Goal: Contribute content: Contribute content

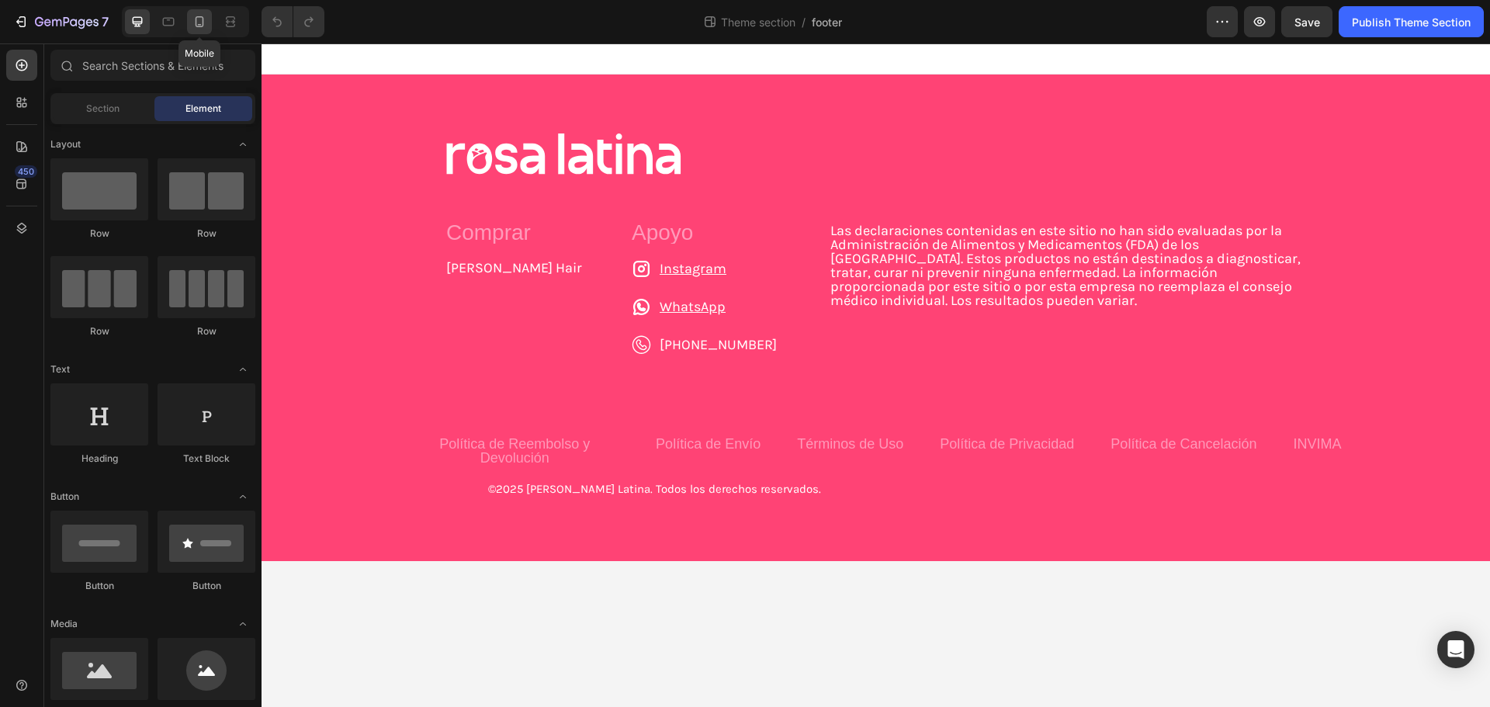
click at [203, 23] on icon at bounding box center [200, 21] width 9 height 11
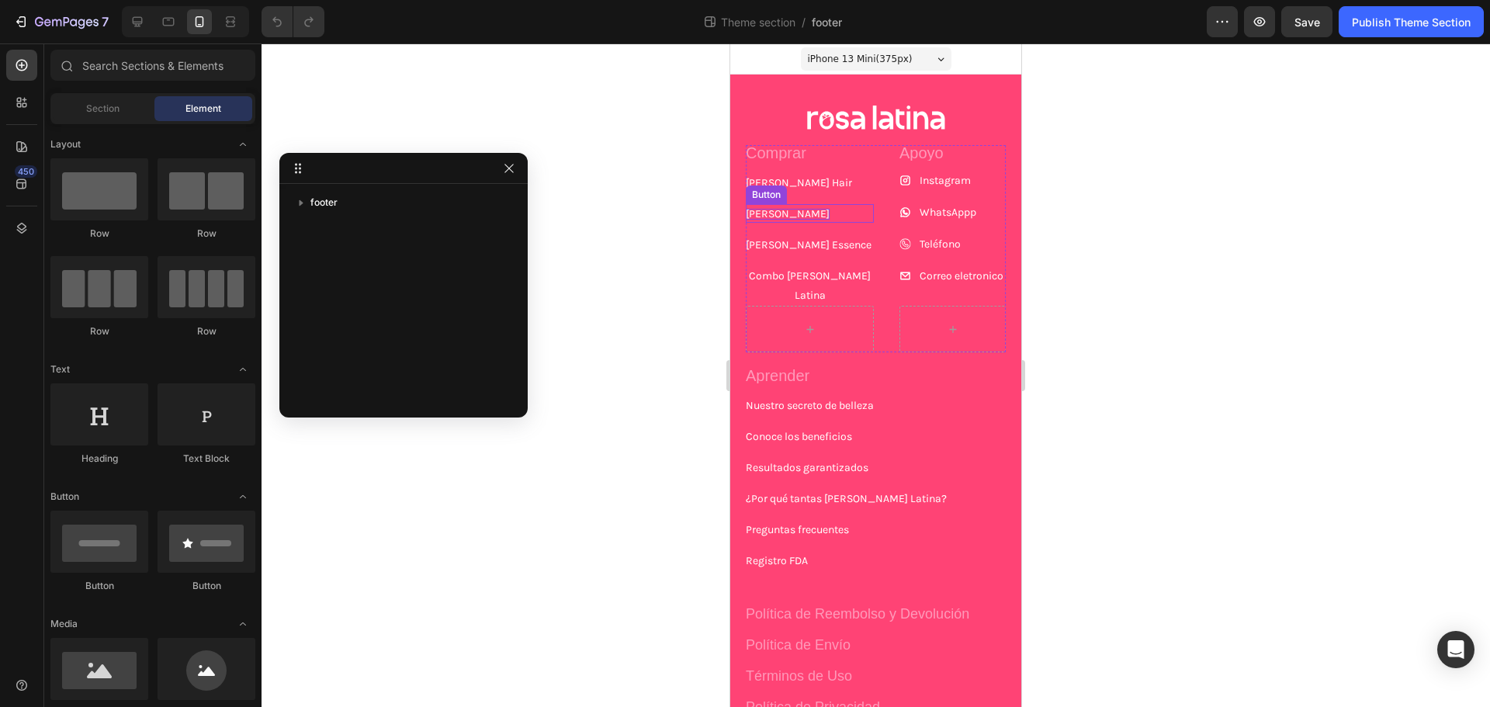
click at [786, 213] on p "[PERSON_NAME]" at bounding box center [788, 214] width 84 height 11
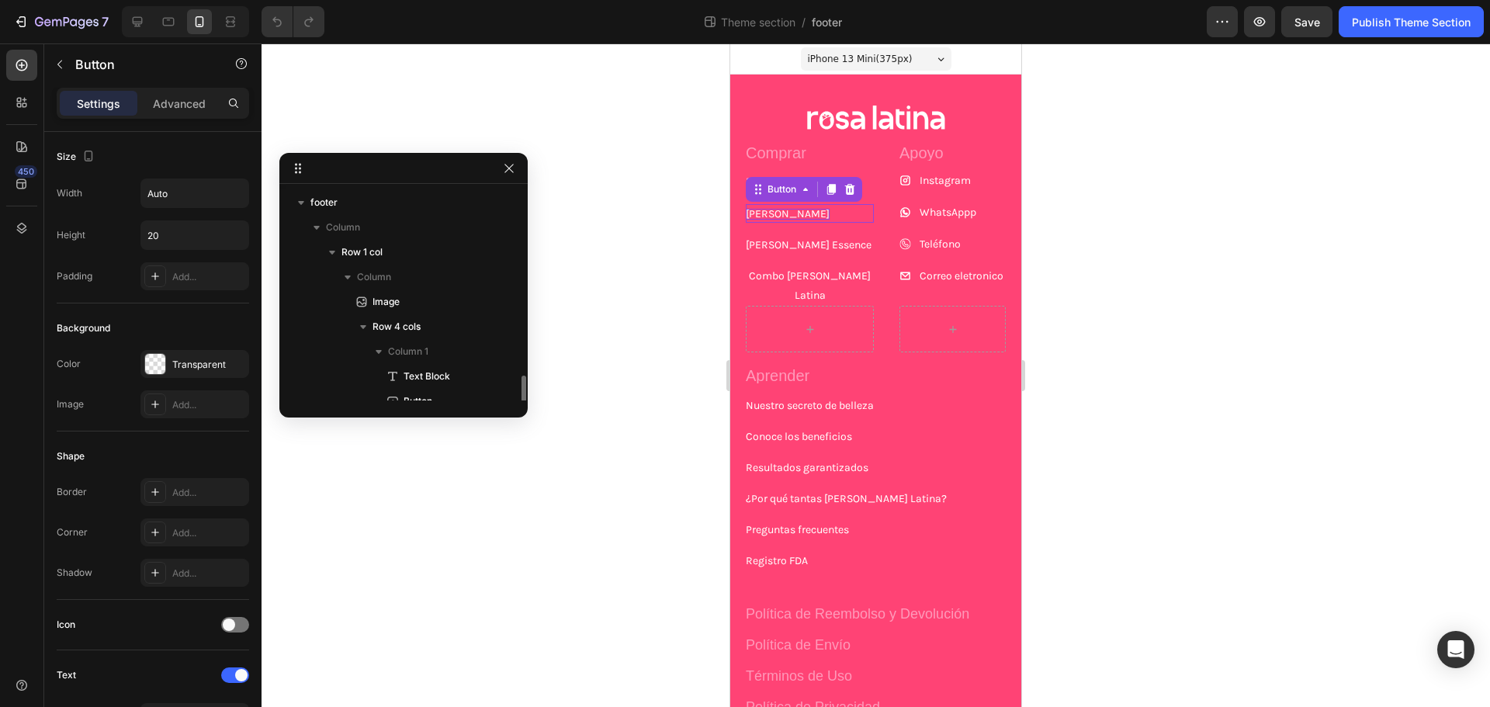
scroll to position [135, 0]
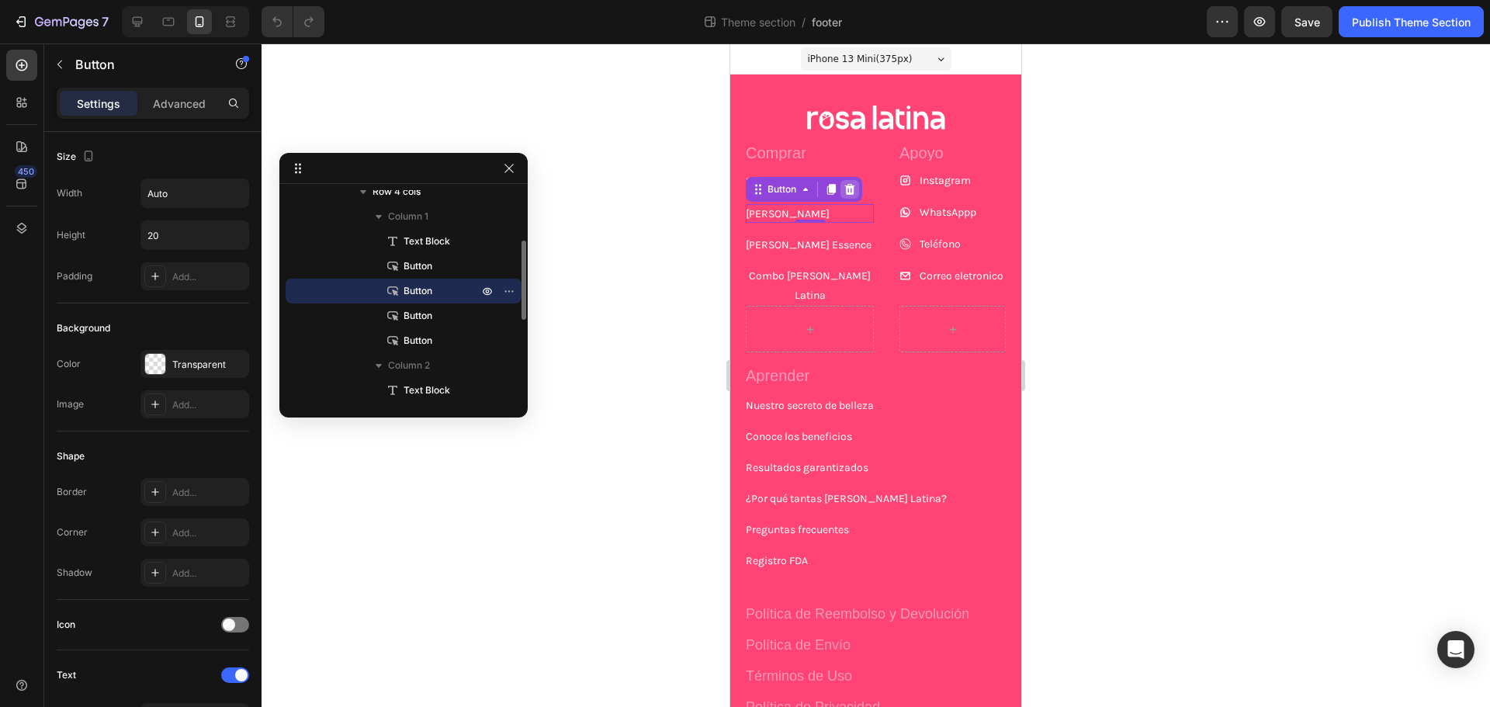
click at [848, 188] on icon at bounding box center [850, 189] width 10 height 11
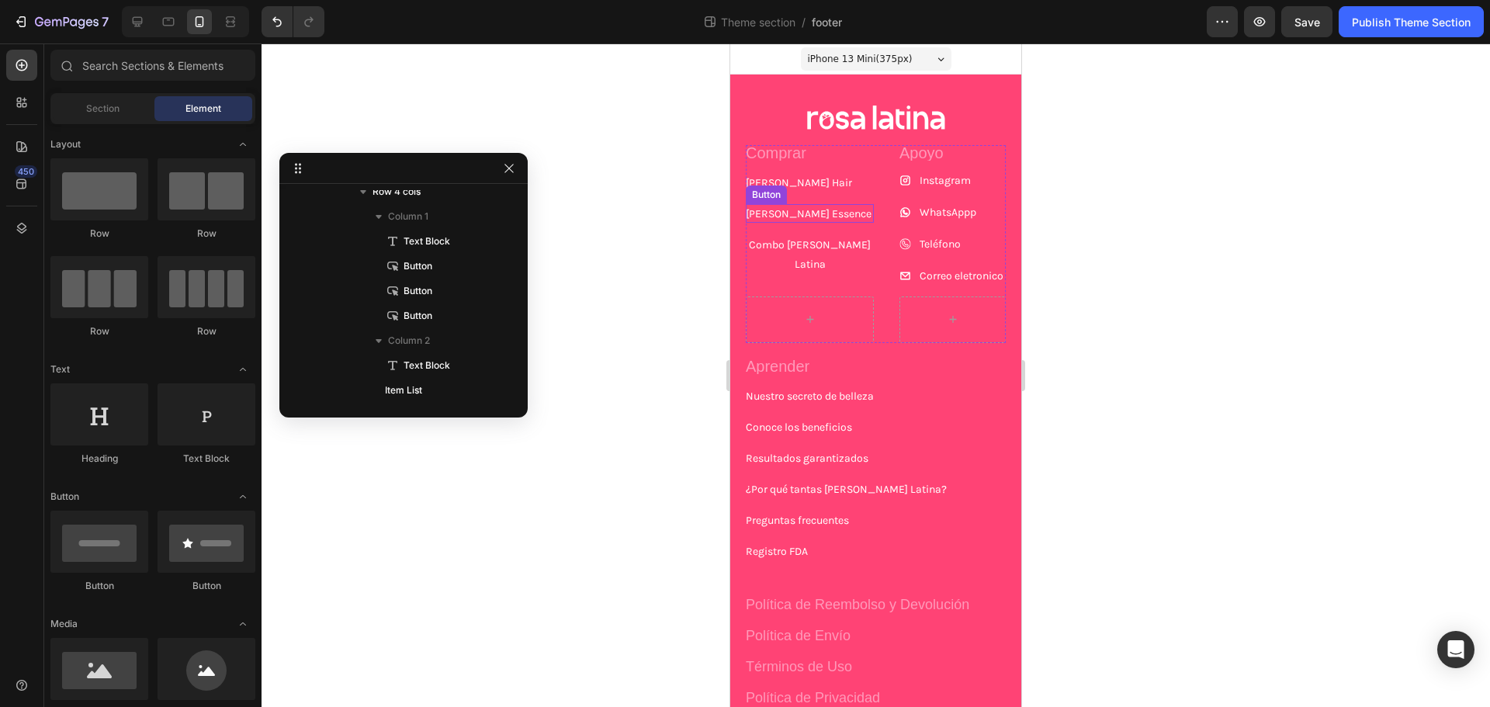
click at [816, 216] on div "[PERSON_NAME] Essence Button" at bounding box center [810, 213] width 128 height 19
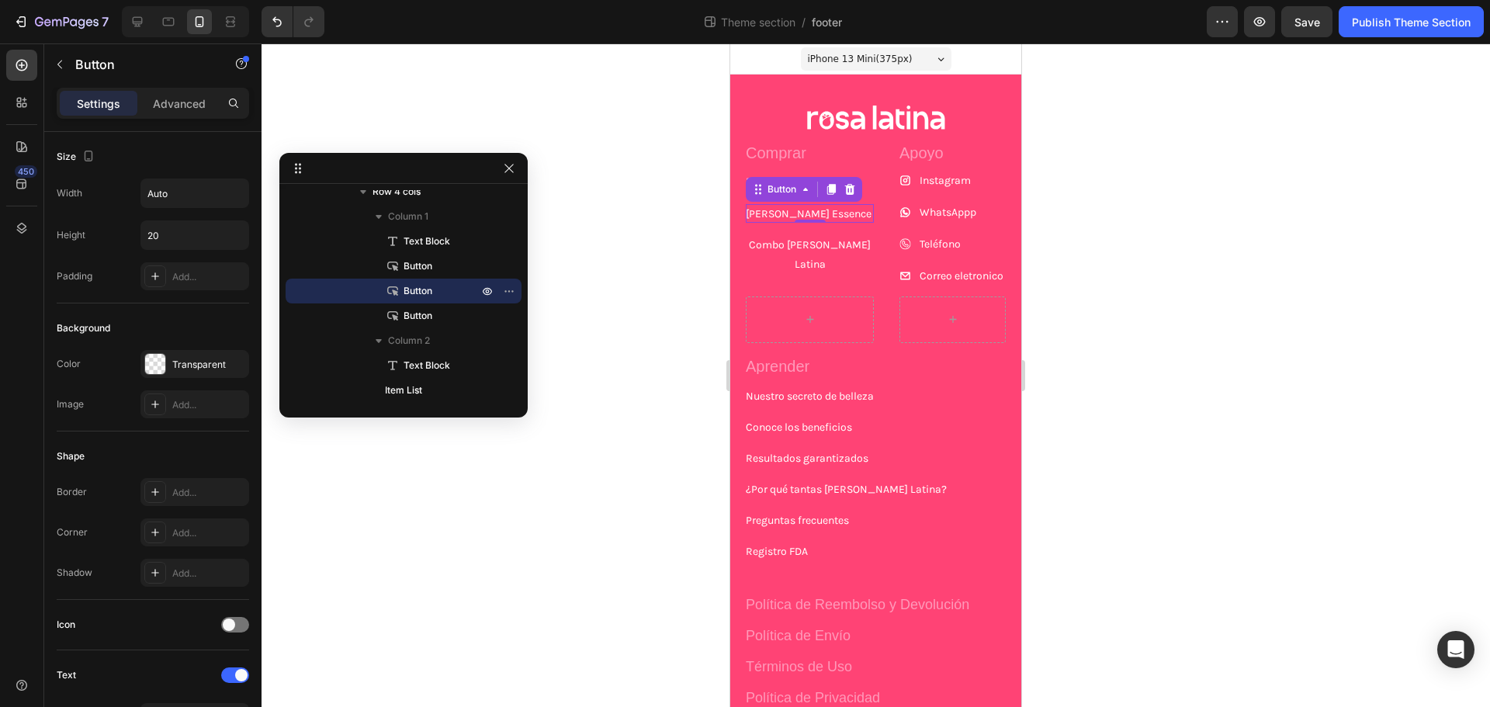
click at [843, 190] on div at bounding box center [850, 189] width 19 height 19
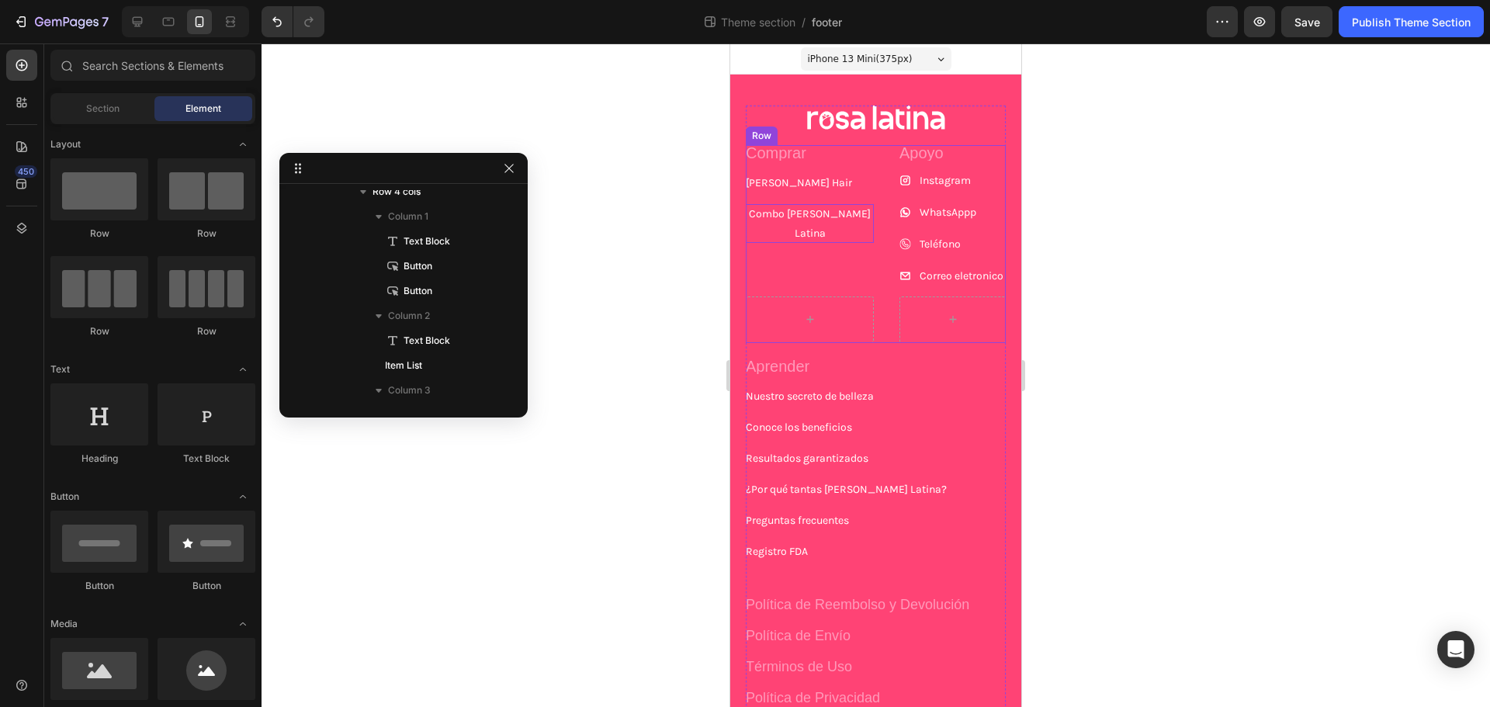
click at [821, 216] on p "Combo [PERSON_NAME] Latina" at bounding box center [810, 223] width 128 height 39
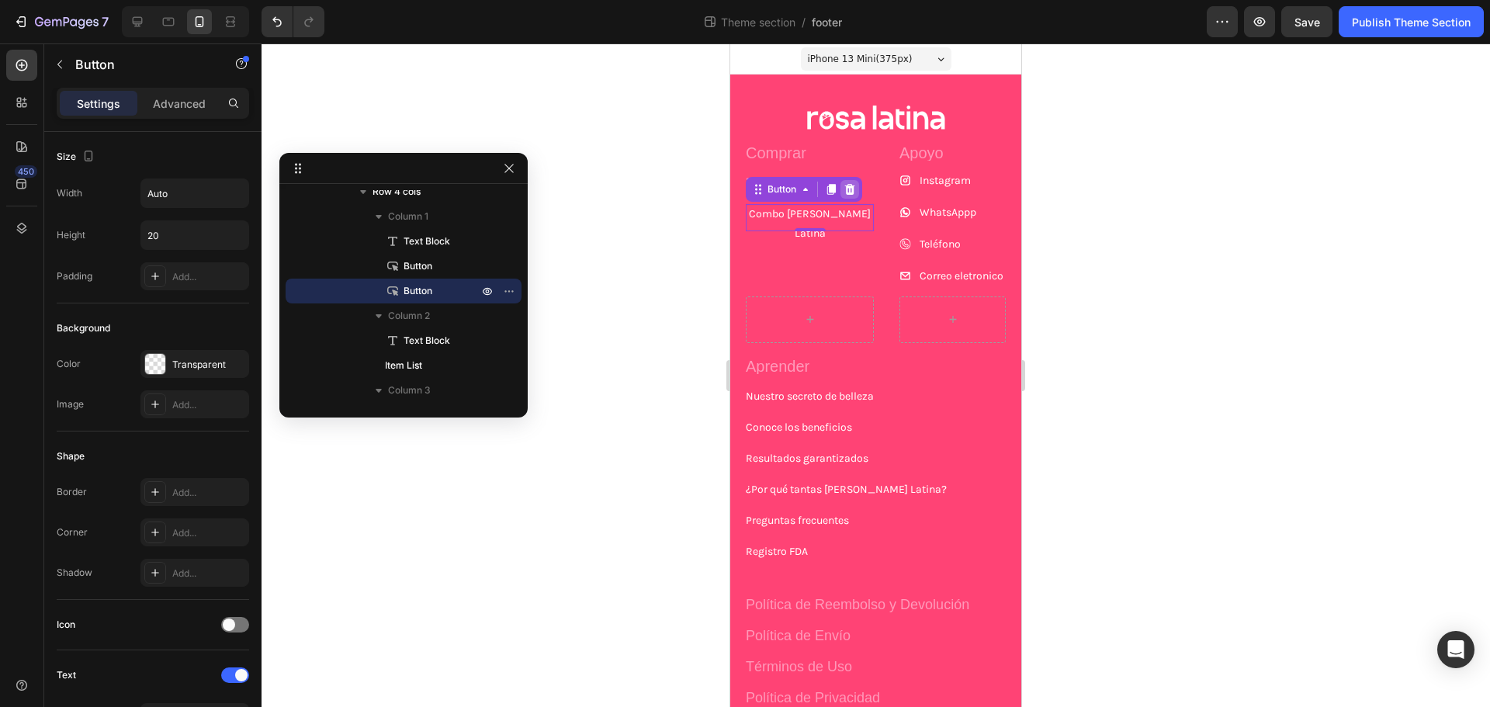
click at [854, 188] on icon at bounding box center [850, 189] width 10 height 11
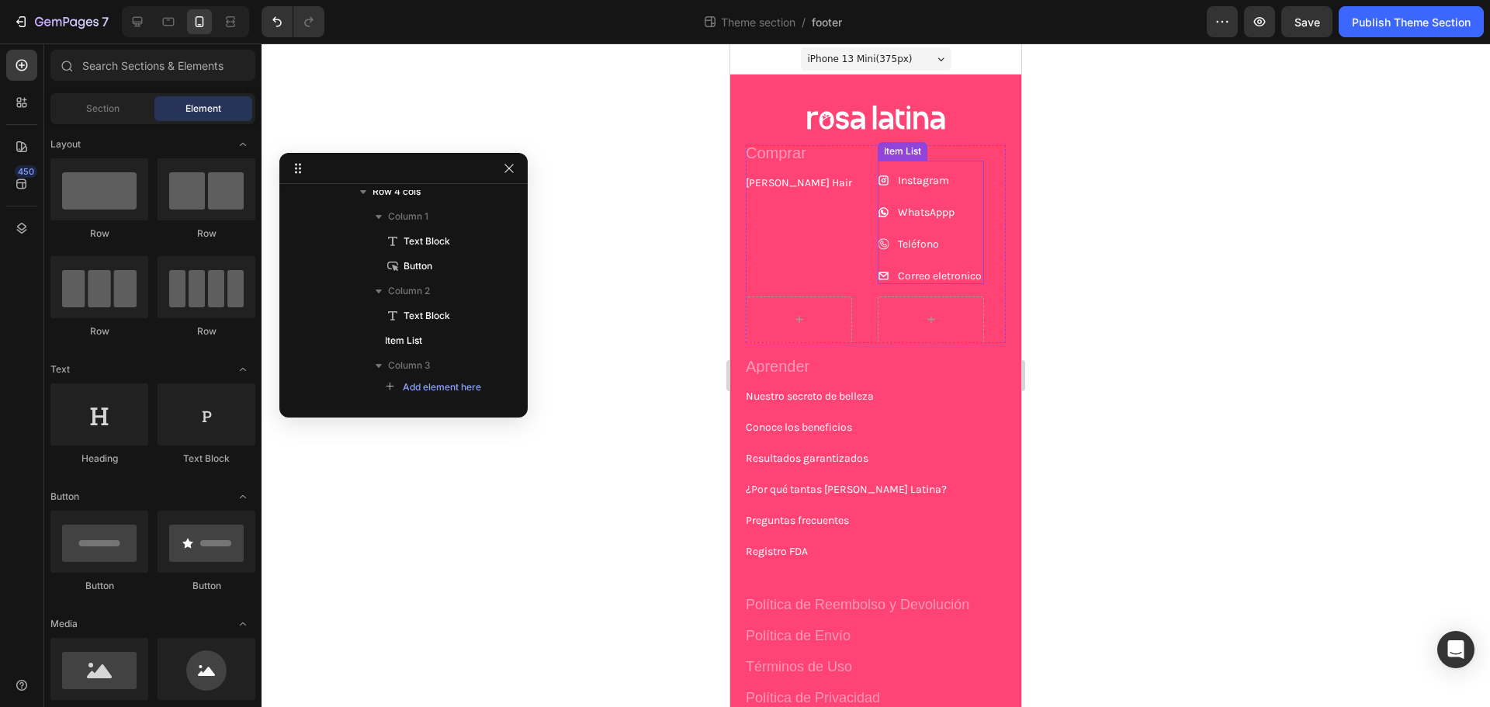
click at [914, 279] on p "Correo eletronico" at bounding box center [940, 276] width 84 height 11
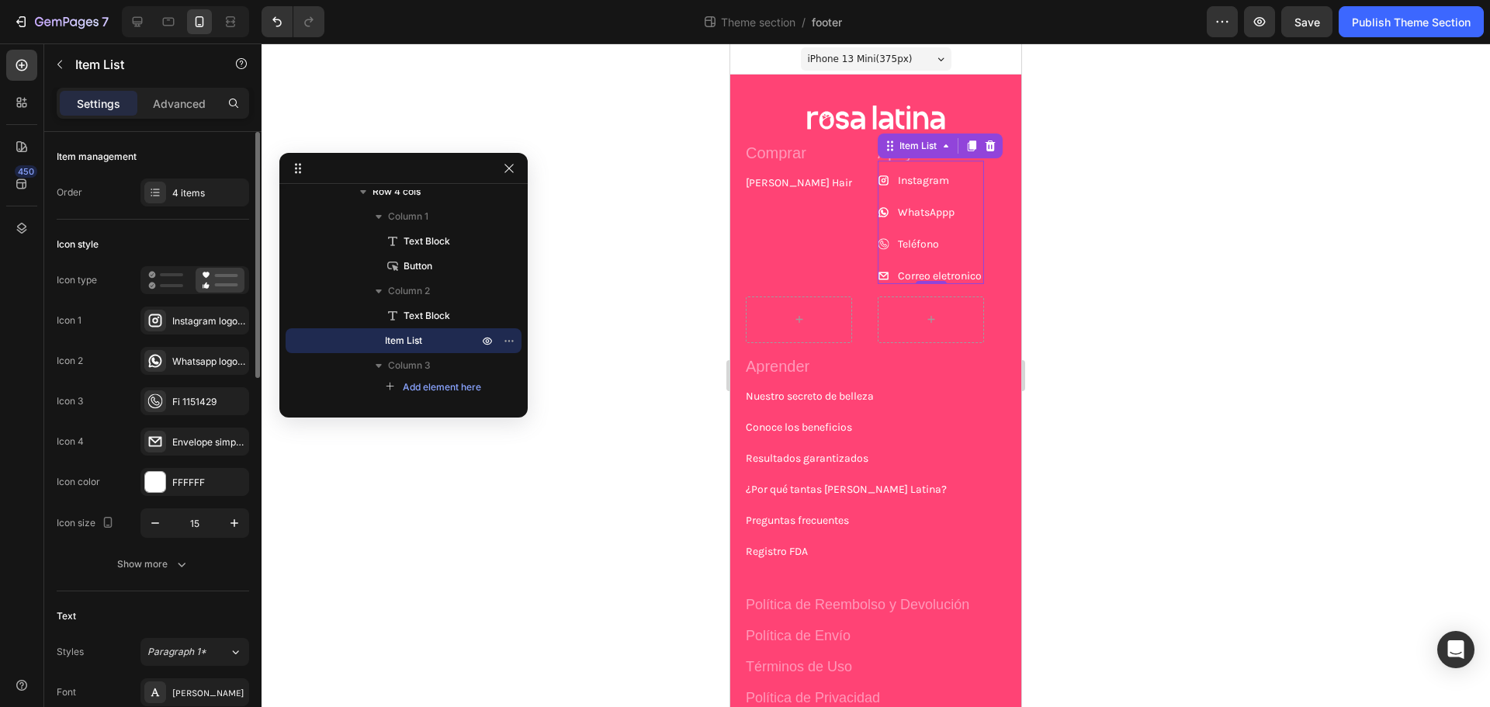
click at [200, 213] on div "Item management Order 4 items" at bounding box center [153, 176] width 193 height 88
click at [209, 195] on div "4 items" at bounding box center [208, 193] width 73 height 14
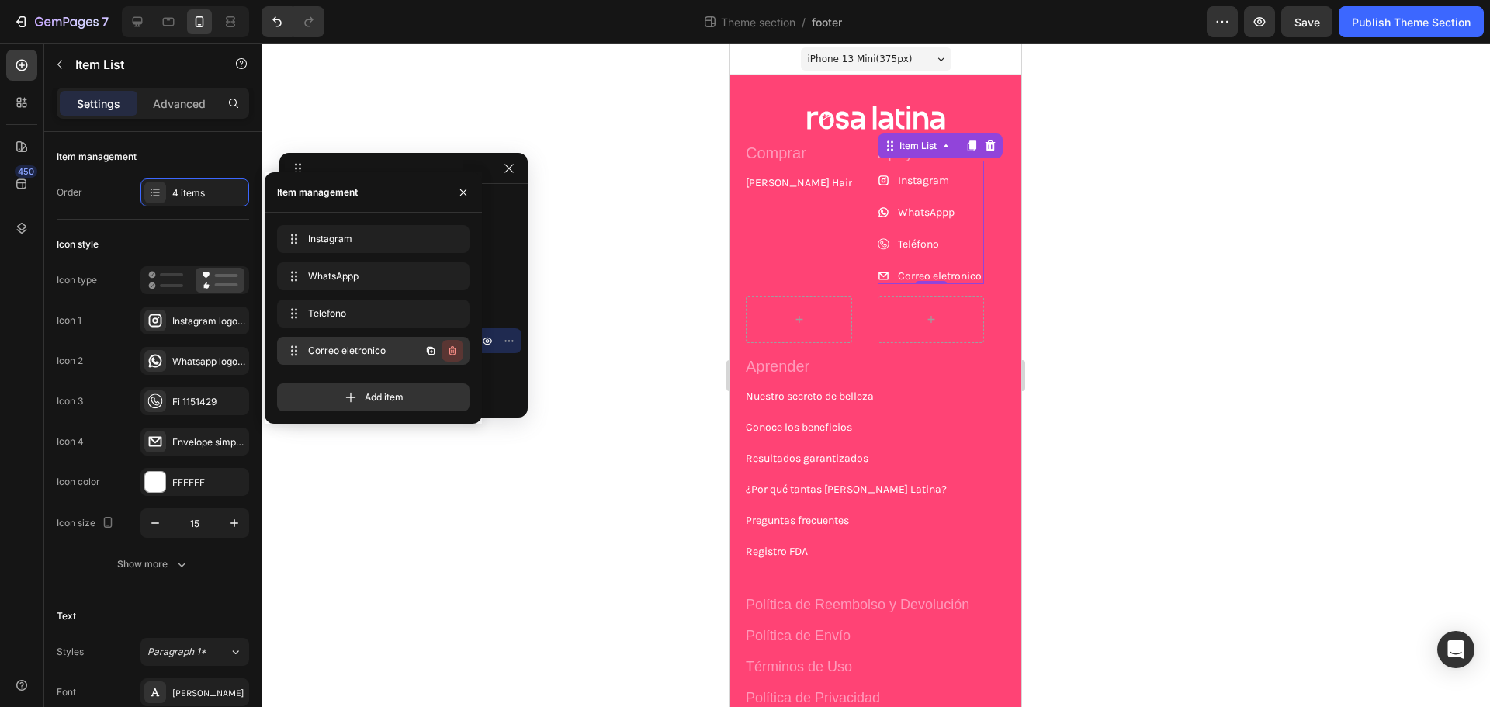
click at [447, 348] on icon "button" at bounding box center [452, 351] width 12 height 12
click at [831, 375] on div "Nuestro secreto de belleza Button" at bounding box center [876, 389] width 260 height 31
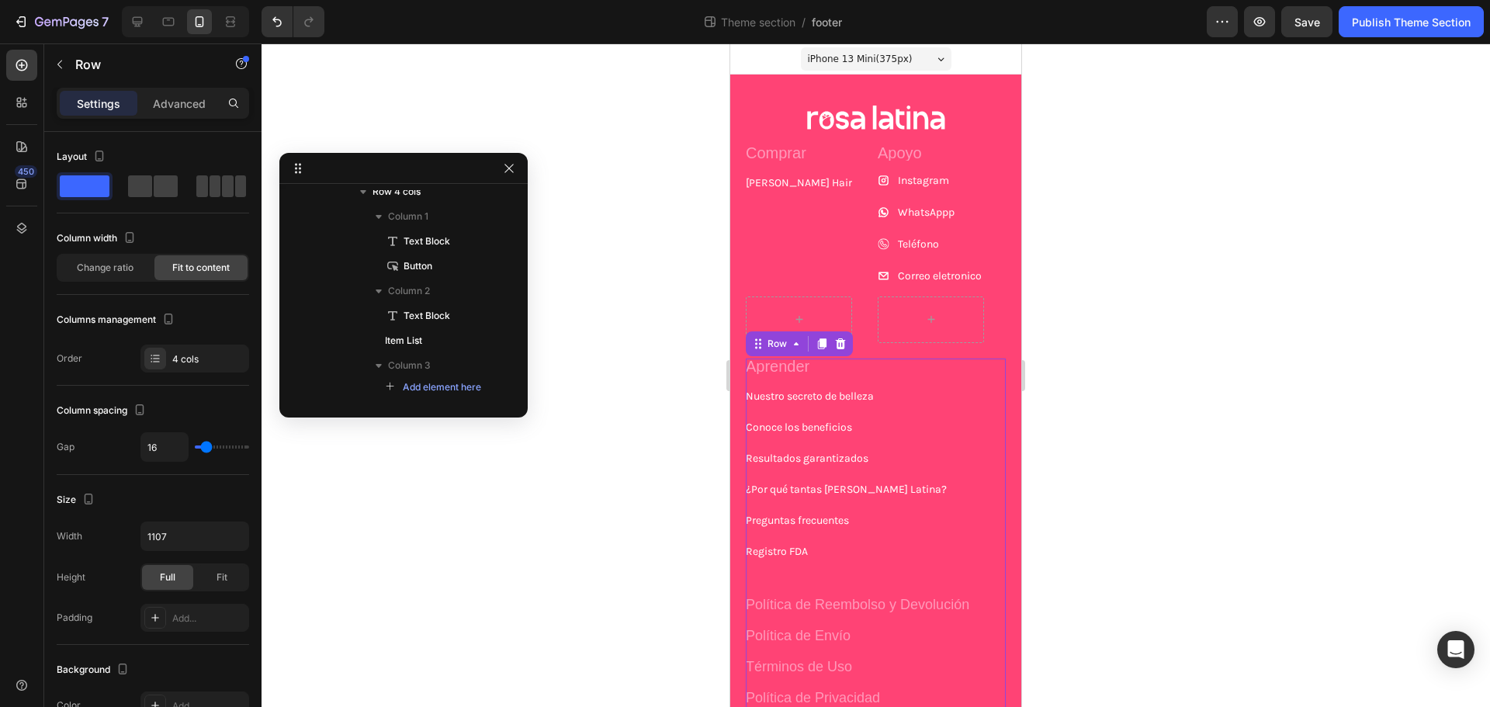
scroll to position [297, 0]
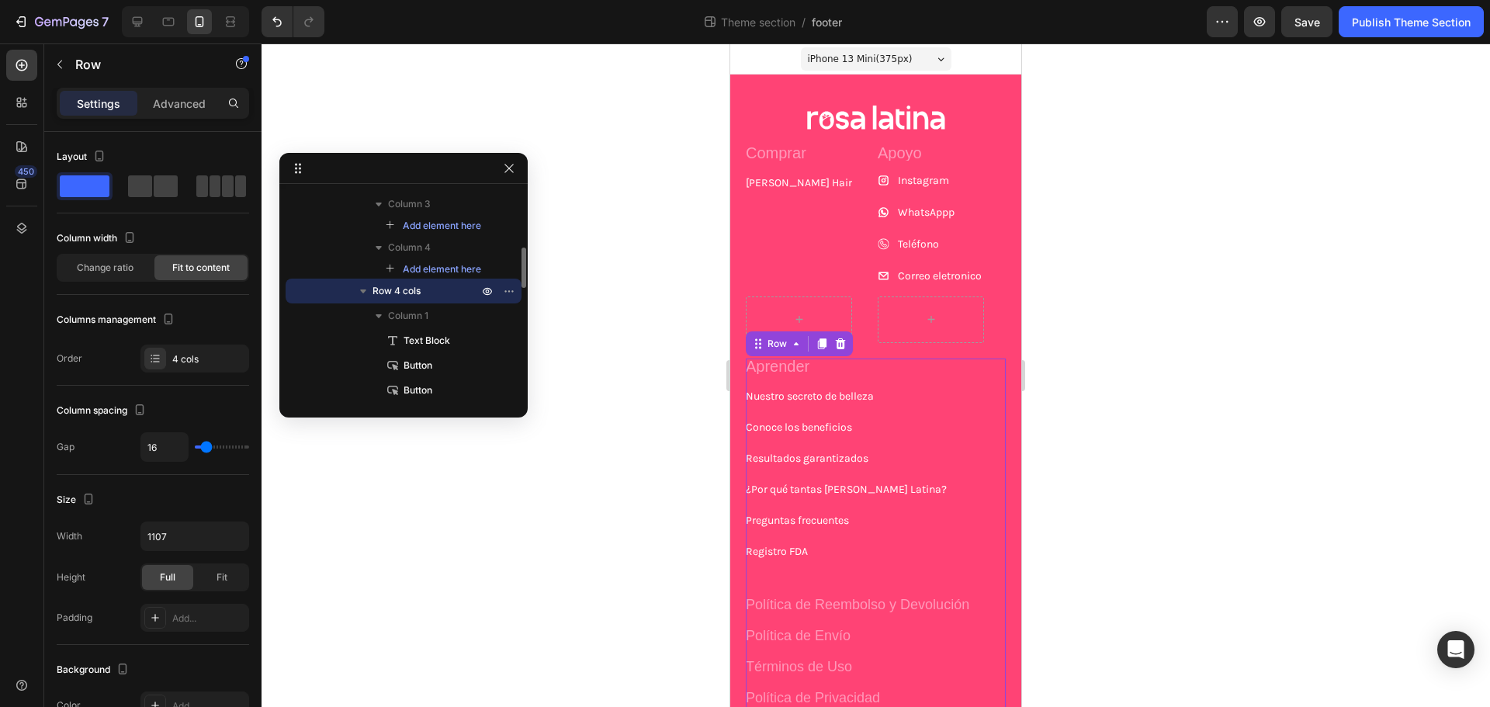
click at [798, 370] on p "Aprender" at bounding box center [778, 367] width 64 height 16
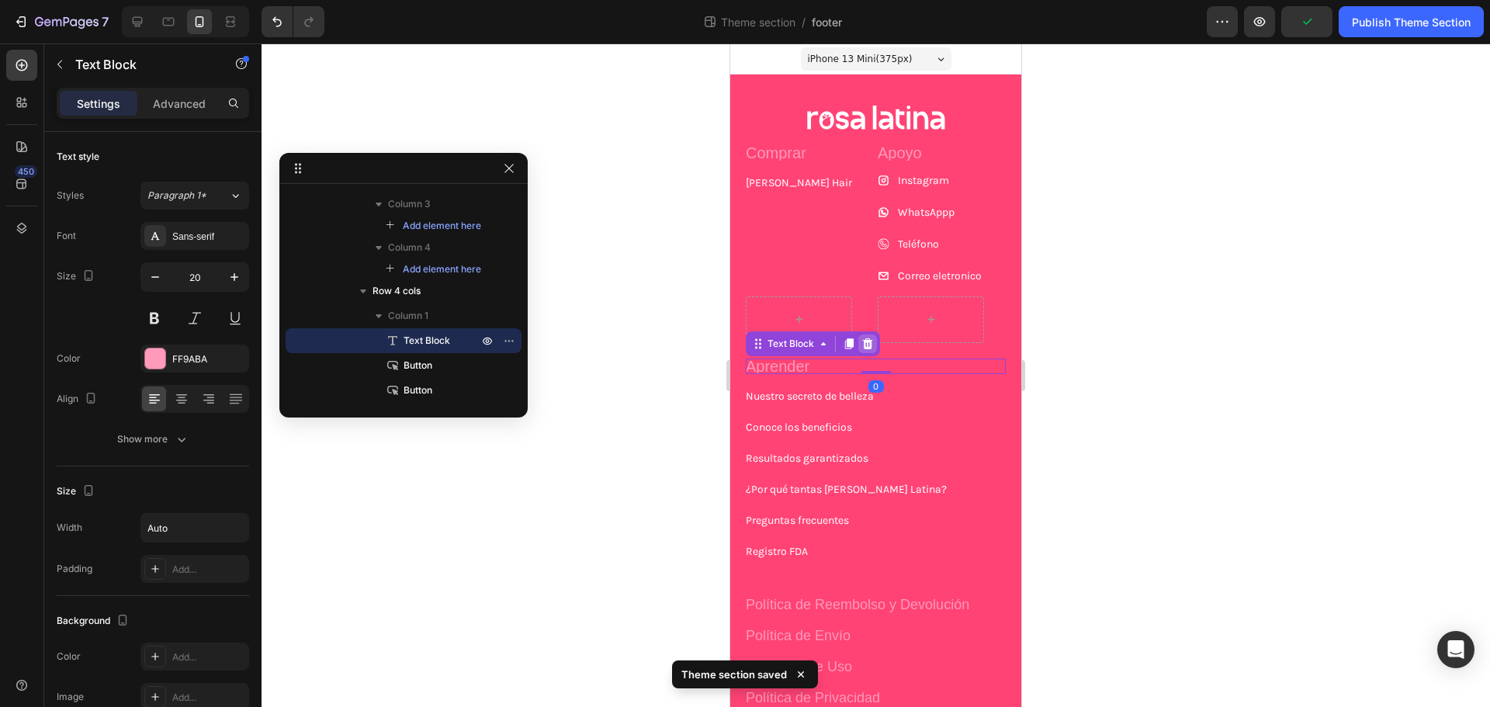
click at [869, 346] on icon at bounding box center [868, 344] width 12 height 12
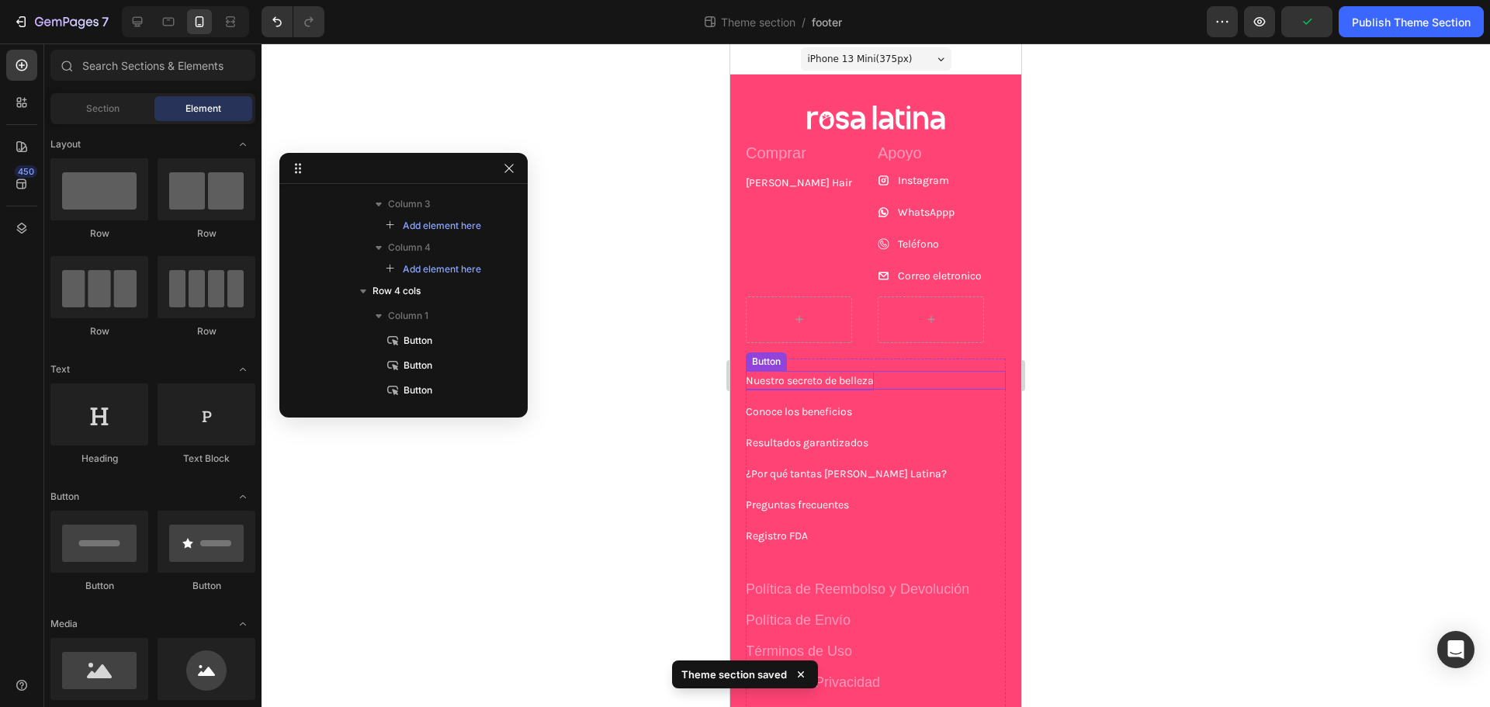
click at [859, 374] on p "Nuestro secreto de belleza" at bounding box center [810, 380] width 128 height 19
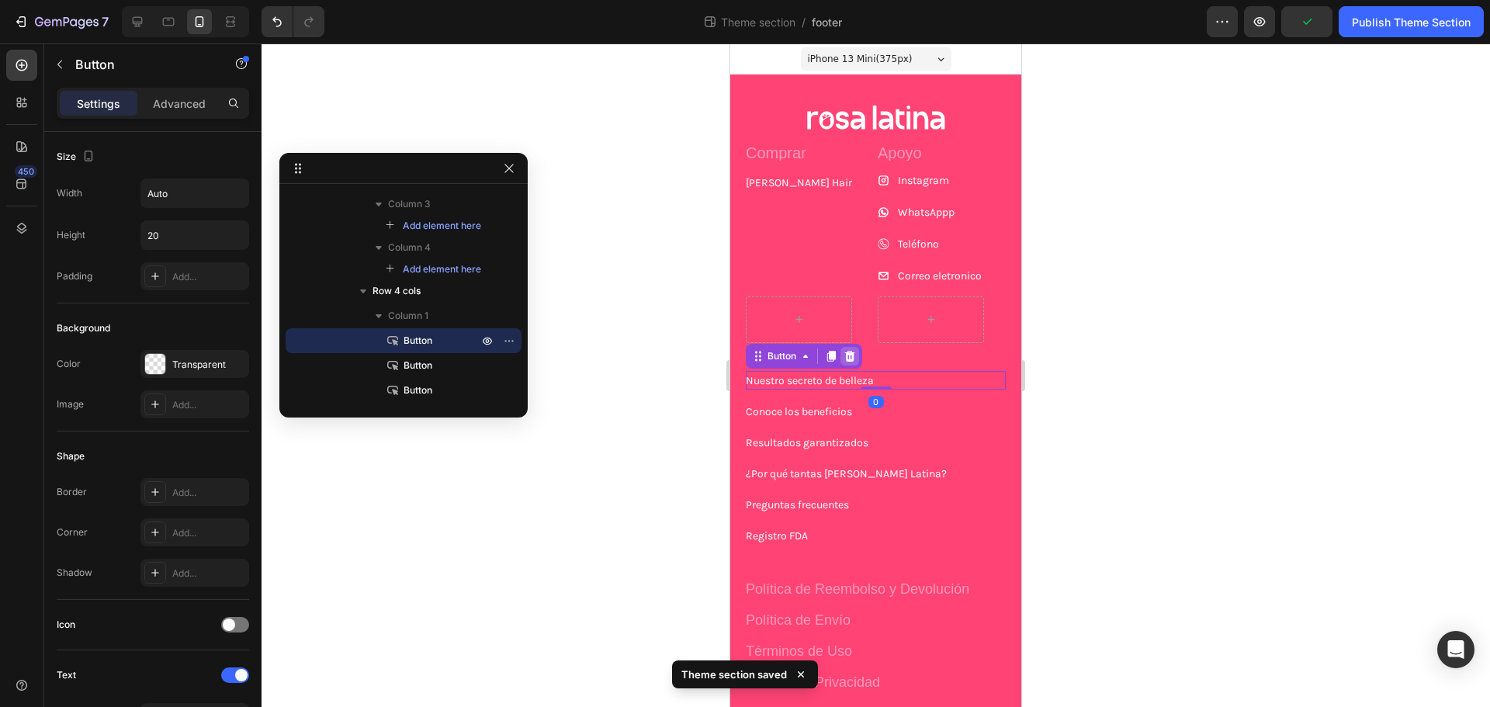
click at [845, 356] on icon at bounding box center [850, 356] width 12 height 12
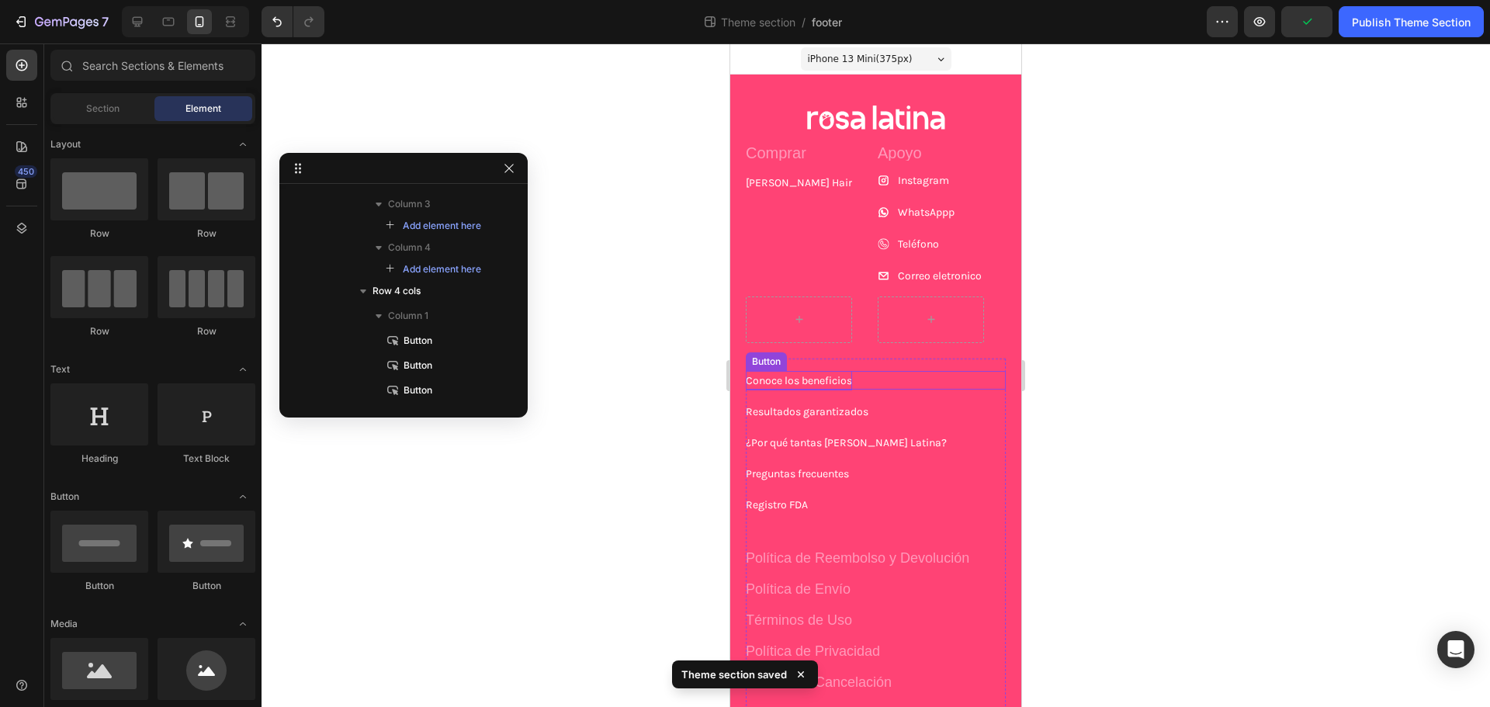
click at [844, 390] on p "Conoce los beneficios" at bounding box center [799, 380] width 106 height 19
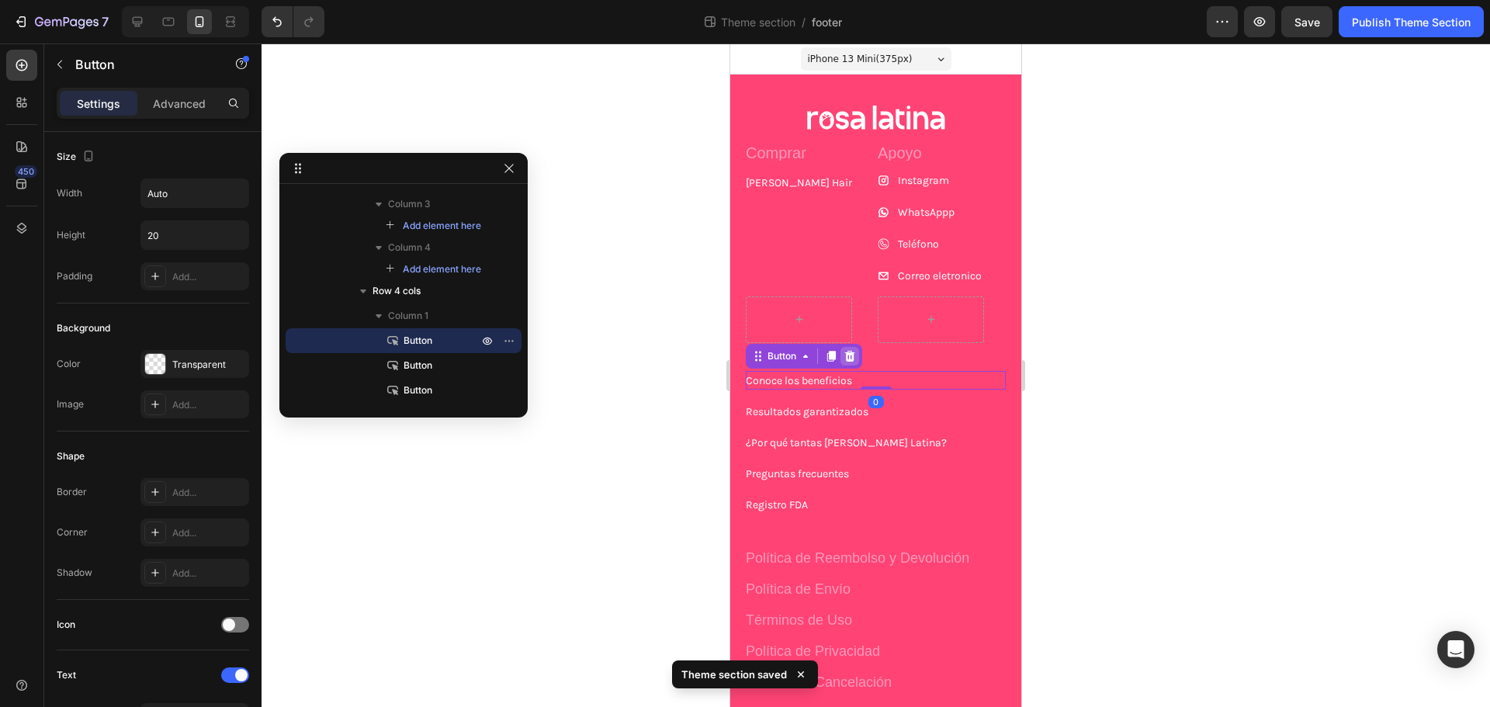
click at [856, 362] on icon at bounding box center [850, 356] width 12 height 12
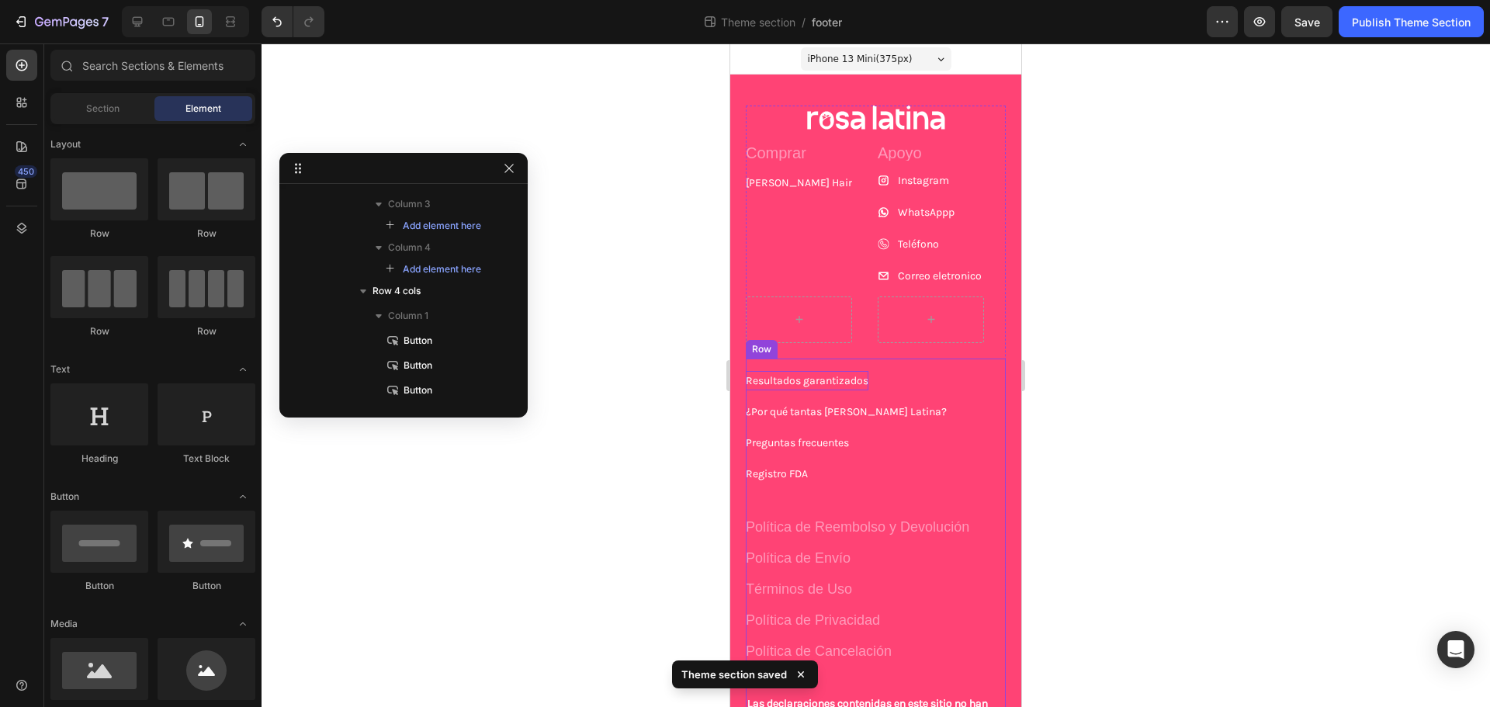
click at [852, 382] on p "Resultados garantizados" at bounding box center [807, 380] width 123 height 19
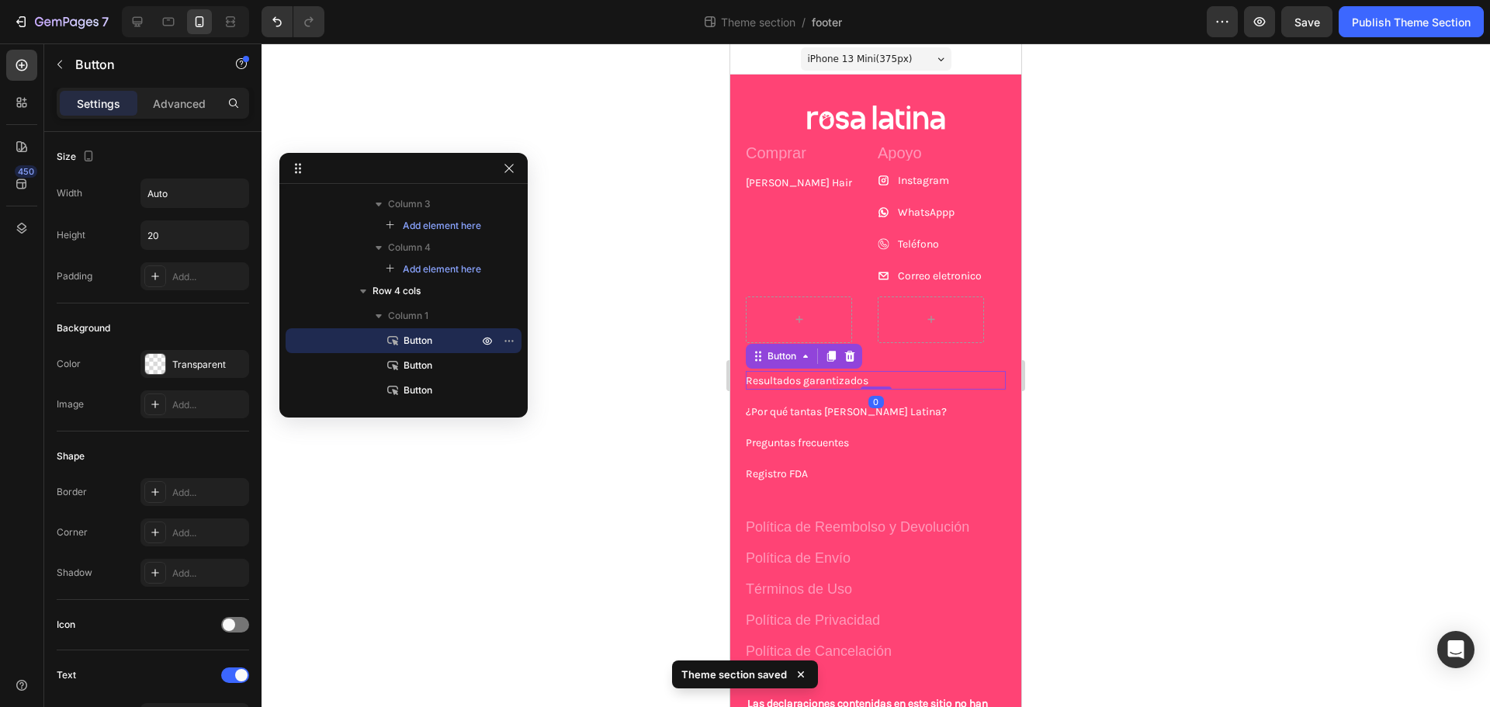
click at [849, 353] on icon at bounding box center [850, 356] width 10 height 11
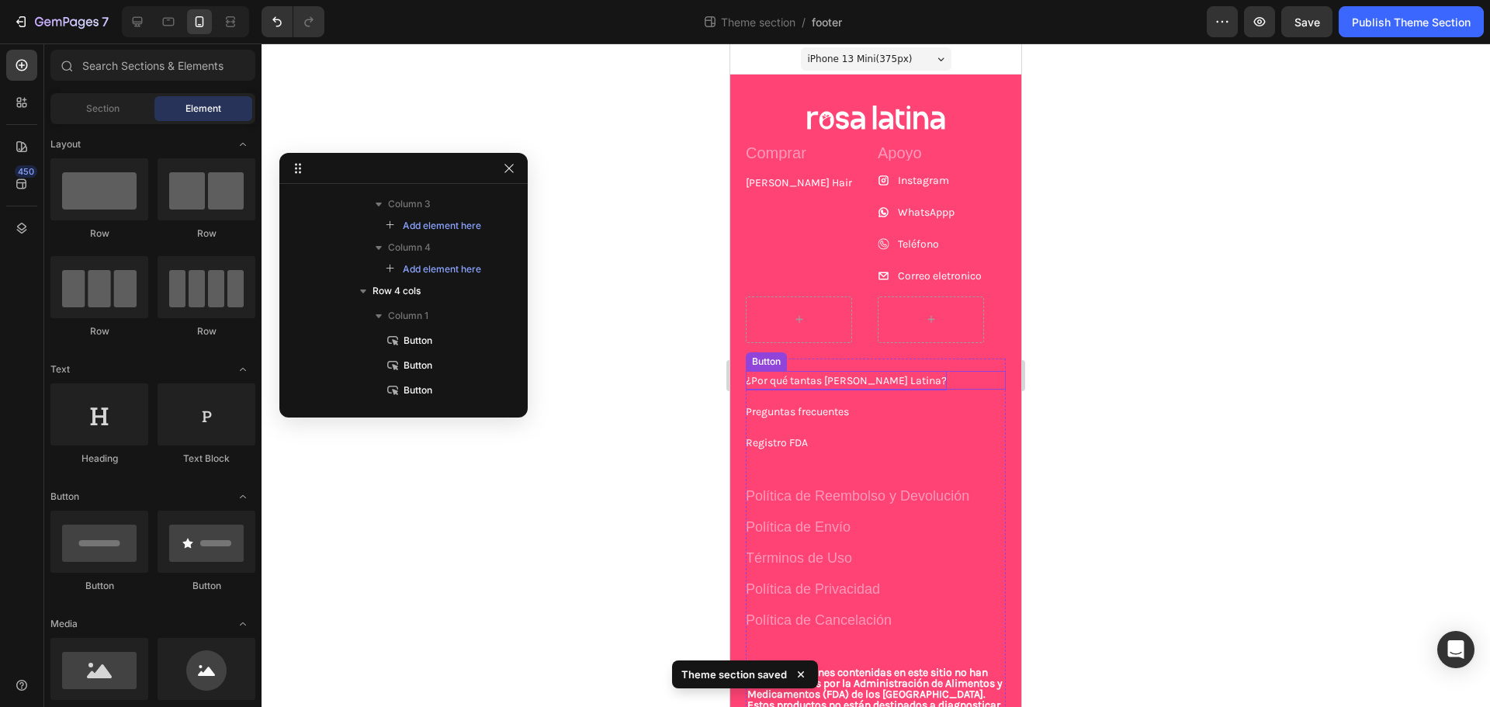
click at [846, 388] on p "¿Por qué tantas [PERSON_NAME] Latina?" at bounding box center [846, 380] width 201 height 19
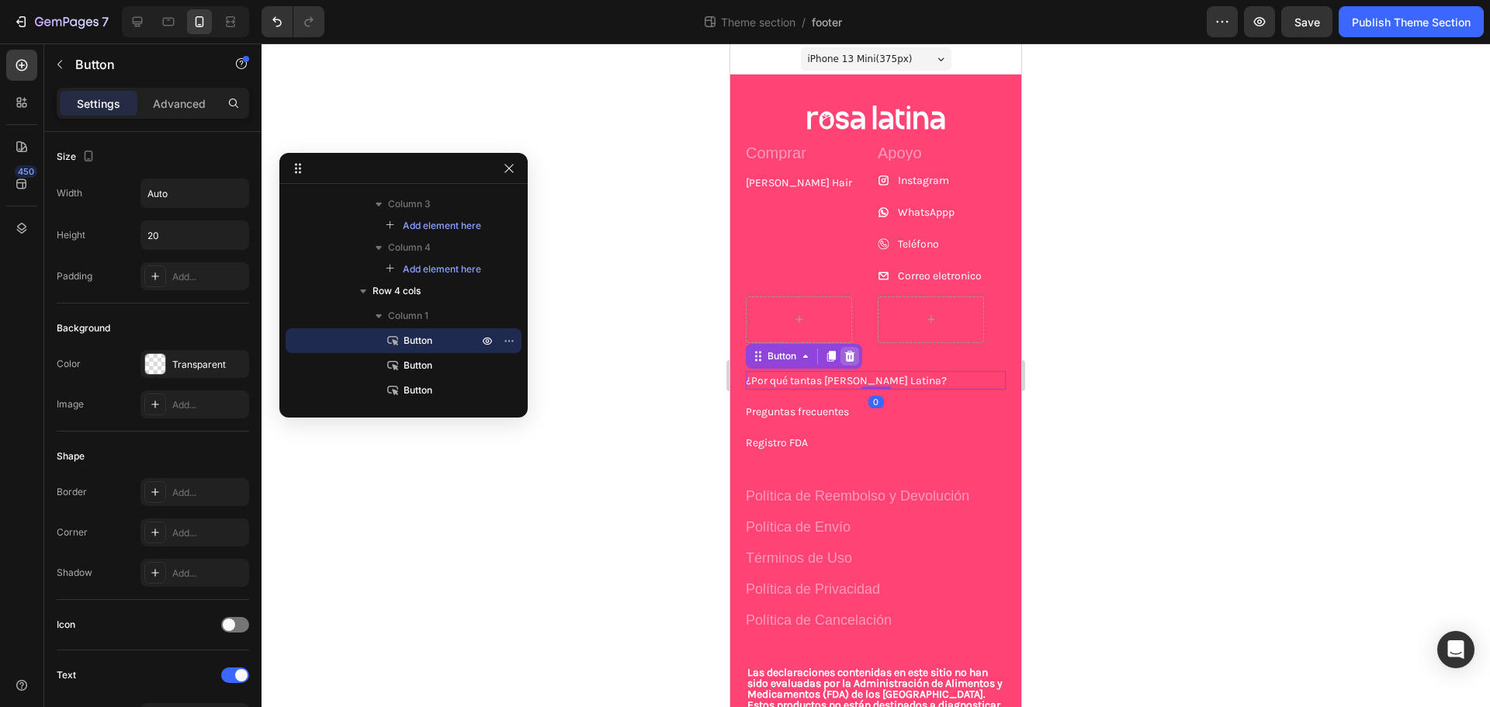
click at [850, 358] on icon at bounding box center [850, 356] width 10 height 11
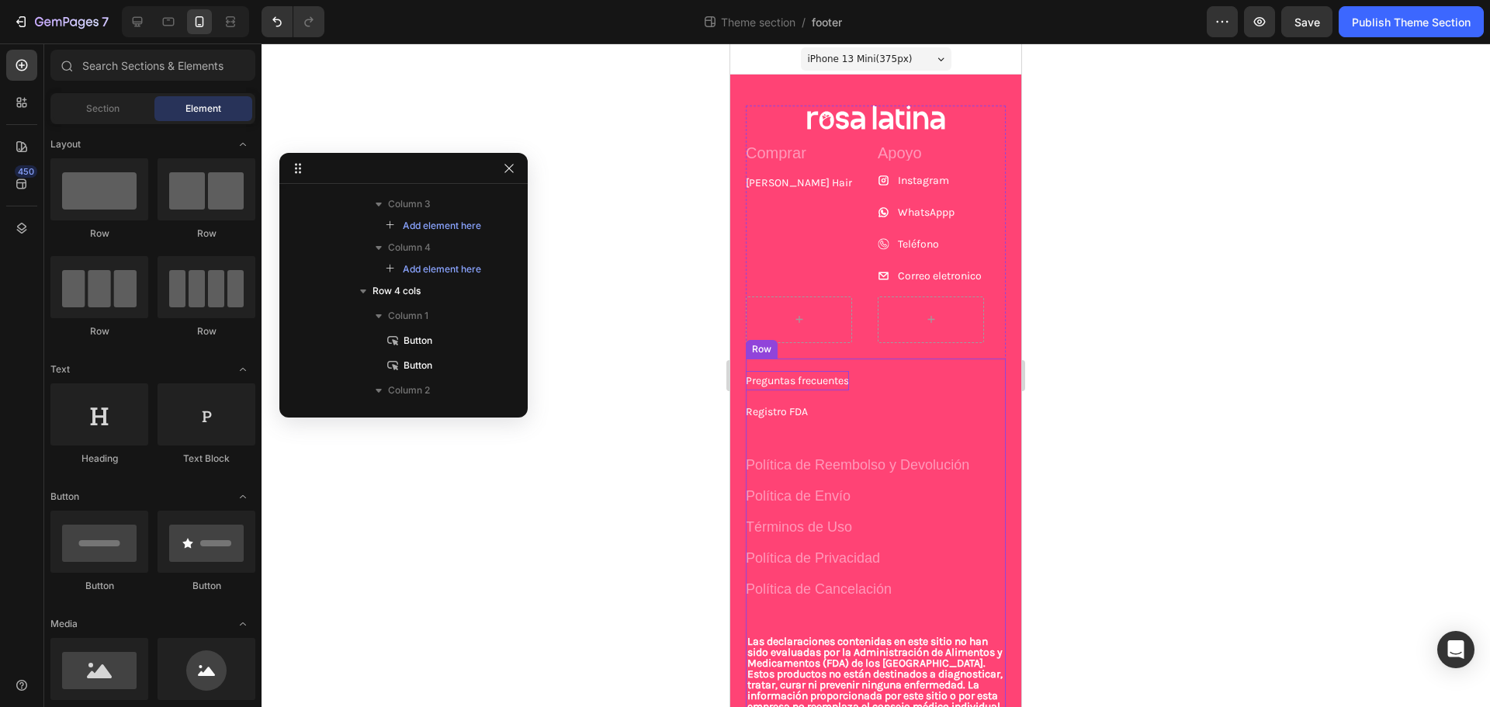
click at [839, 385] on p "Preguntas frecuentes" at bounding box center [797, 380] width 103 height 19
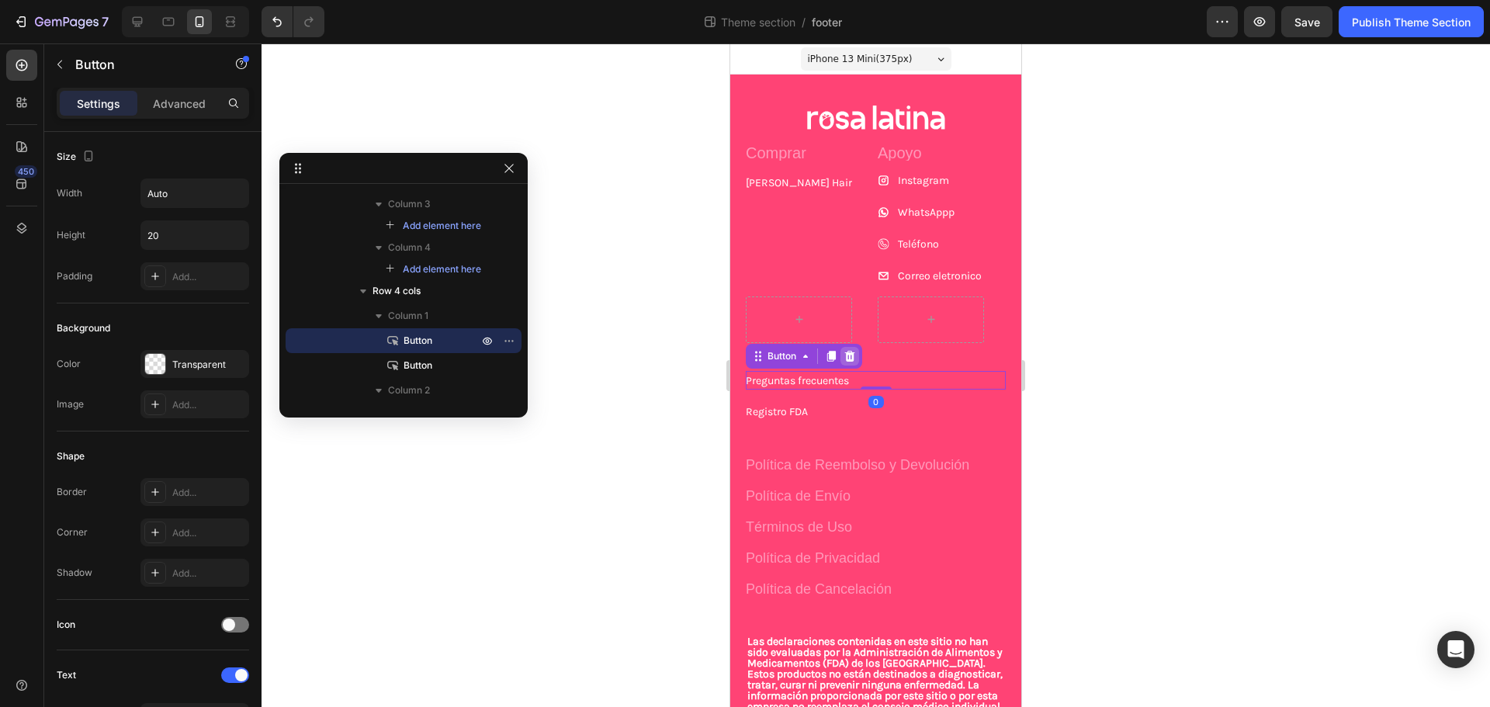
click at [850, 360] on icon at bounding box center [850, 356] width 10 height 11
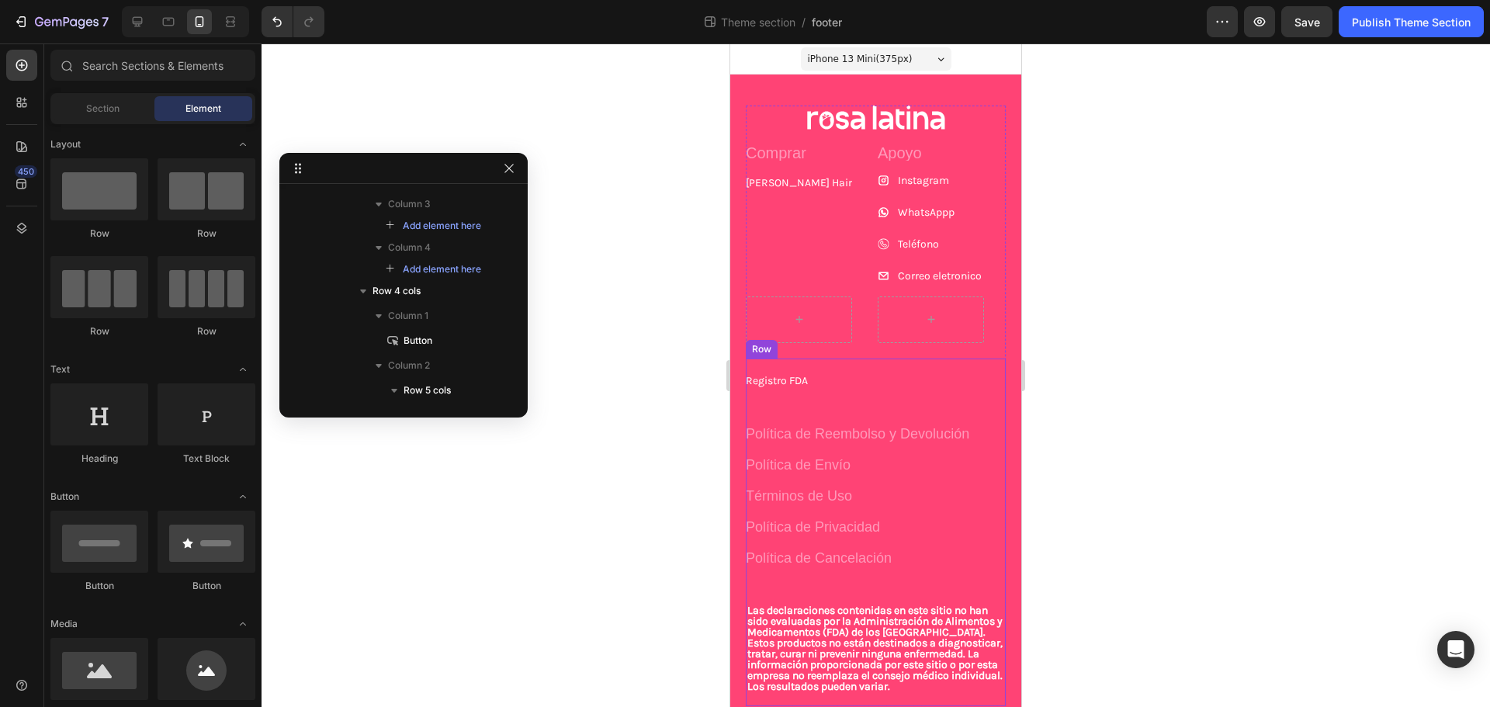
click at [820, 390] on div "Registro FDA Button Política de Reembolso y Devolución Button Política de Envío…" at bounding box center [876, 533] width 260 height 348
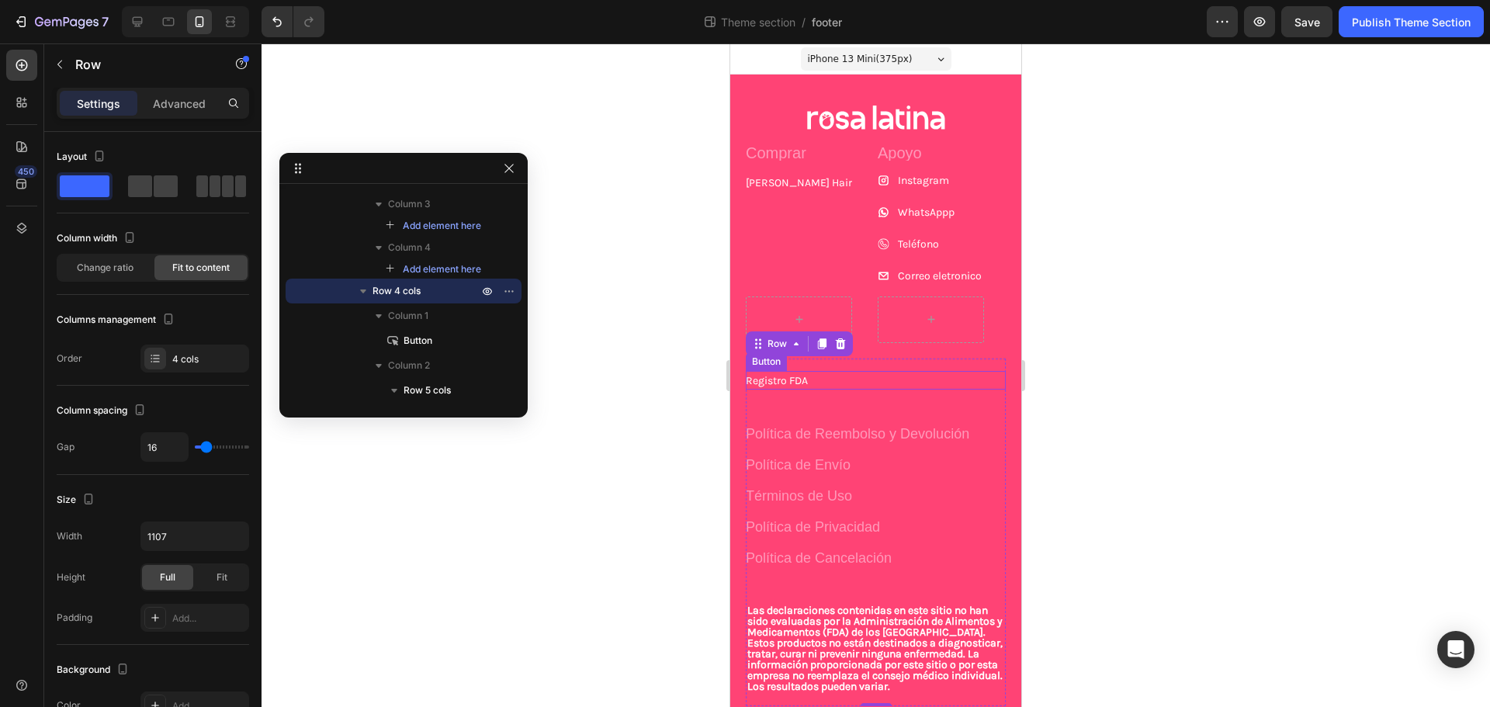
click at [820, 383] on div "Registro FDA Button" at bounding box center [876, 380] width 260 height 19
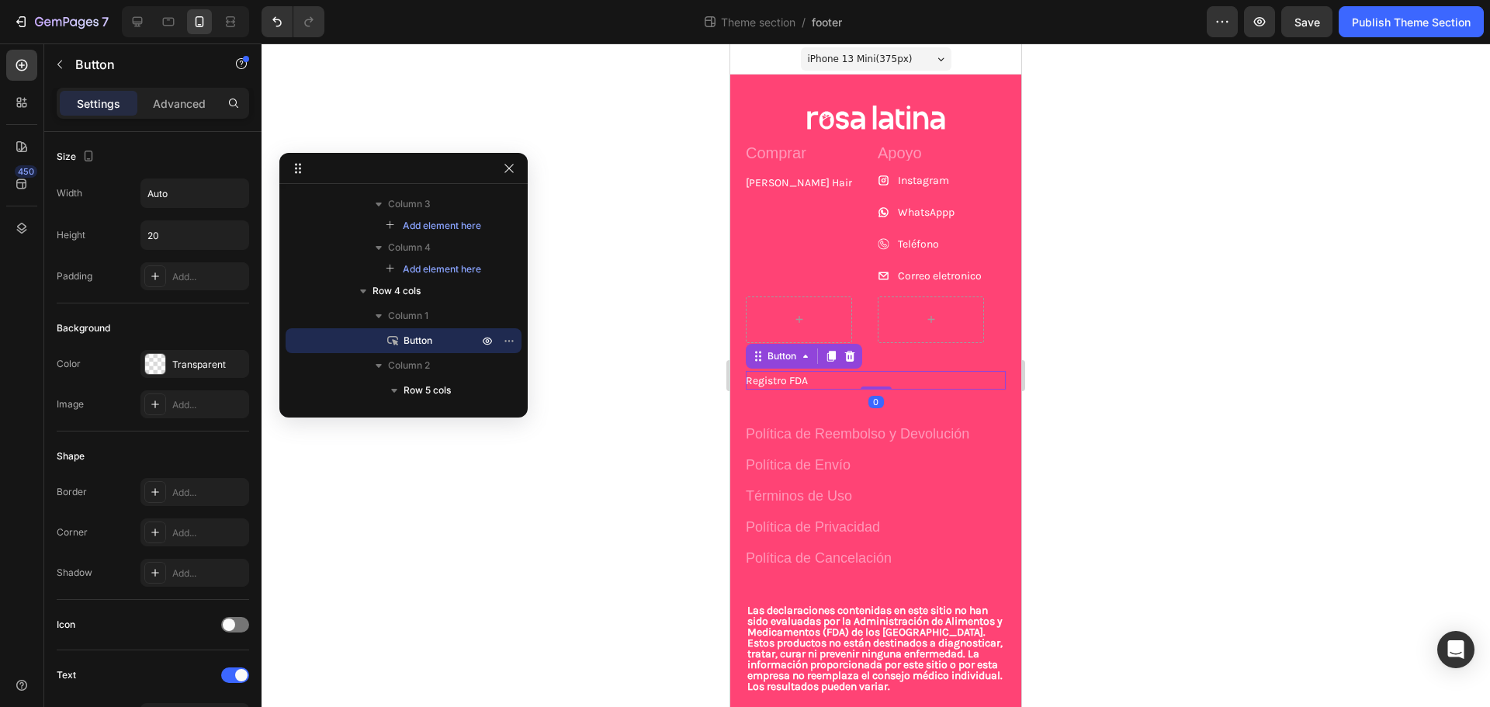
click at [847, 356] on icon at bounding box center [850, 356] width 12 height 12
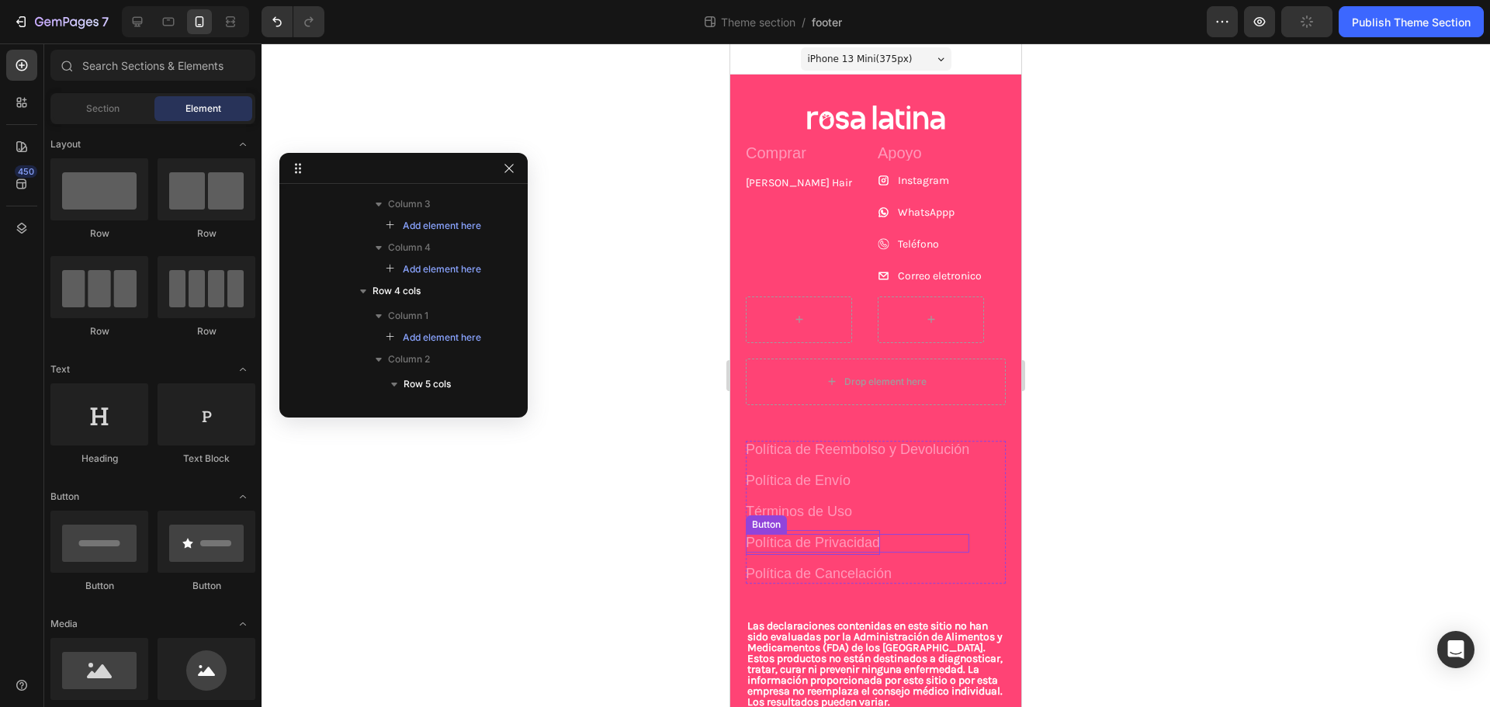
scroll to position [99, 0]
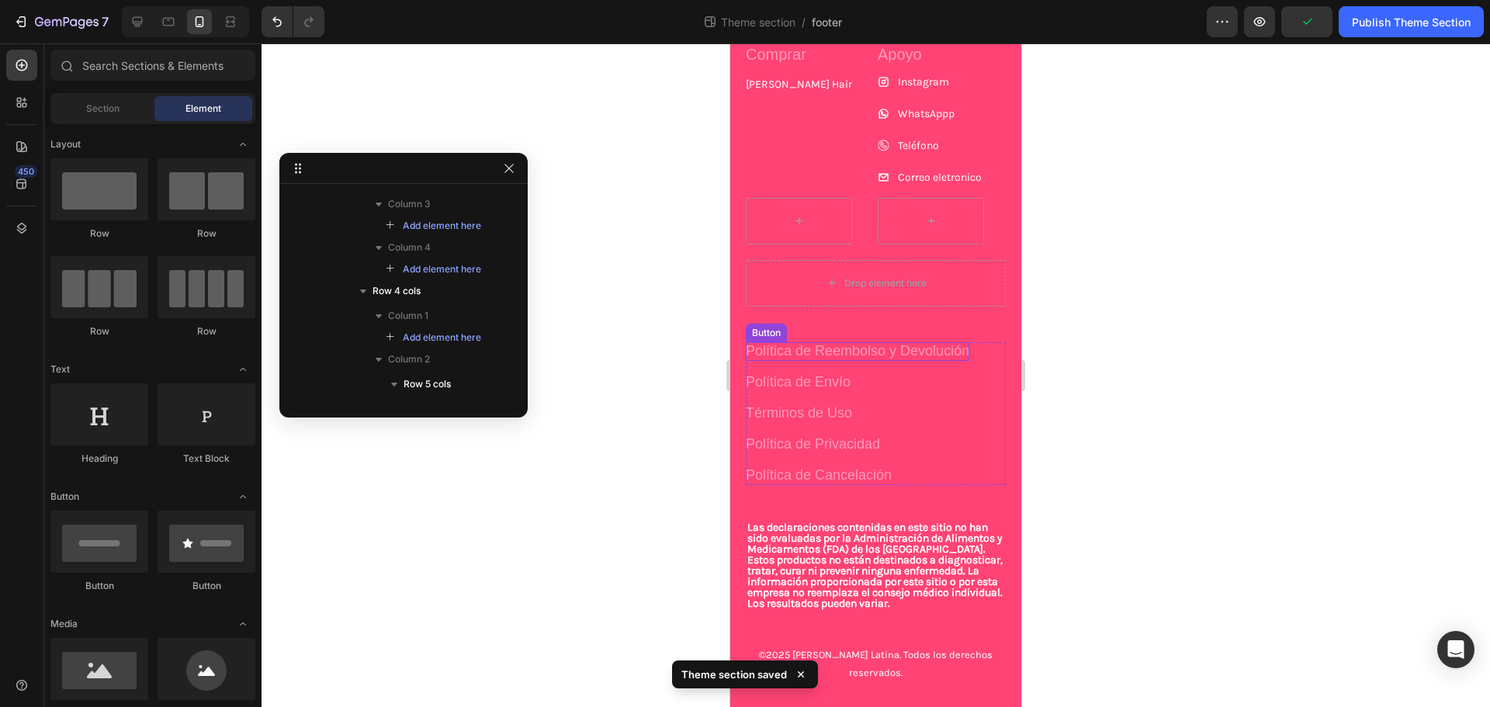
click at [862, 353] on p "Política de Reembolso y Devolución" at bounding box center [858, 350] width 224 height 25
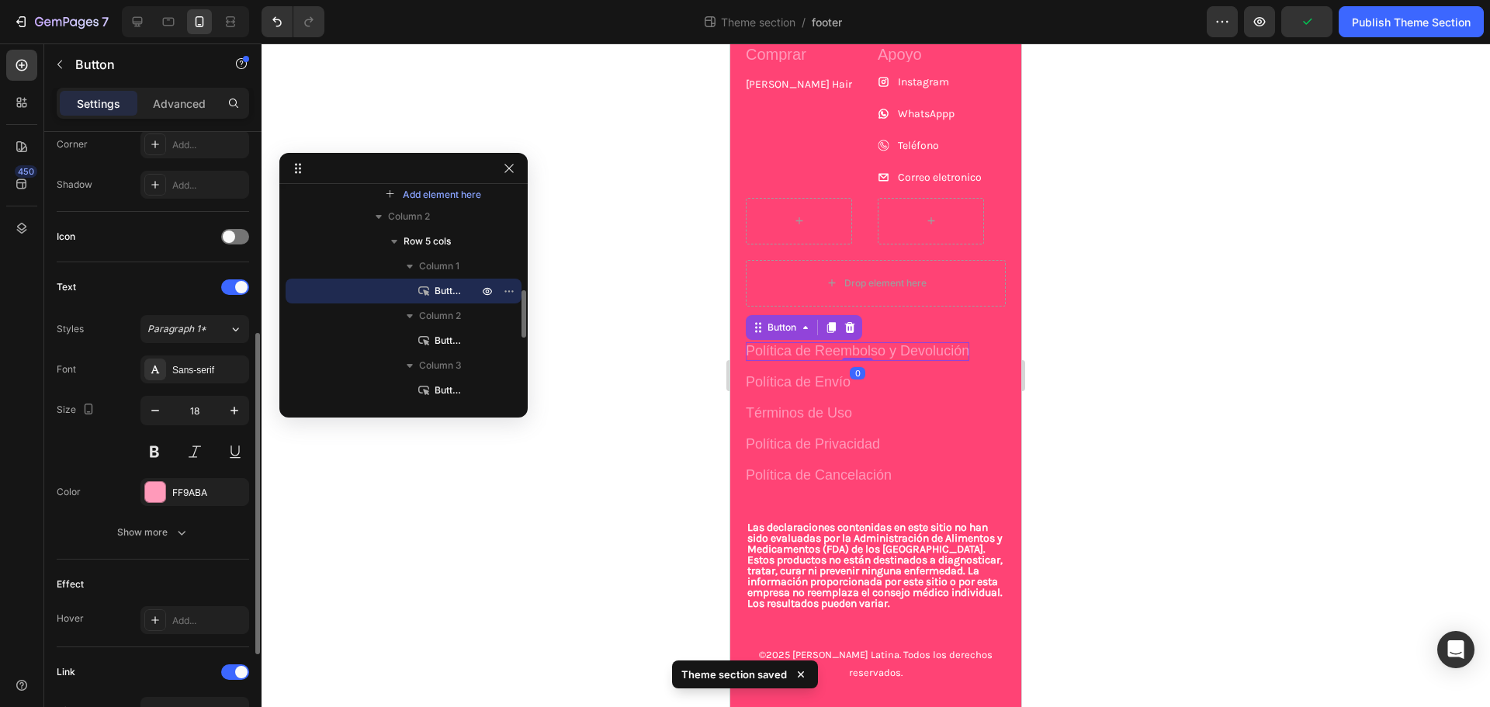
scroll to position [574, 0]
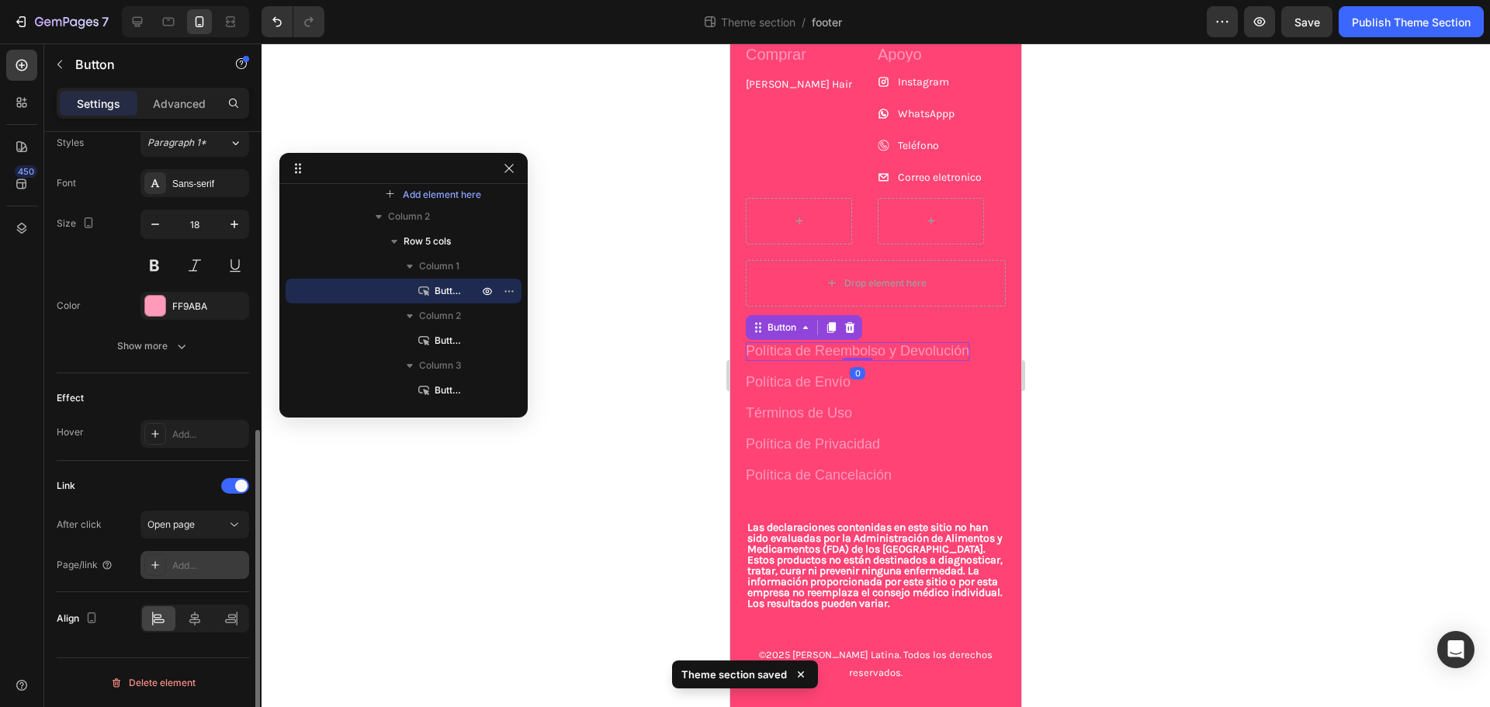
click at [193, 555] on div "Add..." at bounding box center [195, 565] width 109 height 28
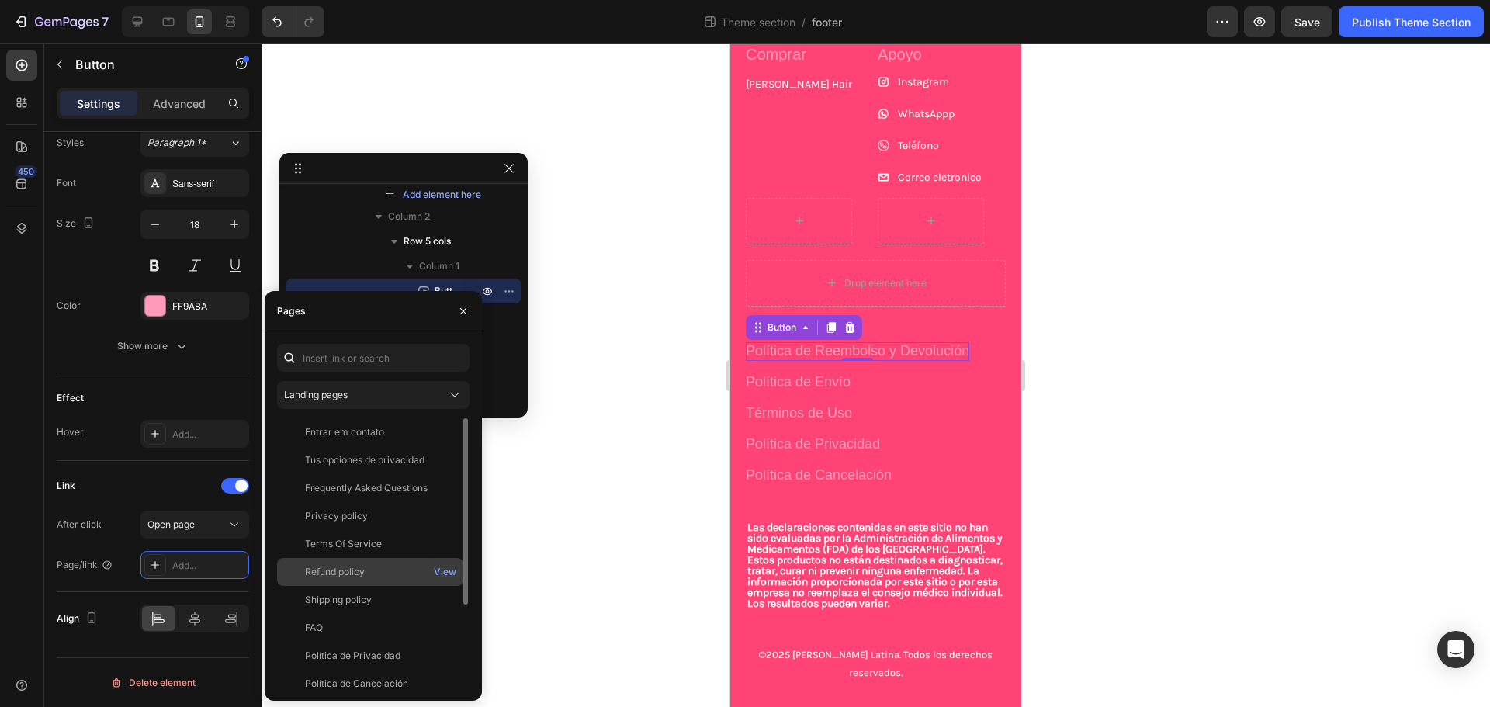
click at [354, 566] on div "Refund policy" at bounding box center [335, 572] width 60 height 14
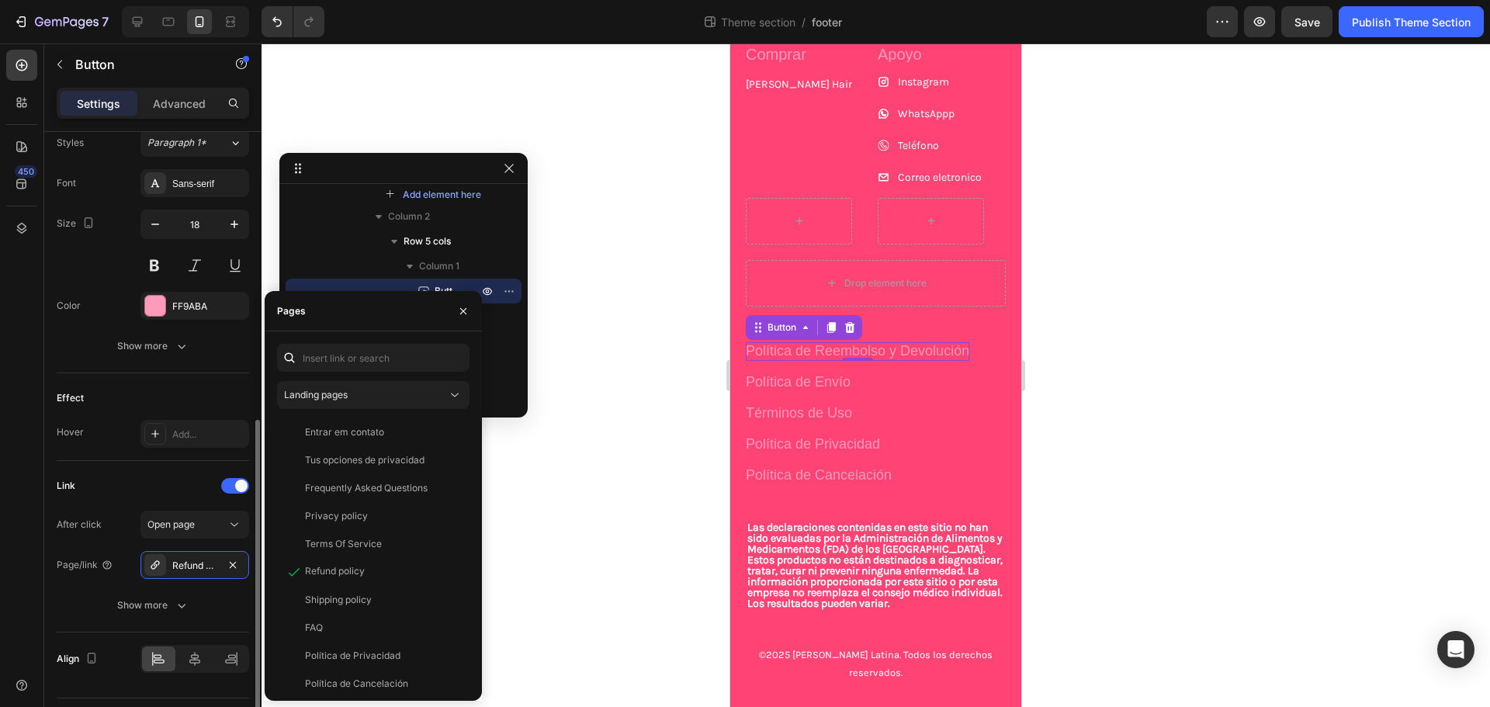
click at [177, 484] on div "Link" at bounding box center [153, 486] width 193 height 25
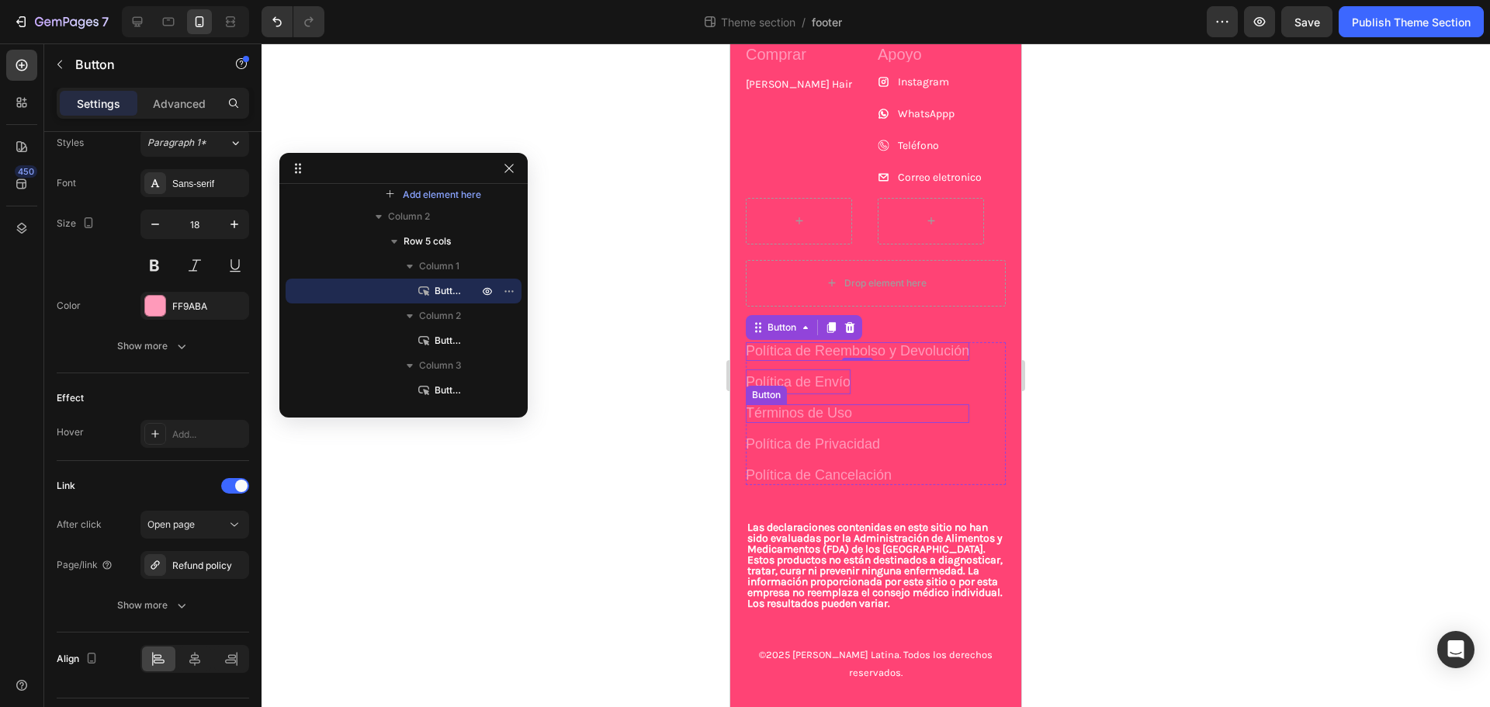
click at [812, 383] on p "Política de Envío" at bounding box center [798, 382] width 105 height 25
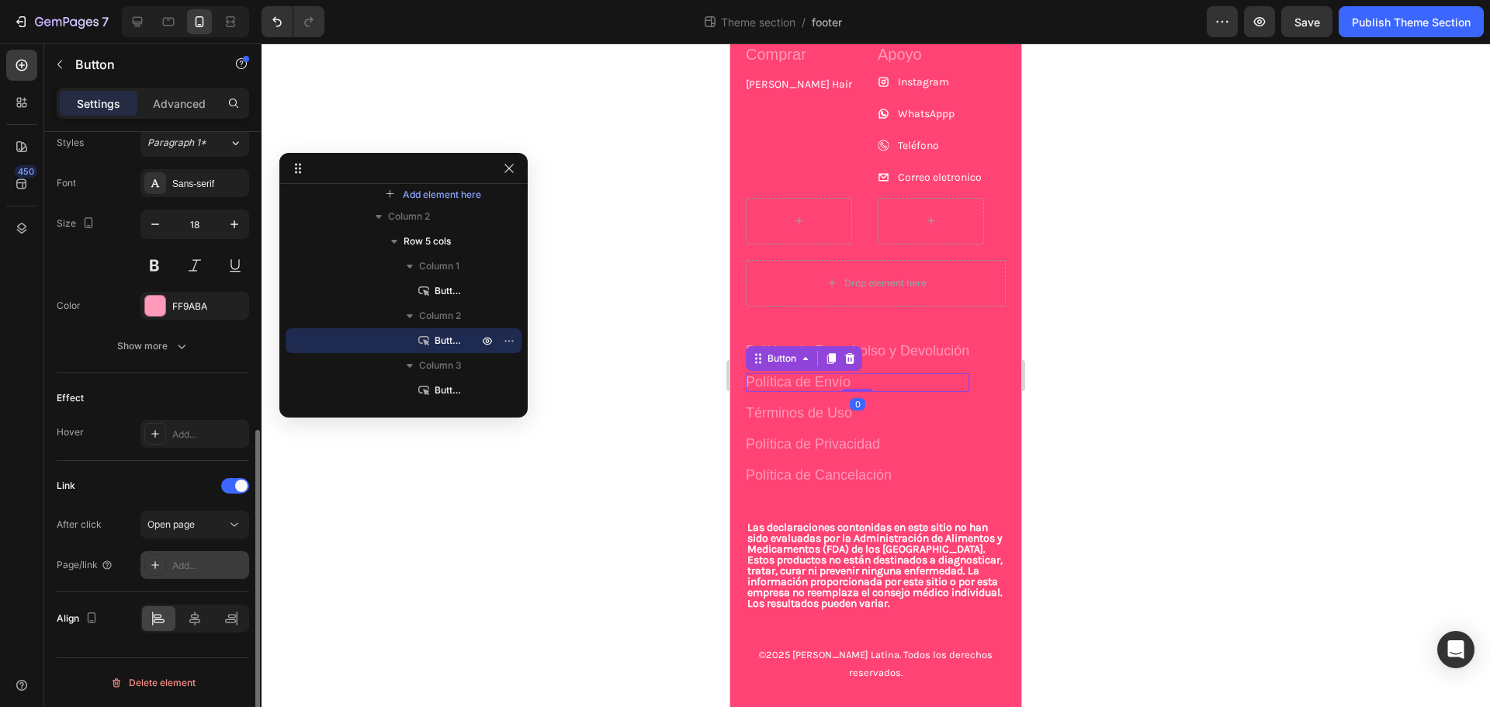
click at [182, 555] on div "Add..." at bounding box center [195, 565] width 109 height 28
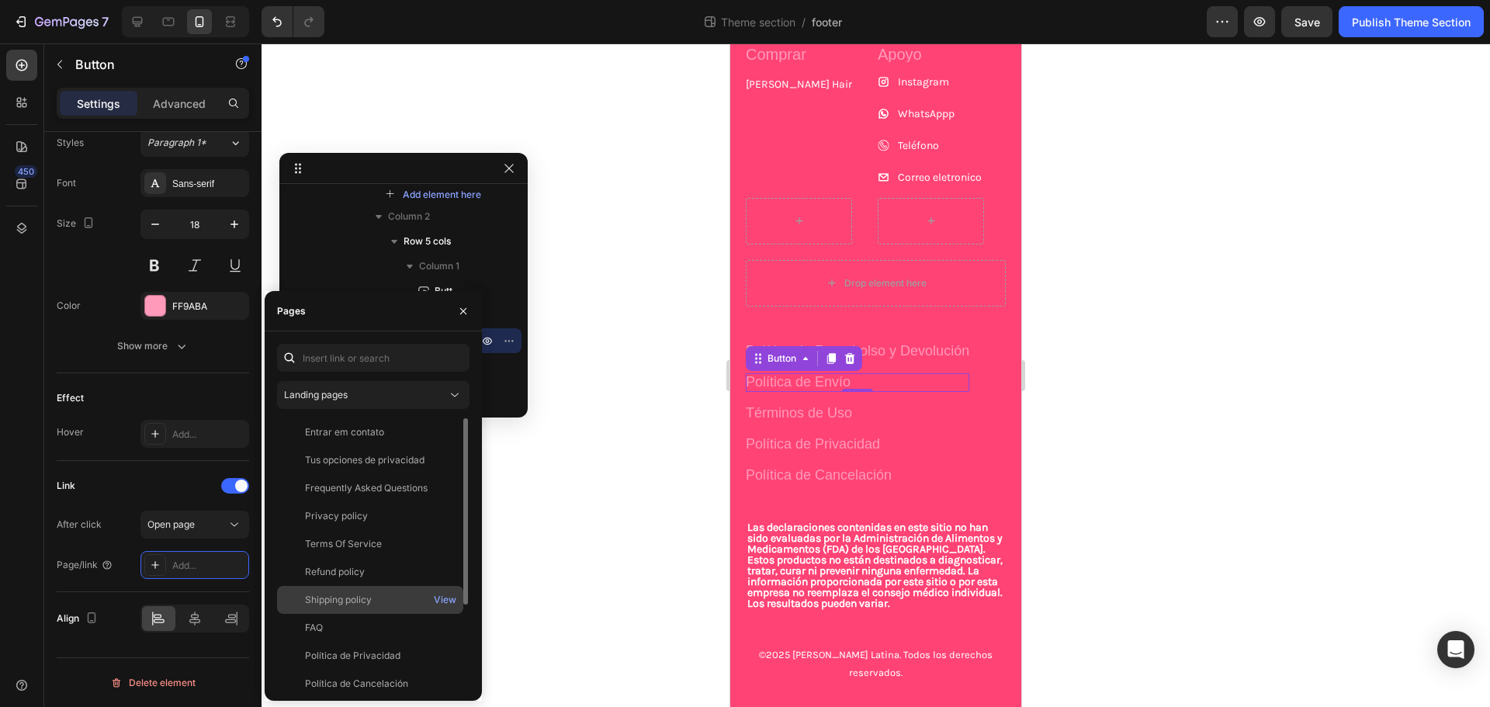
click at [361, 599] on div "Shipping policy" at bounding box center [338, 600] width 67 height 14
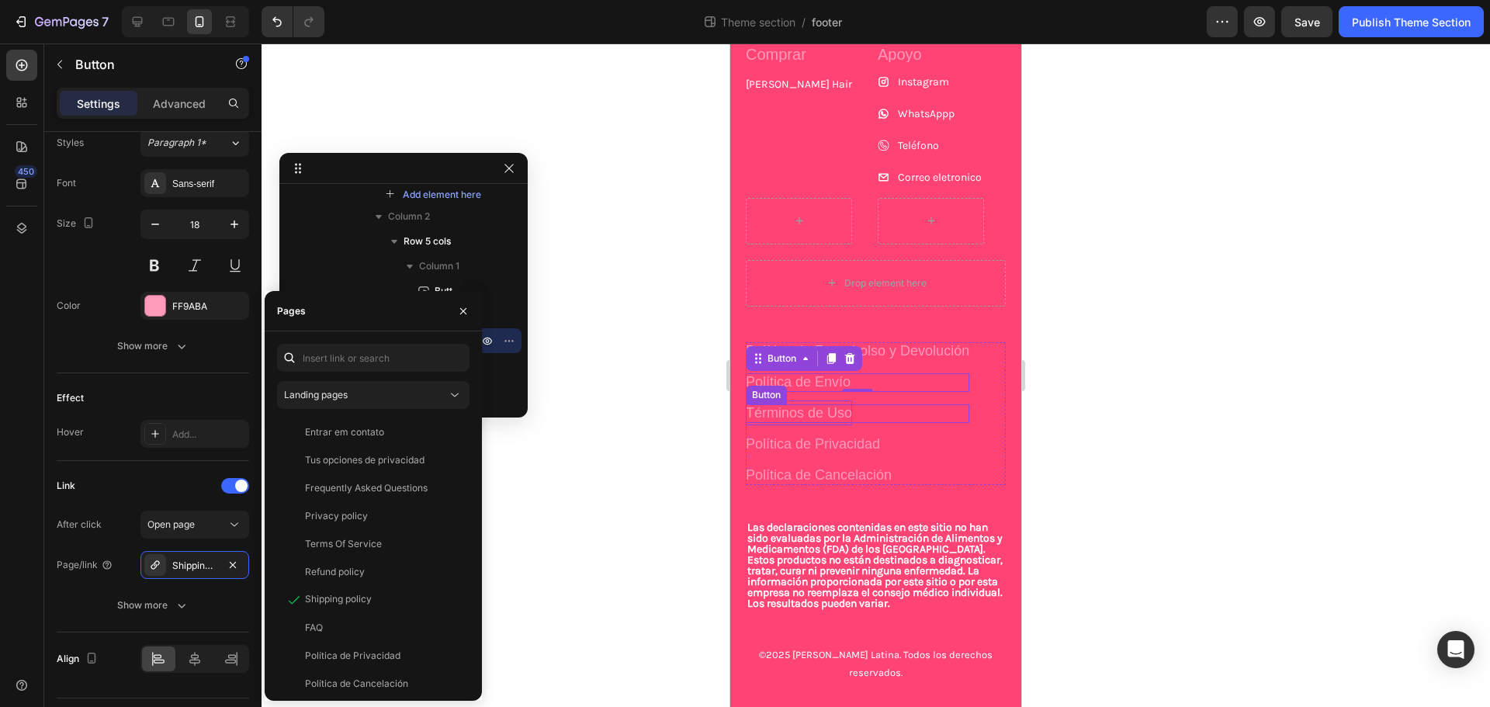
click at [800, 415] on p "Términos de Uso" at bounding box center [799, 413] width 106 height 25
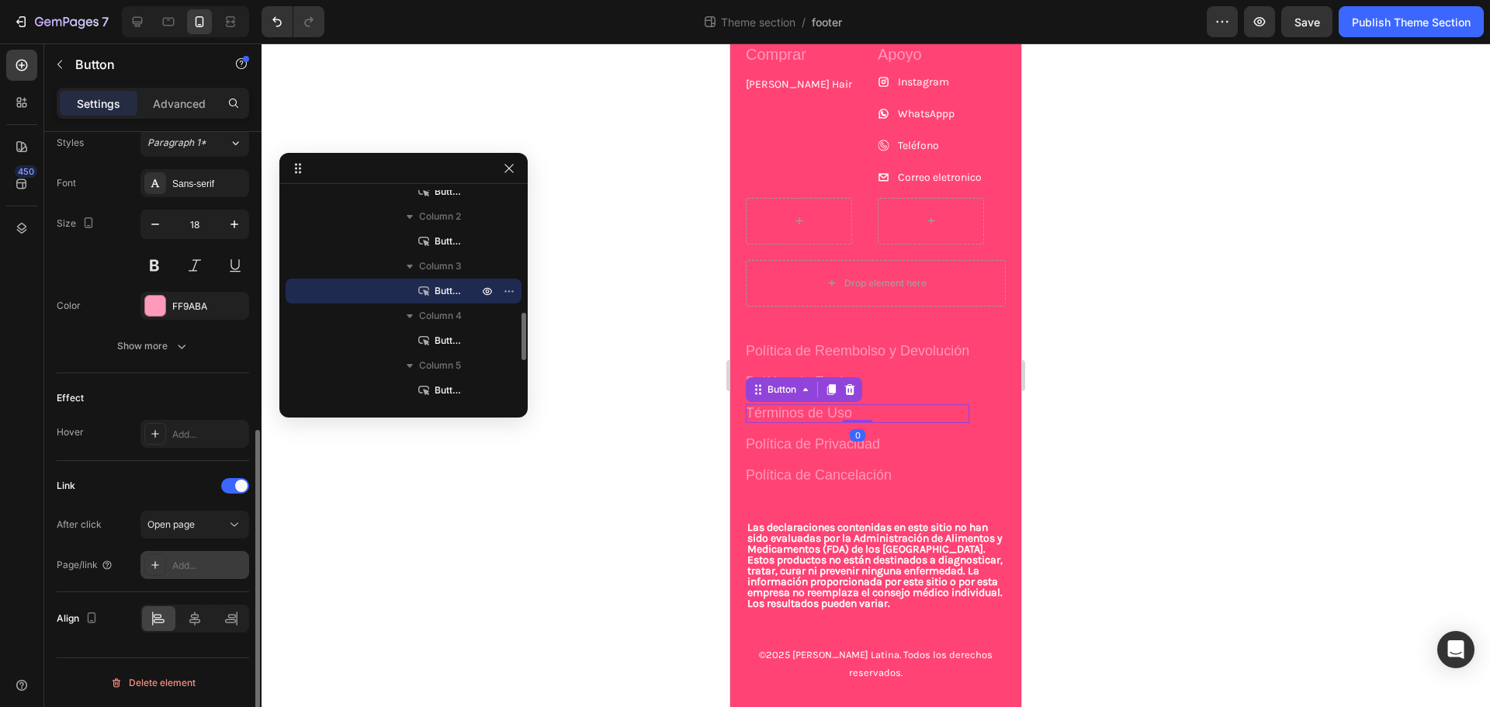
click at [184, 564] on div "Add..." at bounding box center [208, 566] width 73 height 14
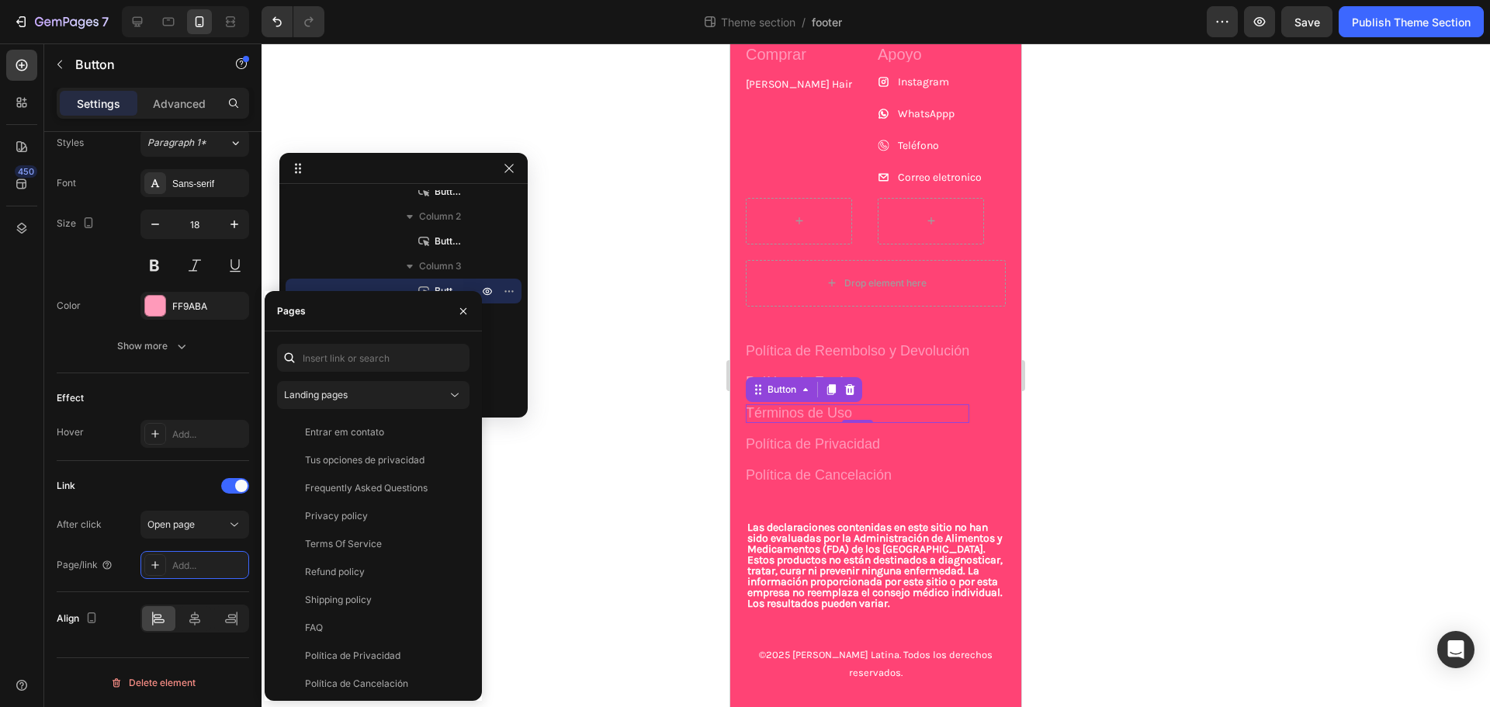
click at [374, 540] on div "Terms Of Service" at bounding box center [343, 544] width 77 height 14
click at [829, 456] on p "Política de Privacidad" at bounding box center [813, 444] width 134 height 25
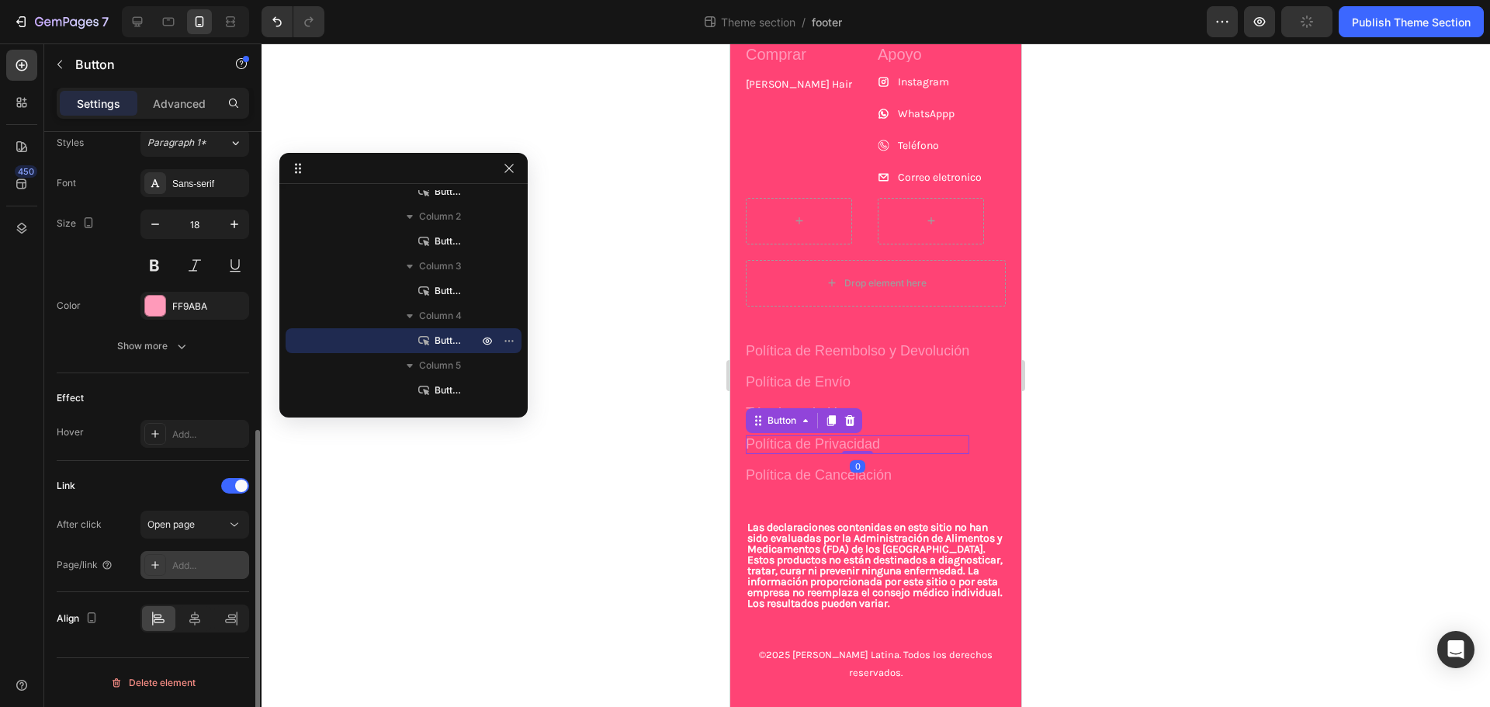
click at [178, 554] on div "Add..." at bounding box center [195, 565] width 109 height 28
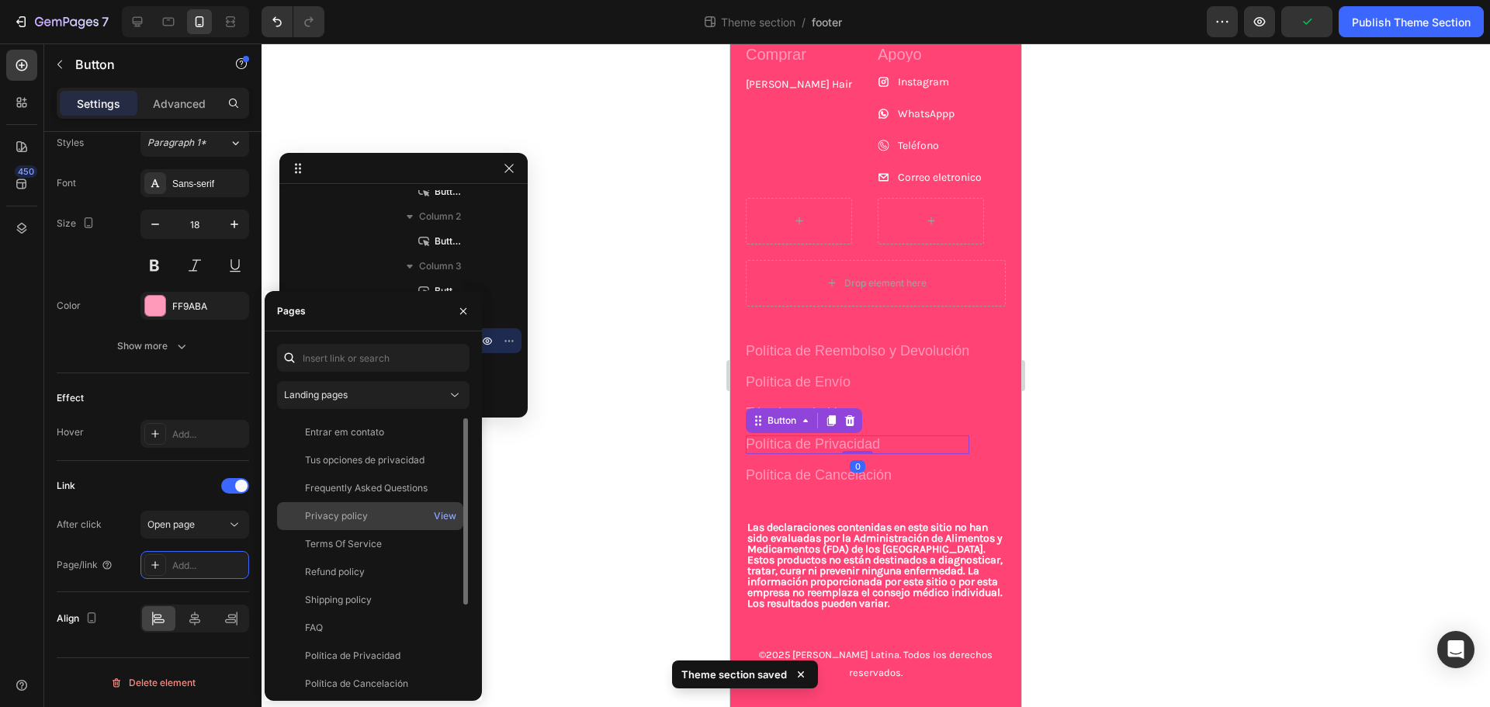
click at [370, 520] on div "Privacy policy" at bounding box center [370, 516] width 174 height 14
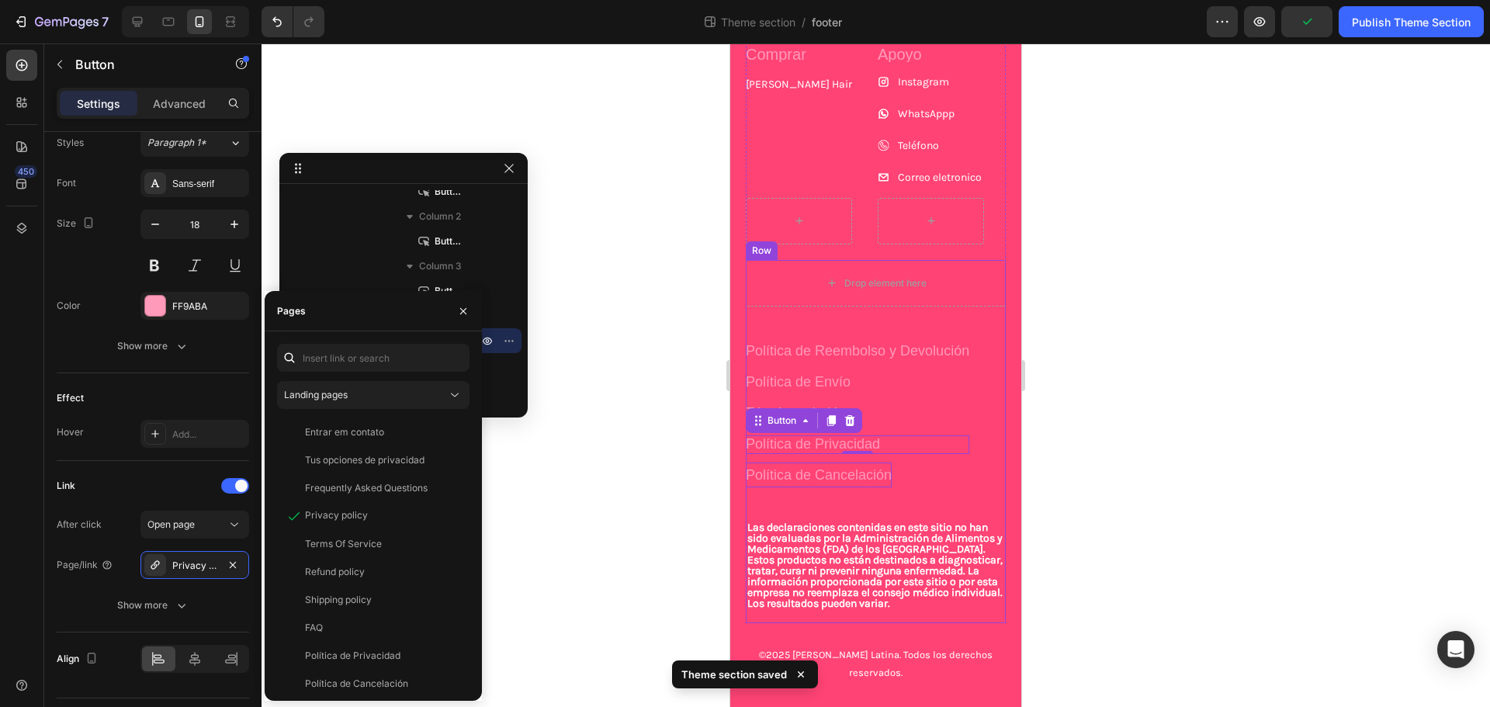
click at [802, 480] on p "Política de Cancelación" at bounding box center [819, 475] width 146 height 25
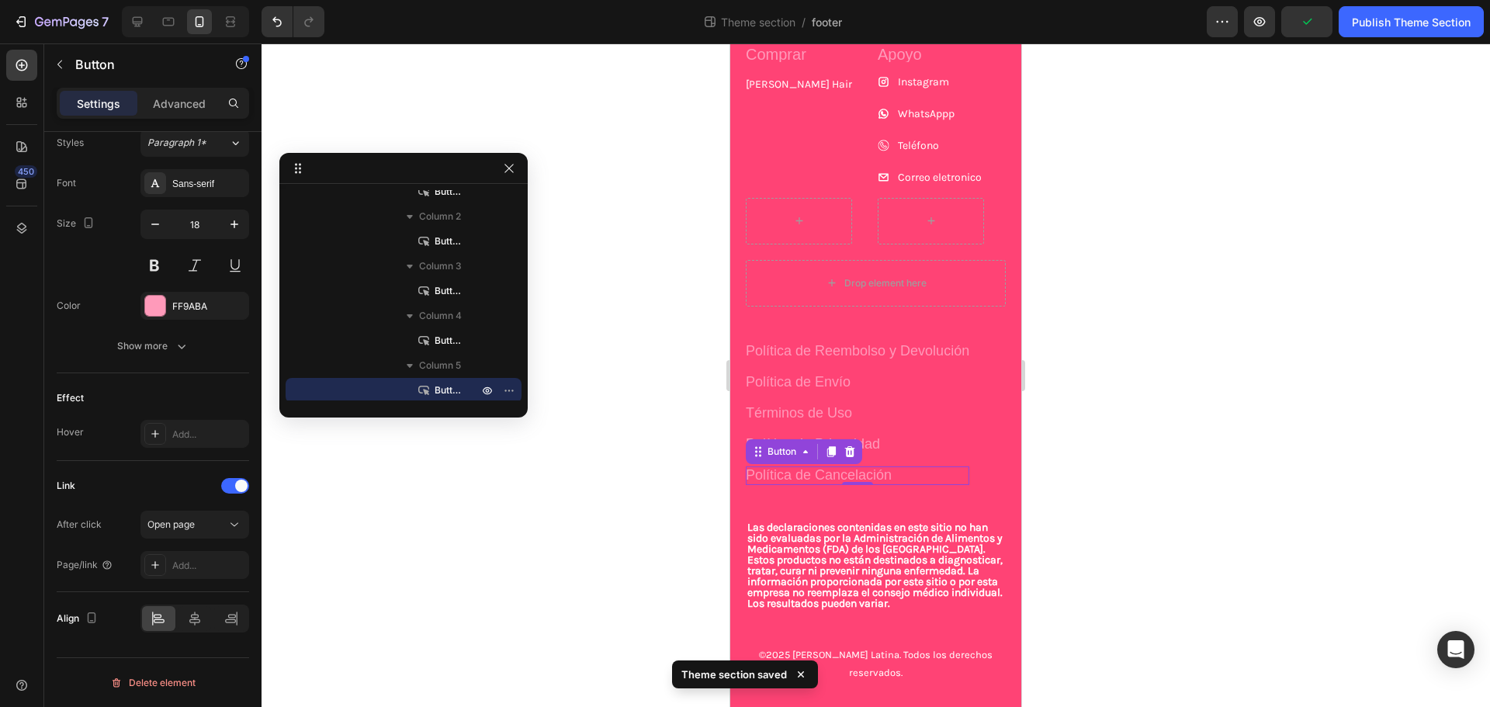
scroll to position [638, 0]
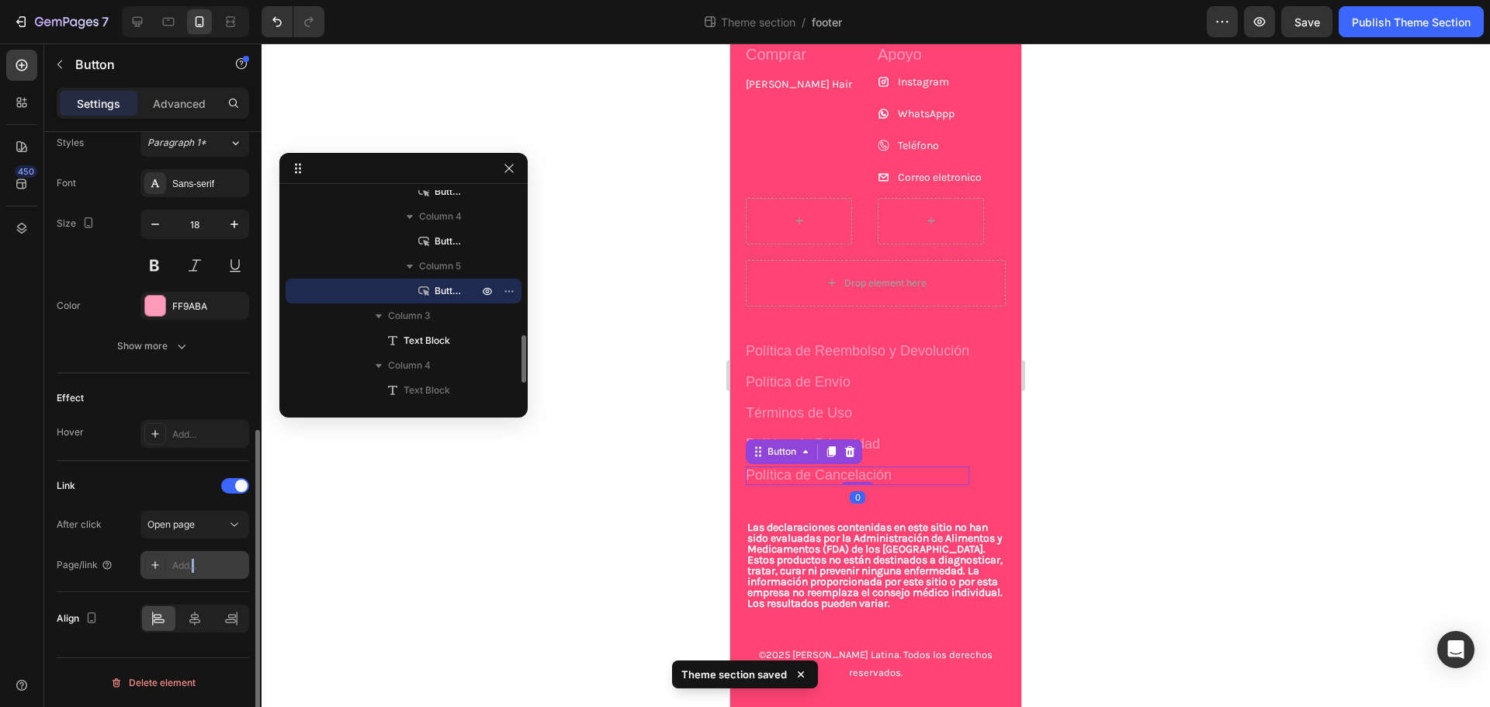
click at [194, 558] on div "Add..." at bounding box center [195, 565] width 109 height 28
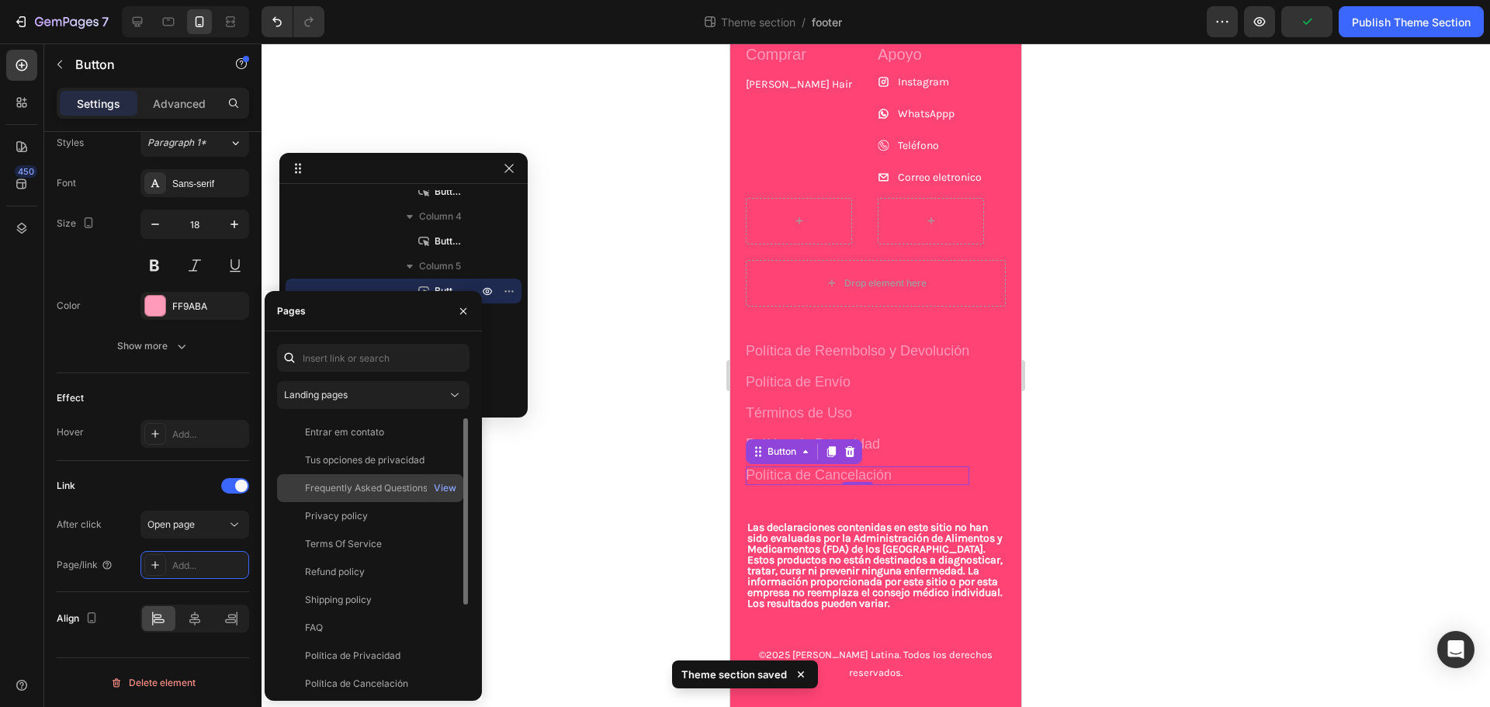
click at [348, 485] on div "Frequently Asked Questions" at bounding box center [366, 488] width 123 height 14
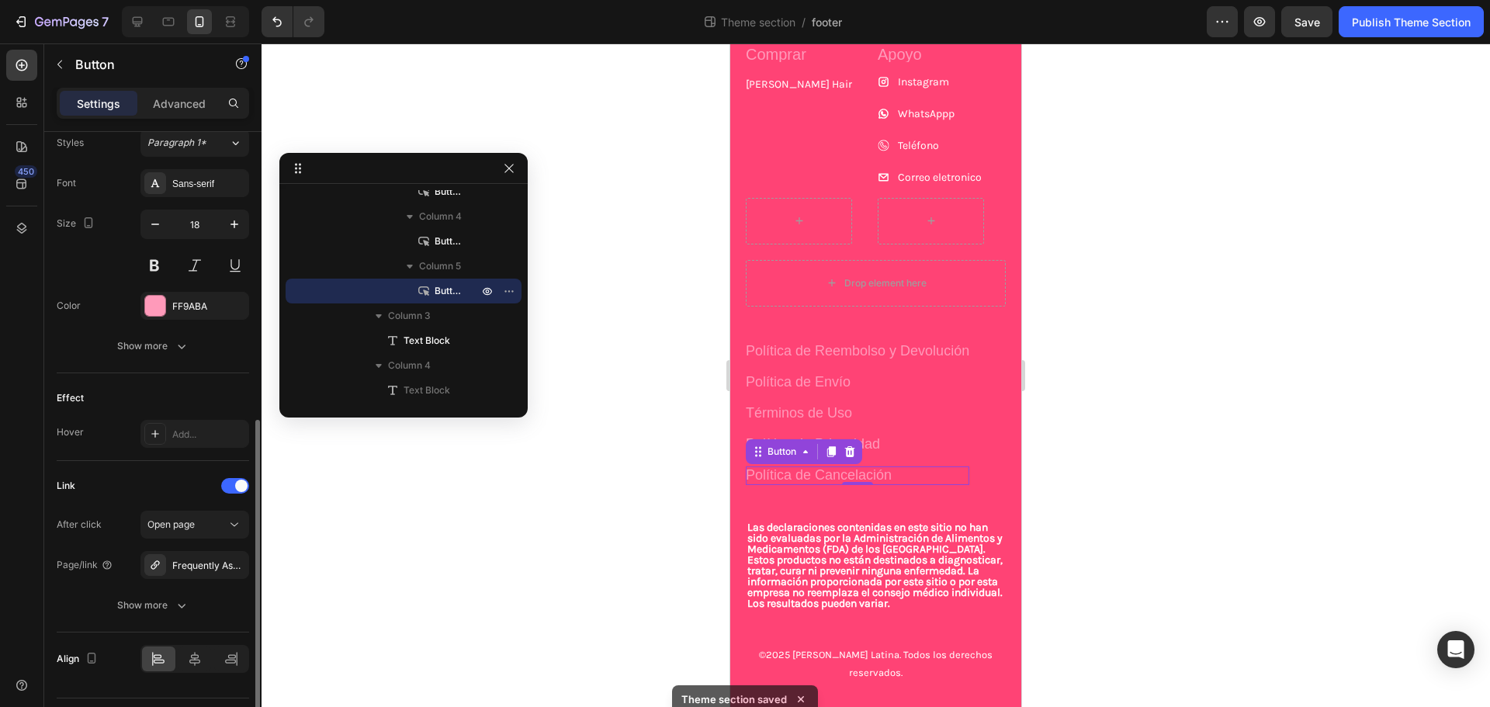
click at [149, 476] on div "Link" at bounding box center [153, 486] width 193 height 25
click at [136, 26] on icon at bounding box center [138, 22] width 10 height 10
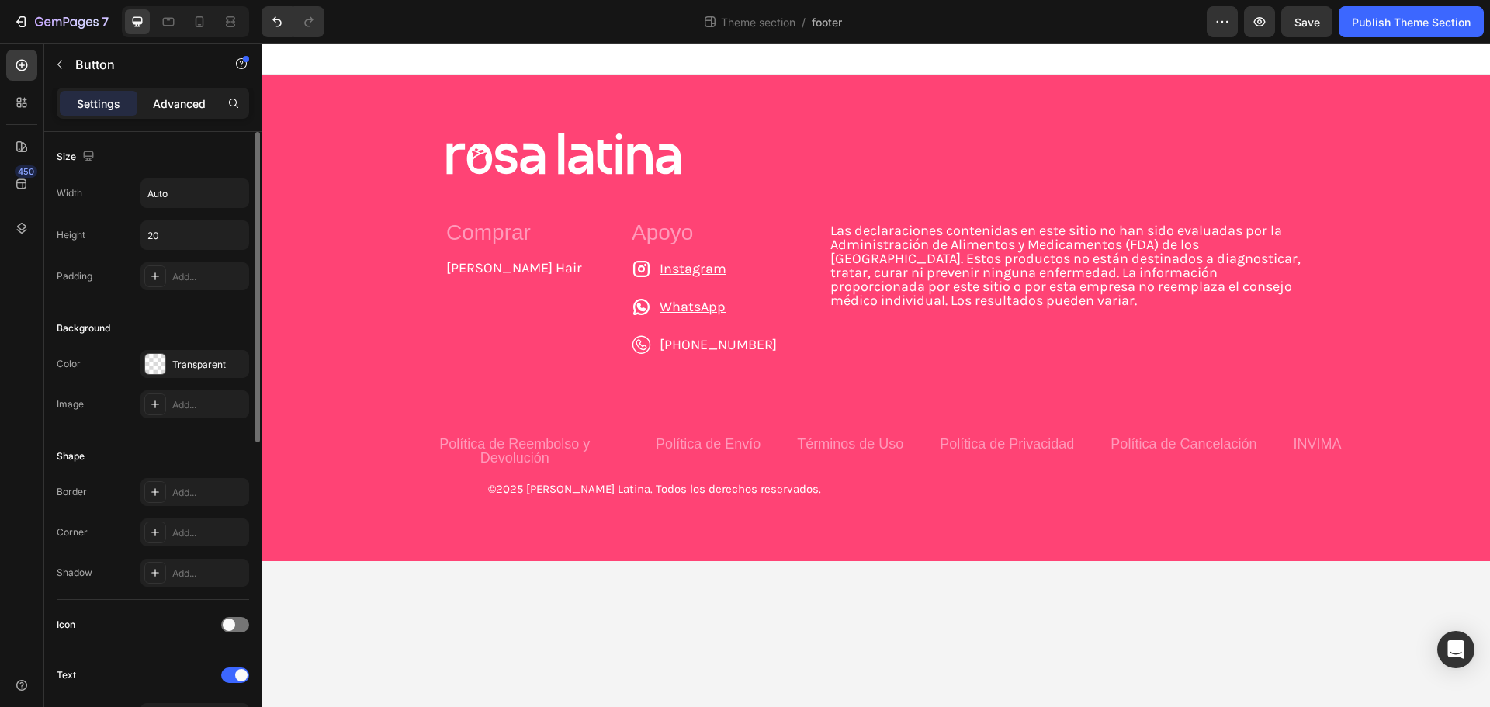
click at [161, 106] on p "Advanced" at bounding box center [179, 103] width 53 height 16
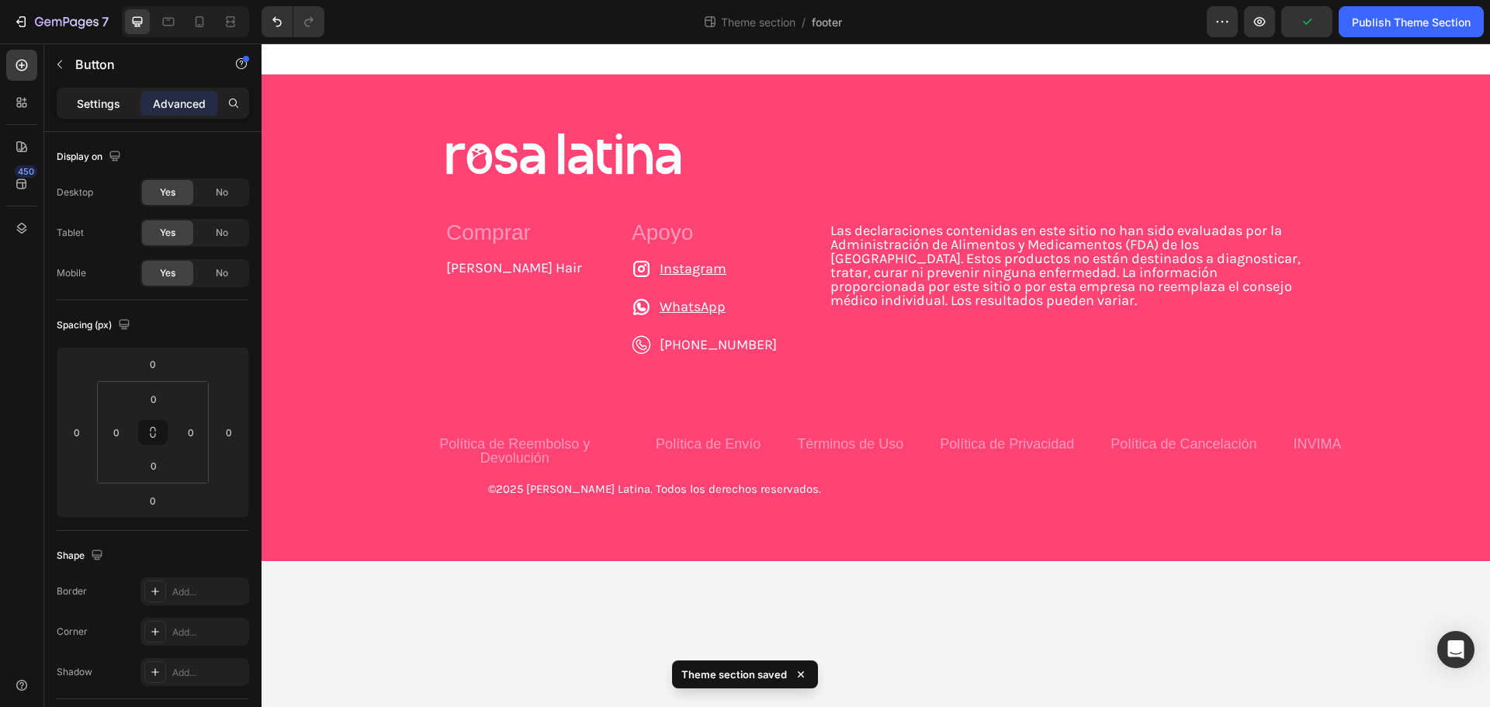
click at [78, 96] on p "Settings" at bounding box center [98, 103] width 43 height 16
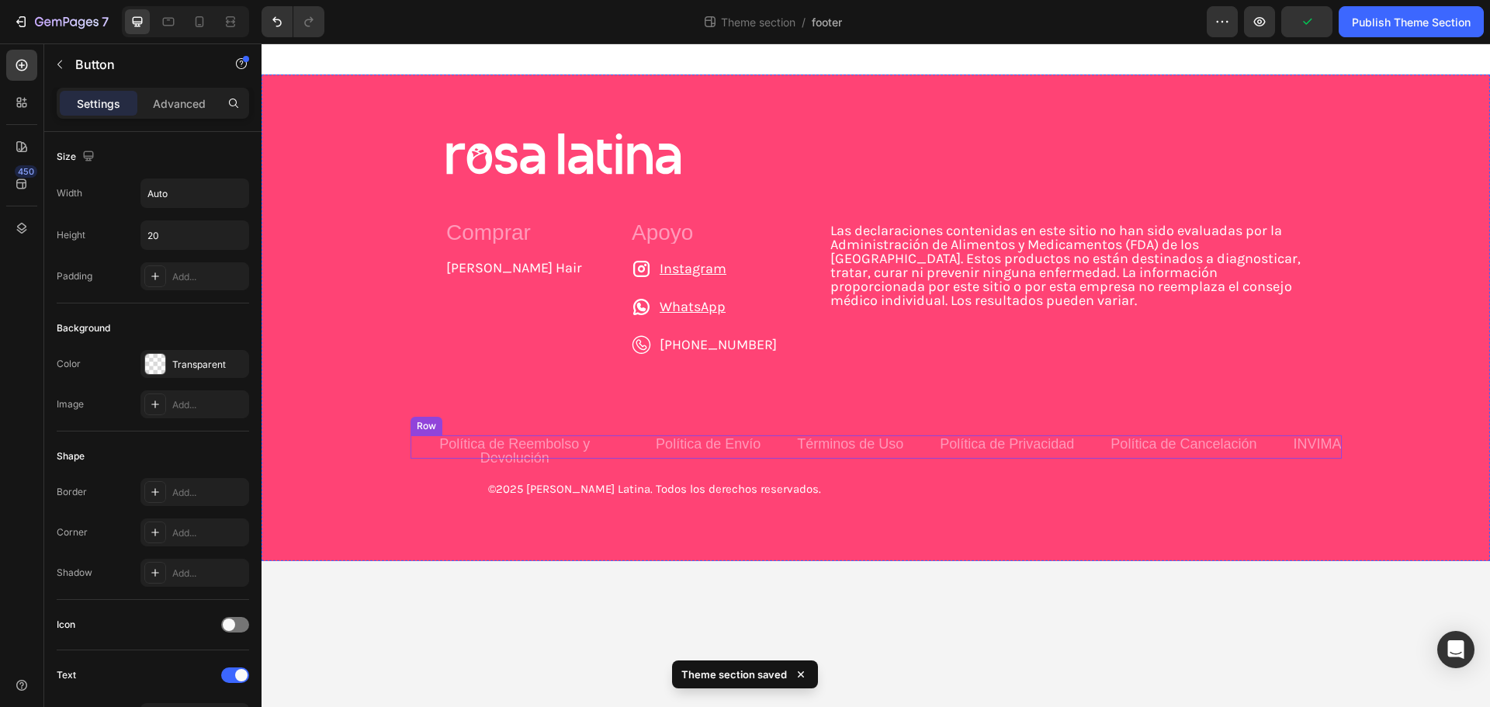
click at [623, 440] on div "Política de Reembolso y Devolución Button Política de Envío Button Términos de …" at bounding box center [877, 447] width 932 height 23
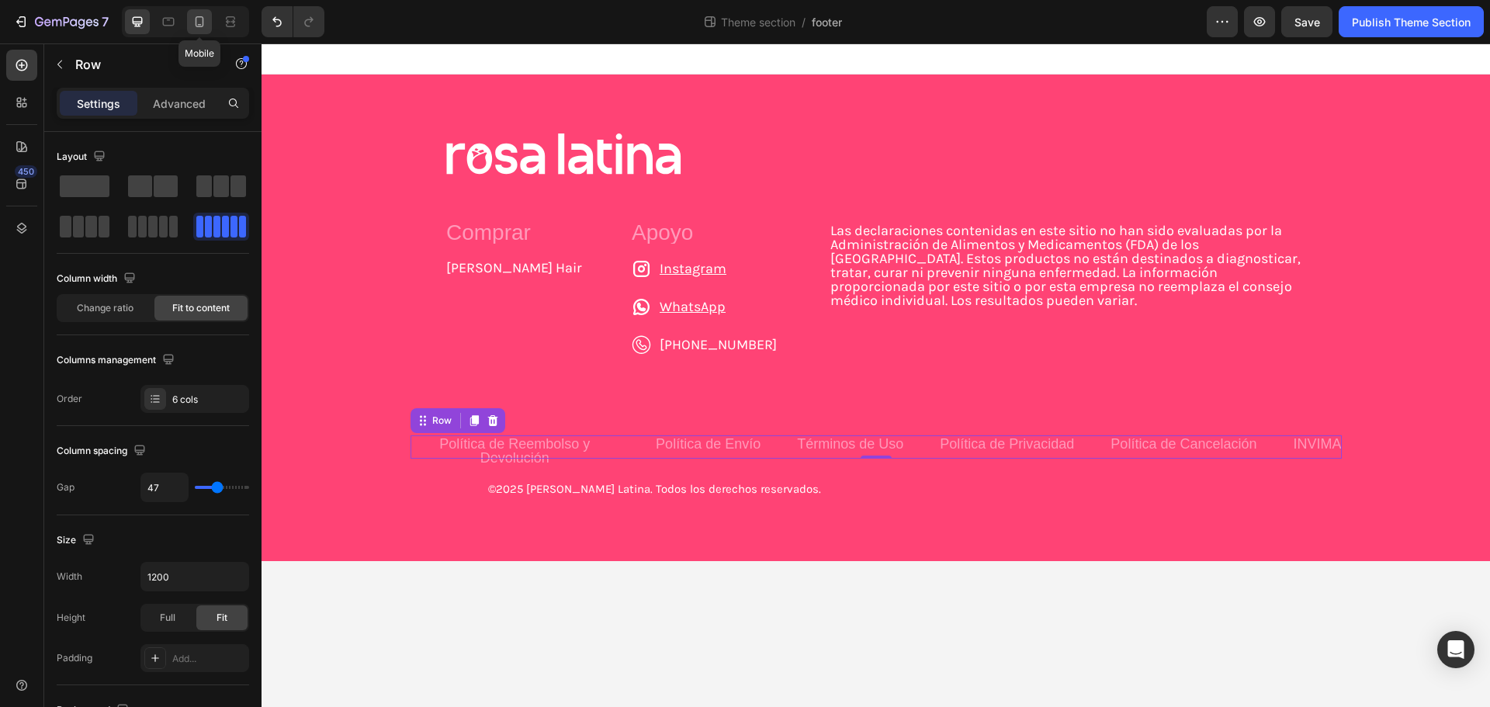
click at [206, 15] on icon at bounding box center [200, 22] width 16 height 16
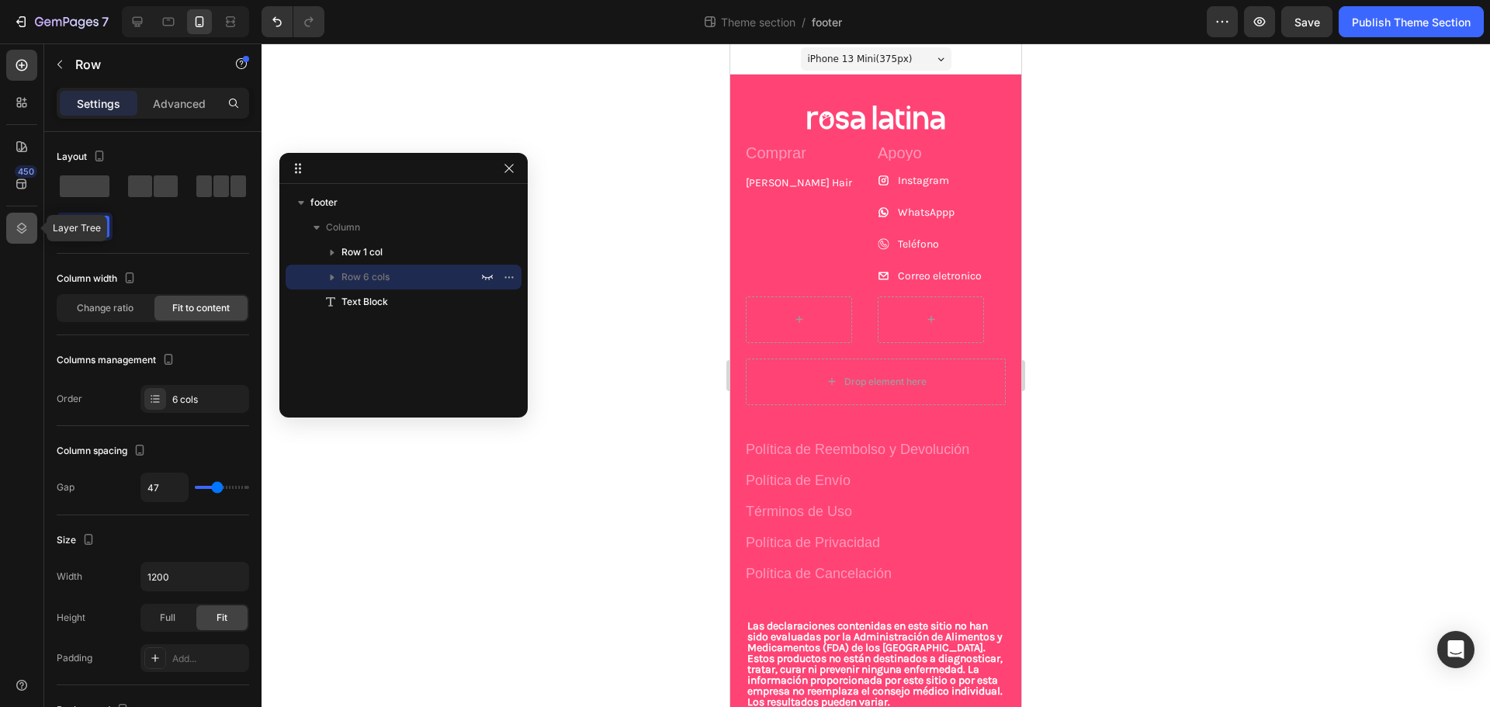
click at [25, 217] on div at bounding box center [21, 228] width 31 height 31
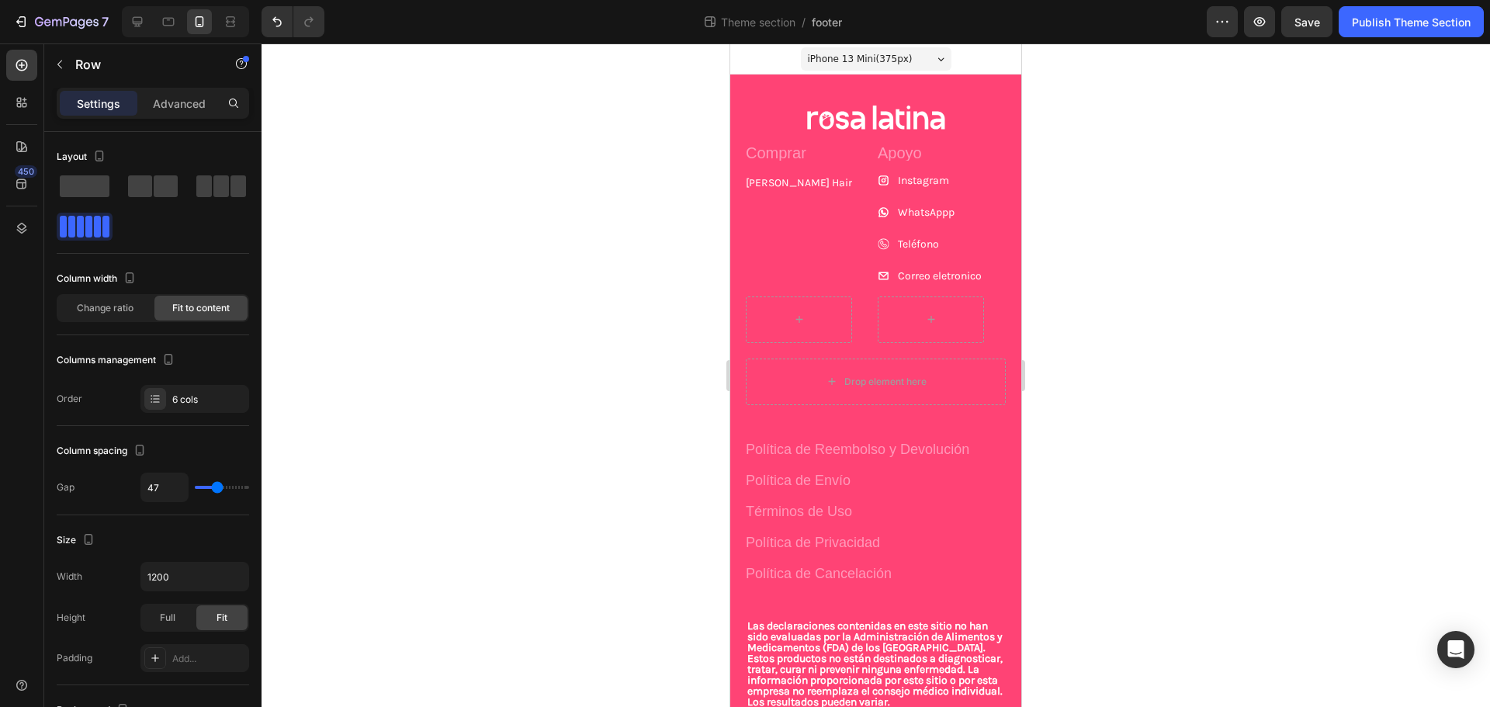
click at [23, 211] on div "450" at bounding box center [21, 360] width 31 height 620
click at [24, 220] on icon at bounding box center [22, 228] width 16 height 16
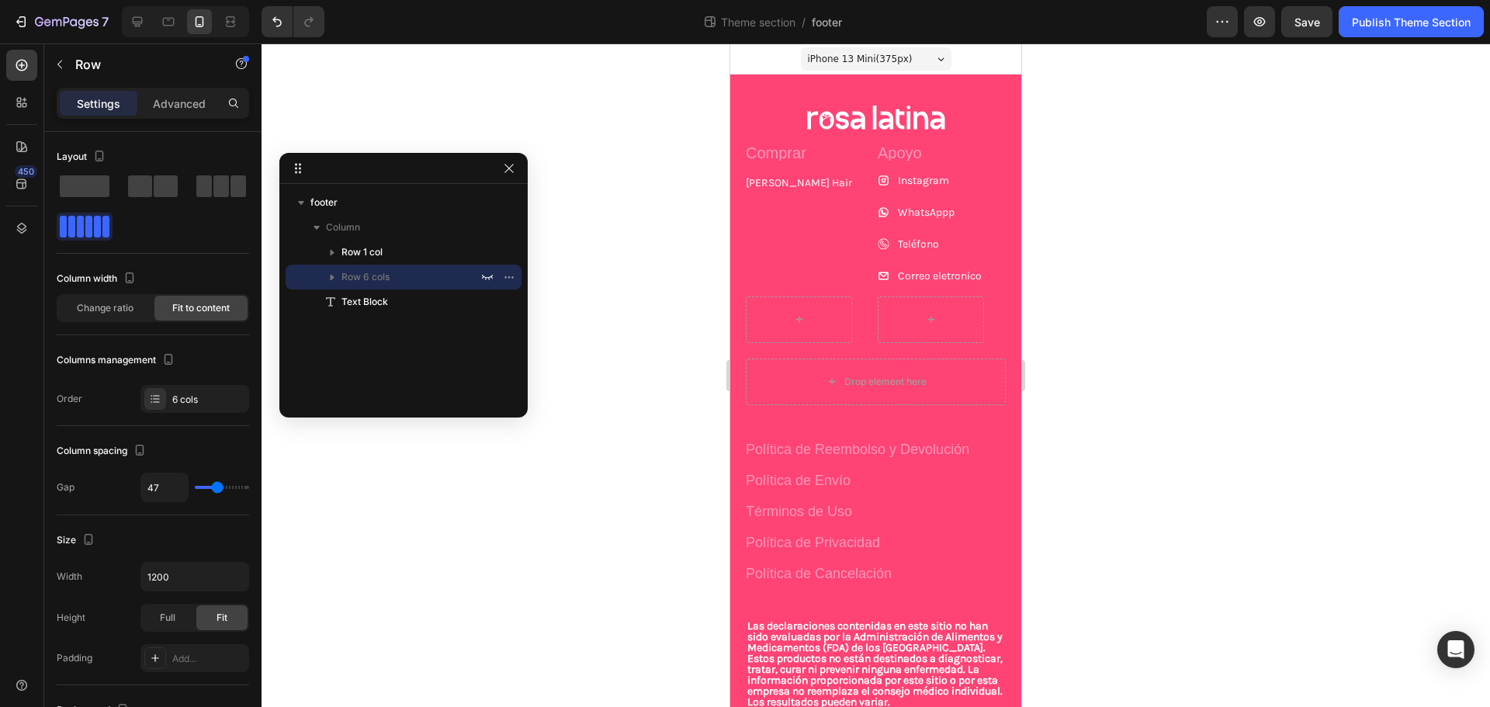
click at [398, 276] on p "Row 6 cols" at bounding box center [412, 277] width 140 height 16
click at [950, 518] on div "Política de Reembolso y Devolución Button Política de Envío Button Términos de …" at bounding box center [876, 512] width 260 height 143
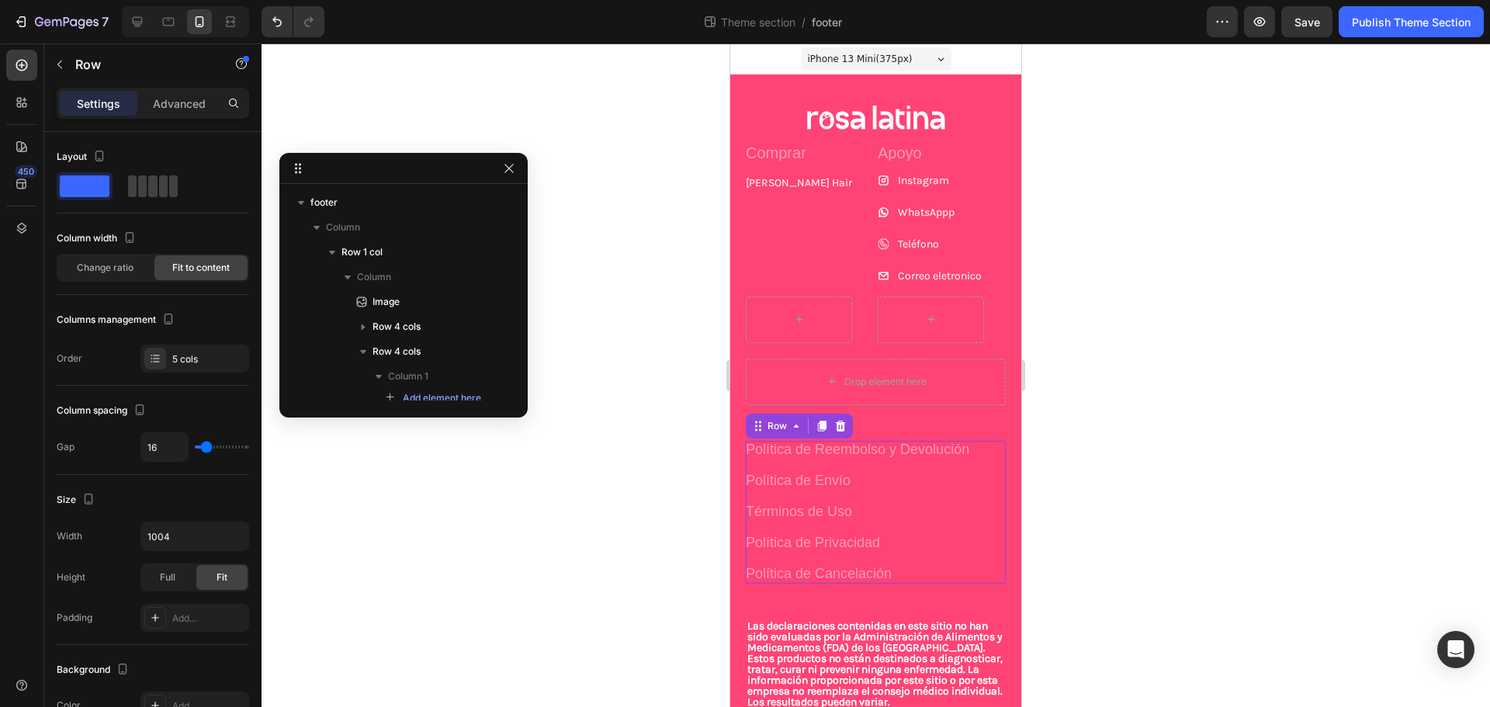
scroll to position [154, 0]
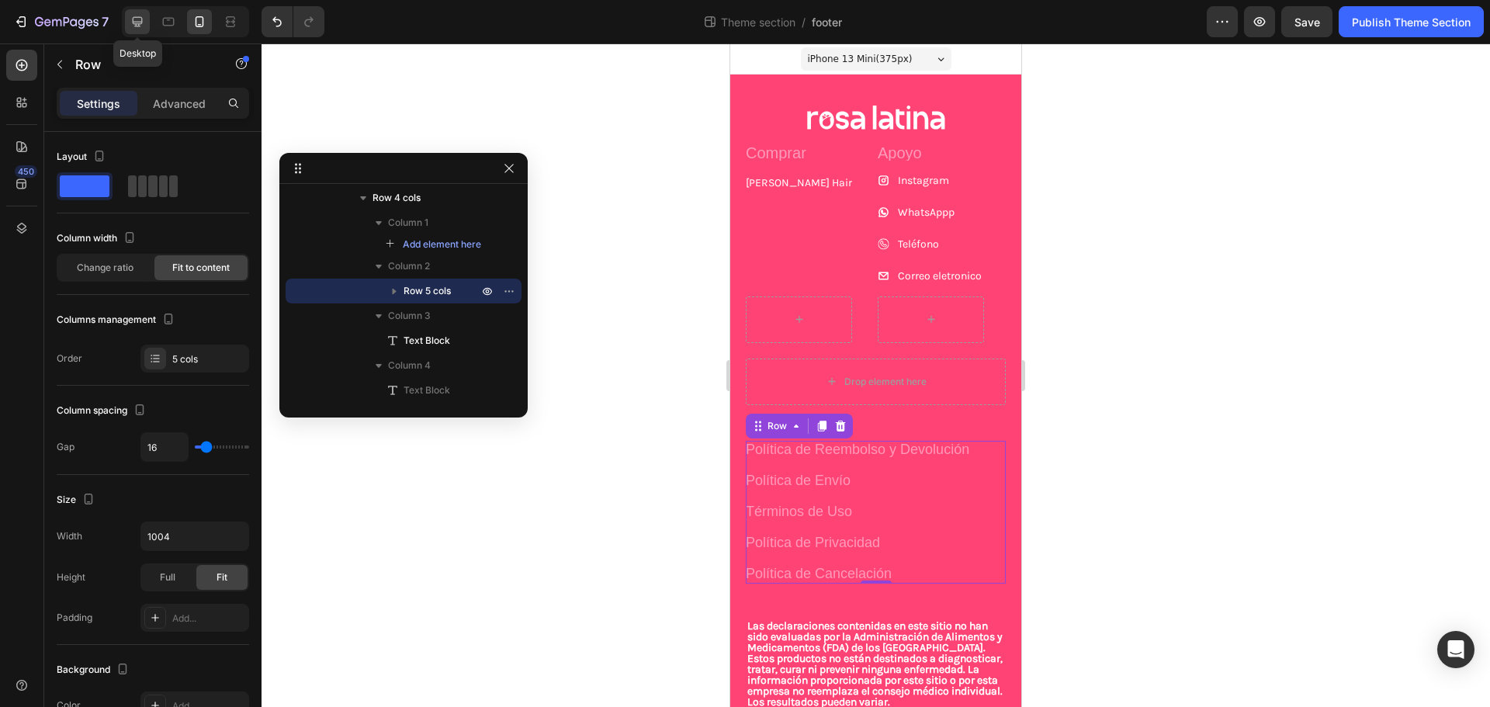
click at [142, 20] on icon at bounding box center [138, 22] width 10 height 10
type input "47"
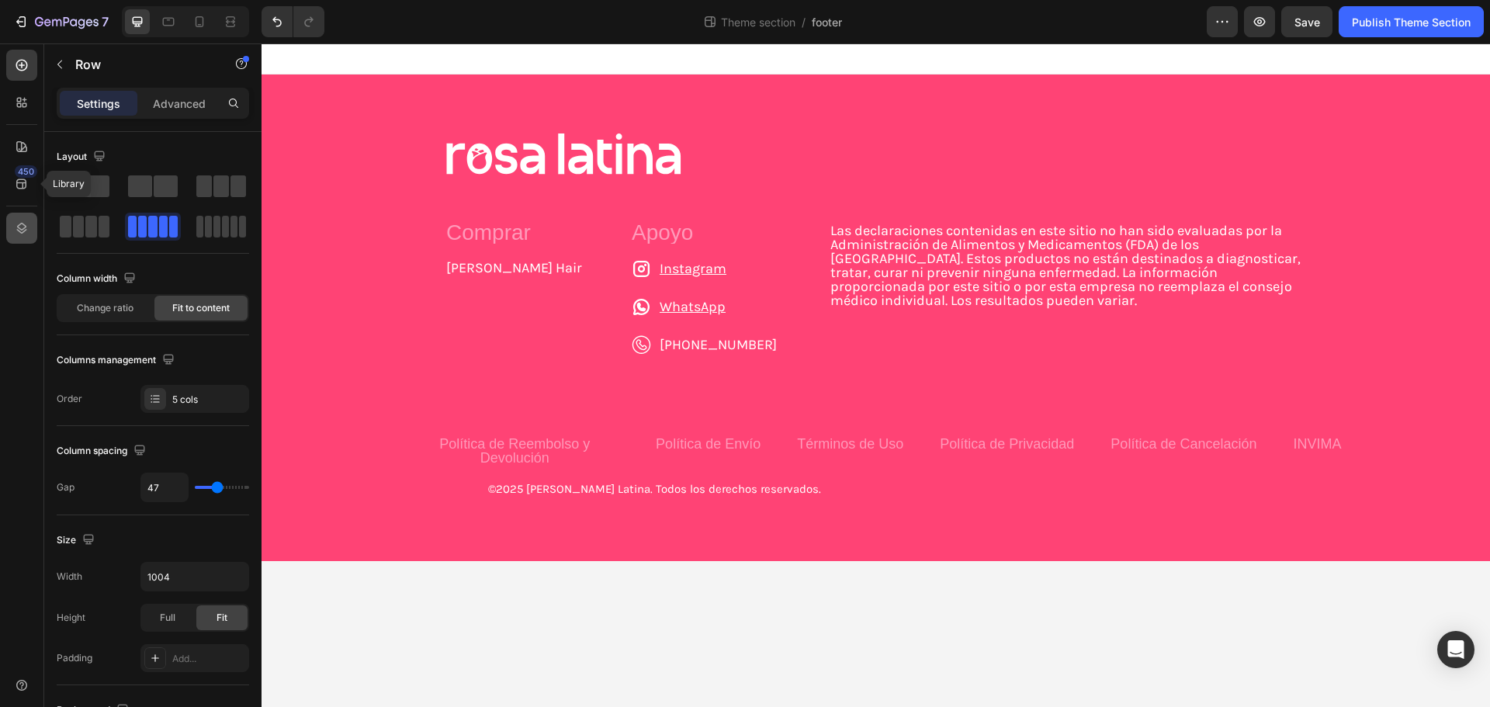
click at [18, 220] on div at bounding box center [21, 228] width 31 height 31
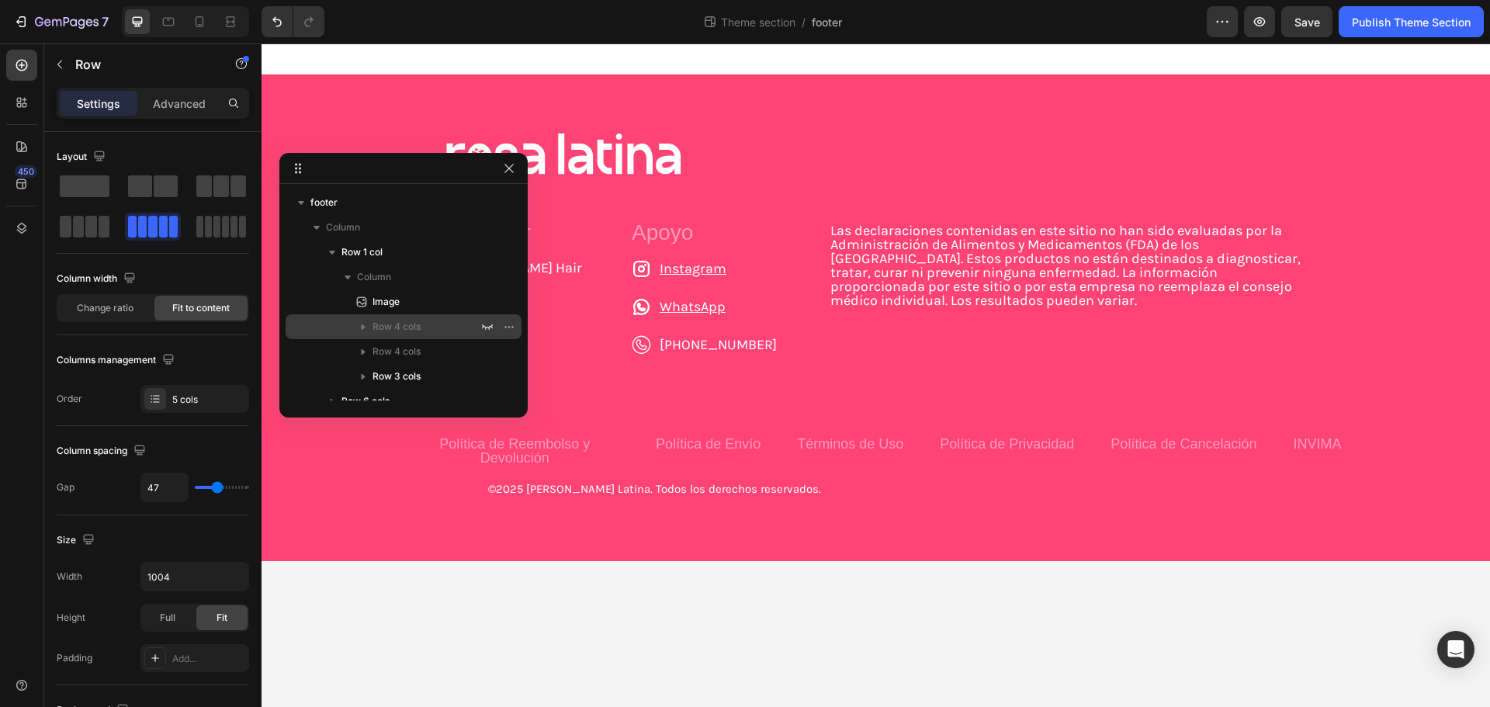
scroll to position [38, 0]
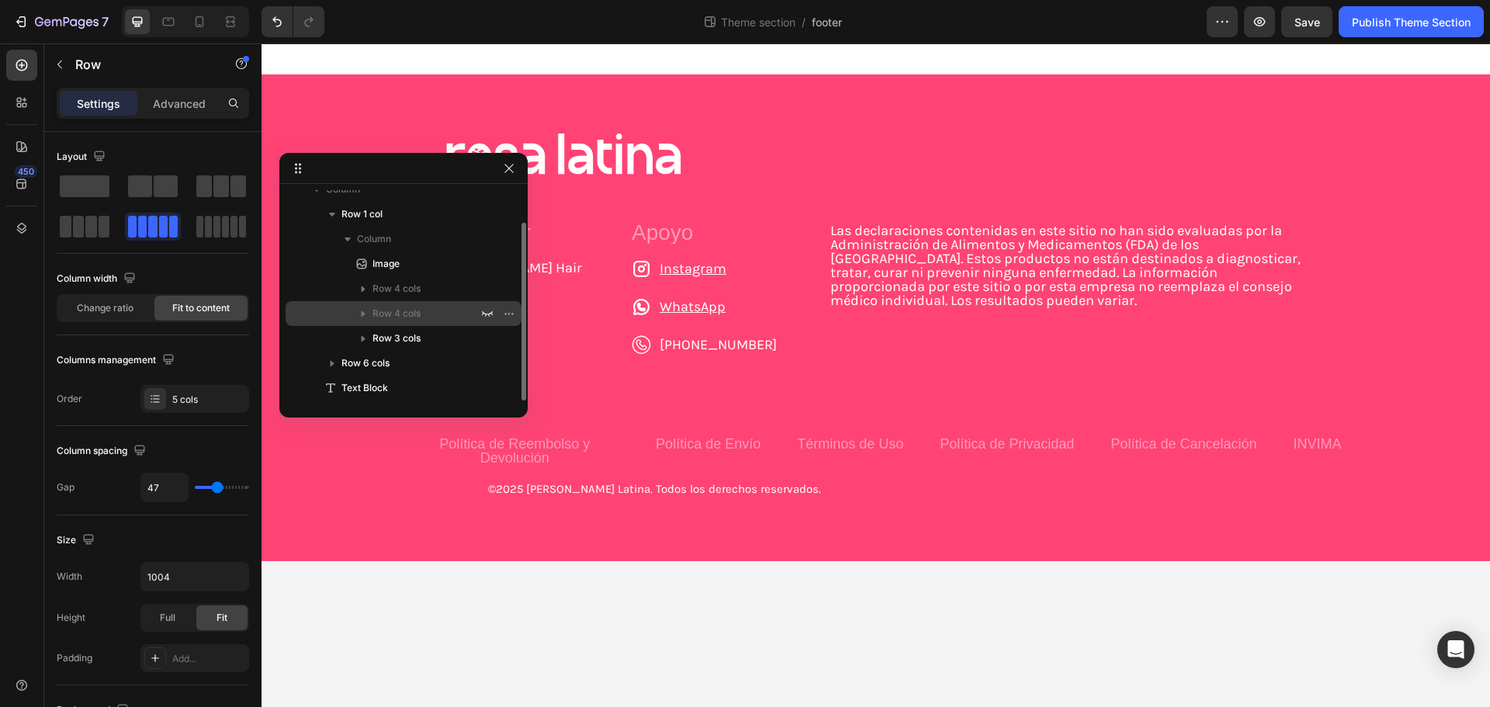
click at [419, 311] on span "Row 4 cols" at bounding box center [397, 314] width 48 height 16
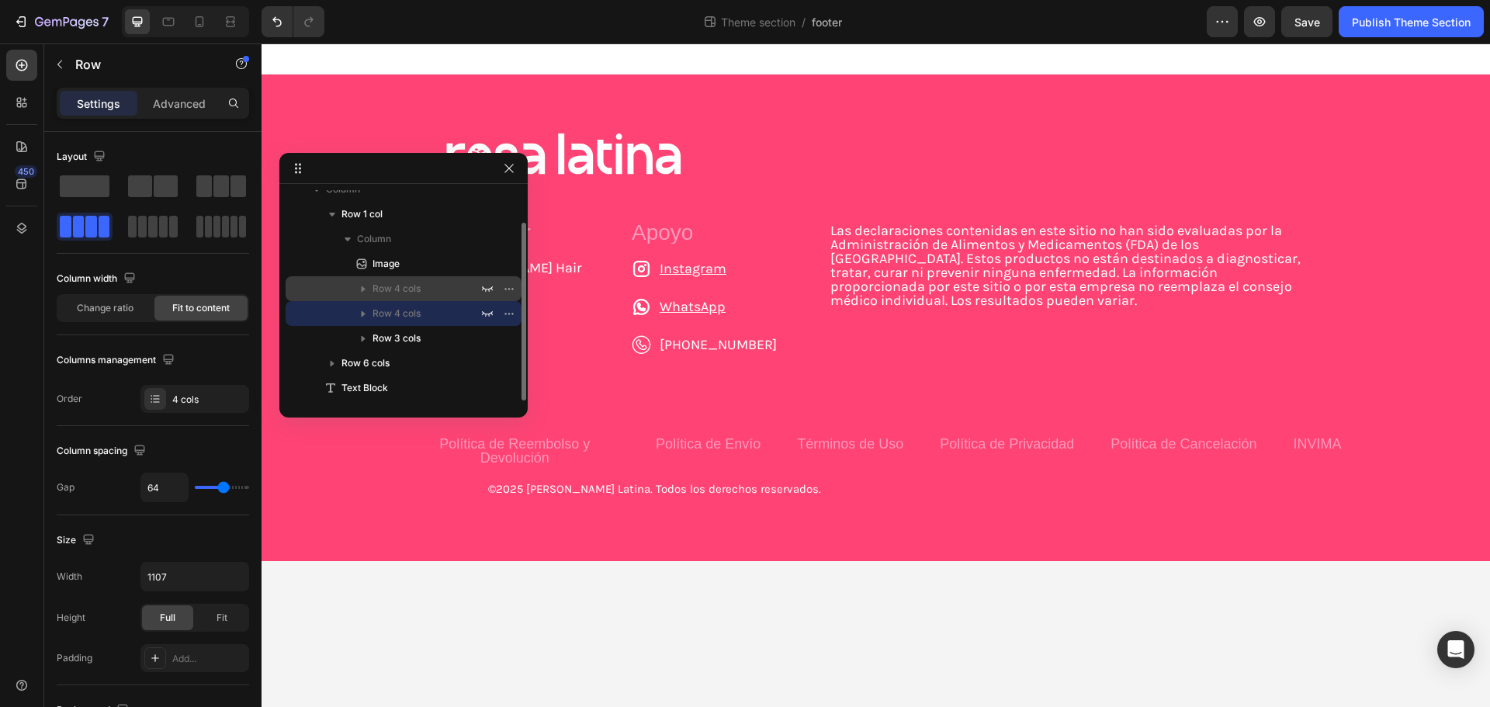
click at [423, 293] on p "Row 4 cols" at bounding box center [427, 289] width 109 height 16
click at [421, 325] on div "Row 4 cols" at bounding box center [404, 313] width 224 height 25
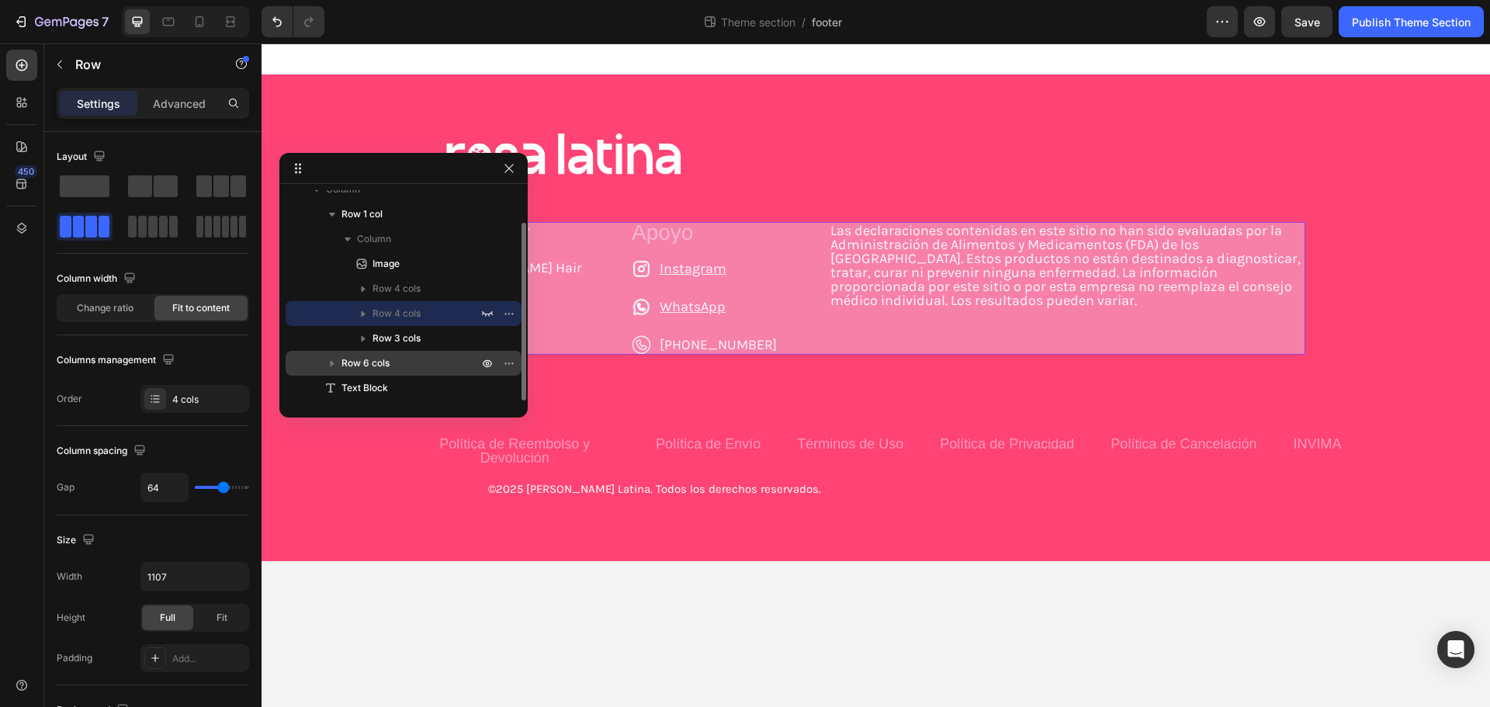
click at [387, 363] on span "Row 6 cols" at bounding box center [366, 364] width 48 height 16
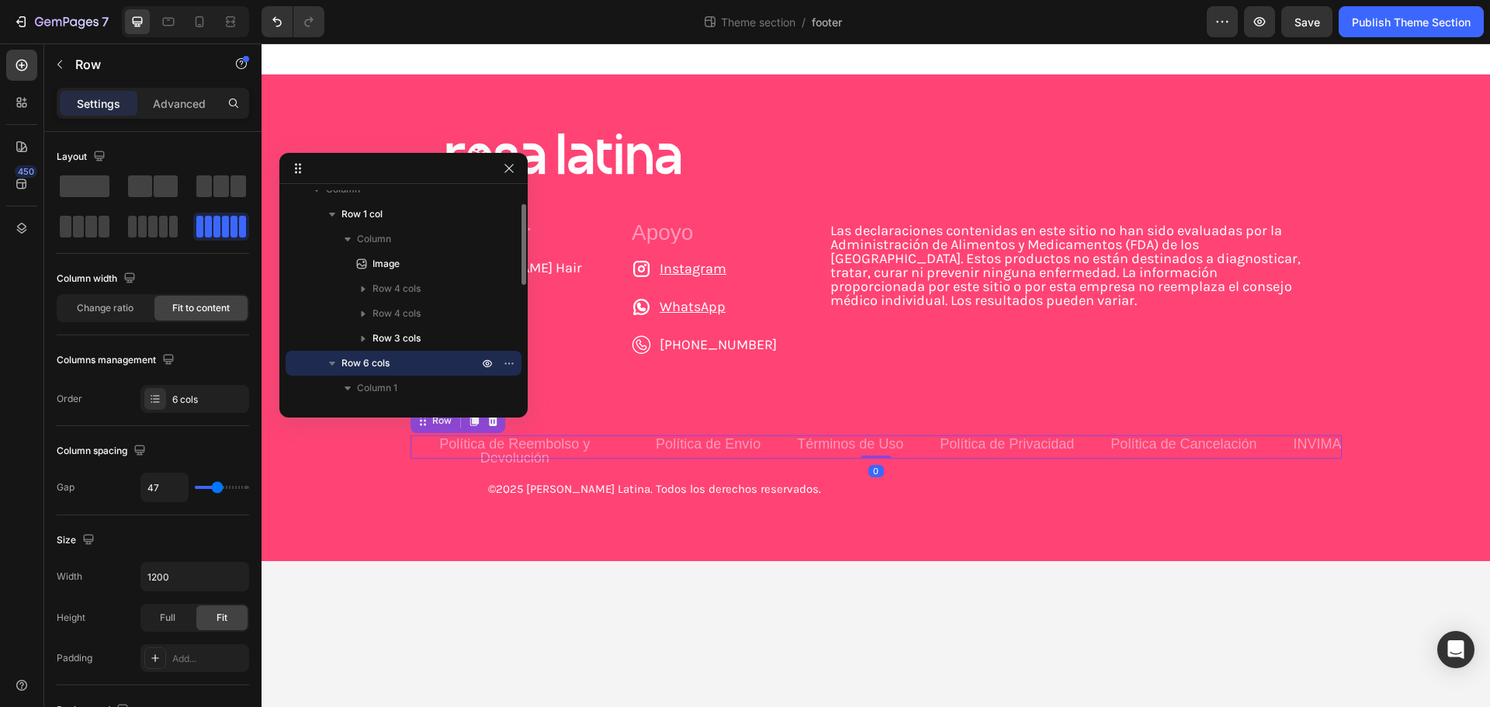
click at [331, 359] on icon "button" at bounding box center [332, 364] width 16 height 16
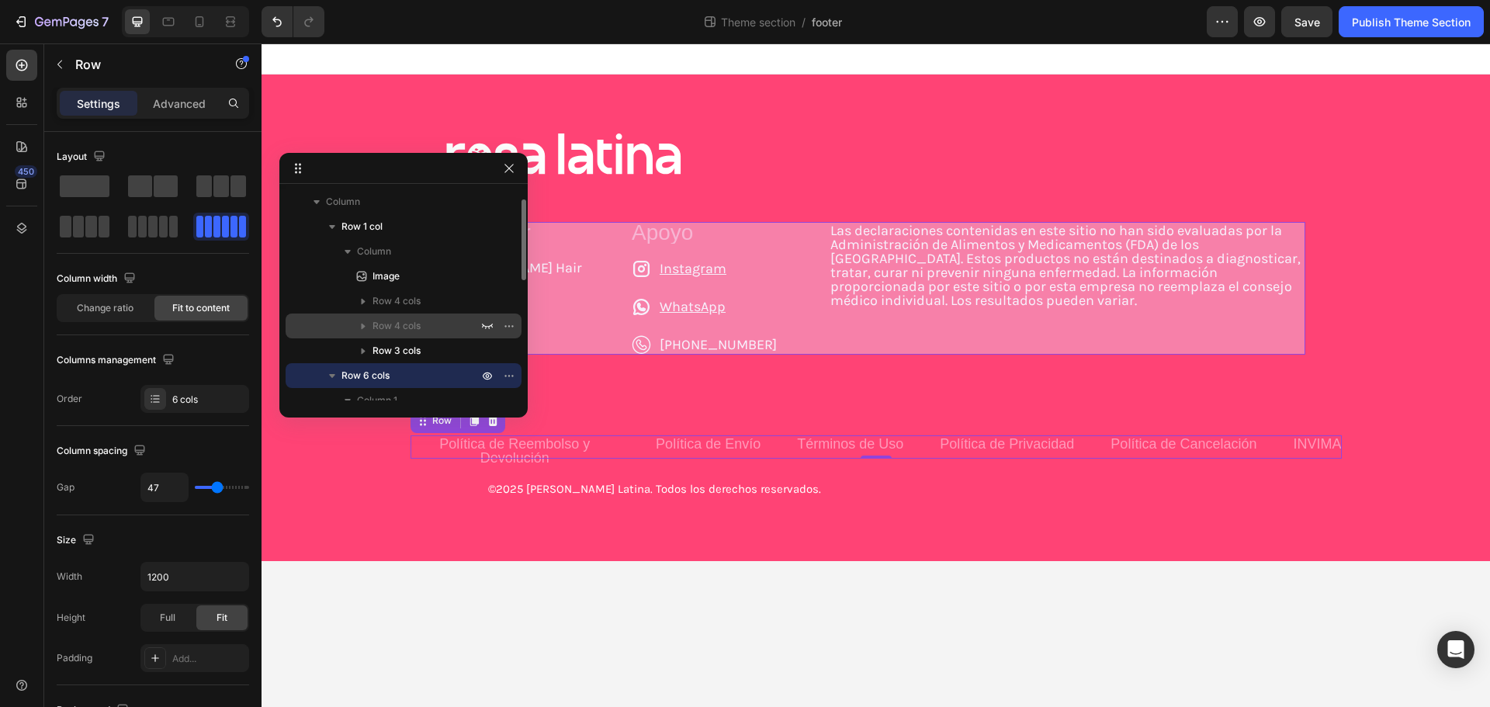
scroll to position [0, 0]
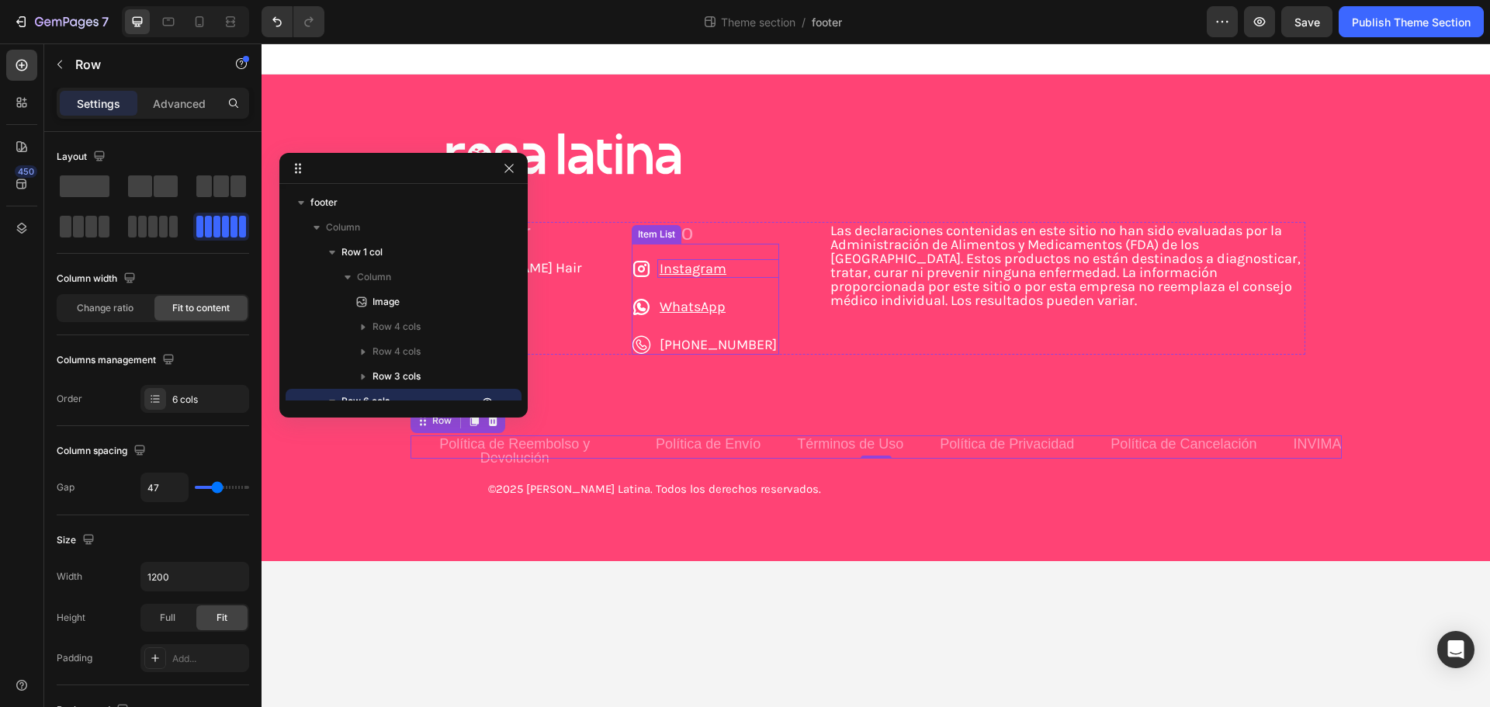
click at [672, 260] on div "Instagram" at bounding box center [719, 268] width 122 height 19
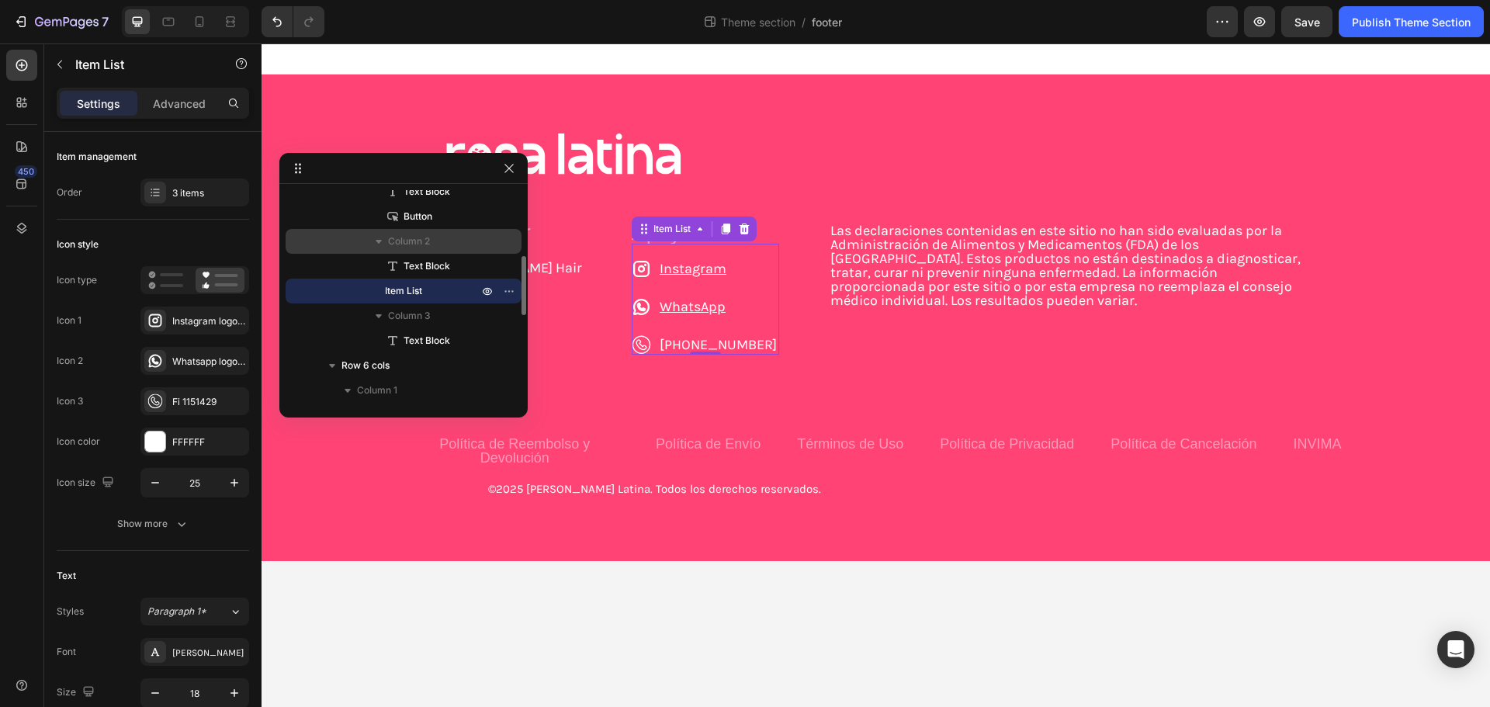
scroll to position [79, 0]
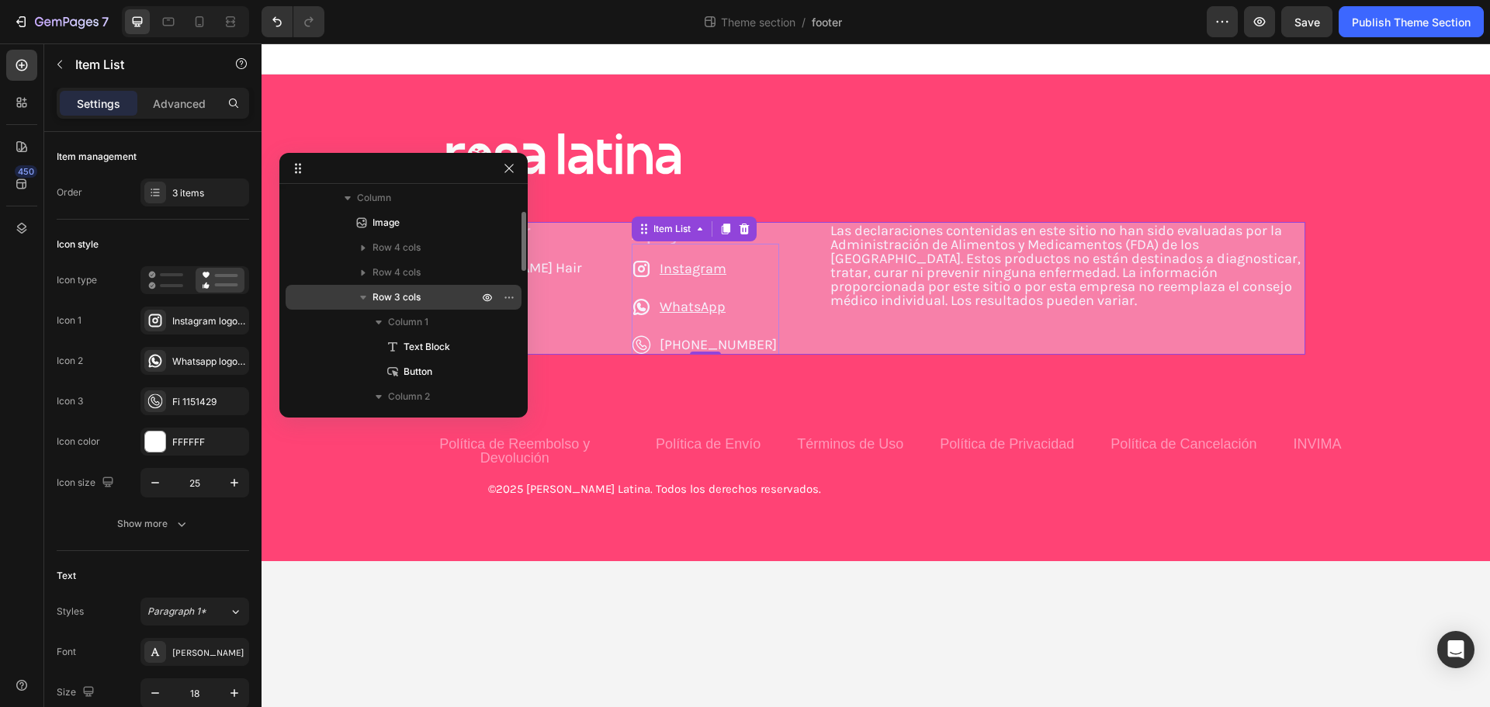
click at [366, 297] on icon "button" at bounding box center [364, 298] width 16 height 16
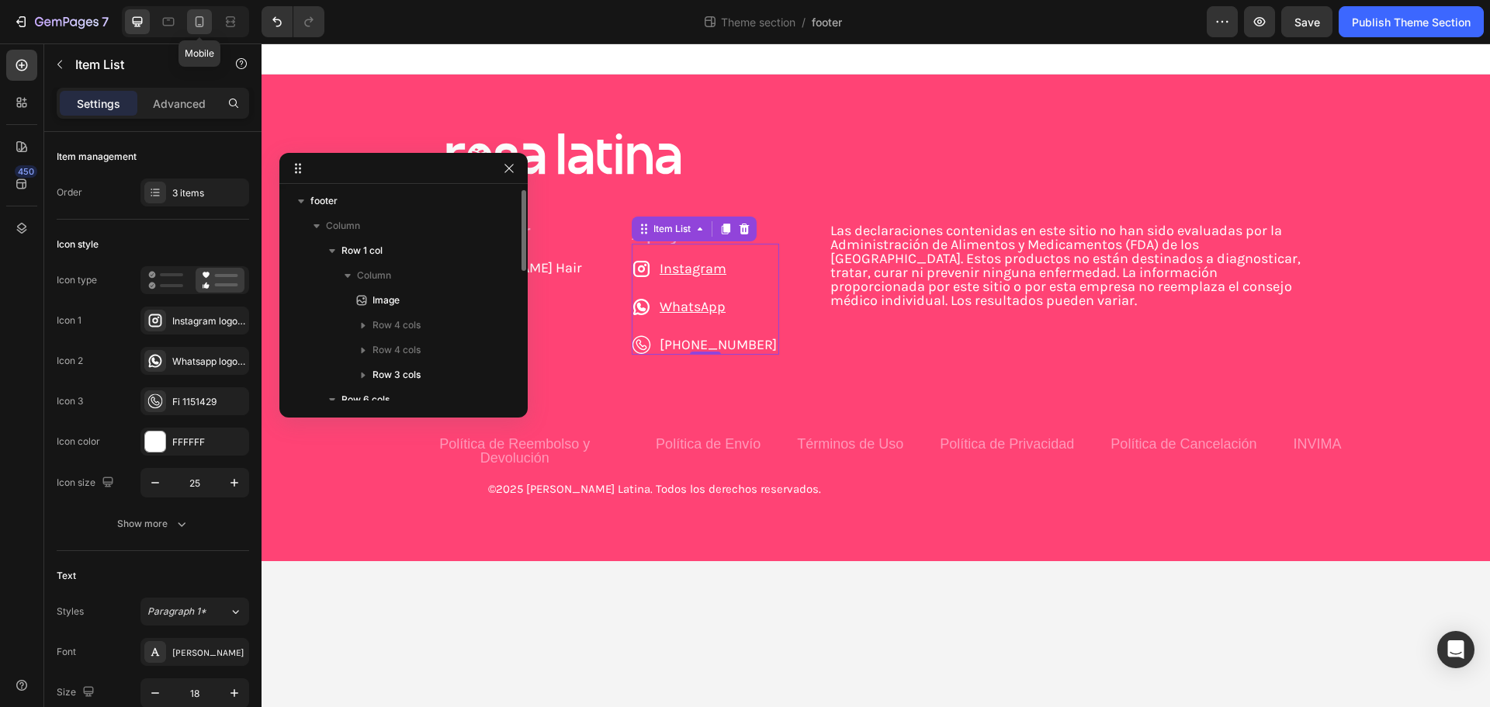
click at [200, 26] on icon at bounding box center [200, 21] width 9 height 11
type input "14"
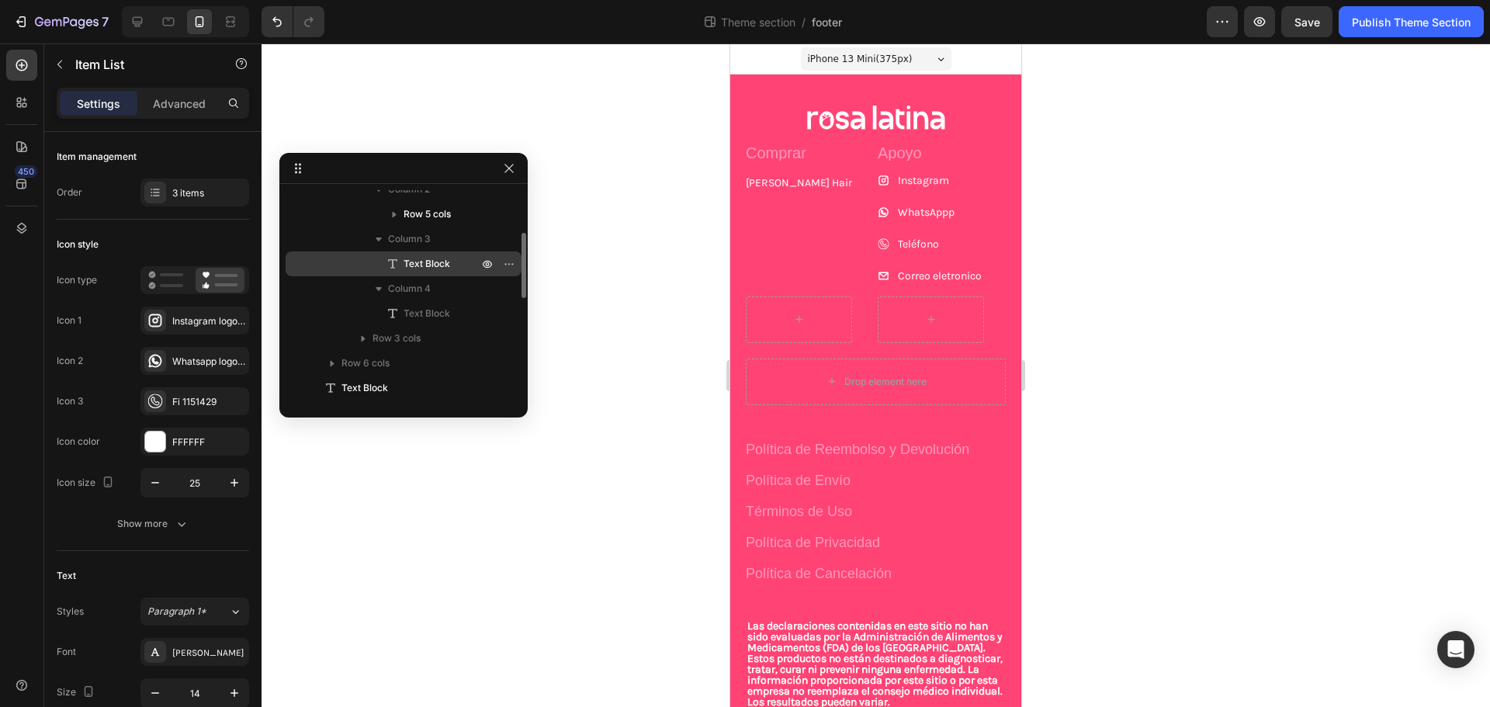
scroll to position [389, 0]
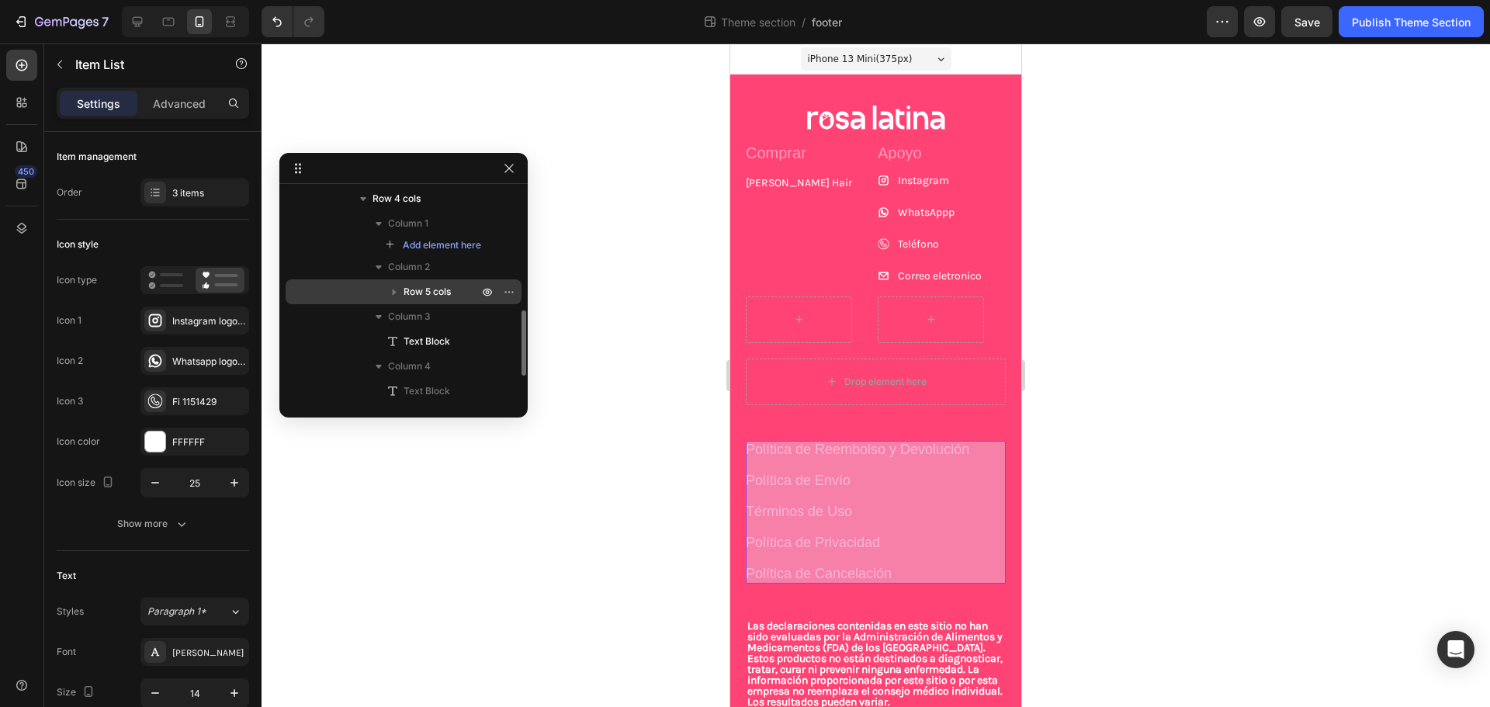
click at [448, 286] on span "Row 5 cols" at bounding box center [427, 292] width 47 height 16
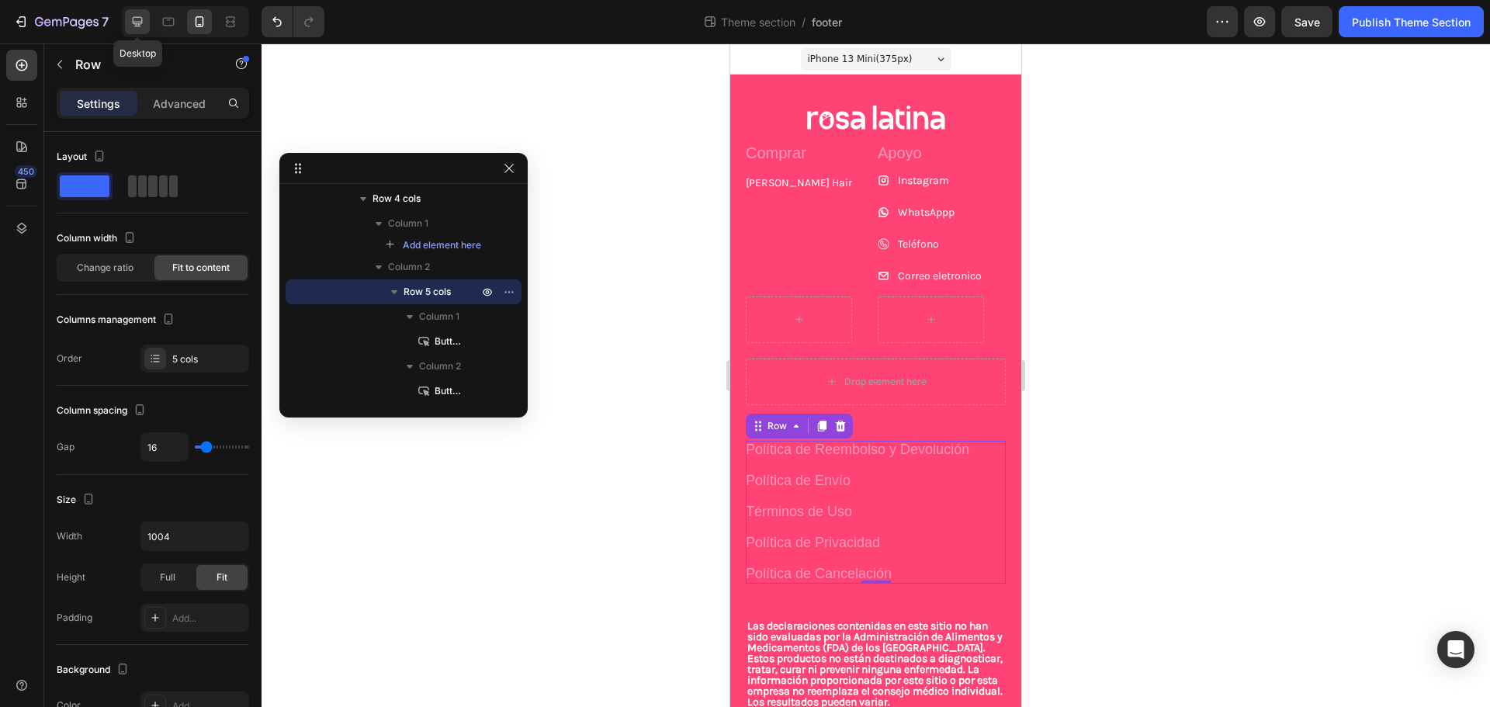
click at [138, 22] on icon at bounding box center [138, 22] width 10 height 10
type input "47"
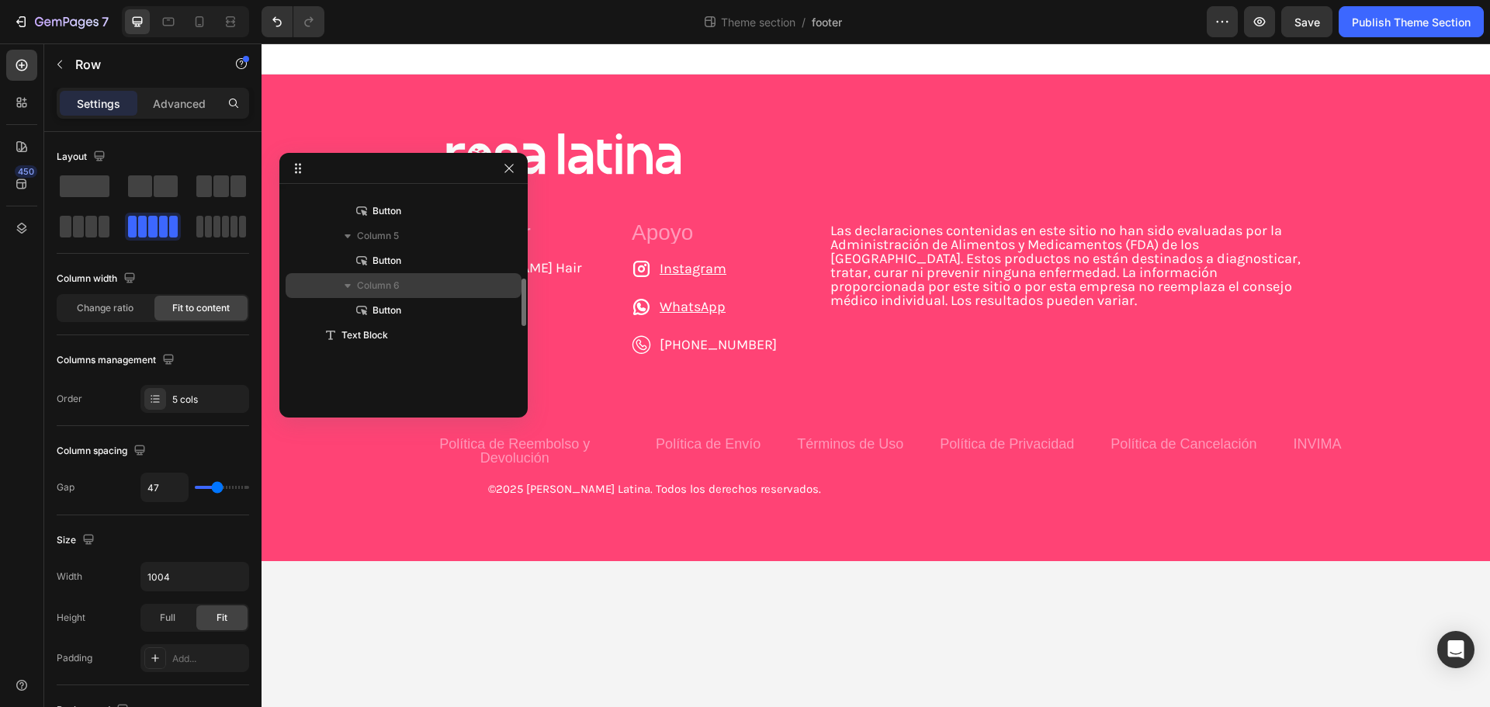
click at [344, 289] on icon "button" at bounding box center [348, 286] width 16 height 16
click at [345, 289] on icon "button" at bounding box center [348, 286] width 16 height 16
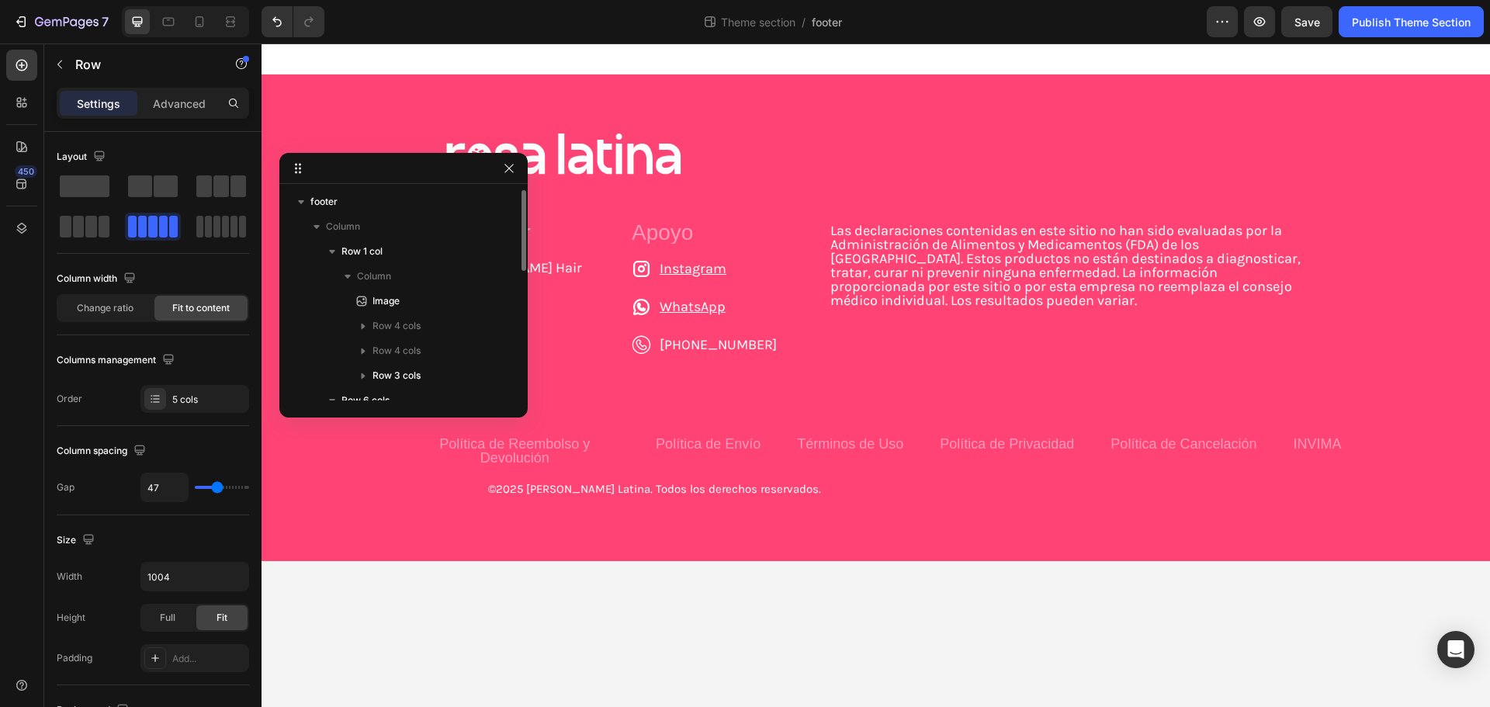
scroll to position [156, 0]
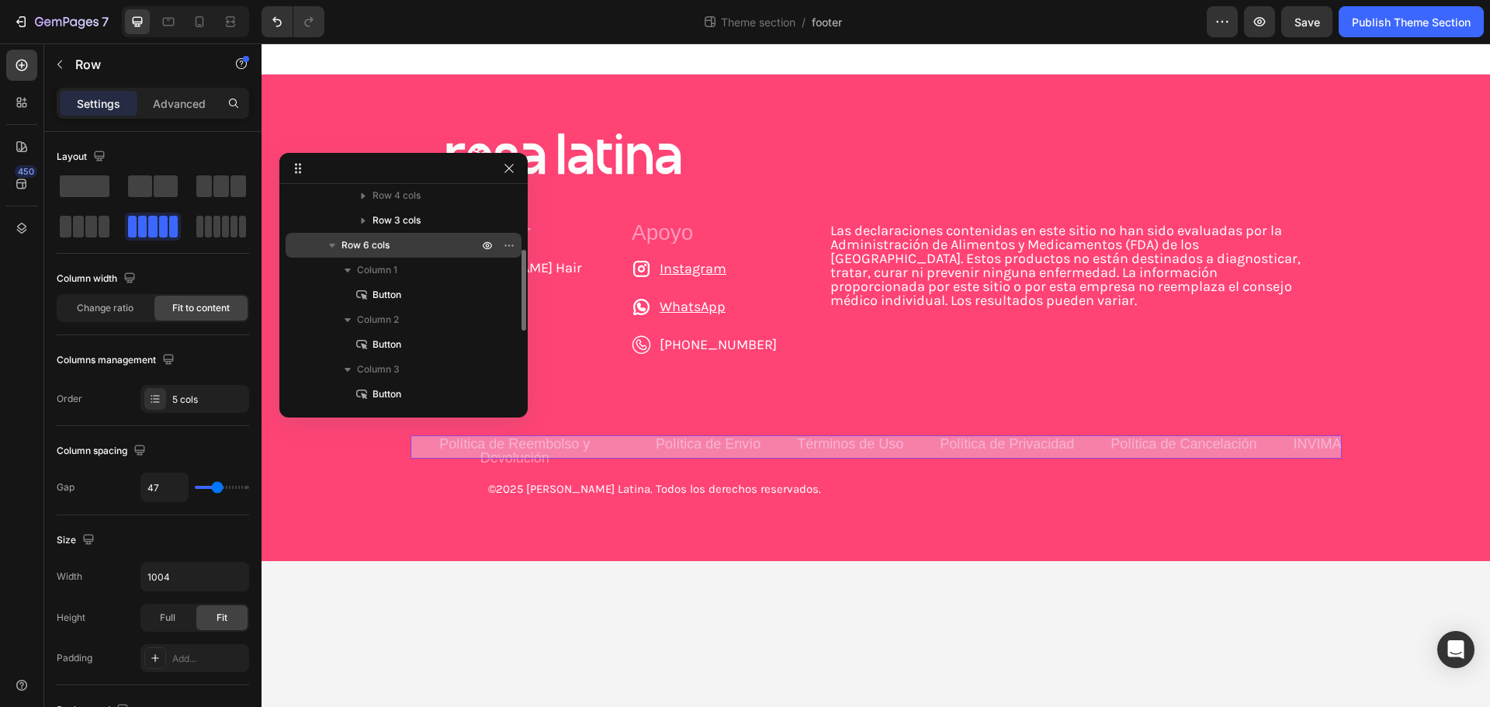
click at [334, 249] on icon "button" at bounding box center [332, 246] width 16 height 16
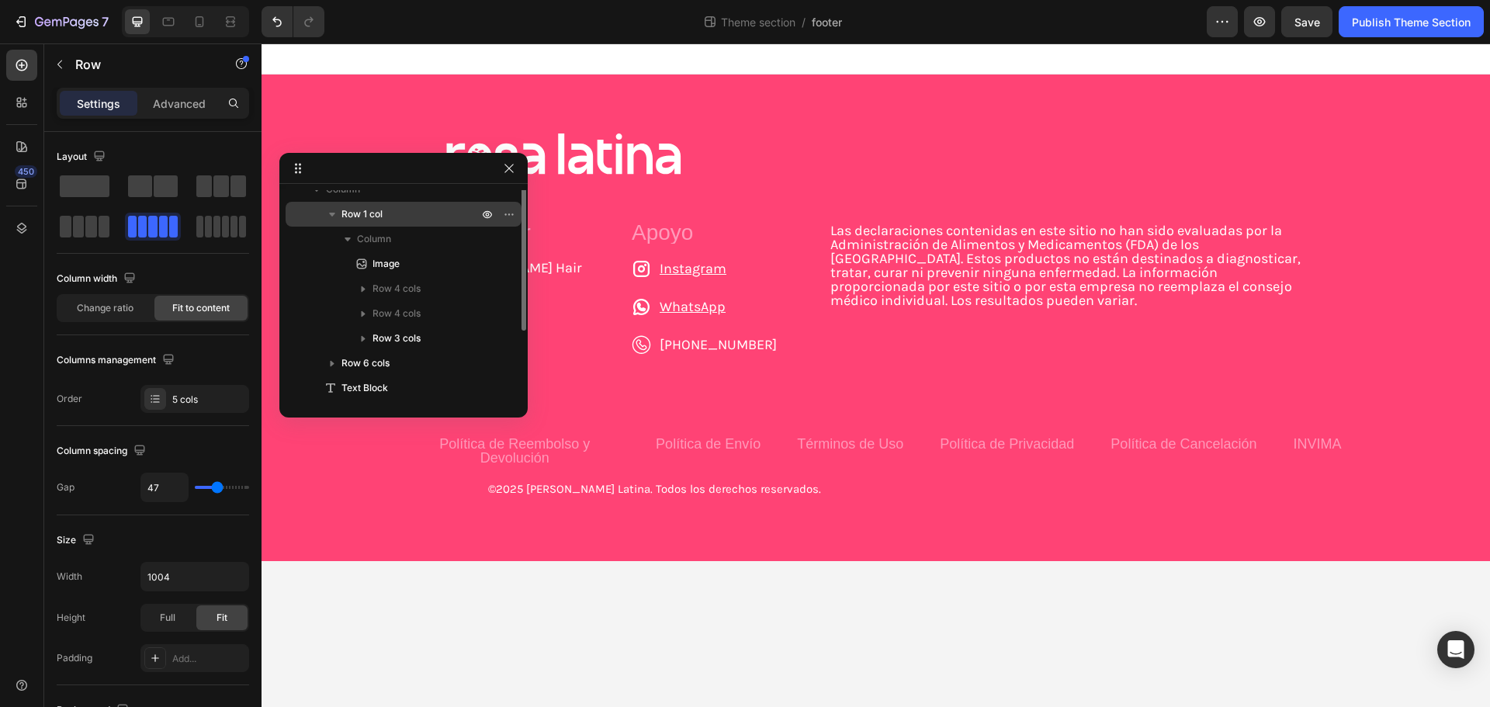
scroll to position [1, 0]
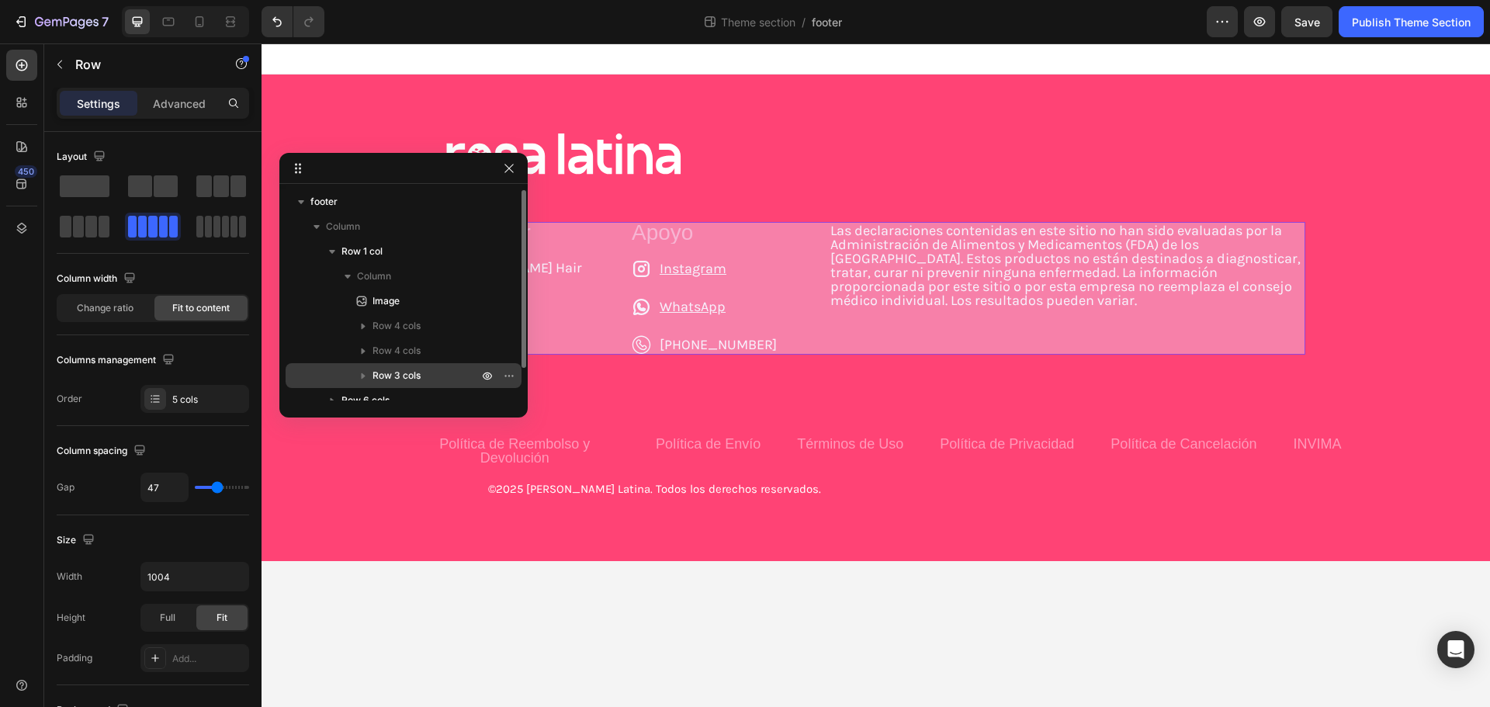
click at [361, 370] on icon "button" at bounding box center [364, 376] width 16 height 16
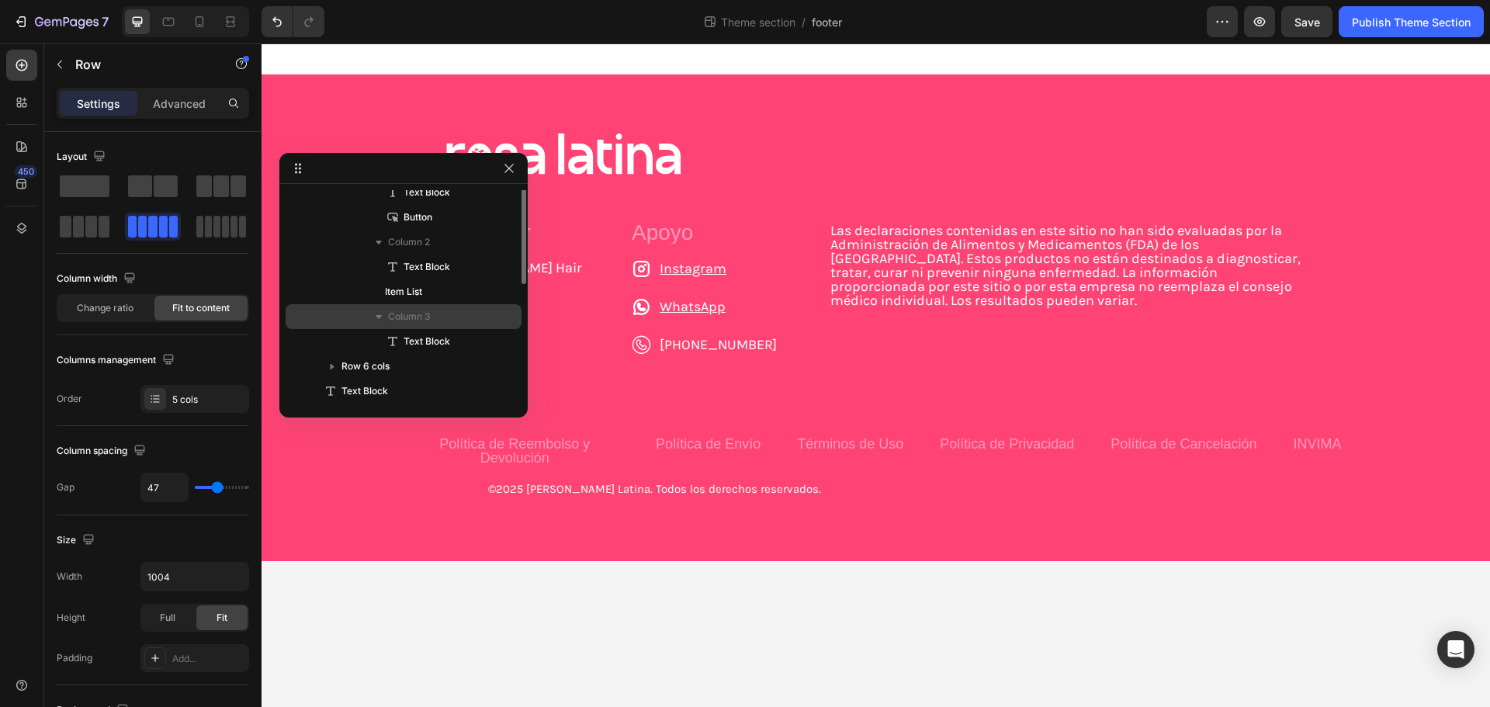
scroll to position [156, 0]
click at [377, 317] on icon "button" at bounding box center [379, 320] width 16 height 16
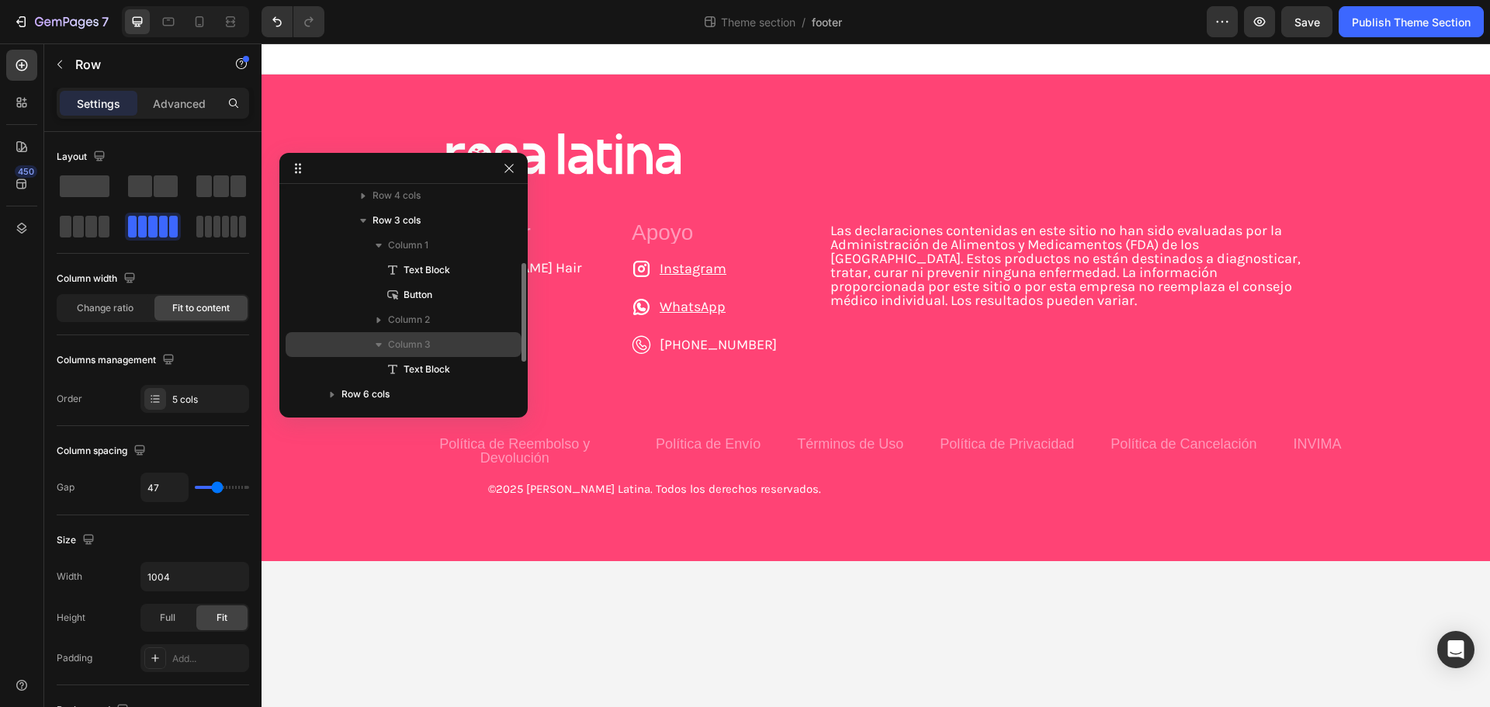
click at [371, 340] on icon "button" at bounding box center [379, 345] width 16 height 16
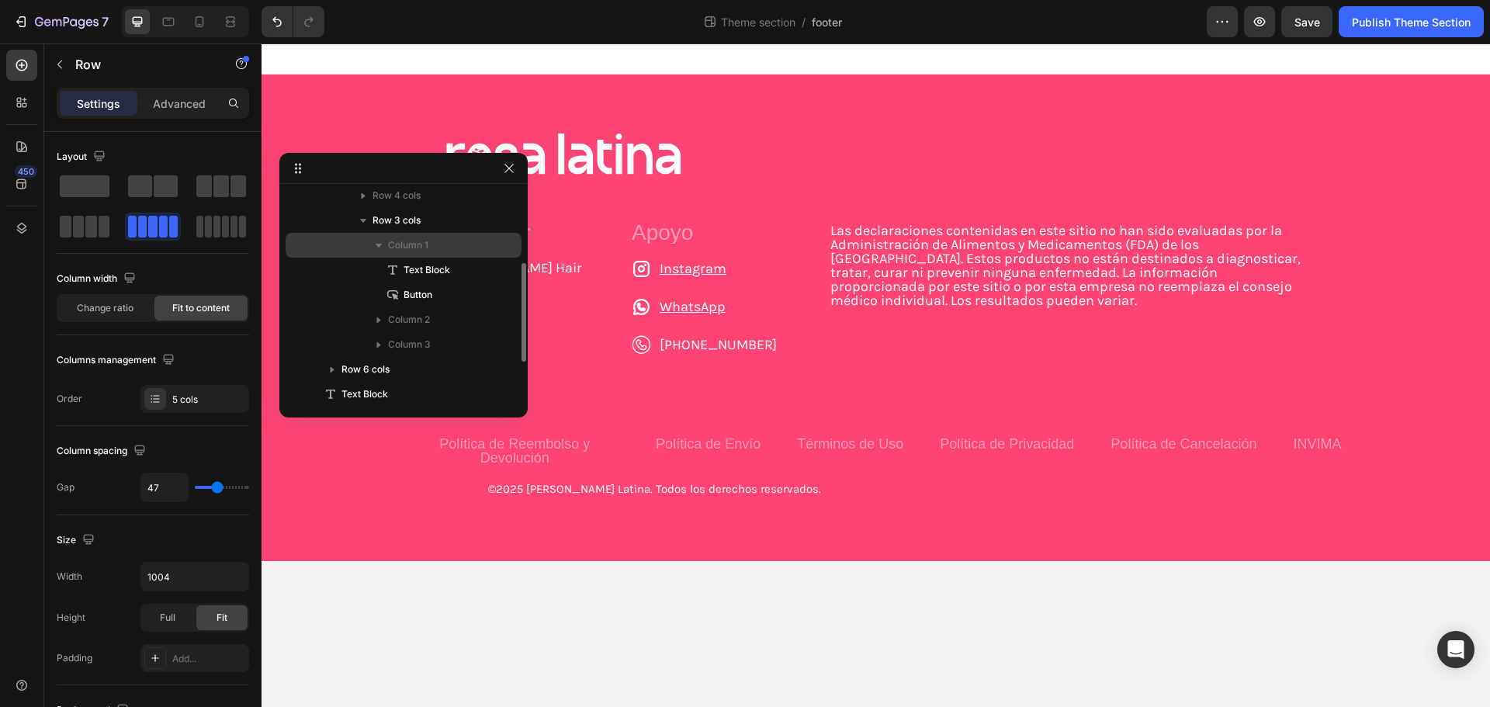
click at [383, 244] on icon "button" at bounding box center [379, 246] width 16 height 16
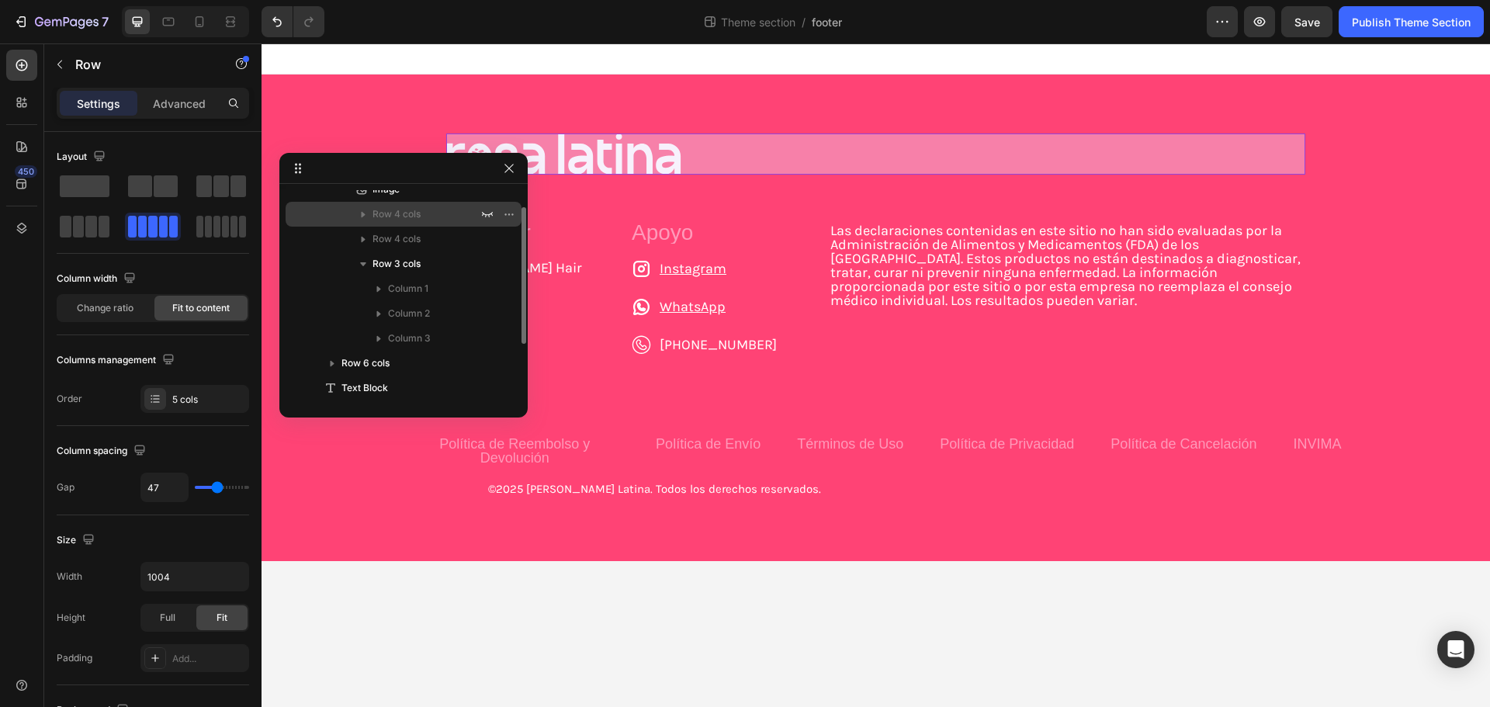
scroll to position [78, 0]
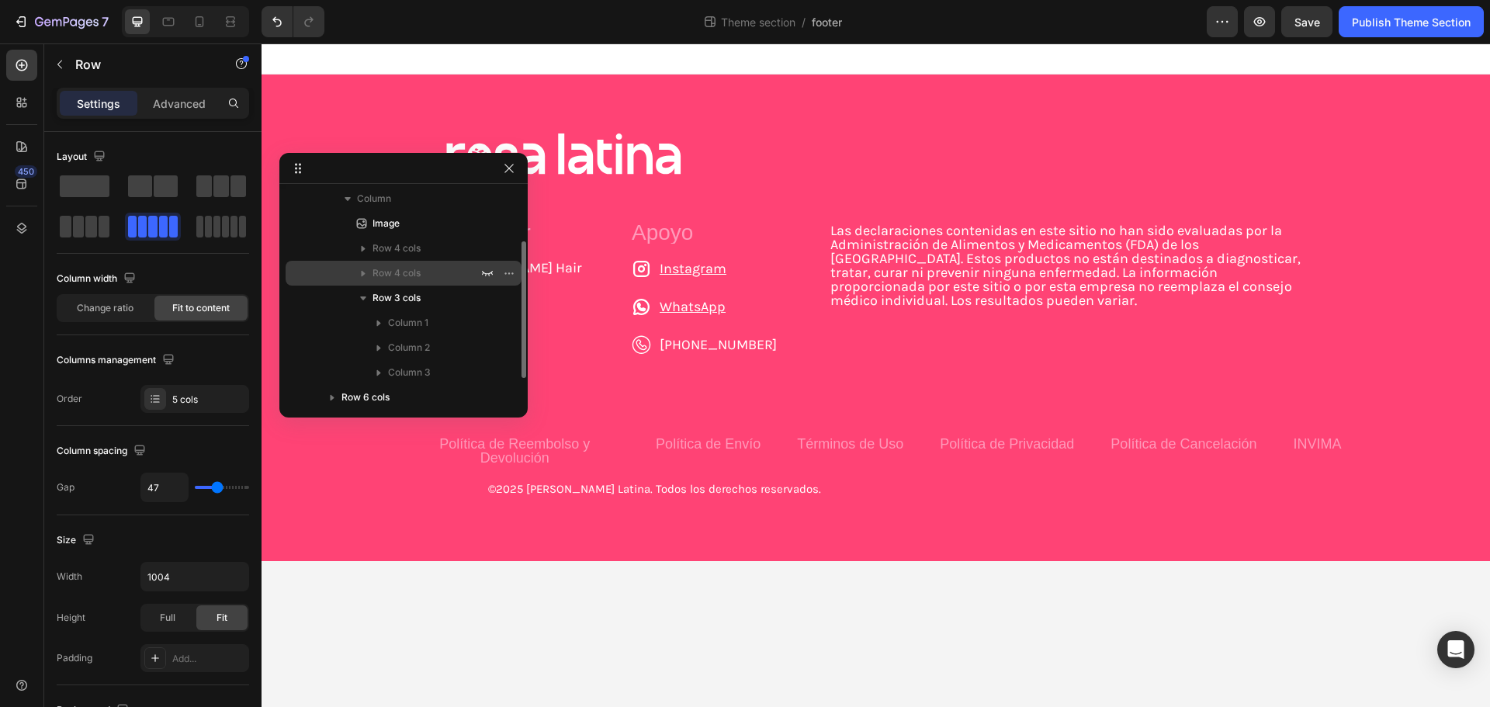
click at [366, 271] on icon "button" at bounding box center [364, 273] width 16 height 16
click at [359, 272] on icon "button" at bounding box center [364, 273] width 16 height 16
click at [362, 272] on icon "button" at bounding box center [364, 273] width 16 height 16
click at [363, 272] on icon "button" at bounding box center [364, 273] width 16 height 16
click at [363, 246] on icon "button" at bounding box center [364, 249] width 16 height 16
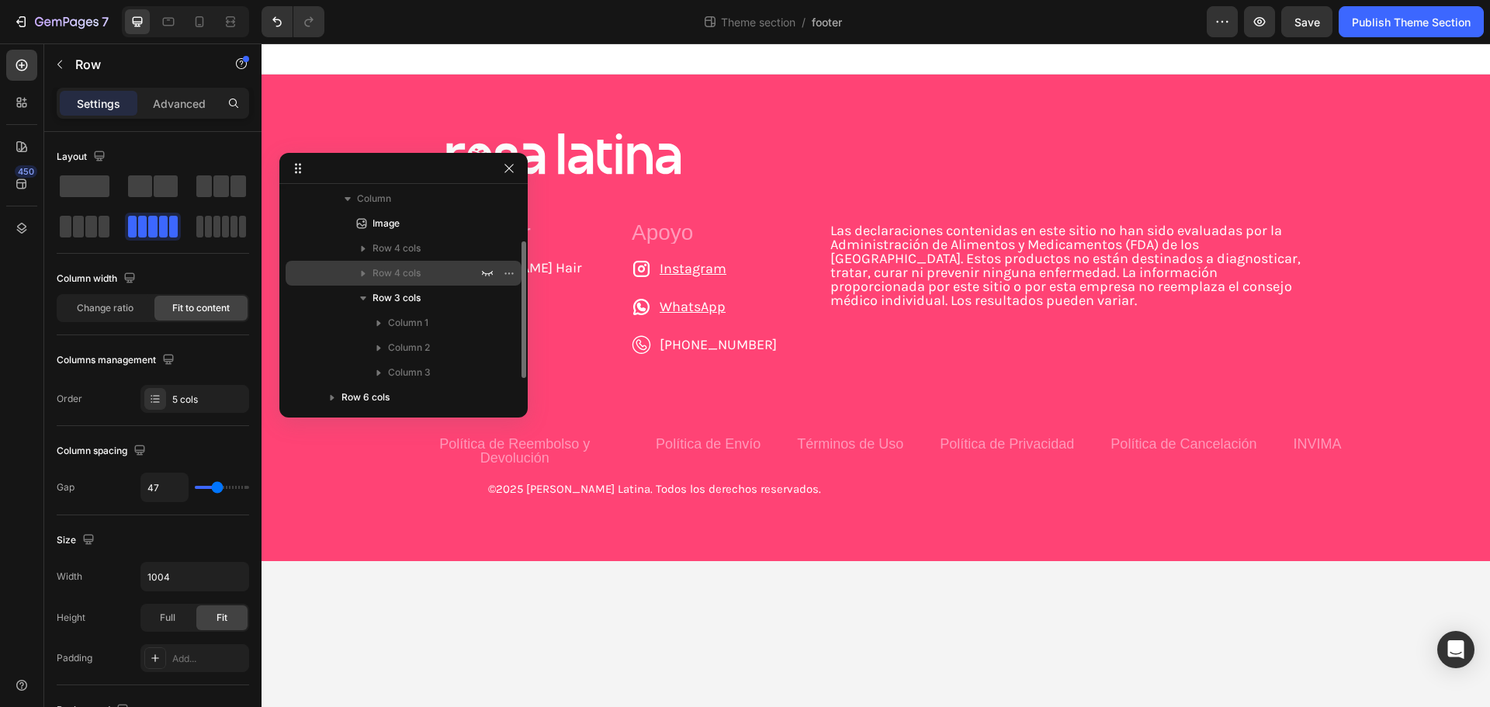
click at [360, 272] on icon "button" at bounding box center [364, 273] width 16 height 16
click at [201, 22] on icon at bounding box center [200, 22] width 16 height 16
type input "16"
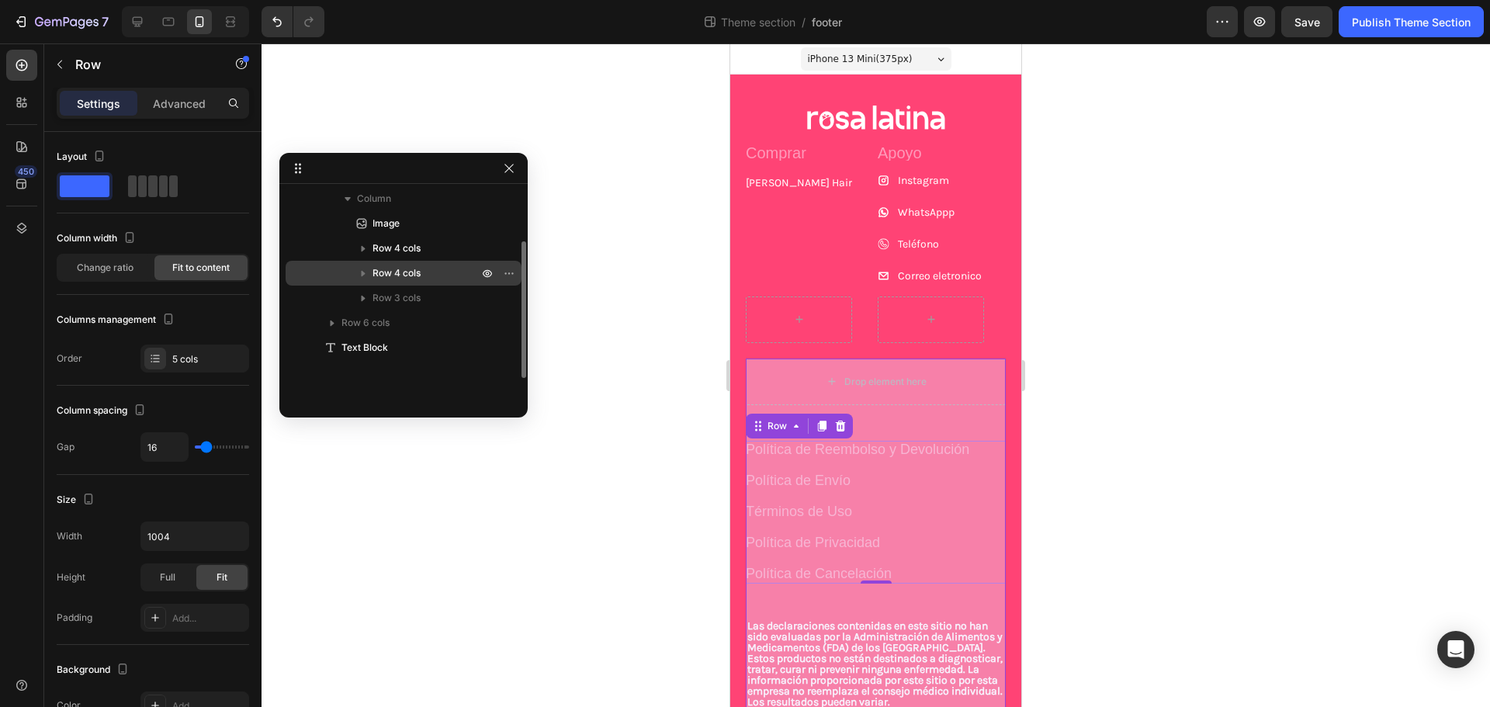
scroll to position [99, 0]
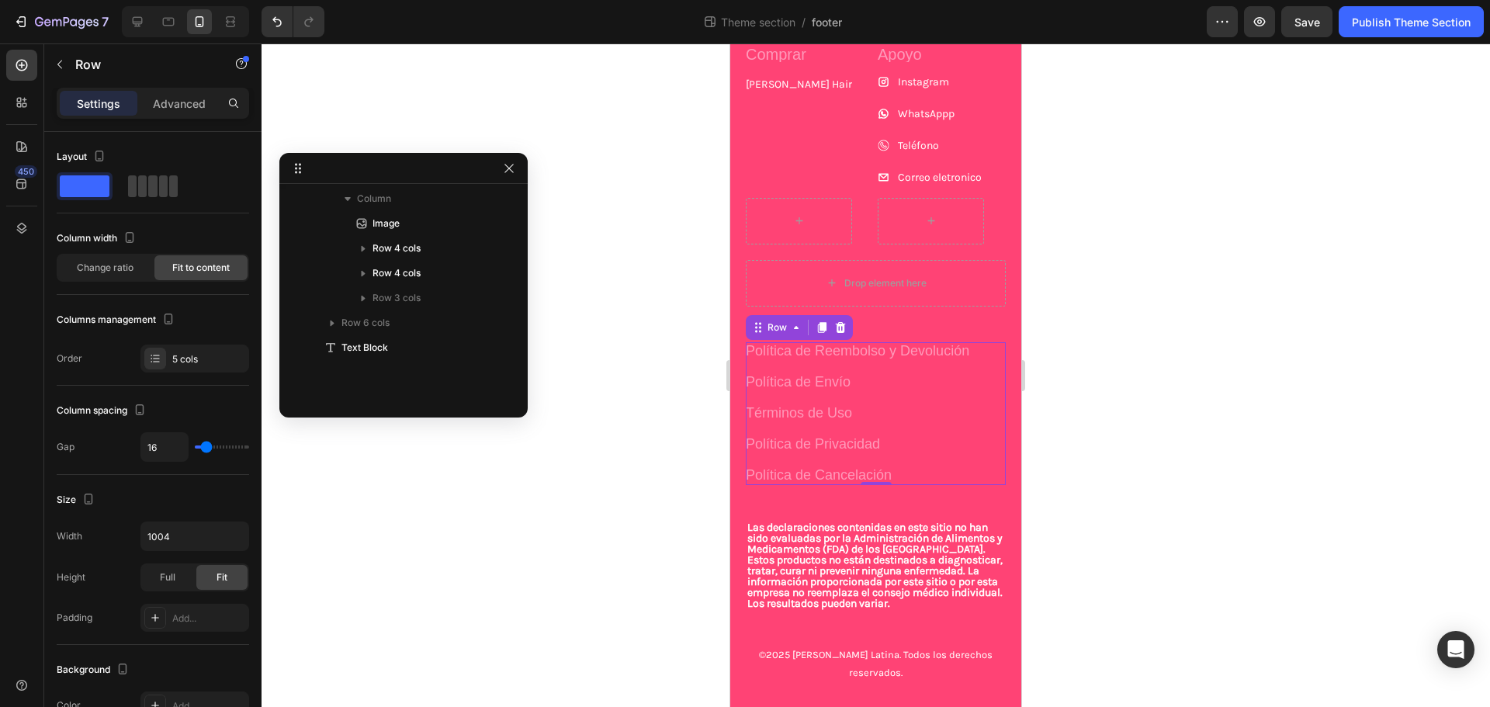
click at [925, 430] on div "Política de Reembolso y Devolución Button Política de Envío Button Términos de …" at bounding box center [876, 413] width 260 height 143
click at [844, 473] on p "Política de Cancelación" at bounding box center [819, 475] width 146 height 25
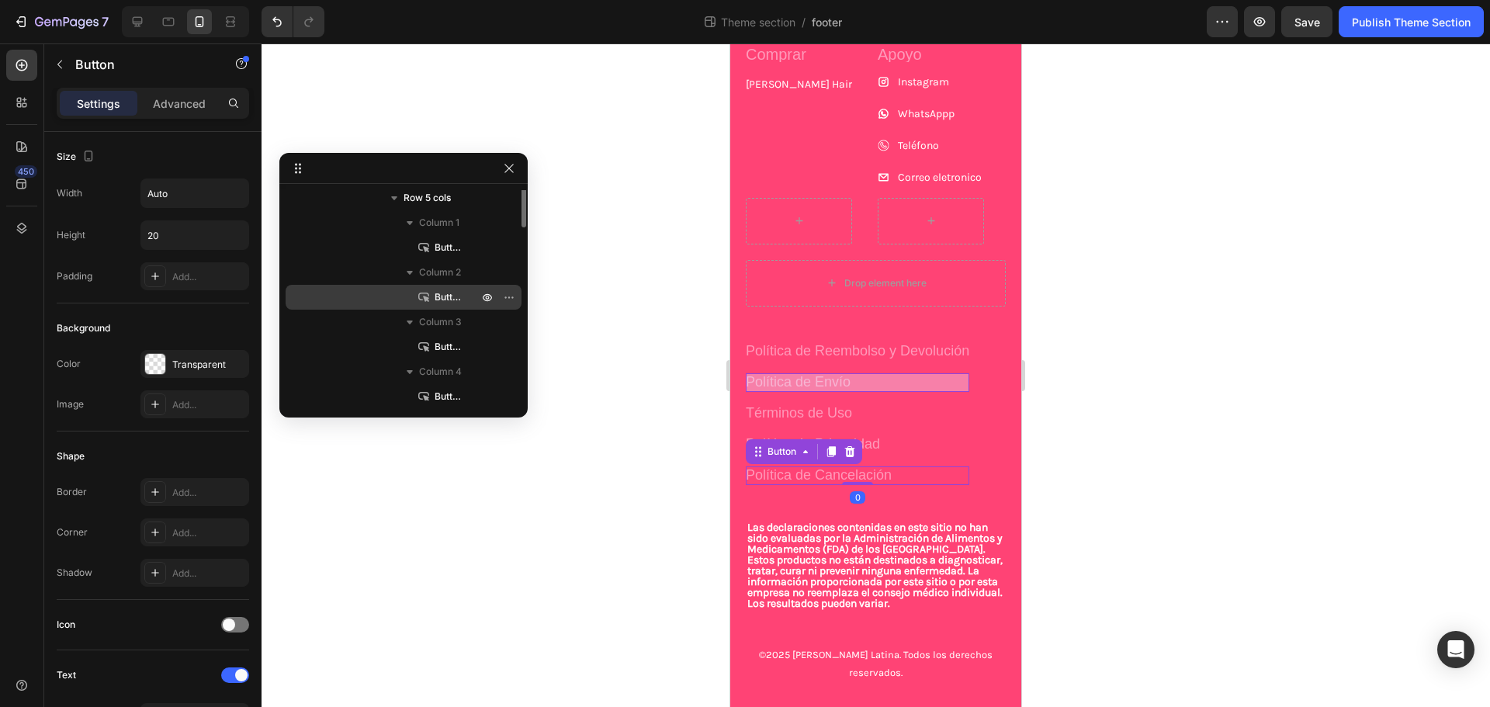
scroll to position [169, 0]
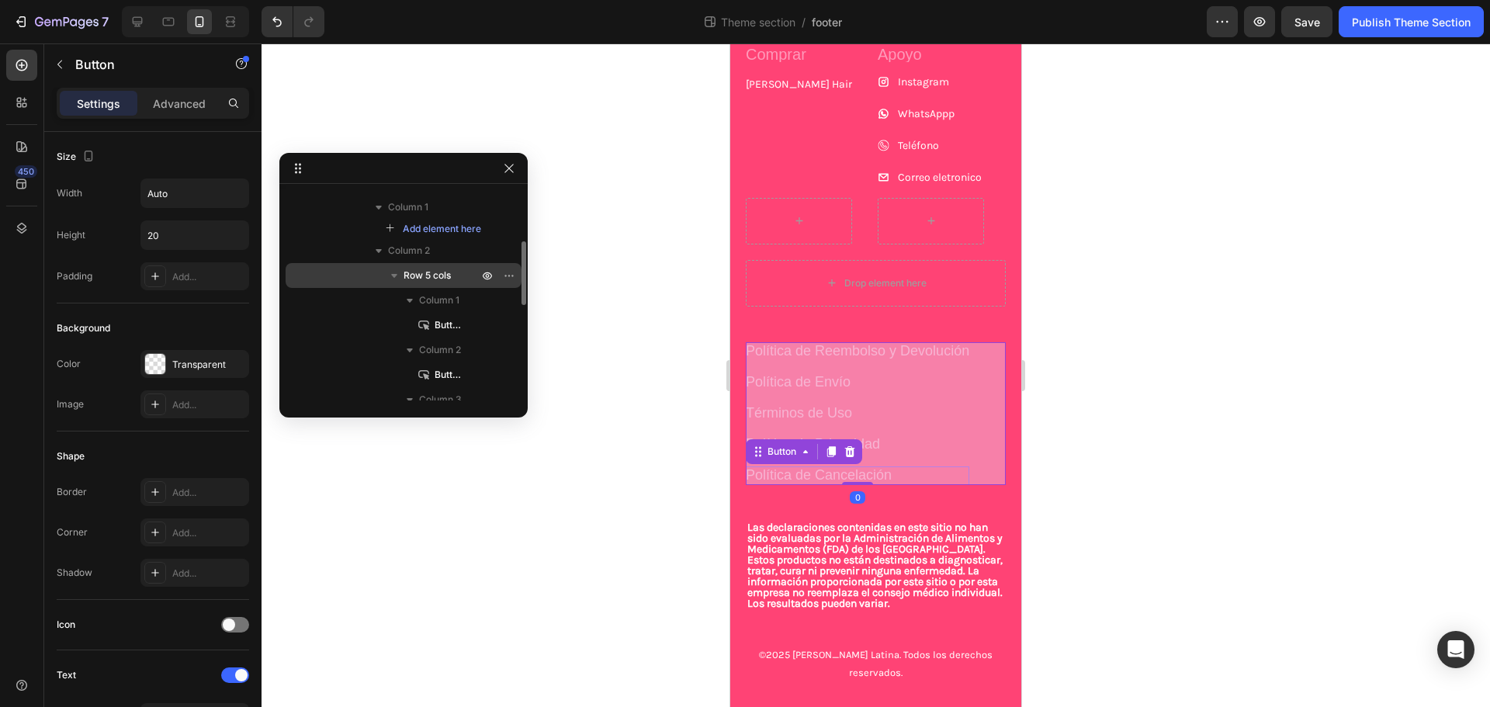
click at [398, 283] on icon "button" at bounding box center [395, 276] width 16 height 16
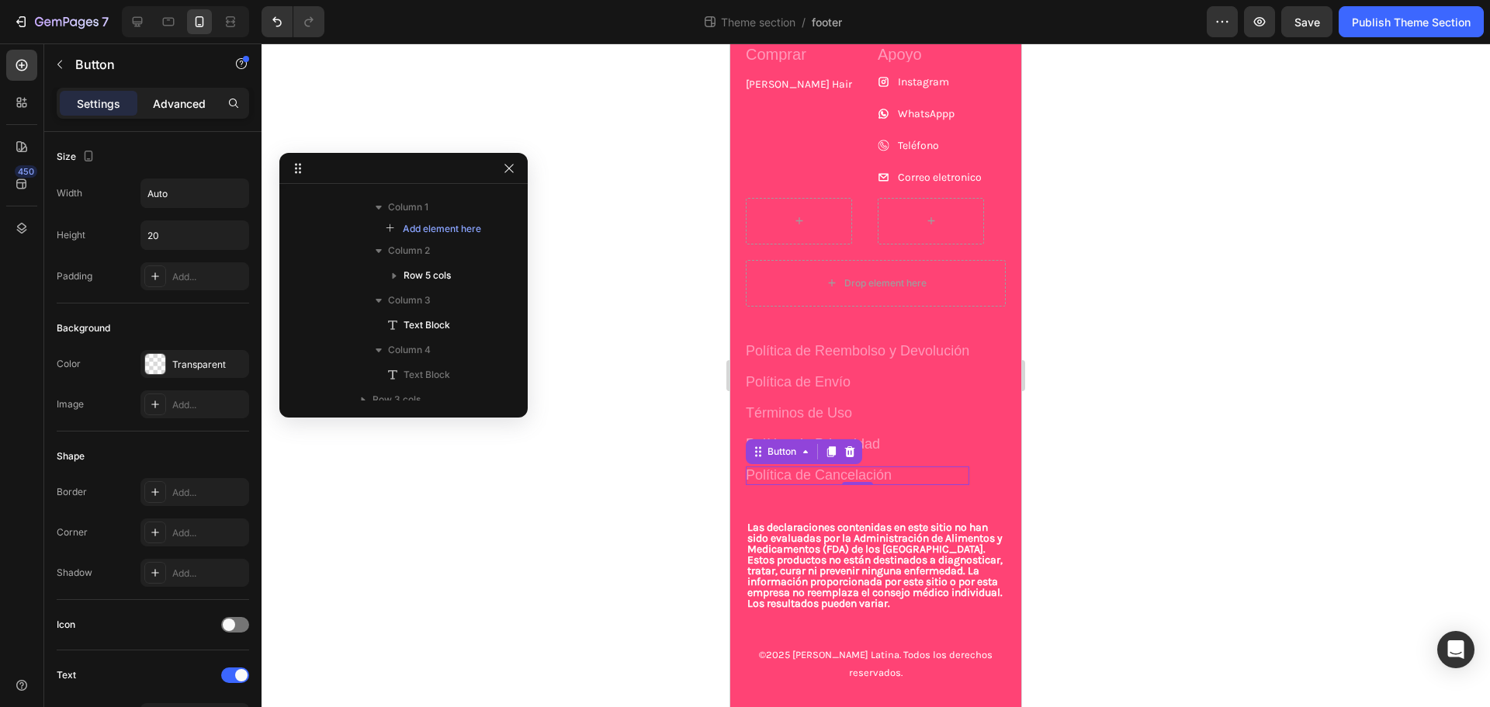
click at [163, 107] on p "Advanced" at bounding box center [179, 103] width 53 height 16
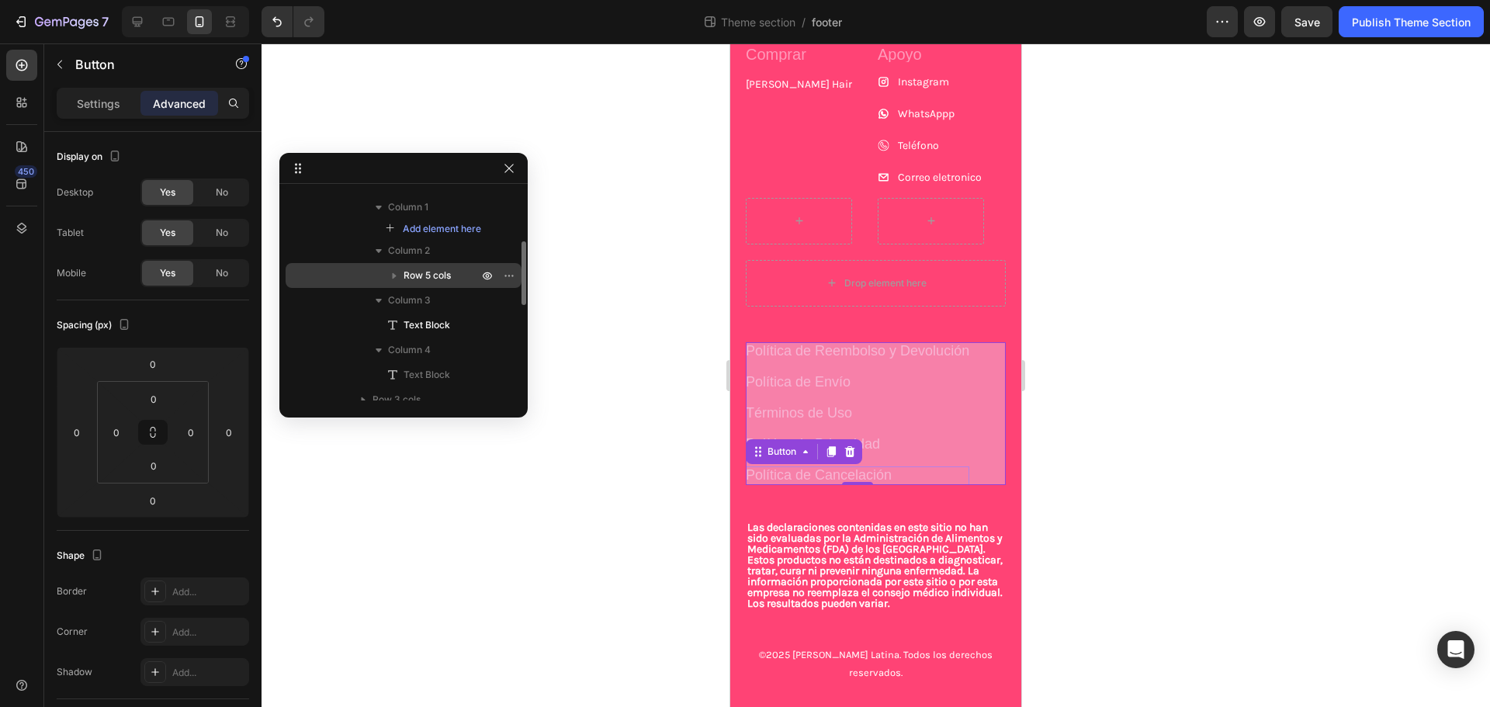
click at [427, 269] on span "Row 5 cols" at bounding box center [427, 276] width 47 height 16
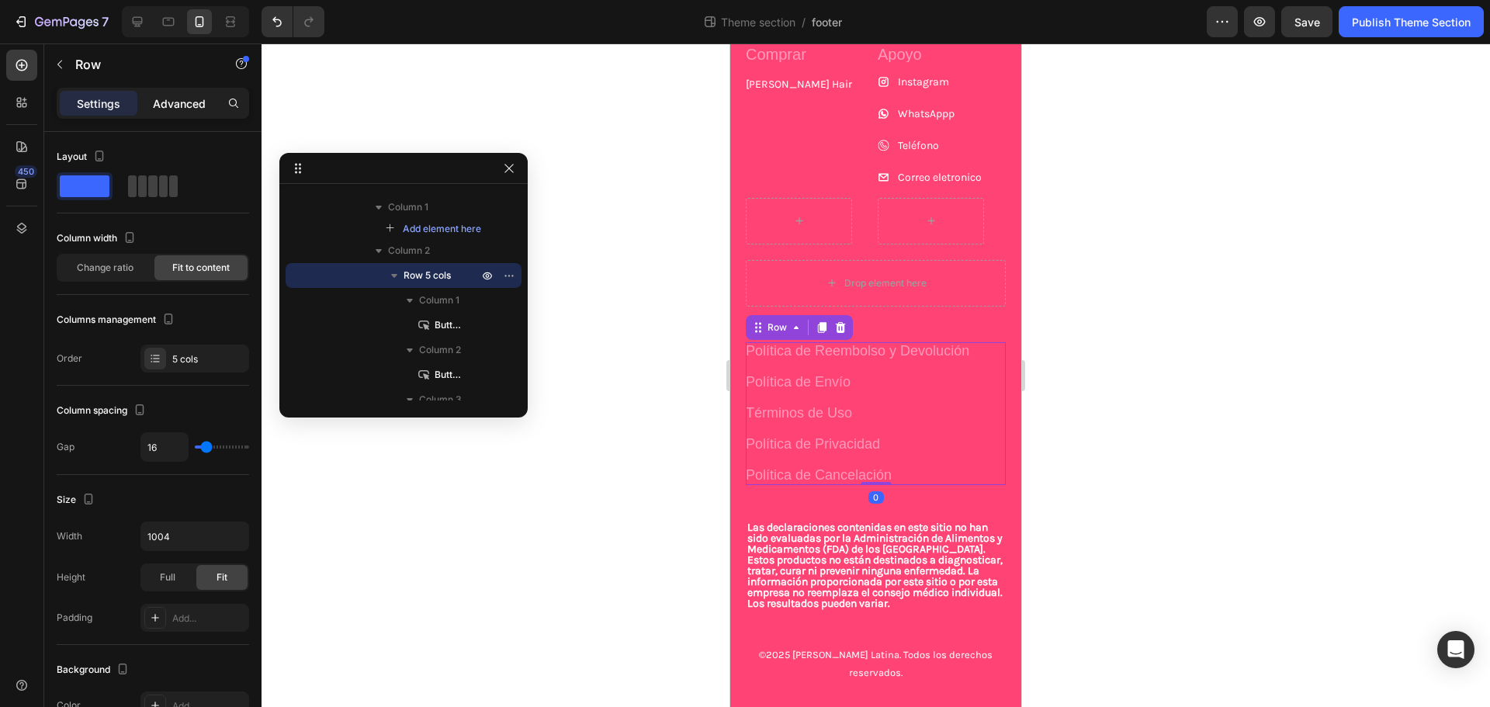
click at [189, 92] on div "Advanced" at bounding box center [180, 103] width 78 height 25
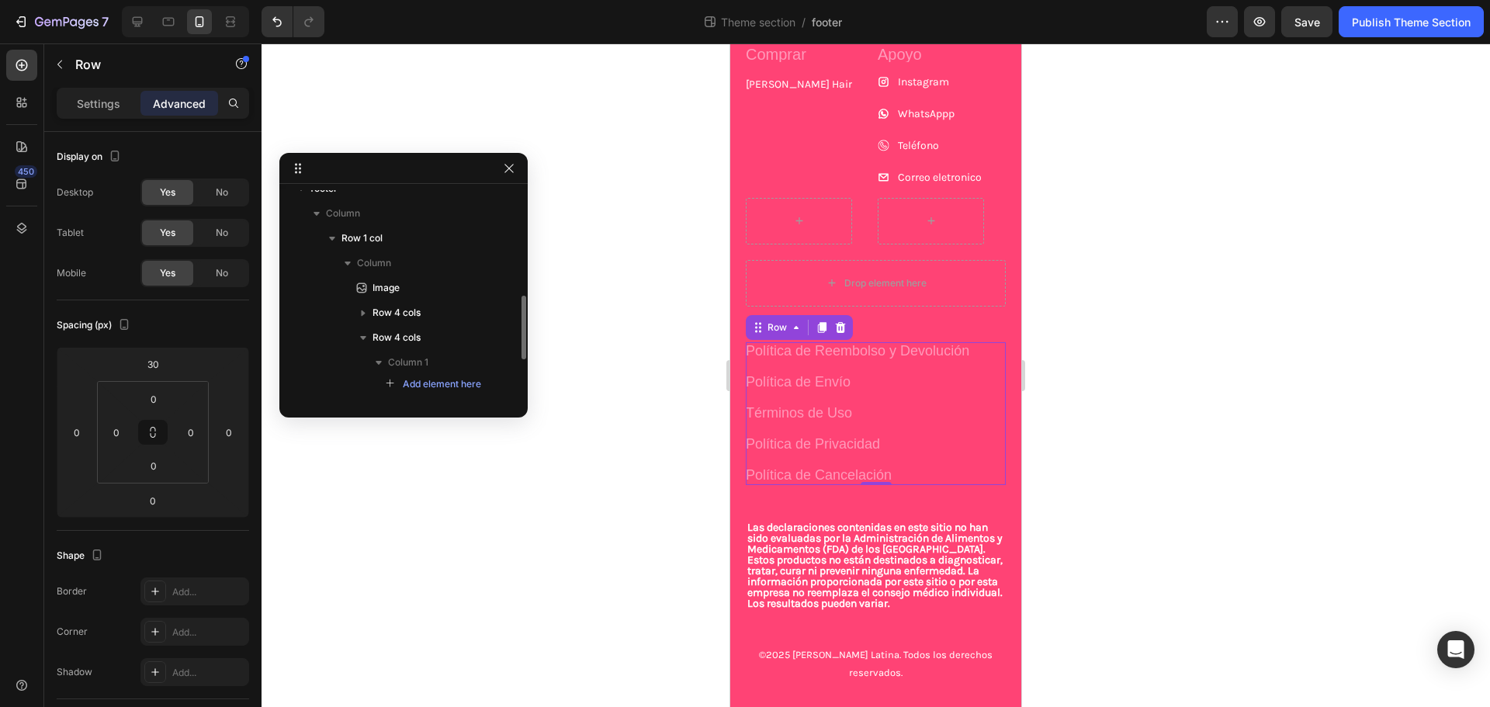
scroll to position [92, 0]
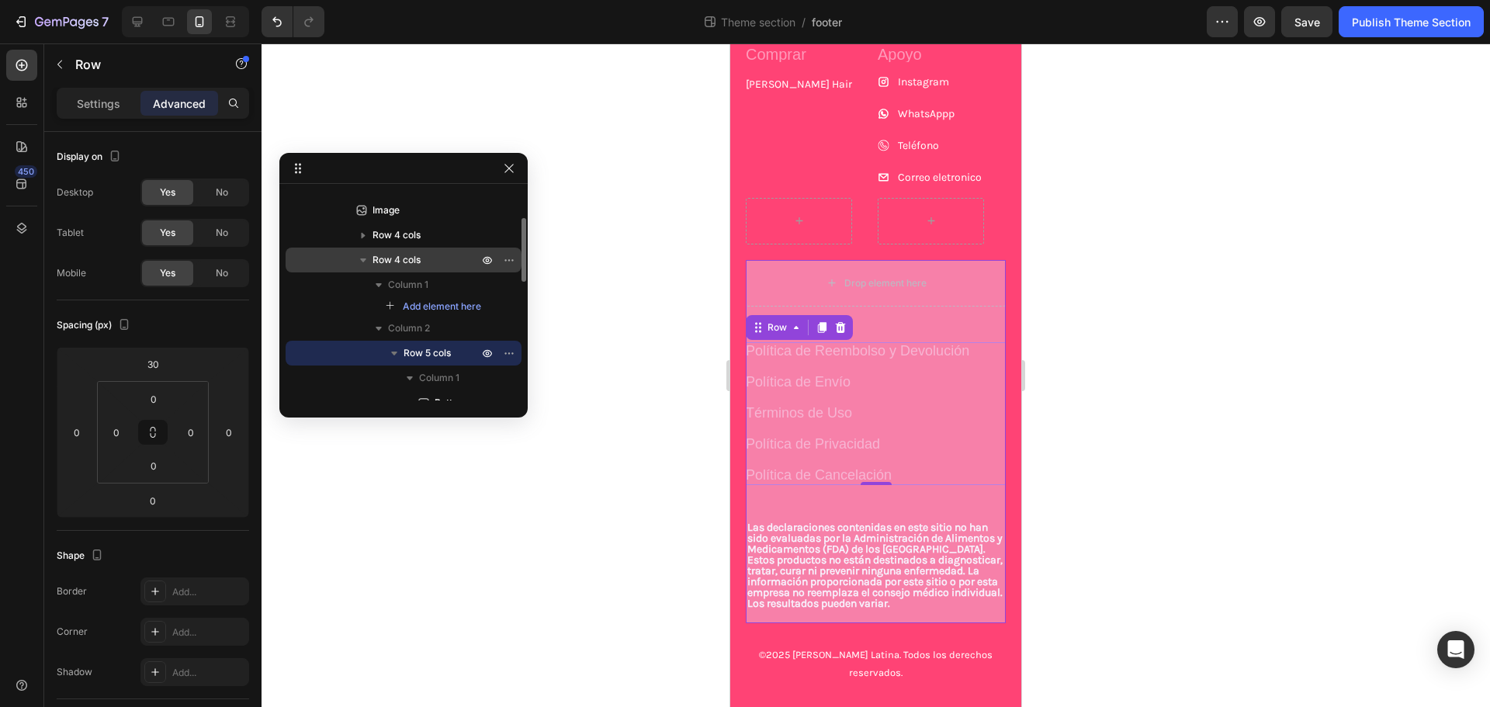
click at [354, 259] on button "button" at bounding box center [363, 260] width 19 height 19
click at [373, 259] on span "Row 4 cols" at bounding box center [397, 260] width 48 height 16
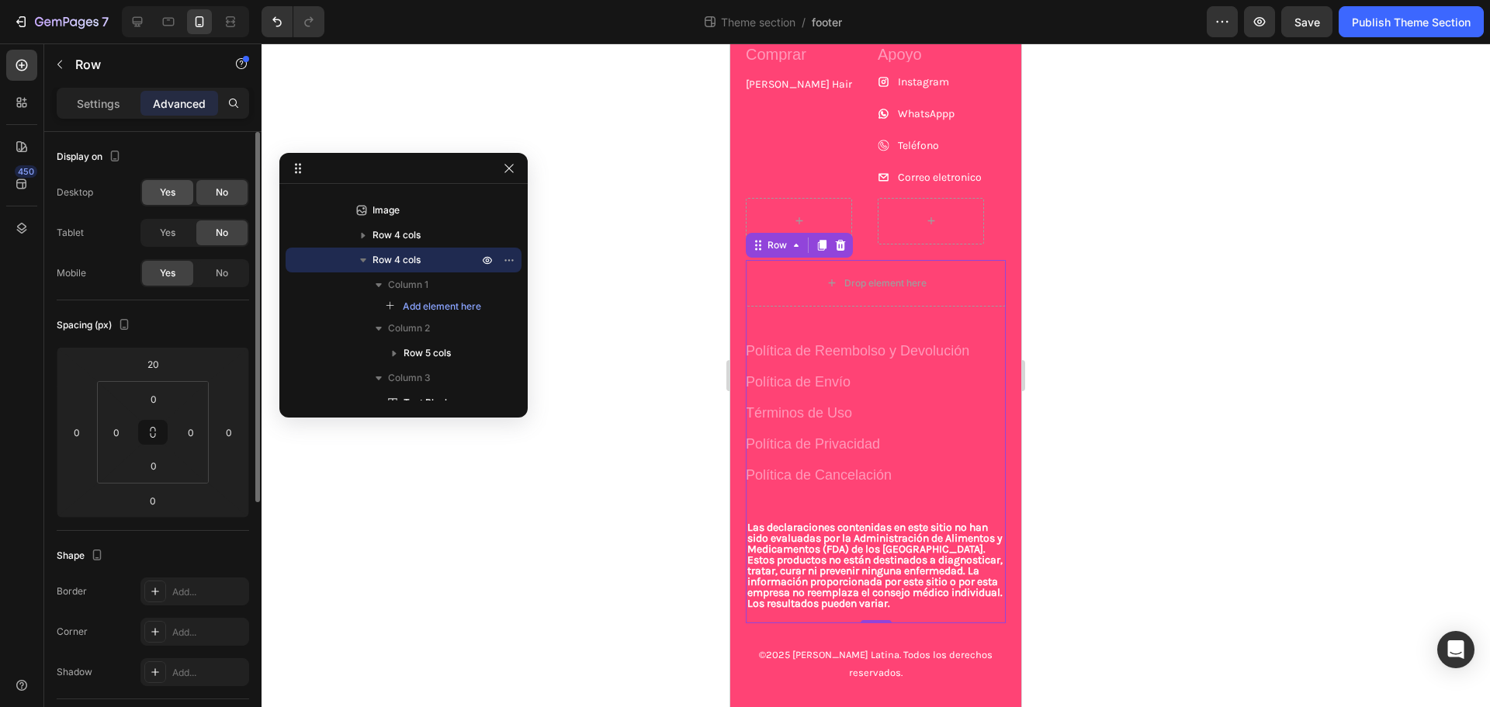
click at [175, 196] on span "Yes" at bounding box center [168, 193] width 16 height 14
click at [895, 471] on div "Política de Cancelación Button" at bounding box center [858, 476] width 224 height 19
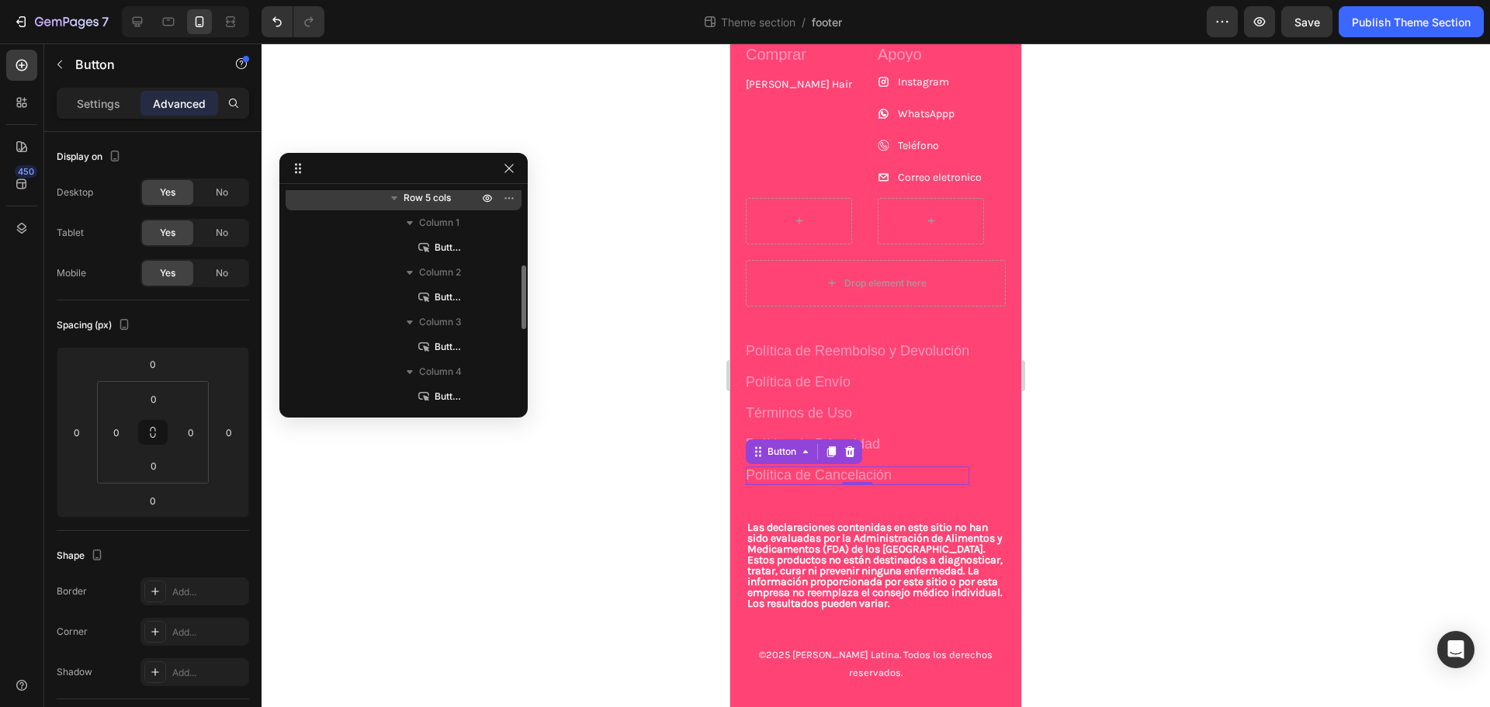
scroll to position [169, 0]
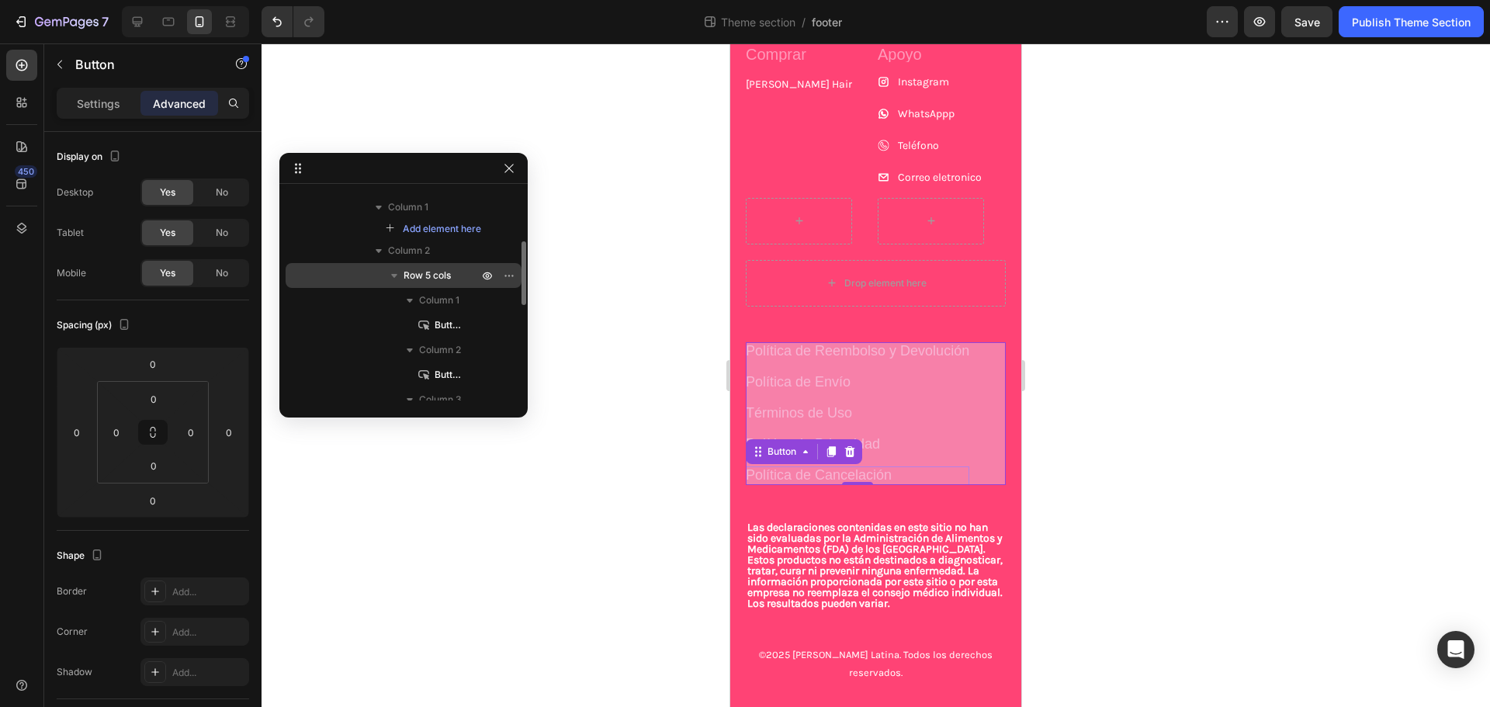
click at [419, 270] on span "Row 5 cols" at bounding box center [427, 276] width 47 height 16
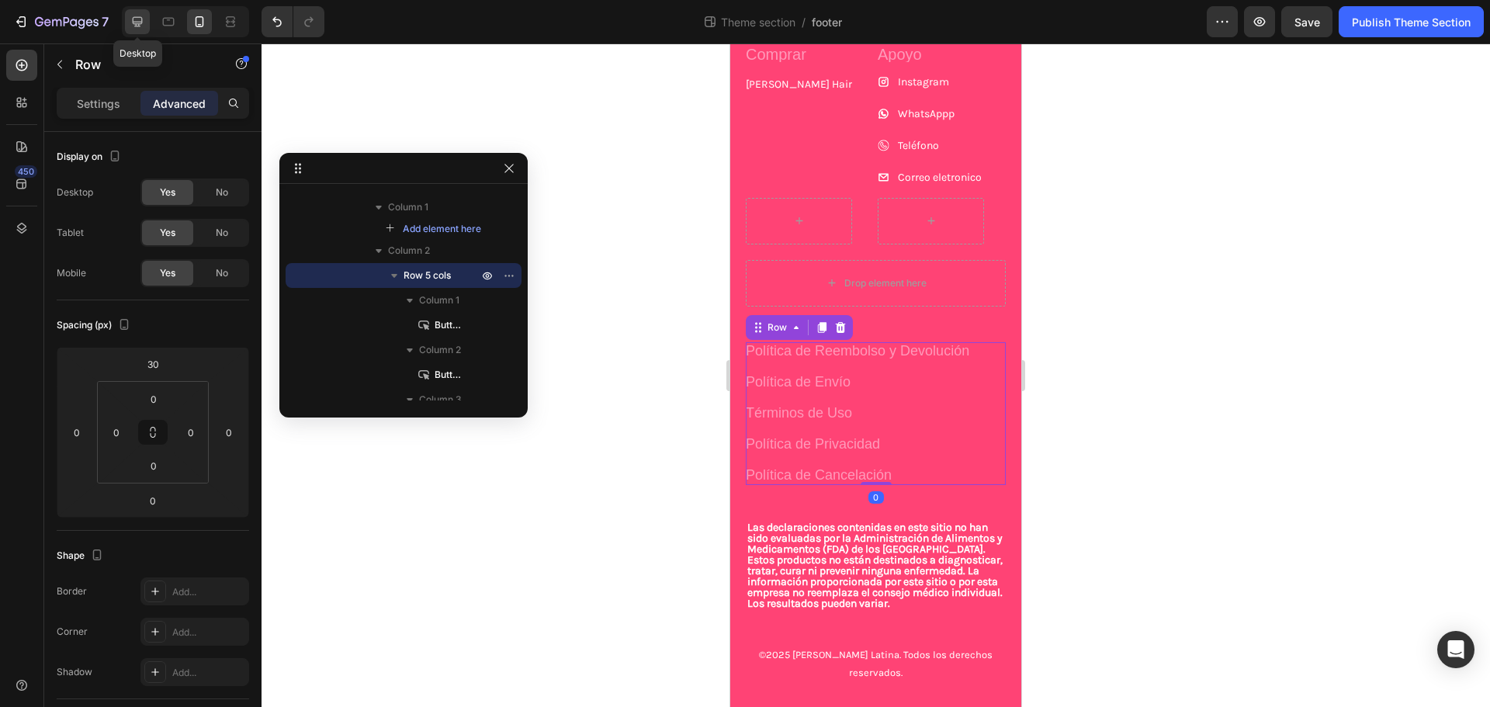
click at [141, 26] on icon at bounding box center [138, 22] width 16 height 16
type input "104"
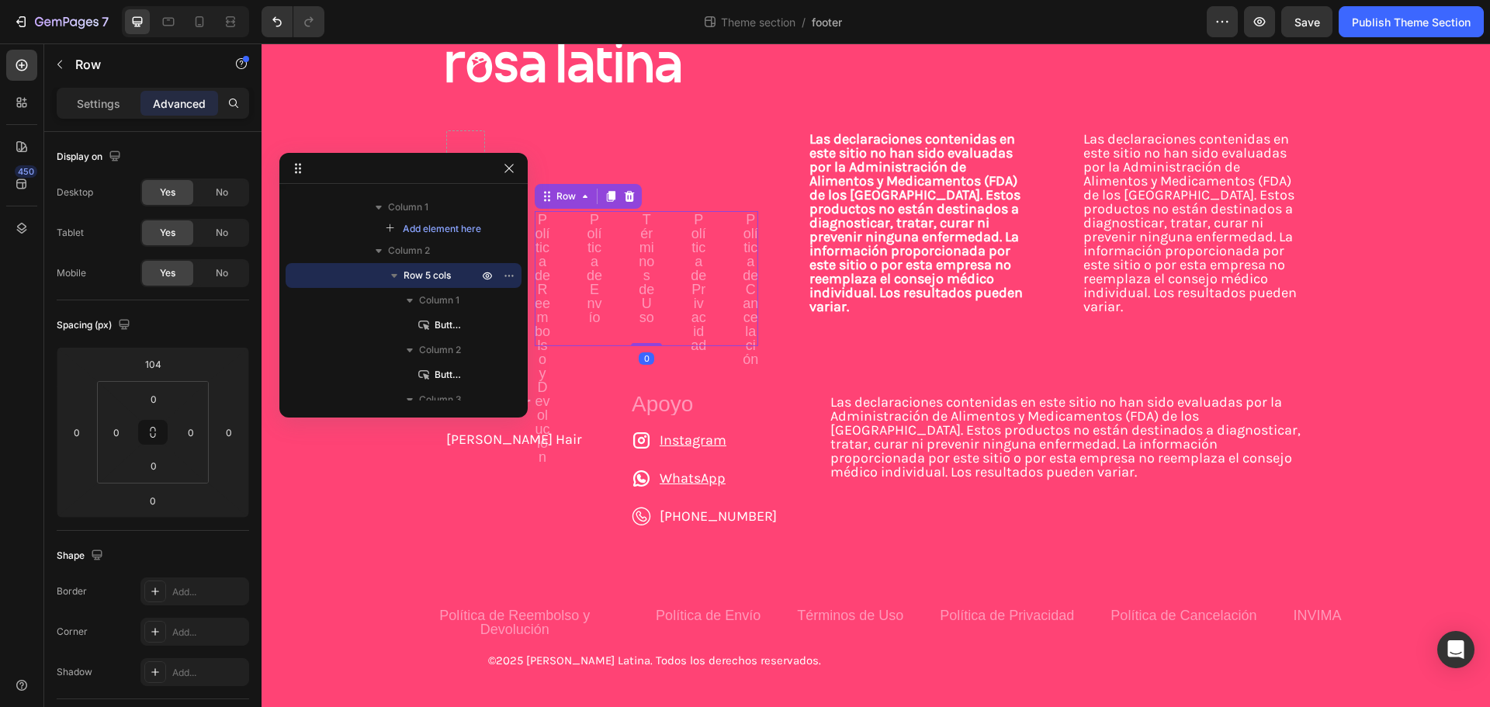
scroll to position [98, 0]
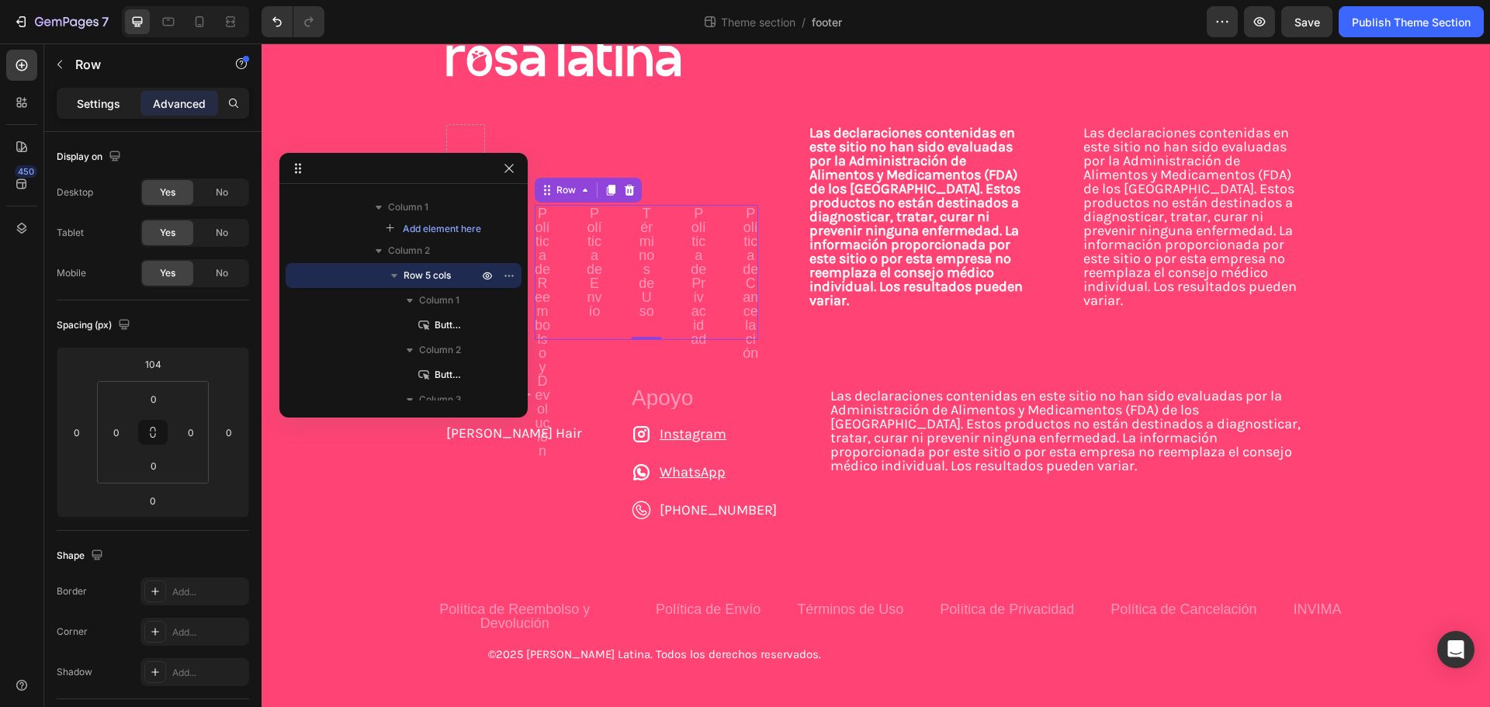
click at [114, 111] on p "Settings" at bounding box center [98, 103] width 43 height 16
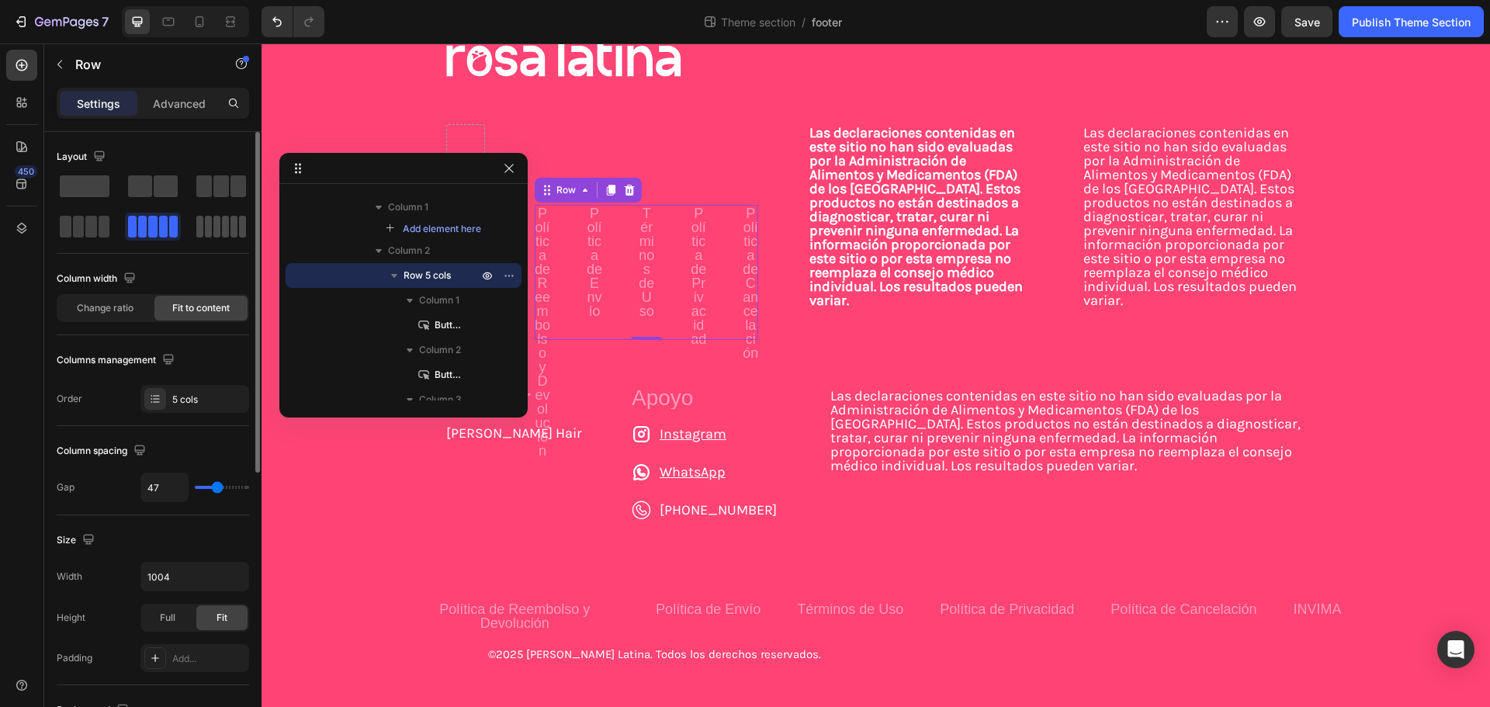
click at [212, 218] on div at bounding box center [221, 227] width 50 height 22
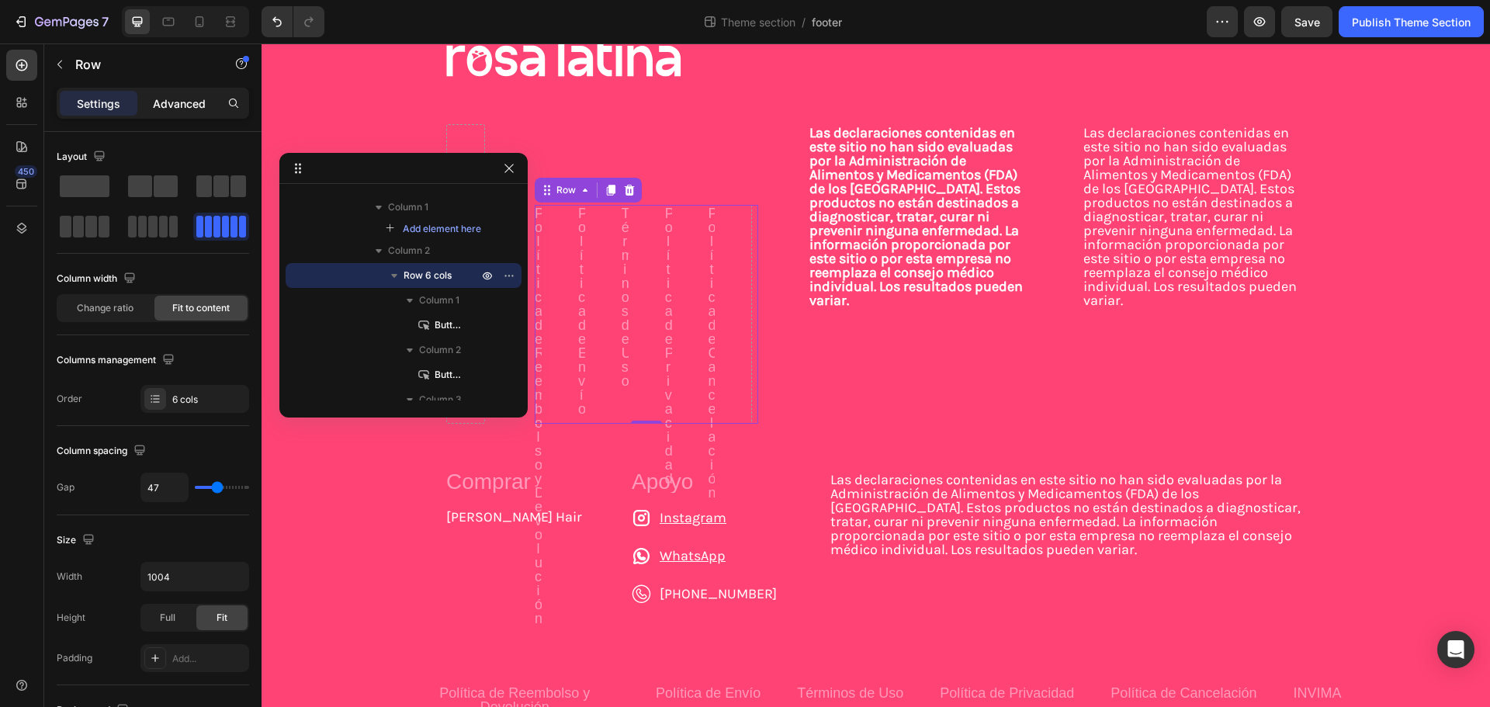
click at [186, 98] on p "Advanced" at bounding box center [179, 103] width 53 height 16
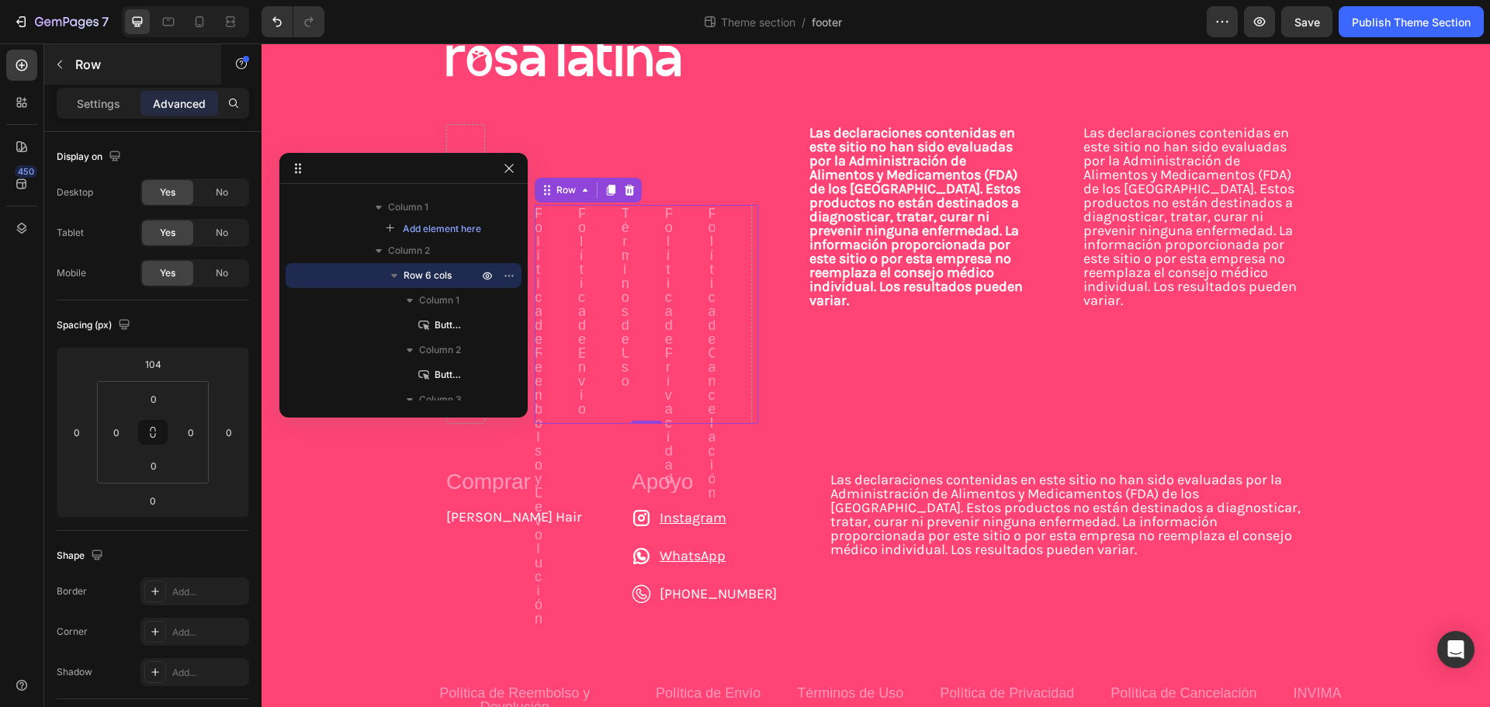
click at [116, 93] on div "Settings" at bounding box center [99, 103] width 78 height 25
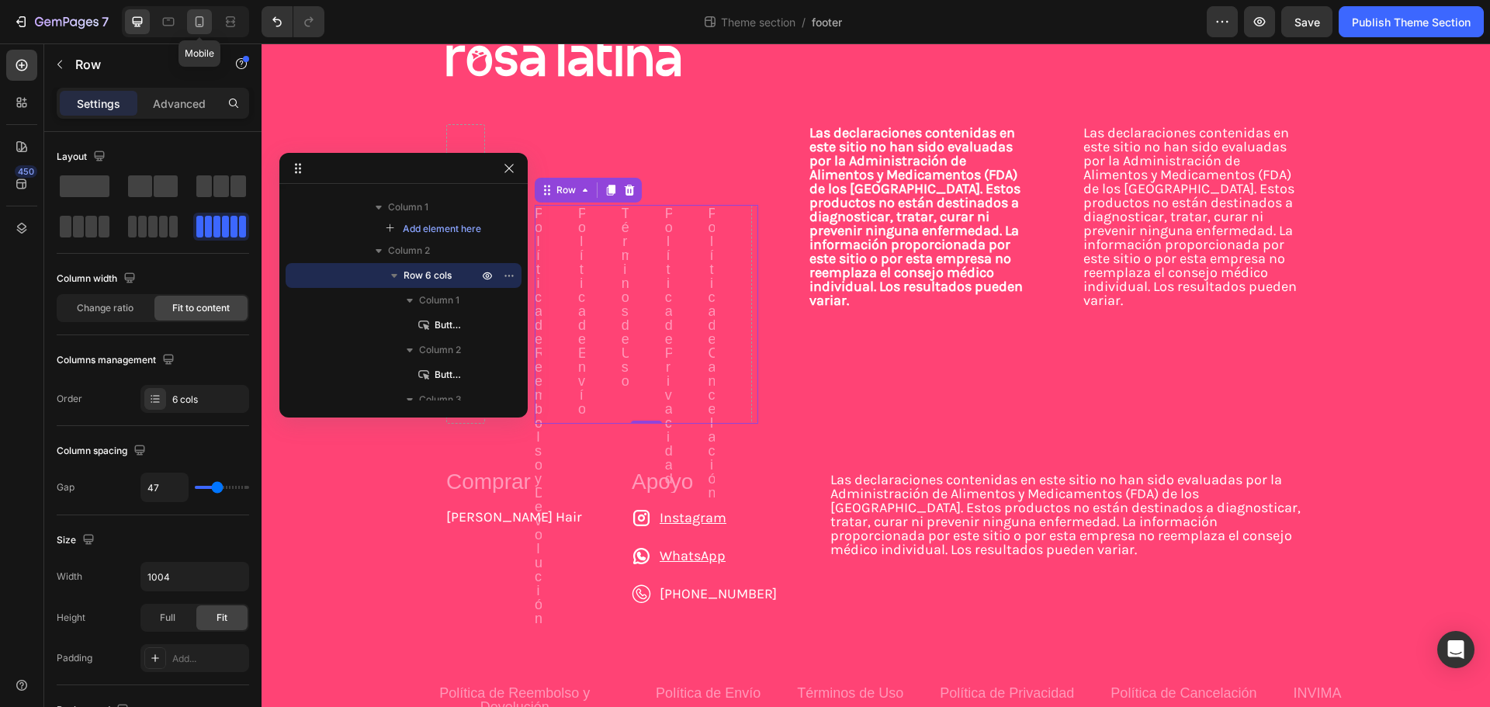
click at [200, 25] on icon at bounding box center [200, 25] width 4 height 2
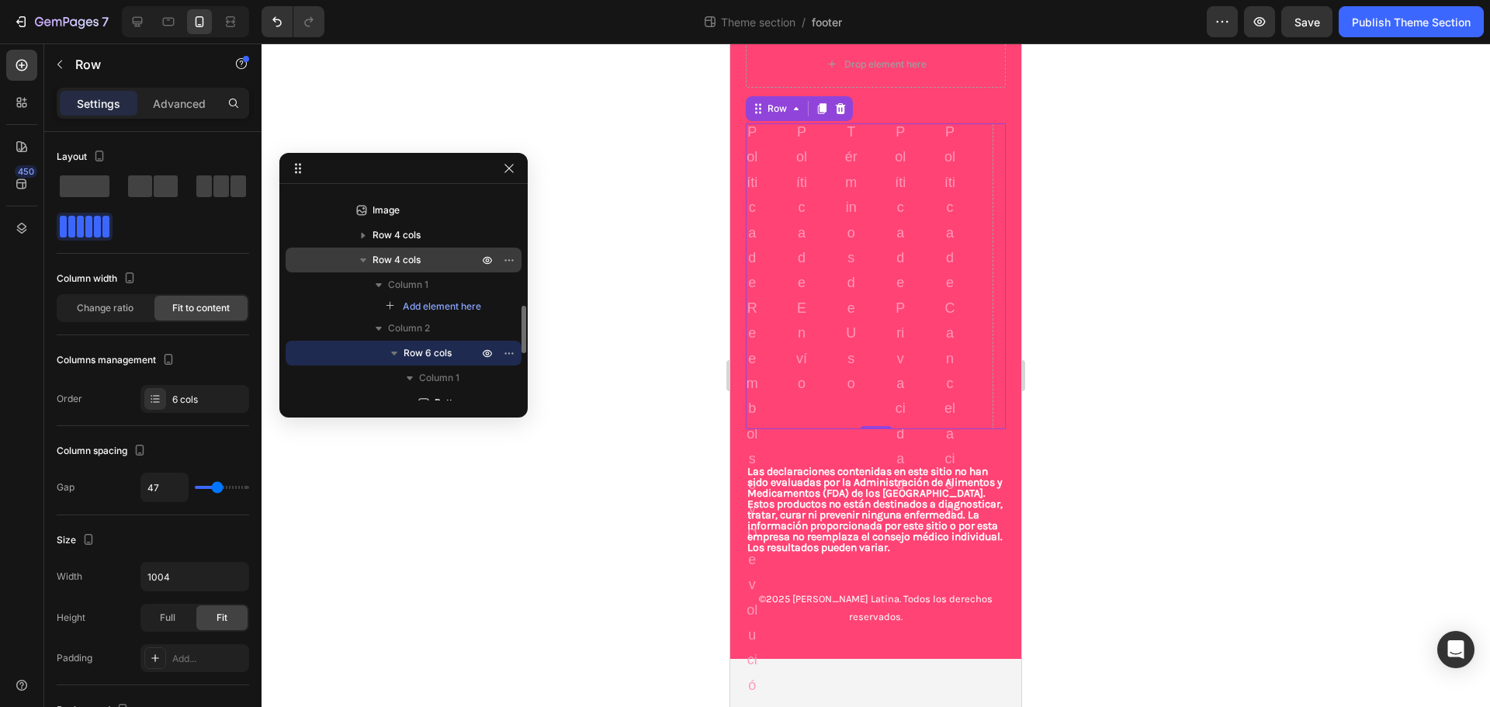
scroll to position [333, 0]
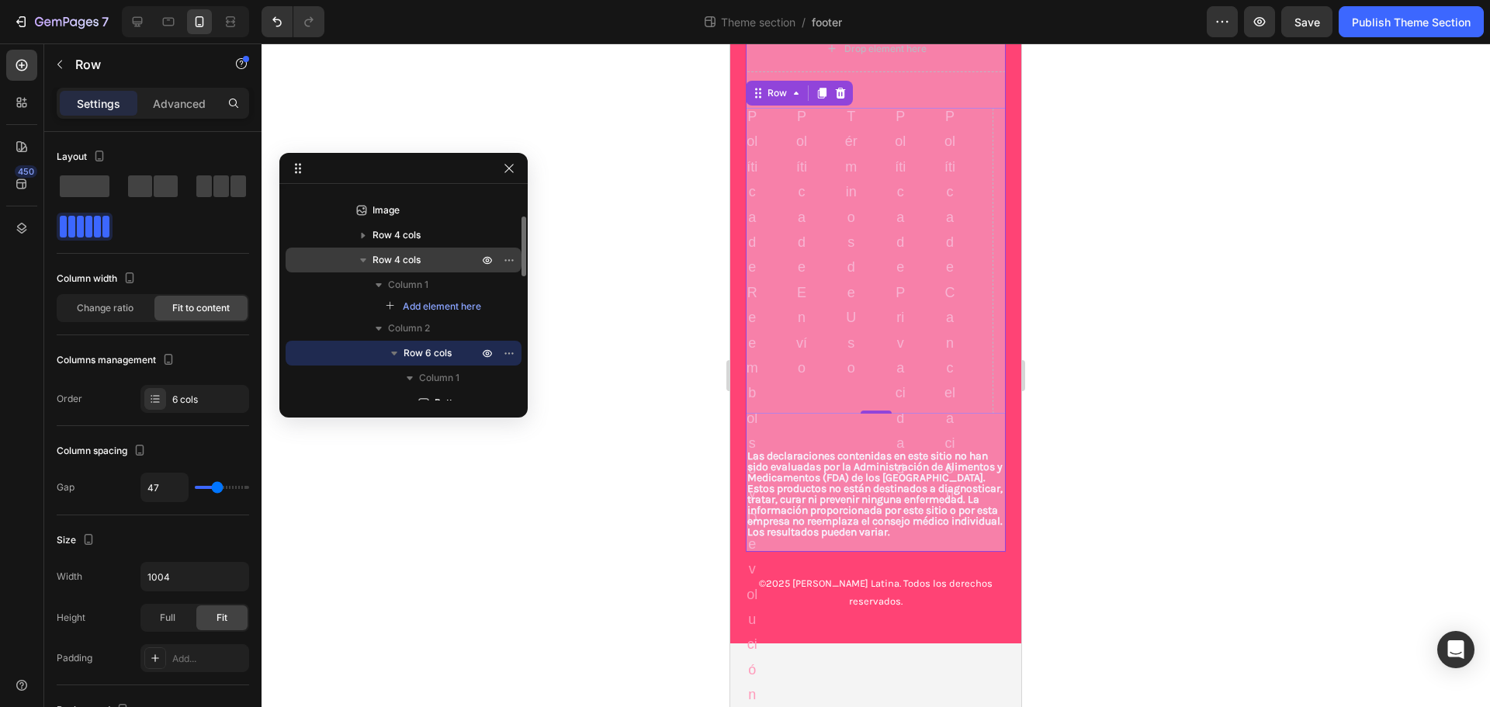
click at [359, 258] on icon "button" at bounding box center [364, 260] width 16 height 16
click at [395, 260] on span "Row 4 cols" at bounding box center [397, 260] width 48 height 16
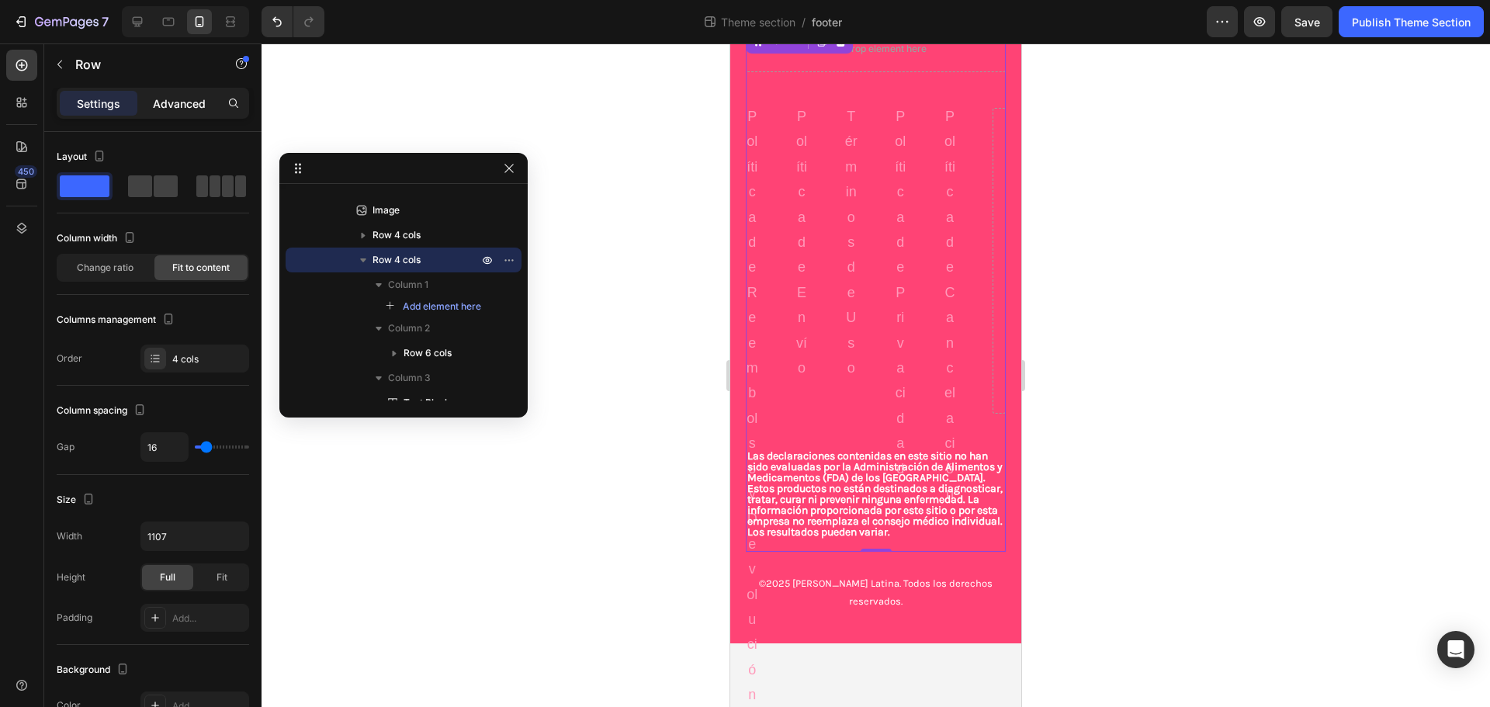
click at [179, 114] on div "Advanced" at bounding box center [180, 103] width 78 height 25
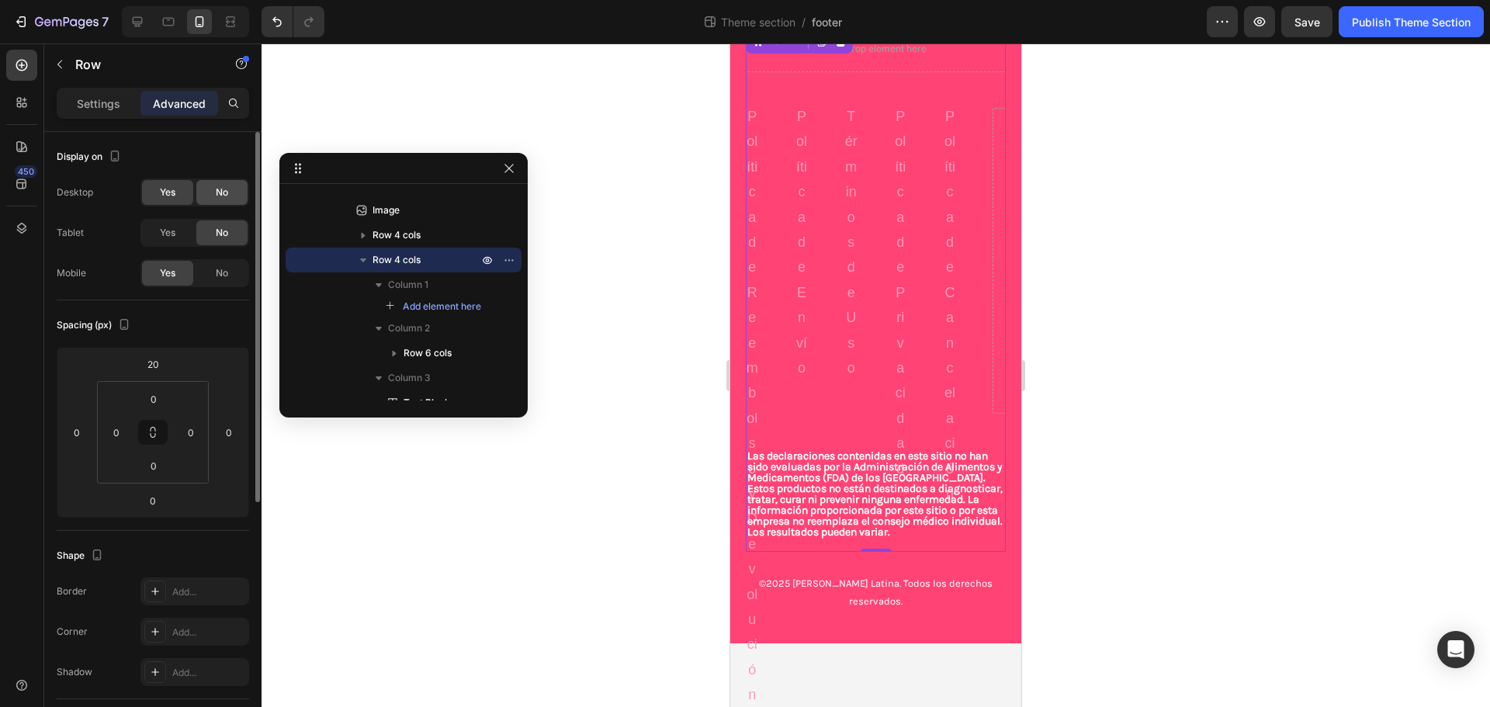
click at [216, 193] on span "No" at bounding box center [222, 193] width 12 height 14
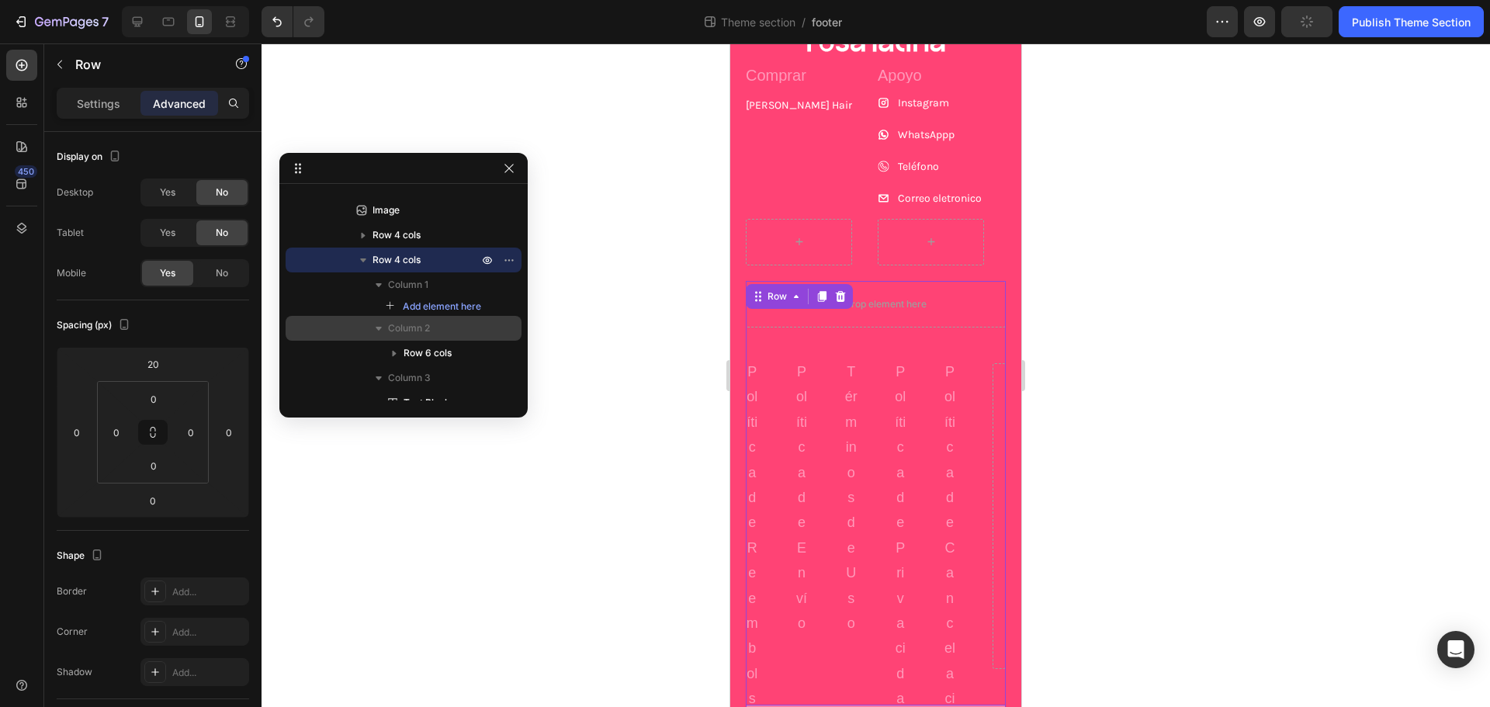
scroll to position [231, 0]
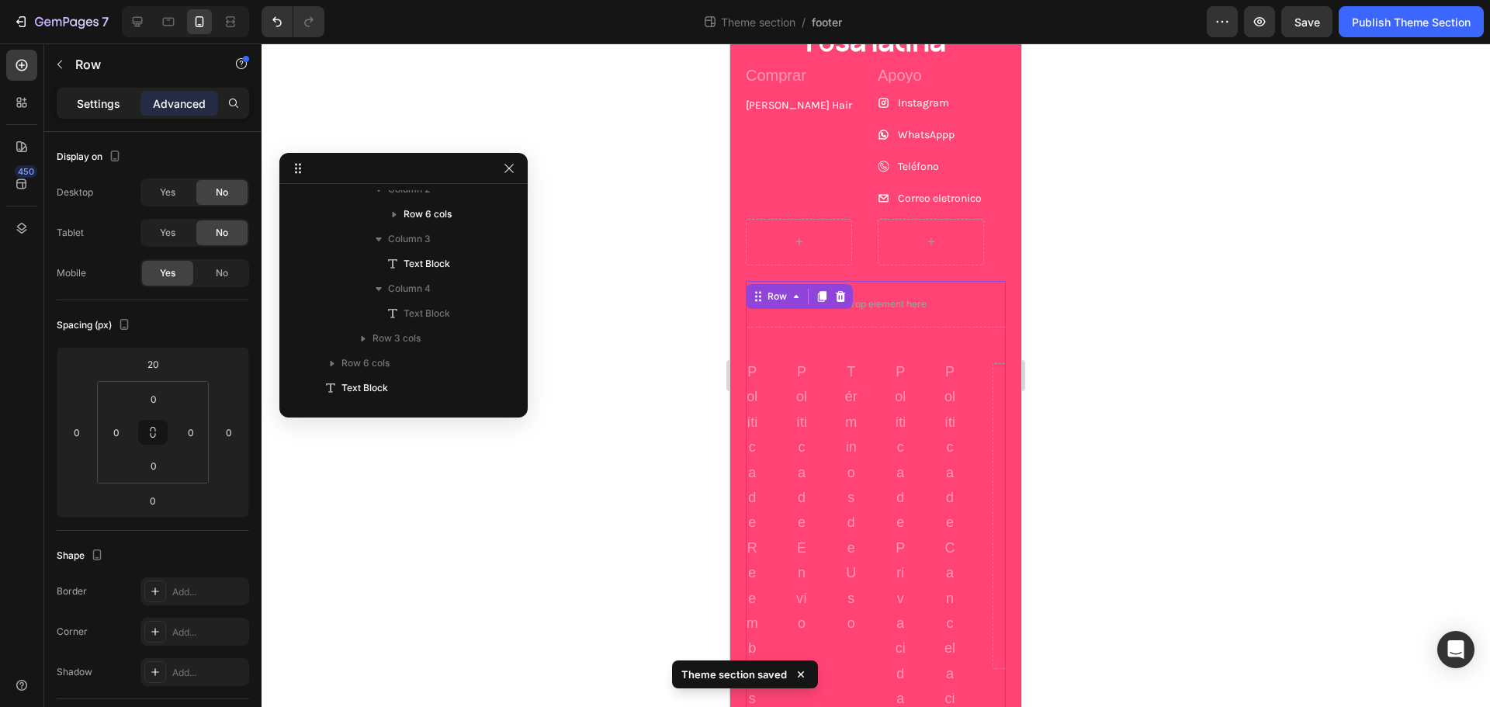
click at [75, 93] on div "Settings" at bounding box center [99, 103] width 78 height 25
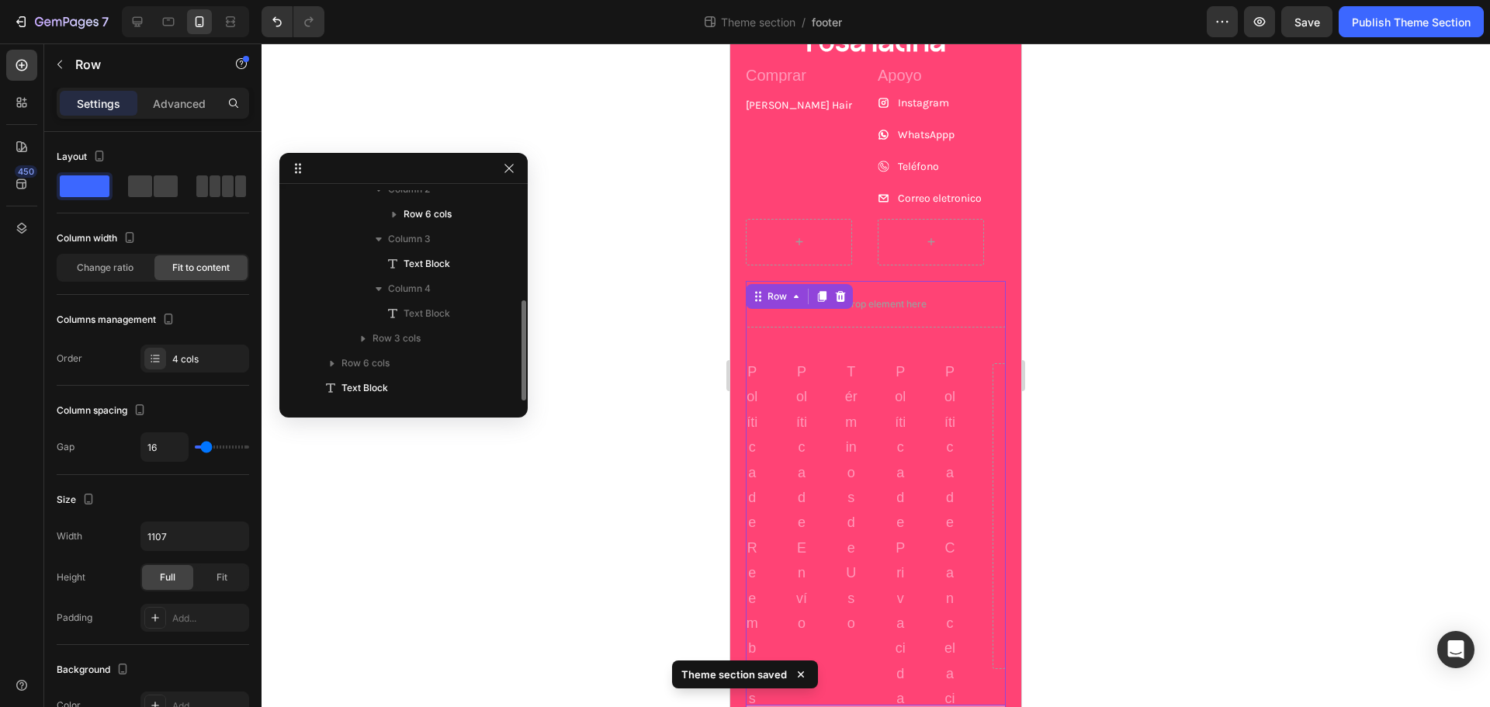
scroll to position [75, 0]
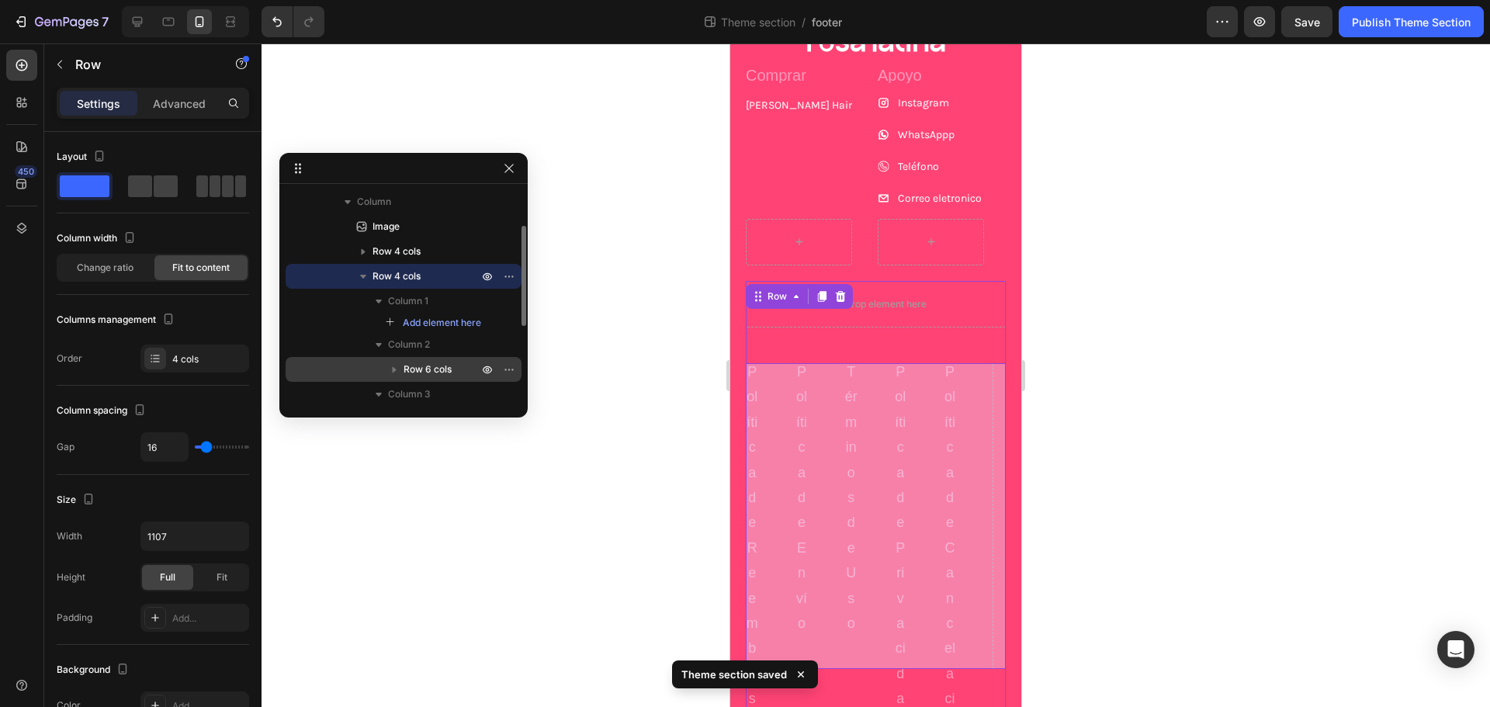
click at [429, 360] on div "Row 6 cols" at bounding box center [404, 369] width 224 height 25
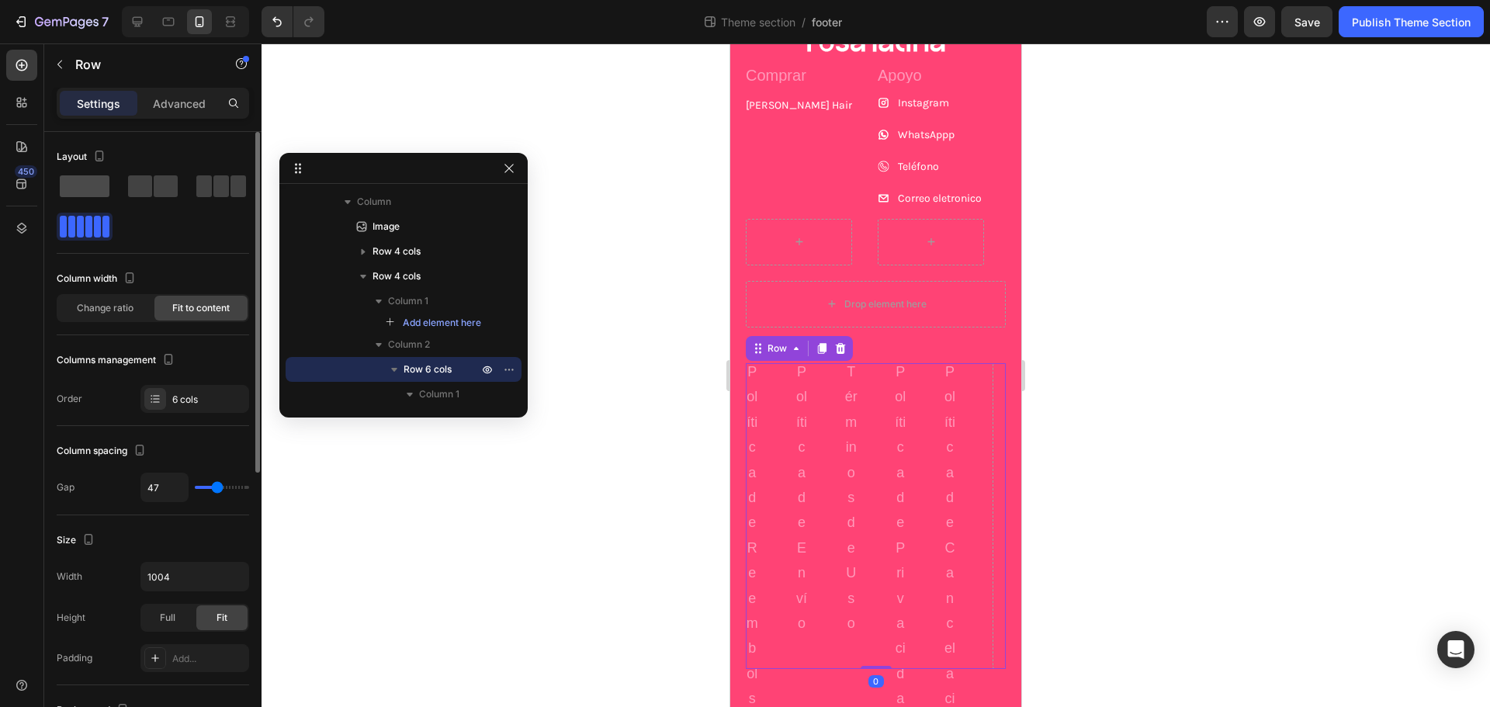
click at [89, 187] on span at bounding box center [85, 186] width 50 height 22
type input "16"
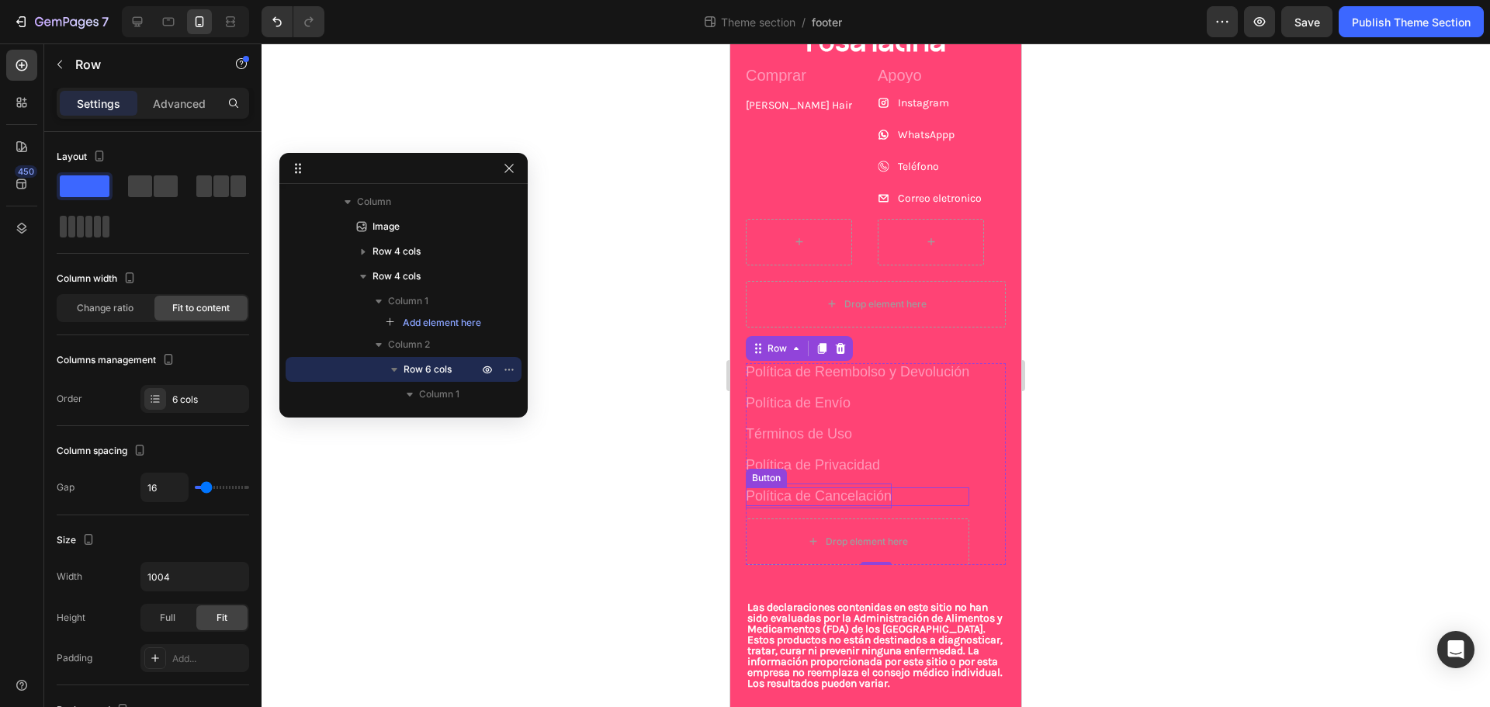
click at [873, 503] on p "Política de Cancelación" at bounding box center [819, 496] width 146 height 25
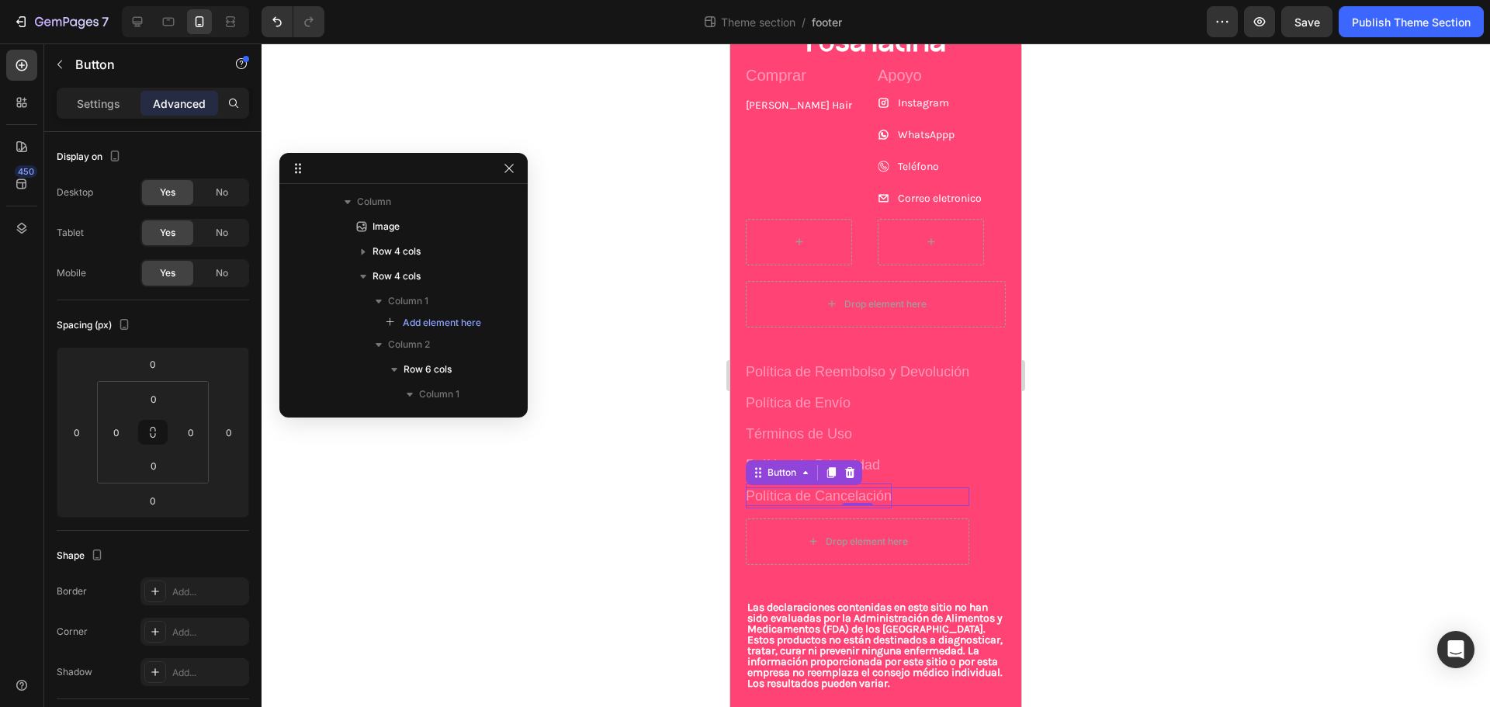
scroll to position [402, 0]
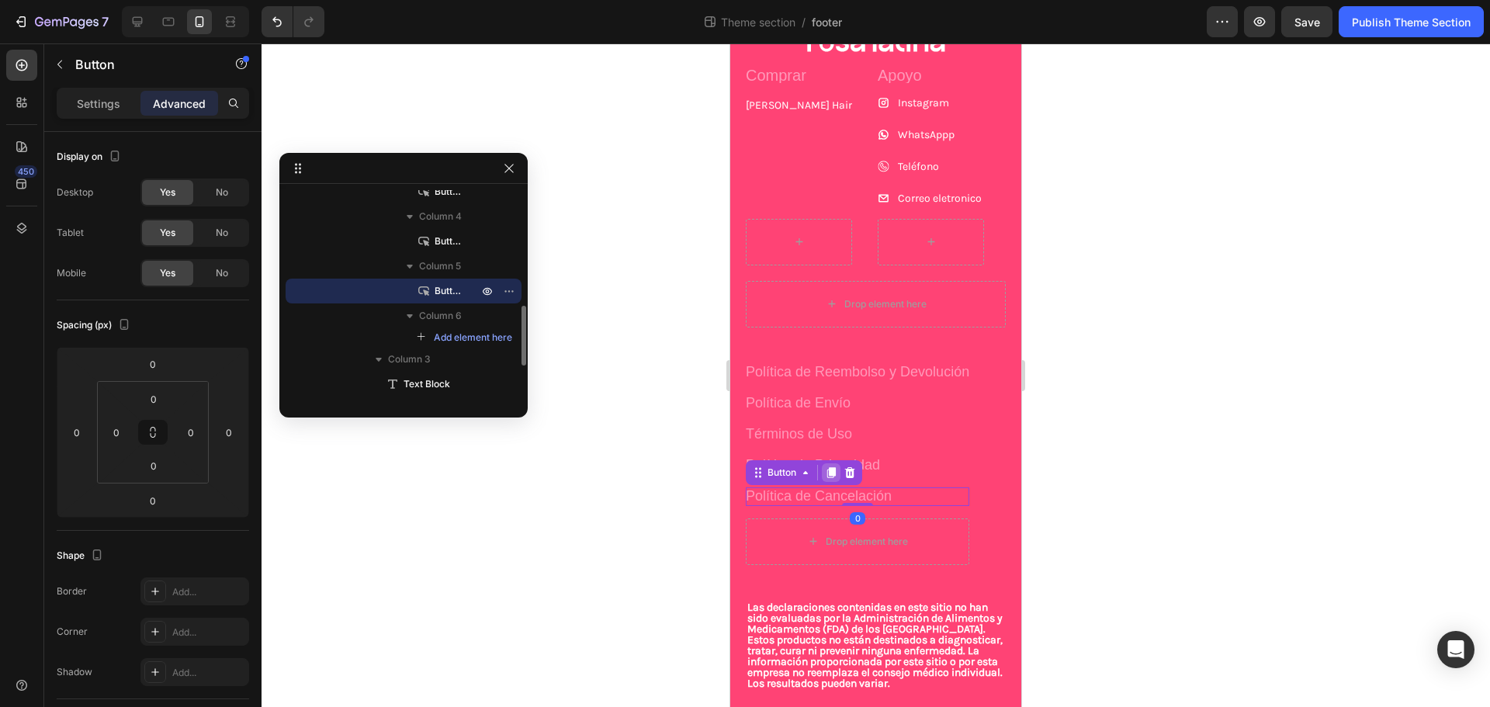
click at [836, 470] on icon at bounding box center [832, 472] width 9 height 11
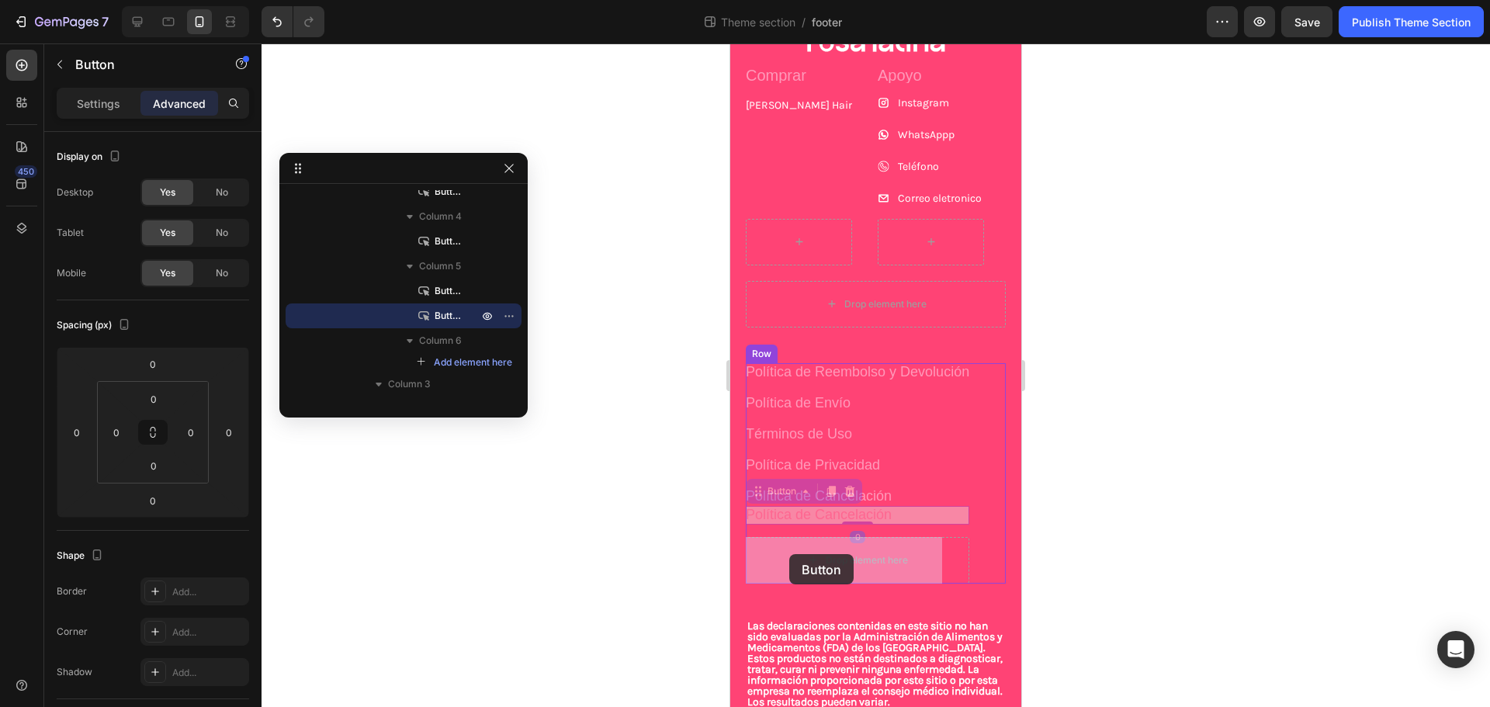
drag, startPoint x: 759, startPoint y: 495, endPoint x: 789, endPoint y: 554, distance: 67.0
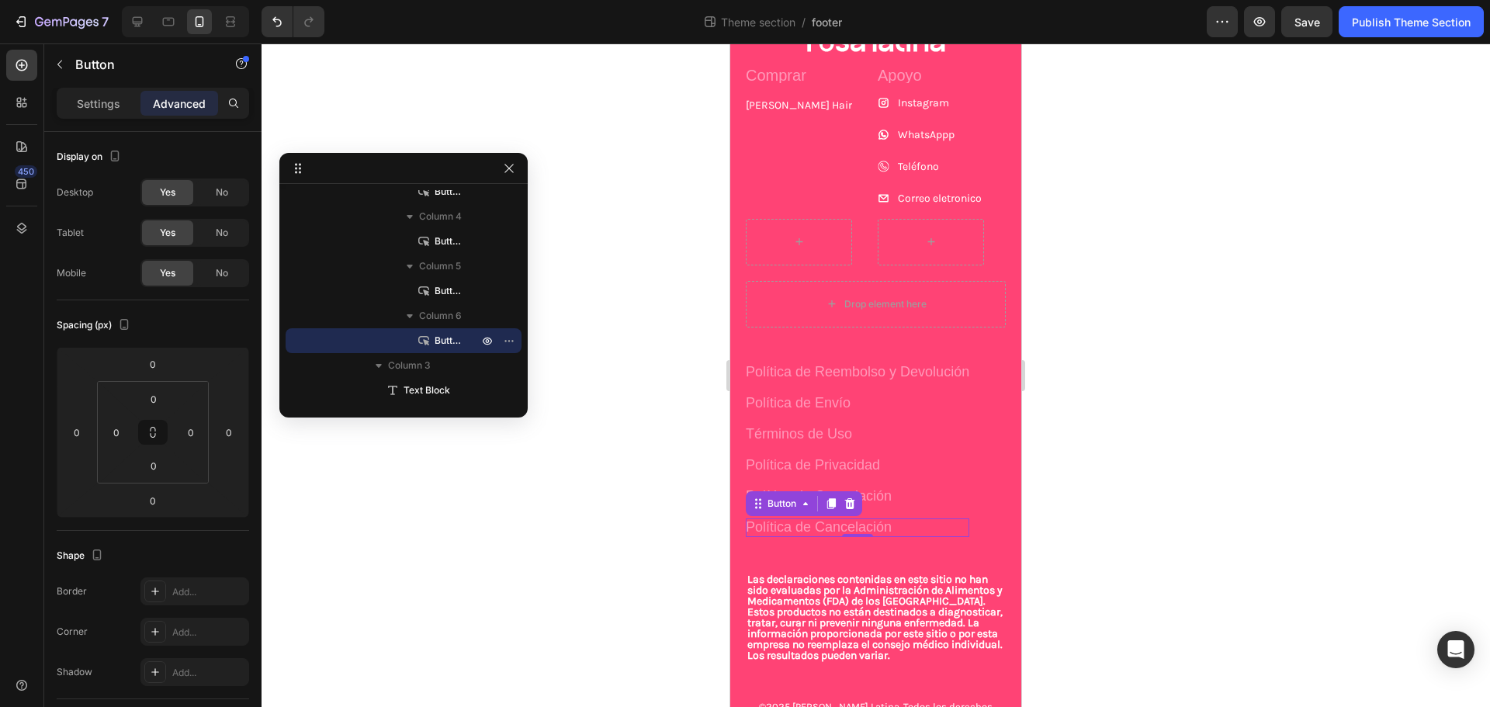
click at [880, 515] on div "Política de Reembolso y Devolución Button Política de Envío Button Términos de …" at bounding box center [876, 450] width 260 height 174
click at [887, 522] on div "Política de Cancelación Button" at bounding box center [858, 528] width 224 height 19
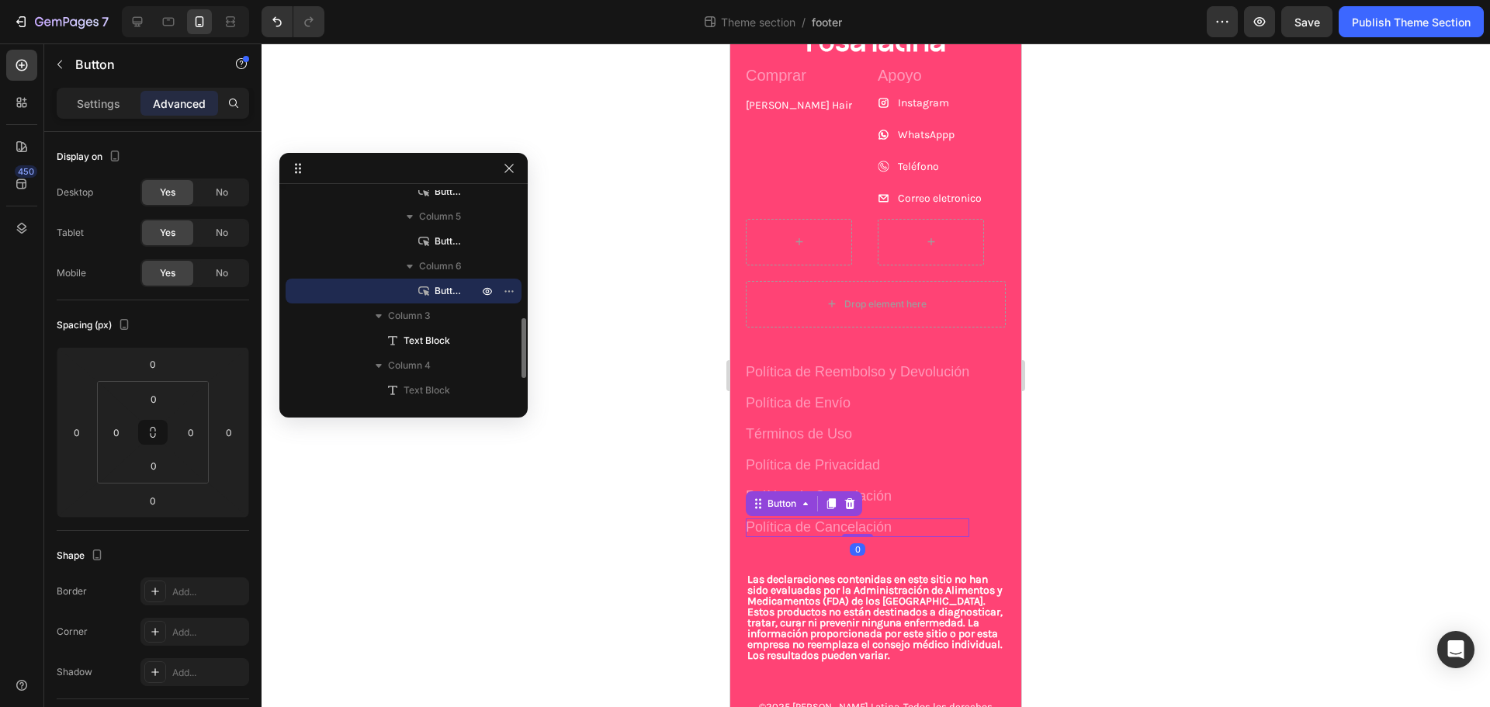
click at [887, 522] on div "Política de Cancelación Button 0" at bounding box center [858, 528] width 224 height 19
click at [887, 525] on div "Política de Cancelación Button 0" at bounding box center [858, 528] width 224 height 19
click at [879, 525] on div "Política de Cancelación Button 0" at bounding box center [858, 528] width 224 height 19
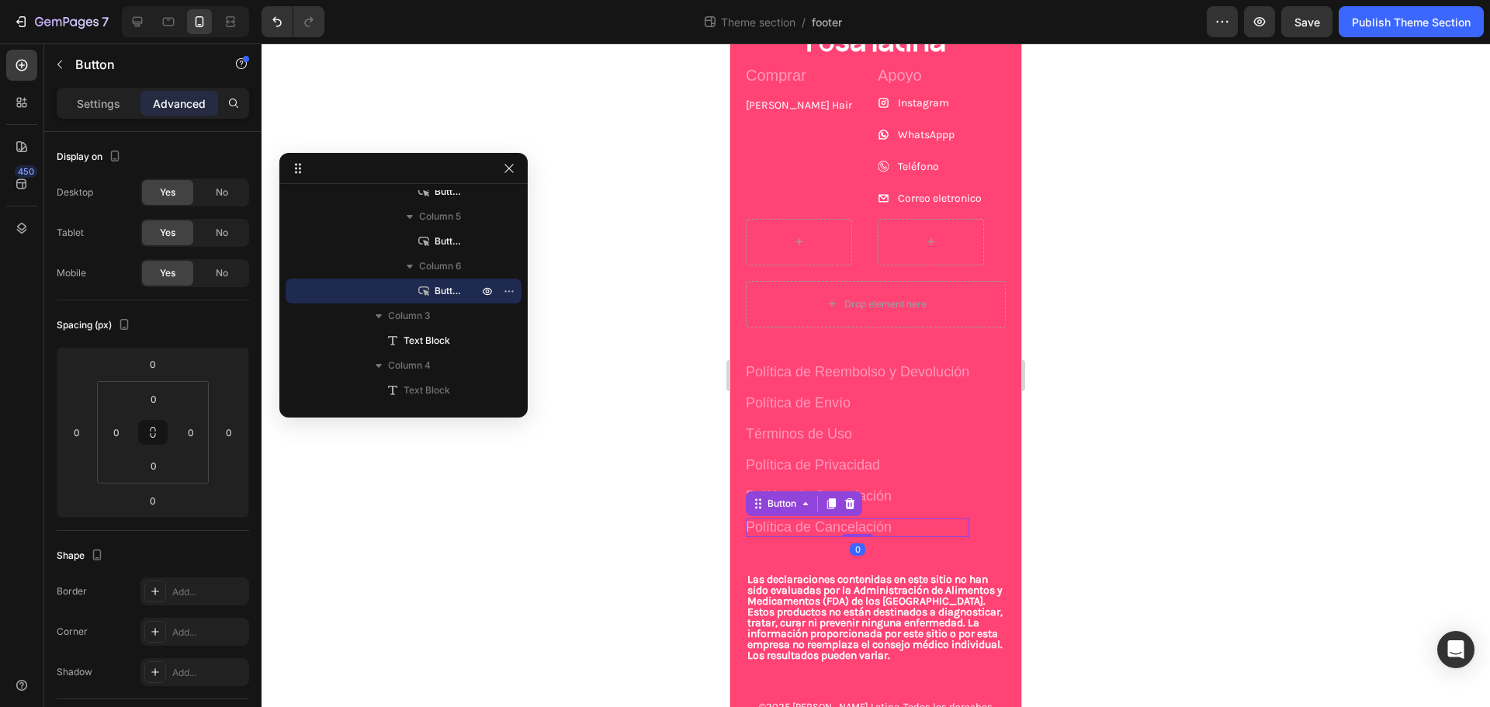
click at [879, 525] on div "Política de Cancelación Button 0" at bounding box center [858, 528] width 224 height 19
click at [873, 526] on p "Política de Cancelación" at bounding box center [819, 527] width 146 height 25
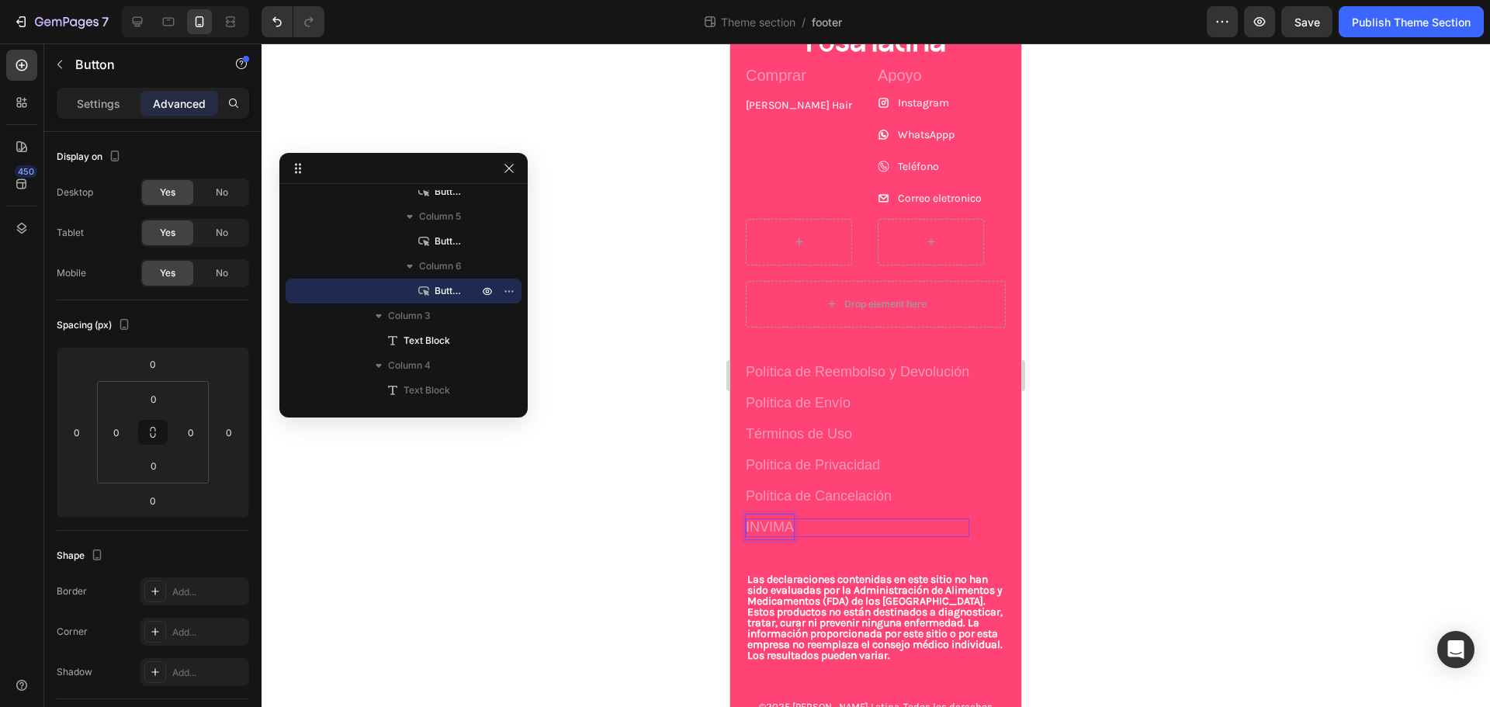
click at [876, 526] on div "INVIMA Button 0" at bounding box center [858, 528] width 224 height 19
click at [106, 95] on p "Settings" at bounding box center [98, 103] width 43 height 16
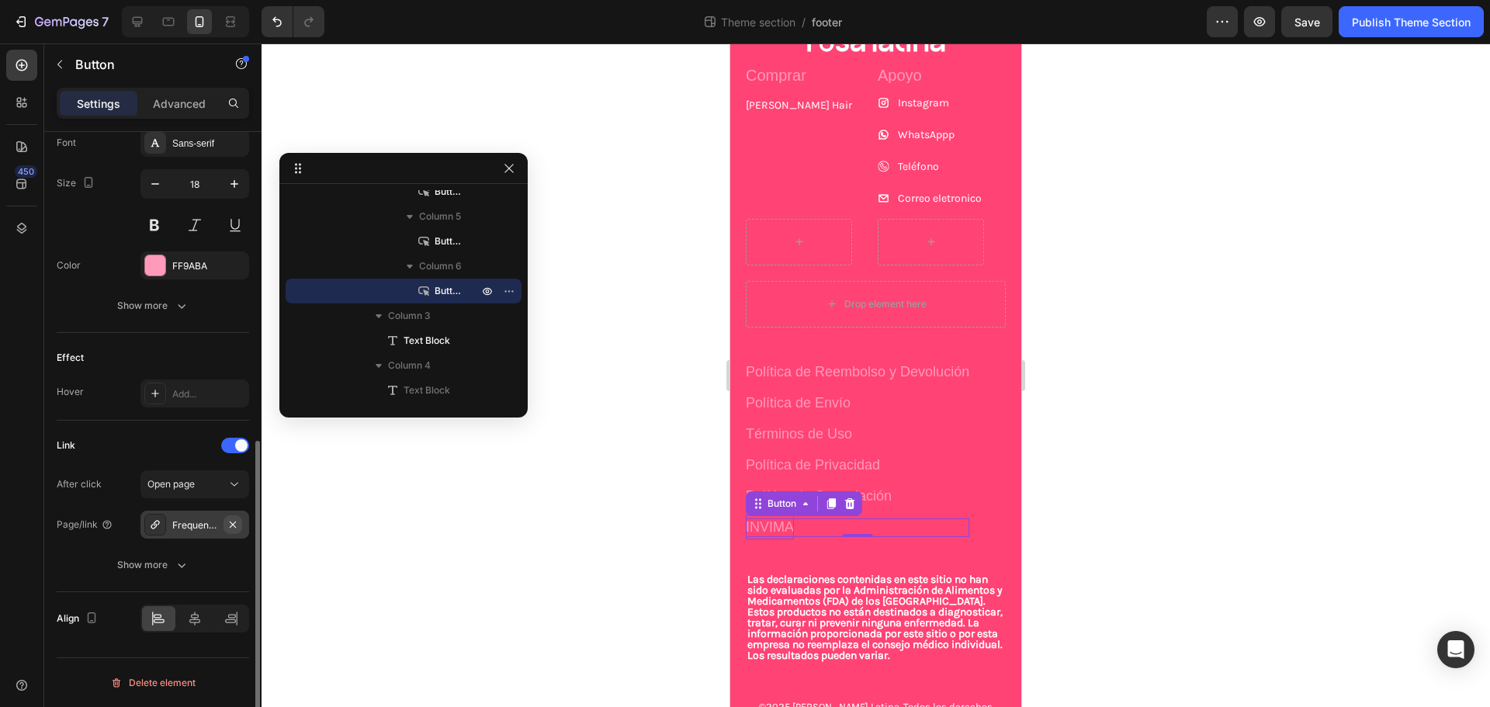
click at [235, 522] on icon "button" at bounding box center [233, 524] width 6 height 6
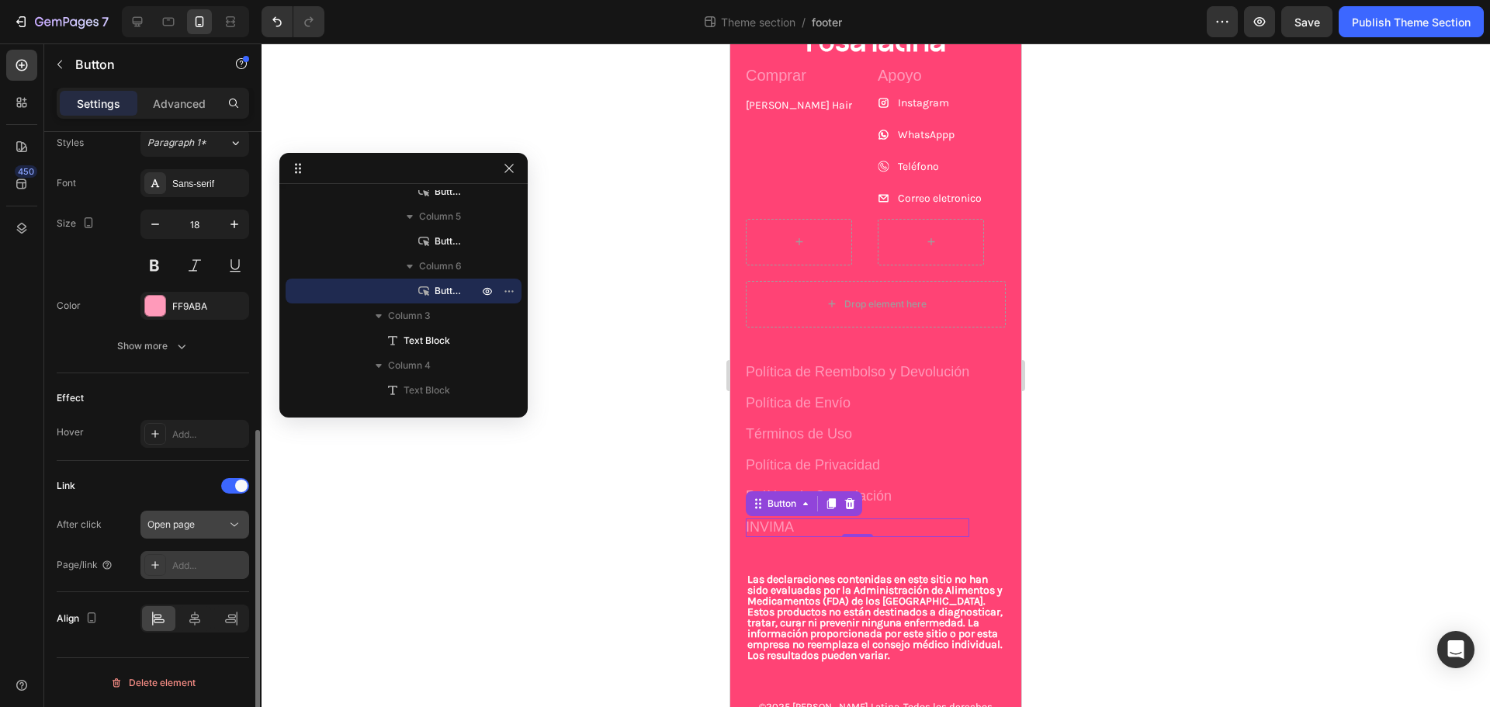
scroll to position [574, 0]
drag, startPoint x: 208, startPoint y: 526, endPoint x: 204, endPoint y: 557, distance: 31.3
click at [204, 557] on div "After click Open page Page/link Add..." at bounding box center [153, 545] width 193 height 68
click at [204, 557] on div "Add..." at bounding box center [195, 565] width 109 height 28
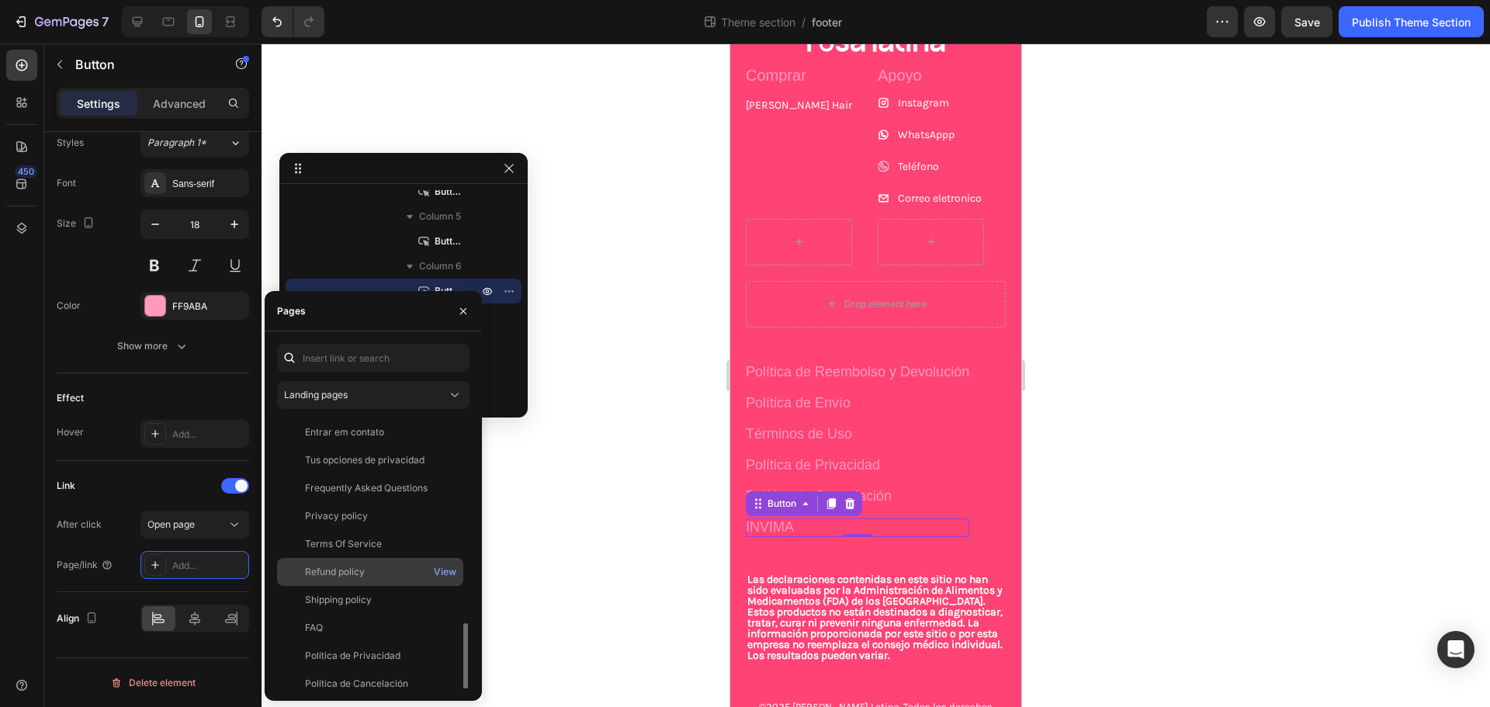
scroll to position [121, 0]
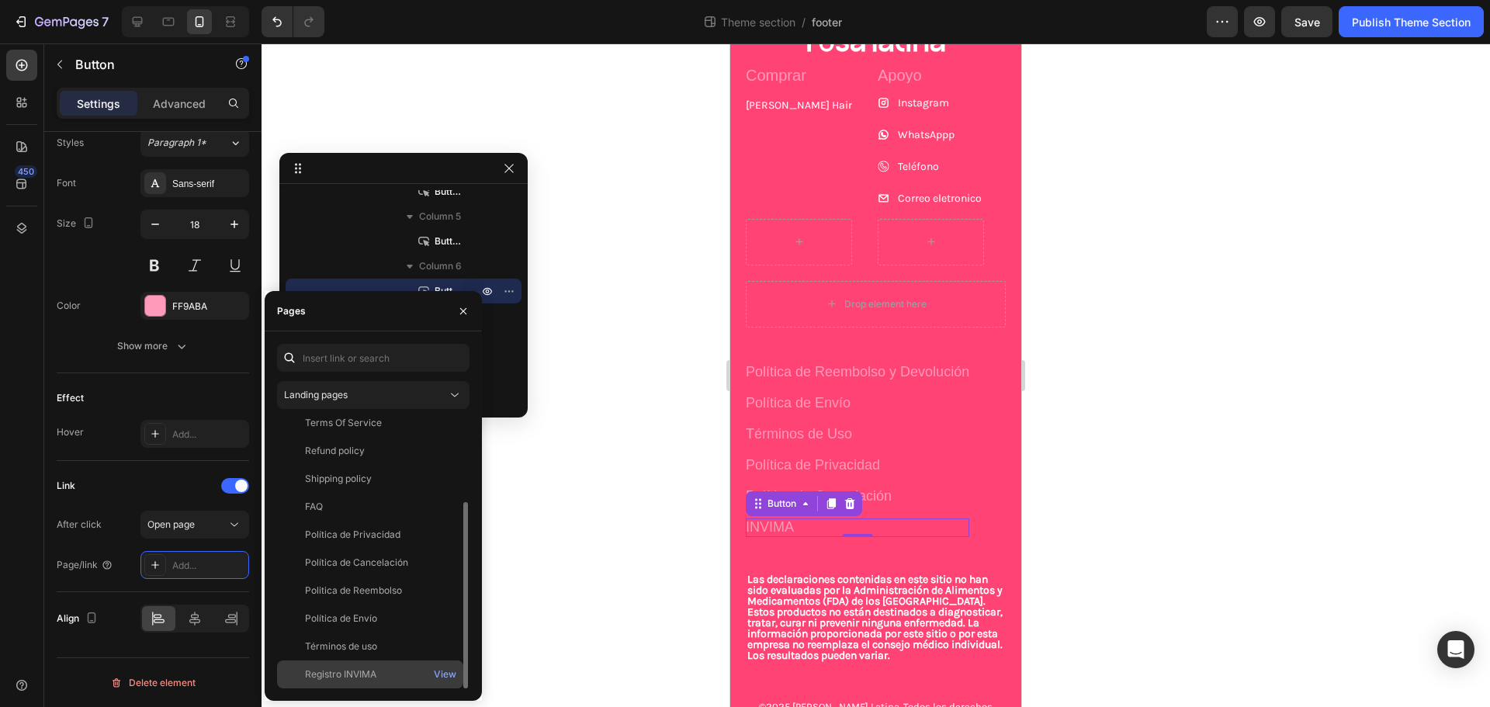
click at [374, 674] on div "Registro INVIMA" at bounding box center [340, 675] width 71 height 14
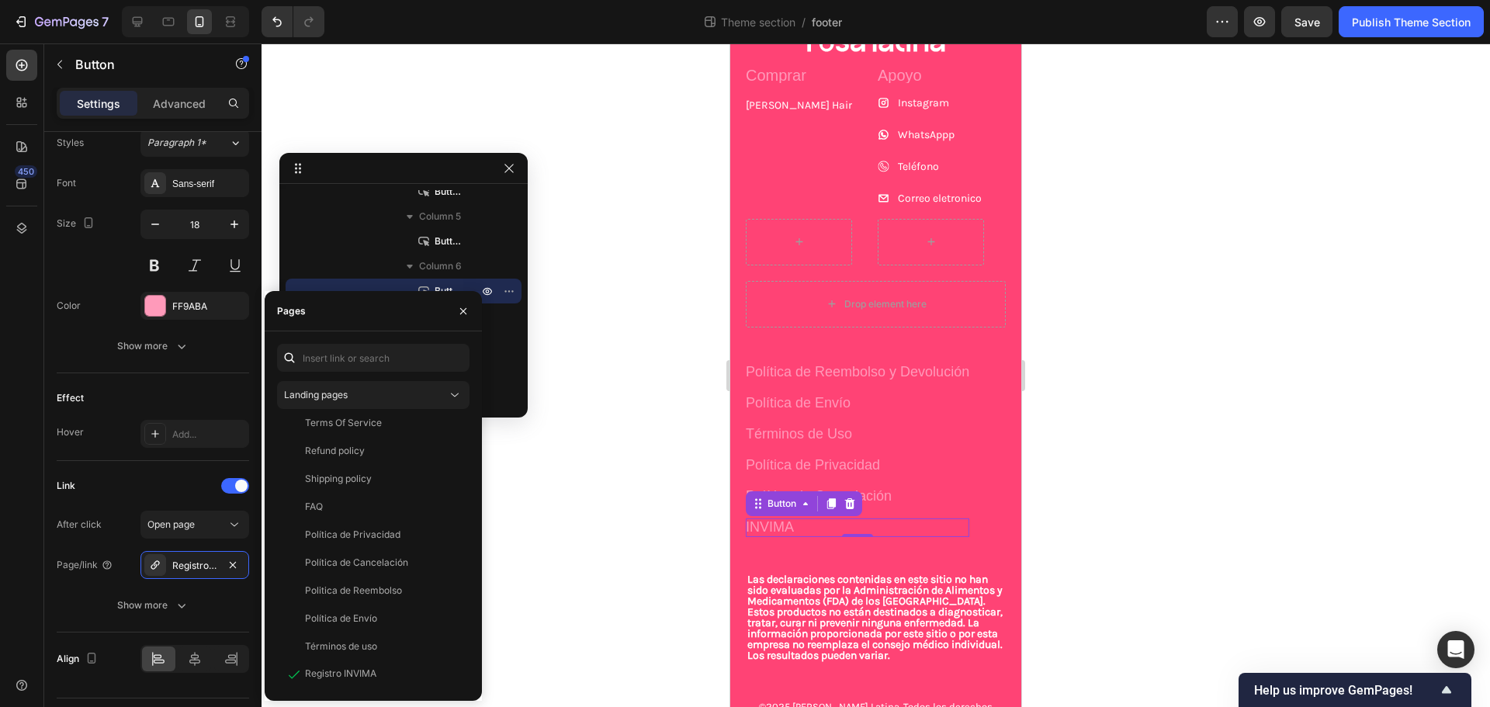
scroll to position [0, 0]
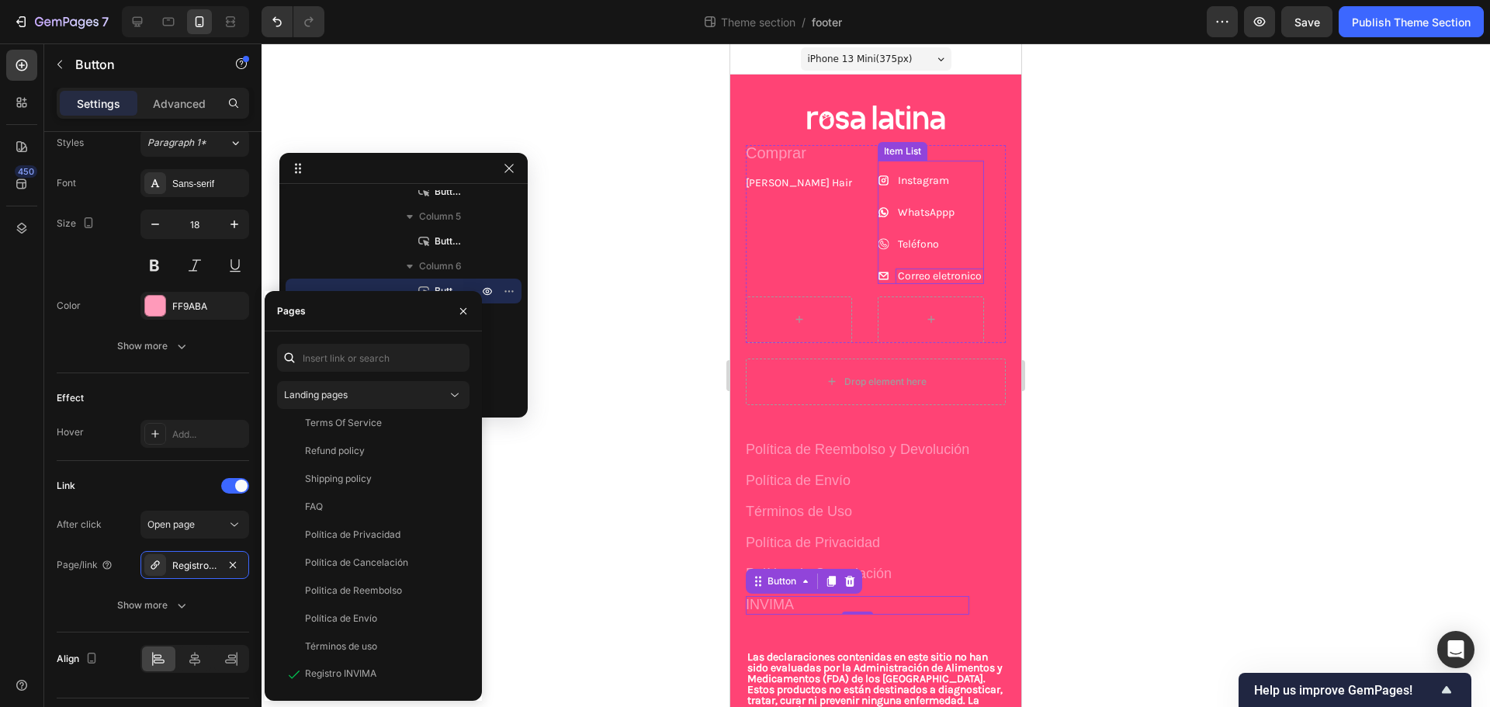
click at [923, 272] on p "Correo eletronico" at bounding box center [940, 276] width 84 height 11
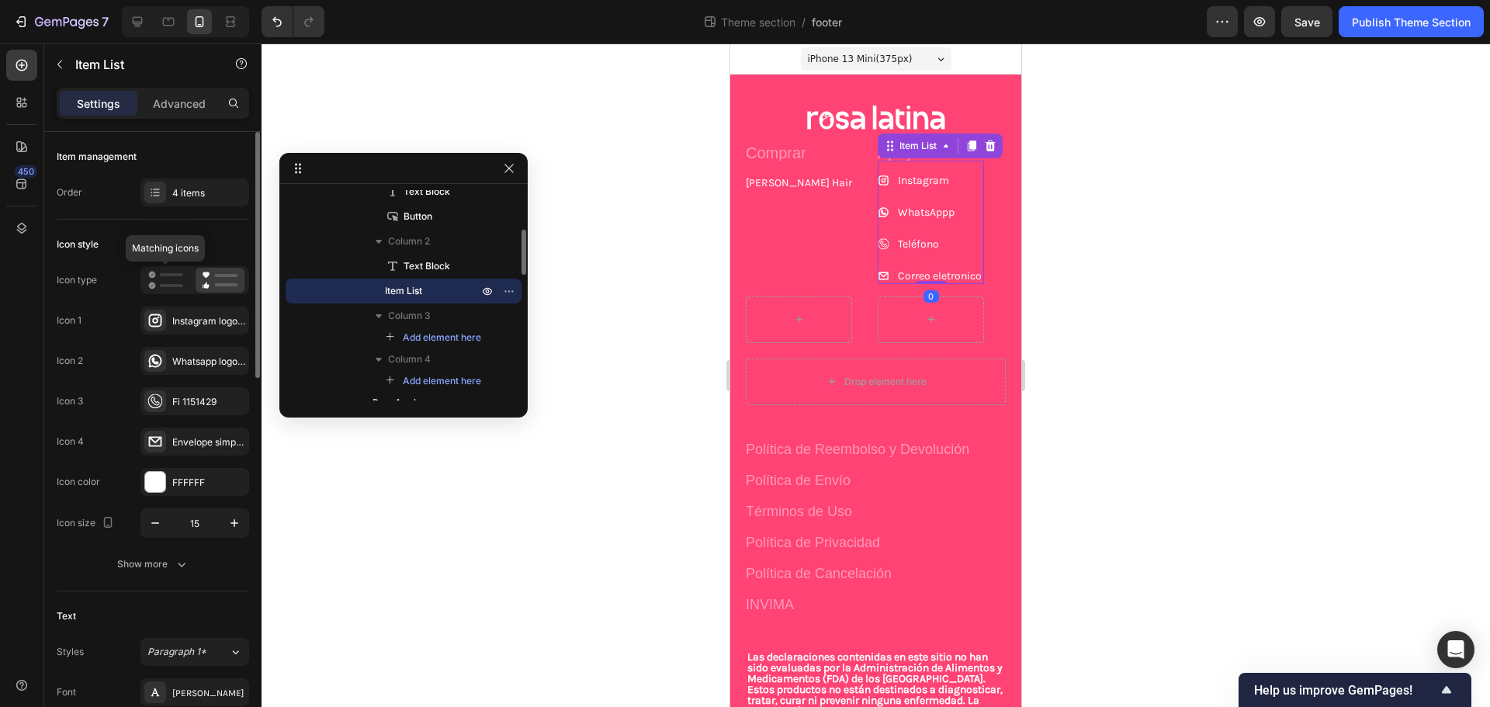
click at [189, 207] on div "Item management Order 4 items" at bounding box center [153, 176] width 193 height 88
click at [193, 189] on div "4 items" at bounding box center [208, 193] width 73 height 14
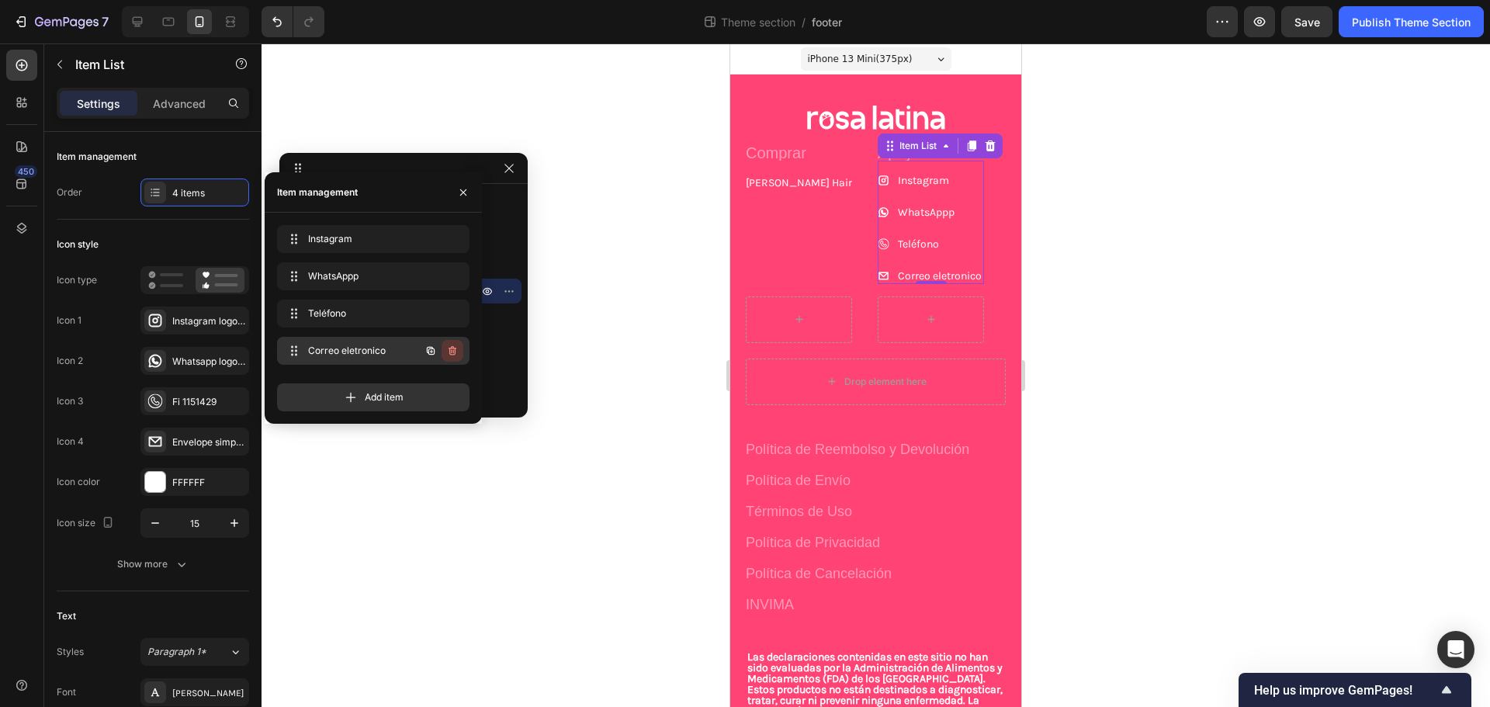
click at [453, 352] on icon "button" at bounding box center [452, 351] width 12 height 12
click at [453, 352] on div "Delete" at bounding box center [442, 351] width 29 height 14
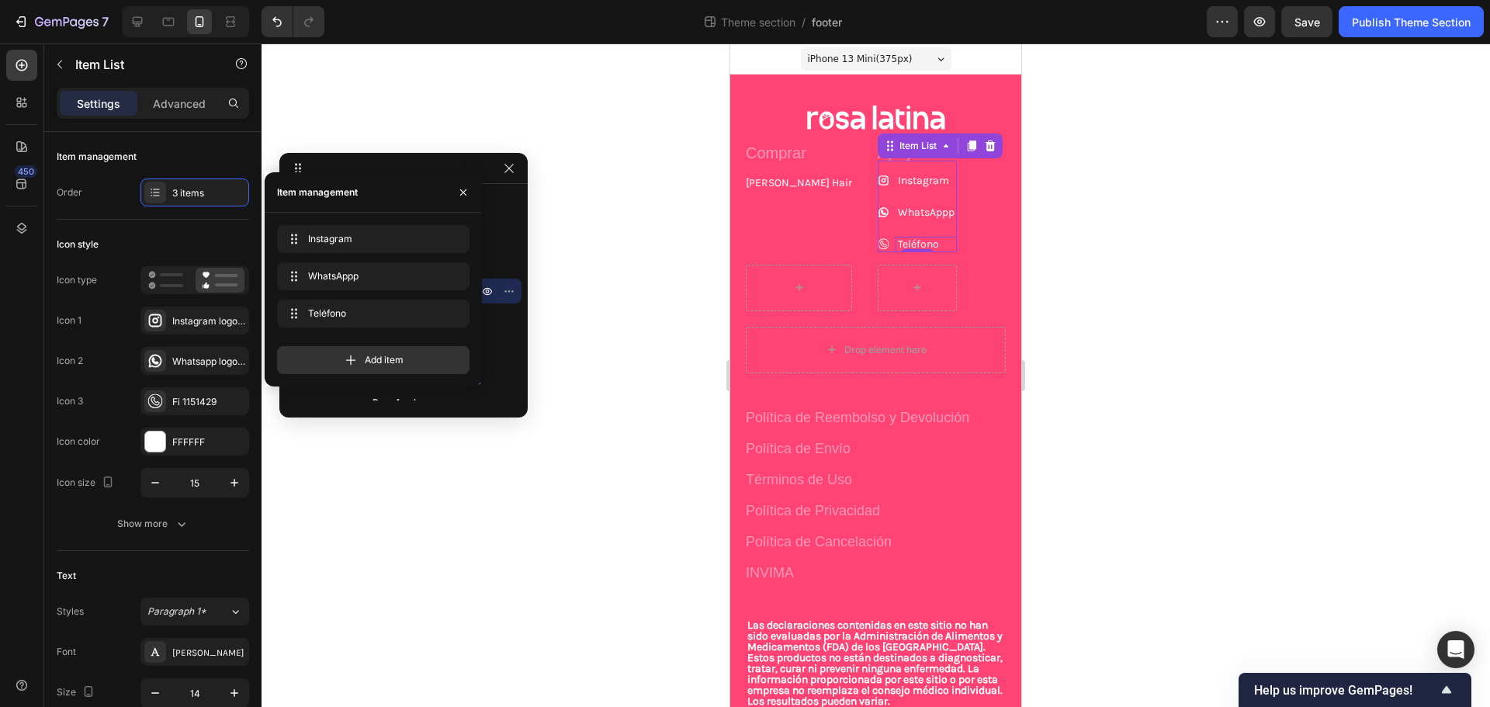
click at [898, 241] on p "Teléfono" at bounding box center [926, 244] width 57 height 11
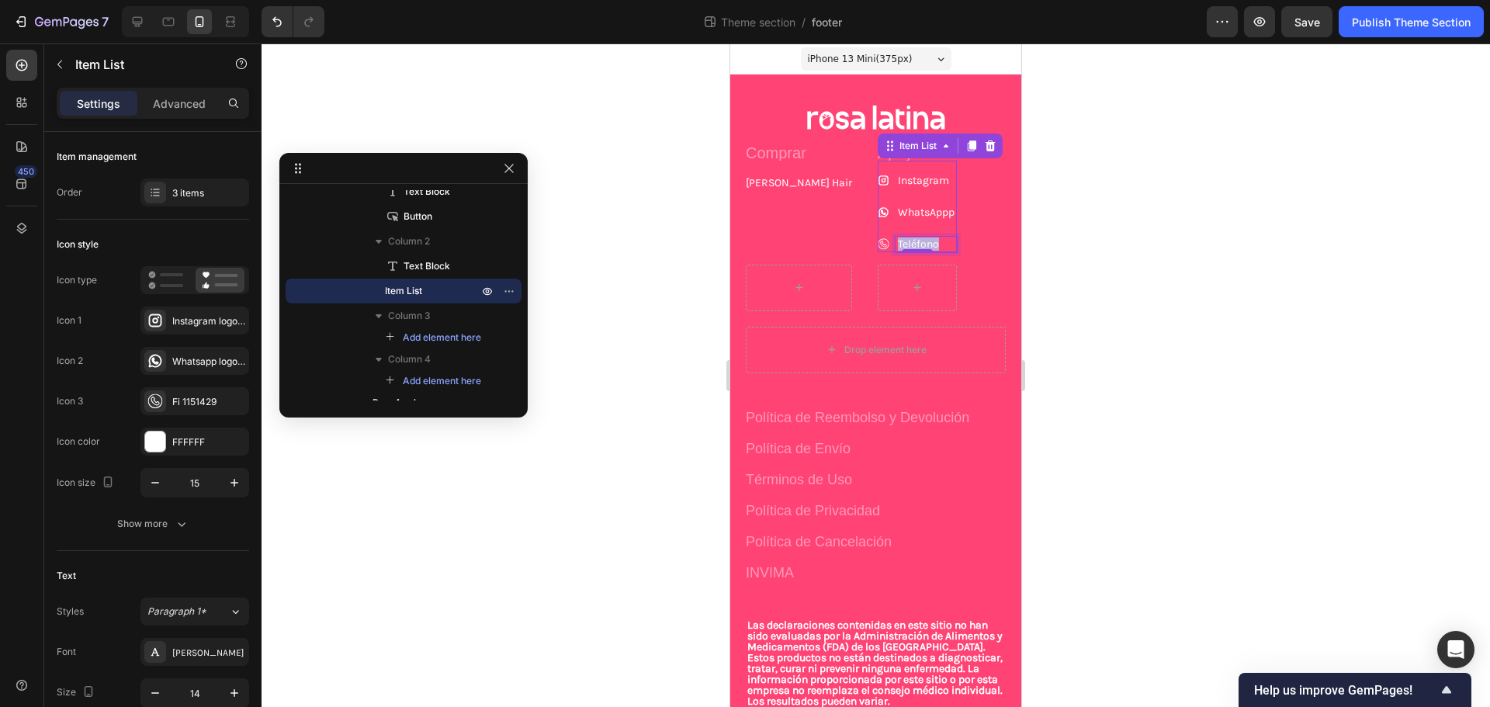
click at [898, 241] on p "Teléfono" at bounding box center [926, 244] width 57 height 11
click at [898, 239] on p "Teléfono" at bounding box center [926, 244] width 57 height 11
click at [898, 209] on p "WhatsAppp" at bounding box center [944, 212] width 92 height 11
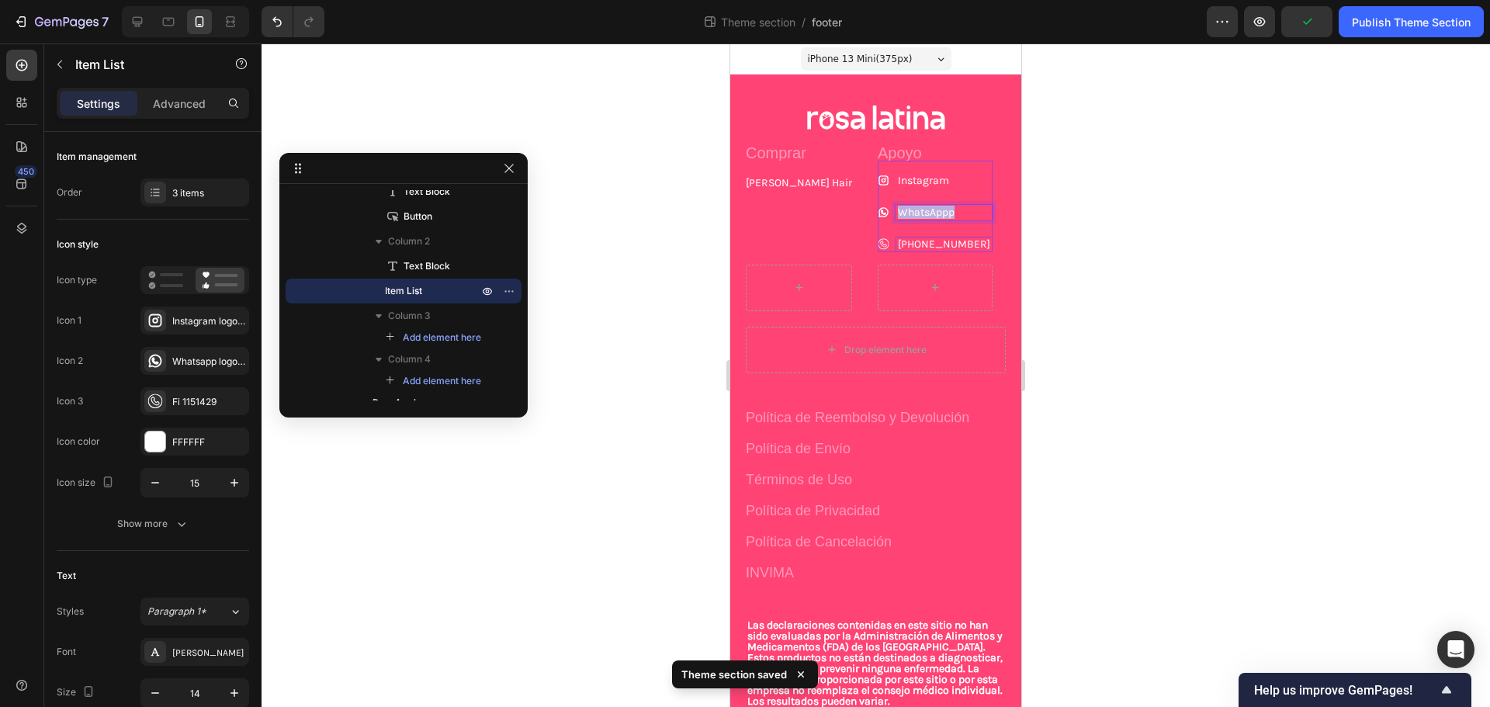
click at [898, 209] on p "WhatsAppp" at bounding box center [944, 212] width 92 height 11
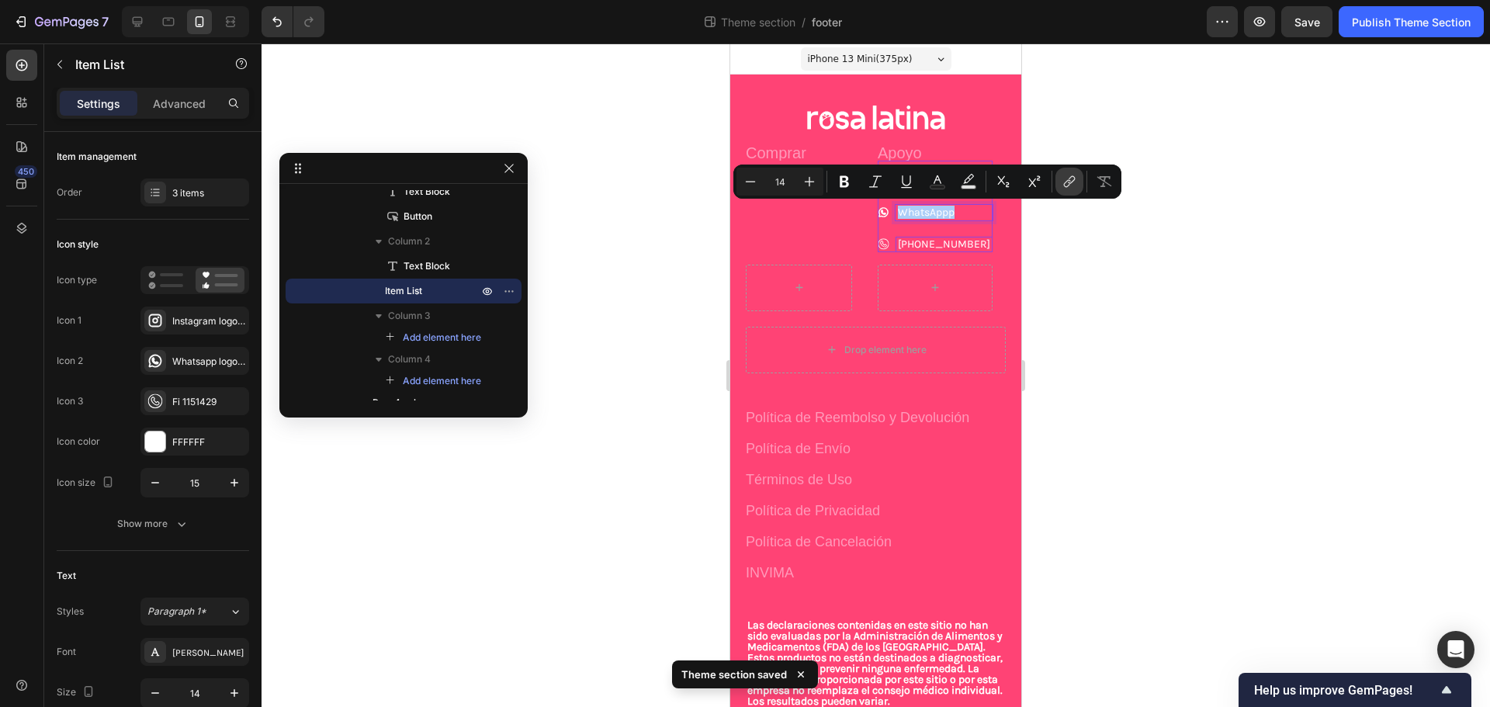
click at [1058, 178] on button "link" at bounding box center [1070, 182] width 28 height 28
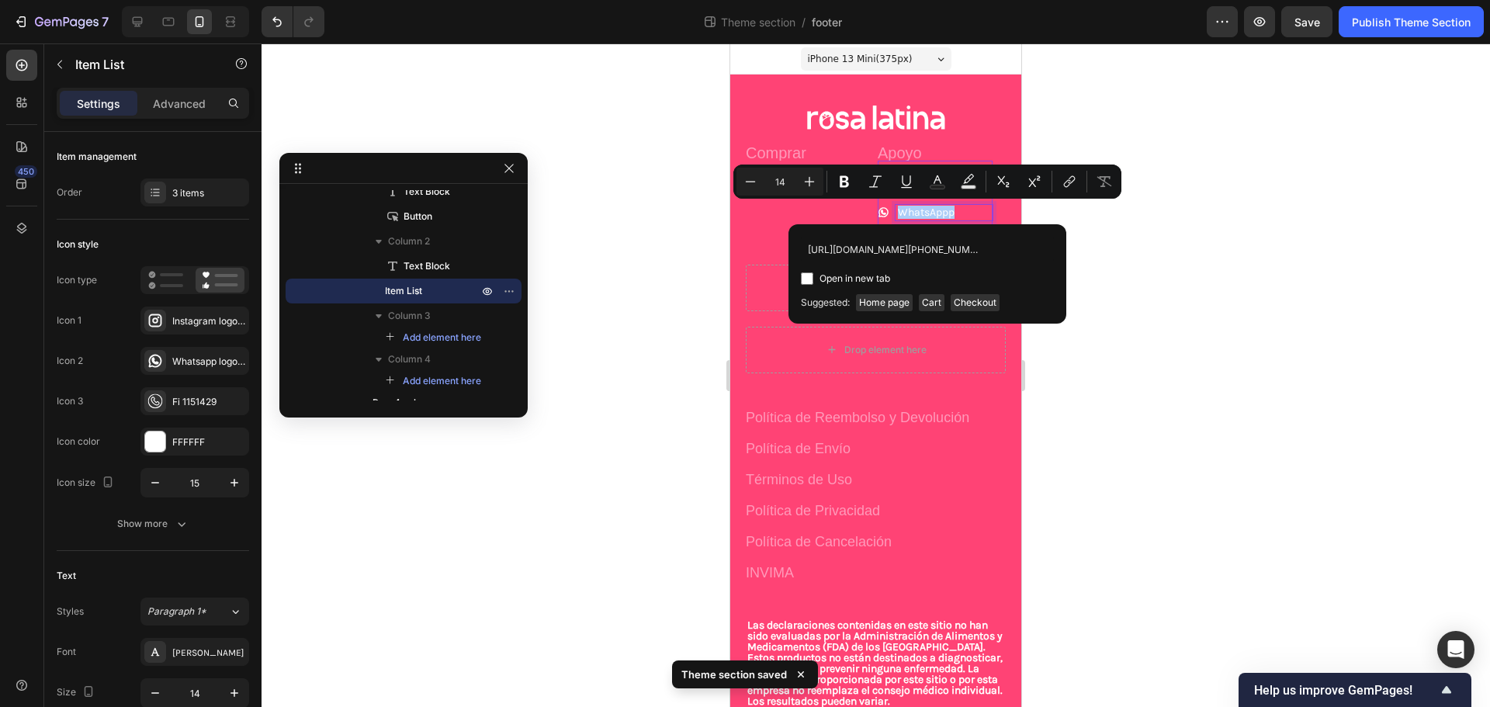
scroll to position [0, 256]
type input "[URL][DOMAIN_NAME][PHONE_NUMBER]"
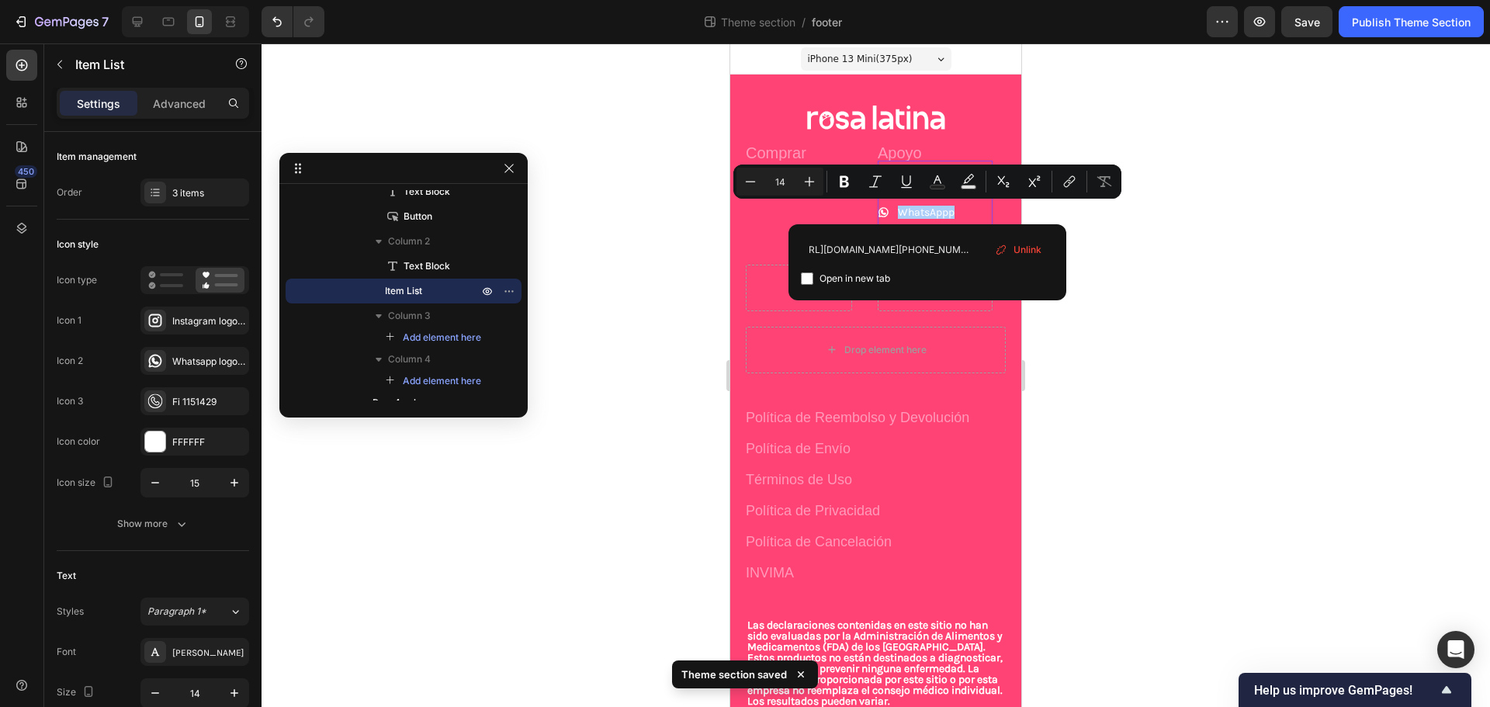
click at [1066, 262] on div "[URL][DOMAIN_NAME][PHONE_NUMBER] Open in new tab Unlink" at bounding box center [928, 262] width 278 height 76
click at [1060, 262] on div "[URL][DOMAIN_NAME][PHONE_NUMBER] Open in new tab Unlink" at bounding box center [928, 262] width 278 height 76
click at [945, 340] on div "Drop element here" at bounding box center [876, 350] width 260 height 47
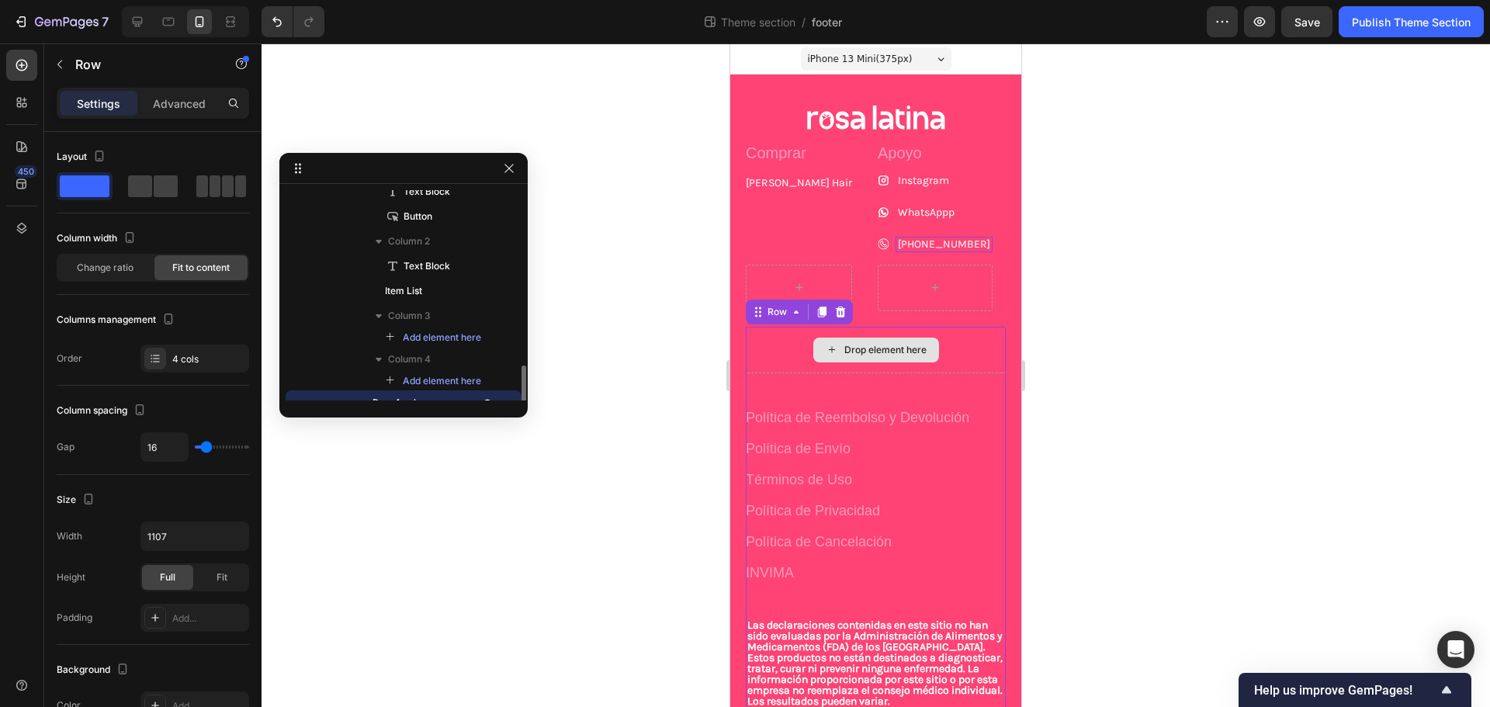
scroll to position [297, 0]
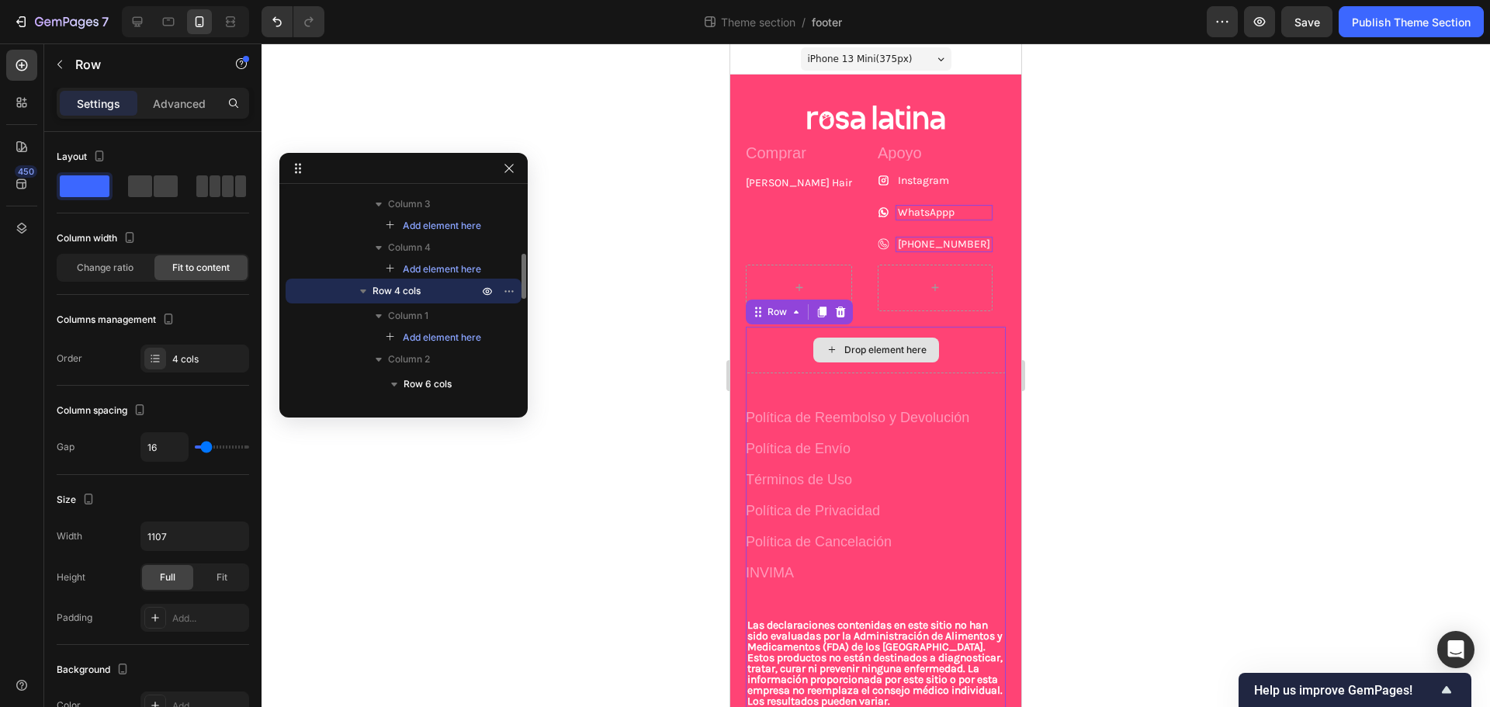
click at [898, 211] on p "WhatsAppp" at bounding box center [944, 212] width 92 height 11
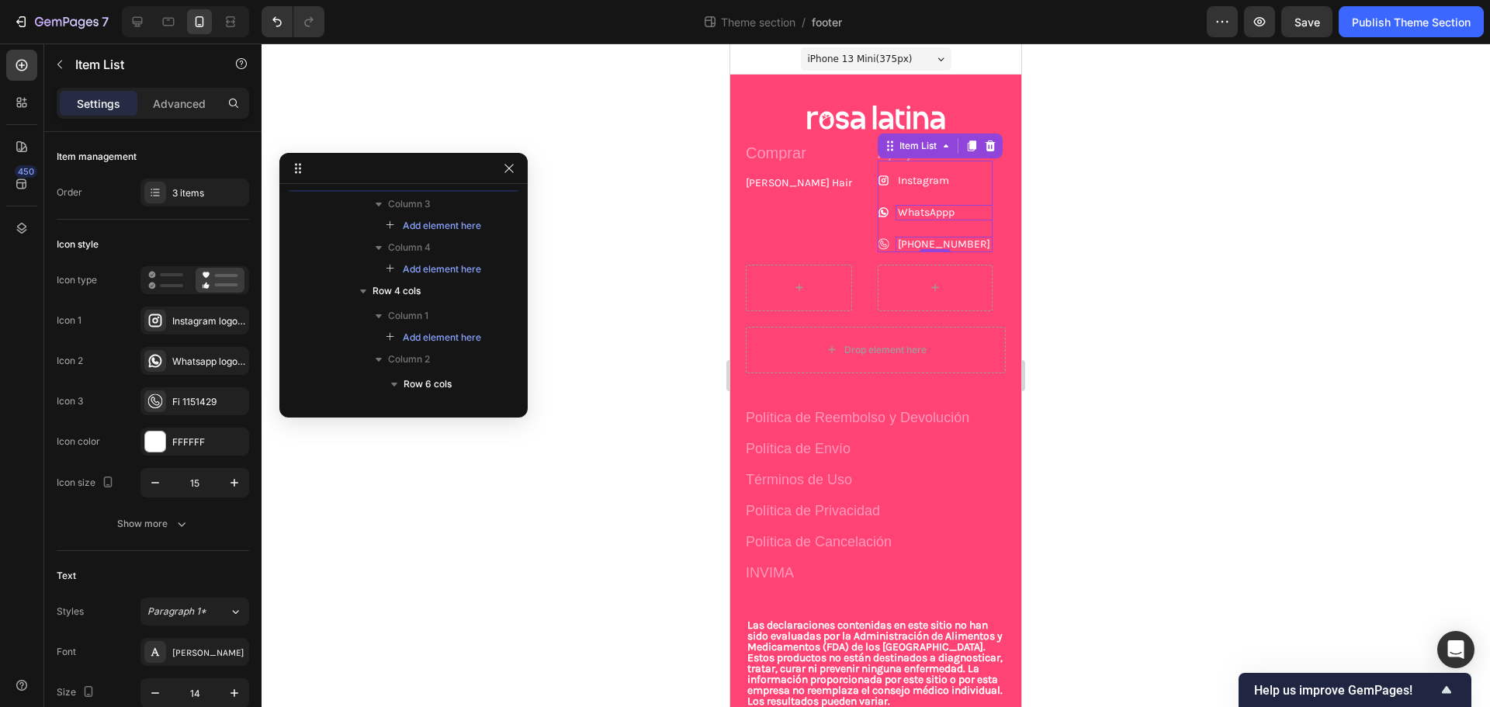
scroll to position [185, 0]
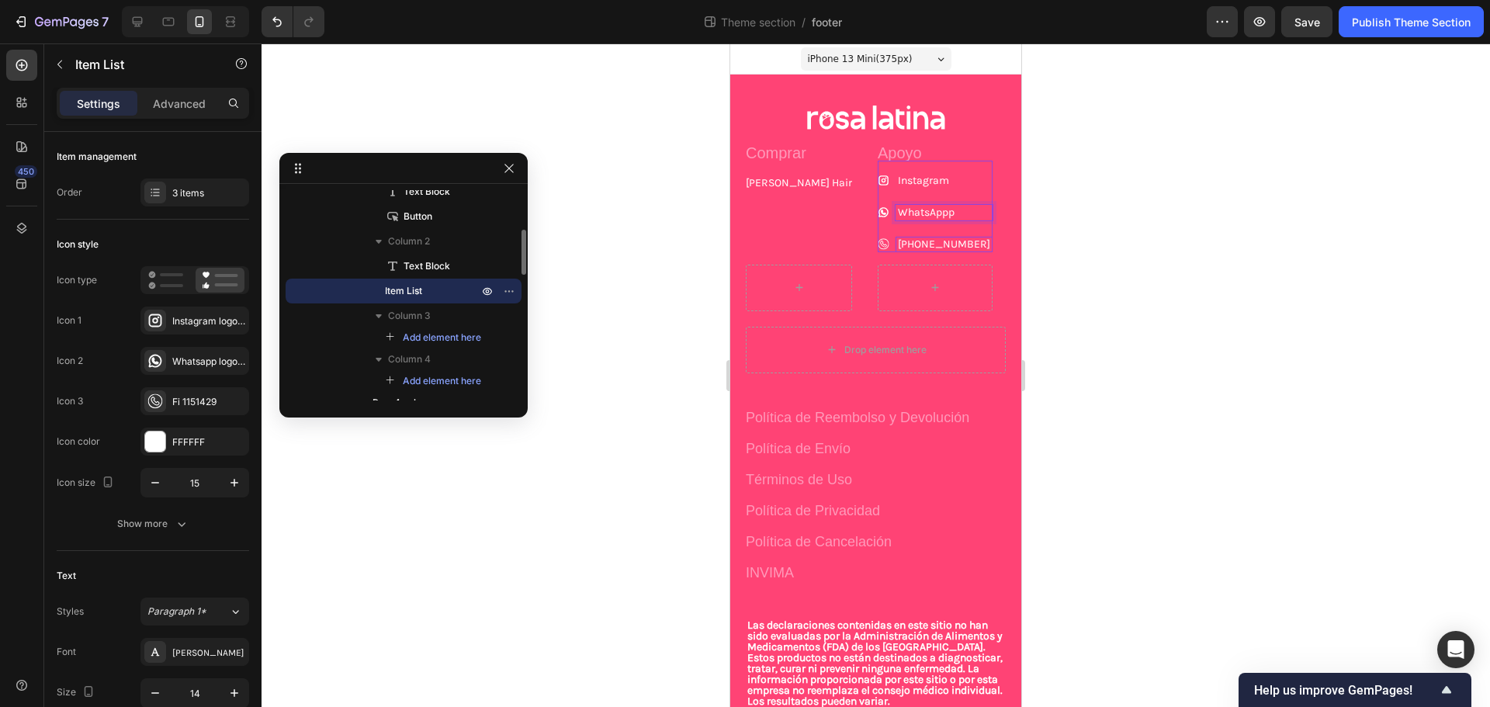
click at [898, 211] on p "WhatsAppp" at bounding box center [944, 212] width 92 height 11
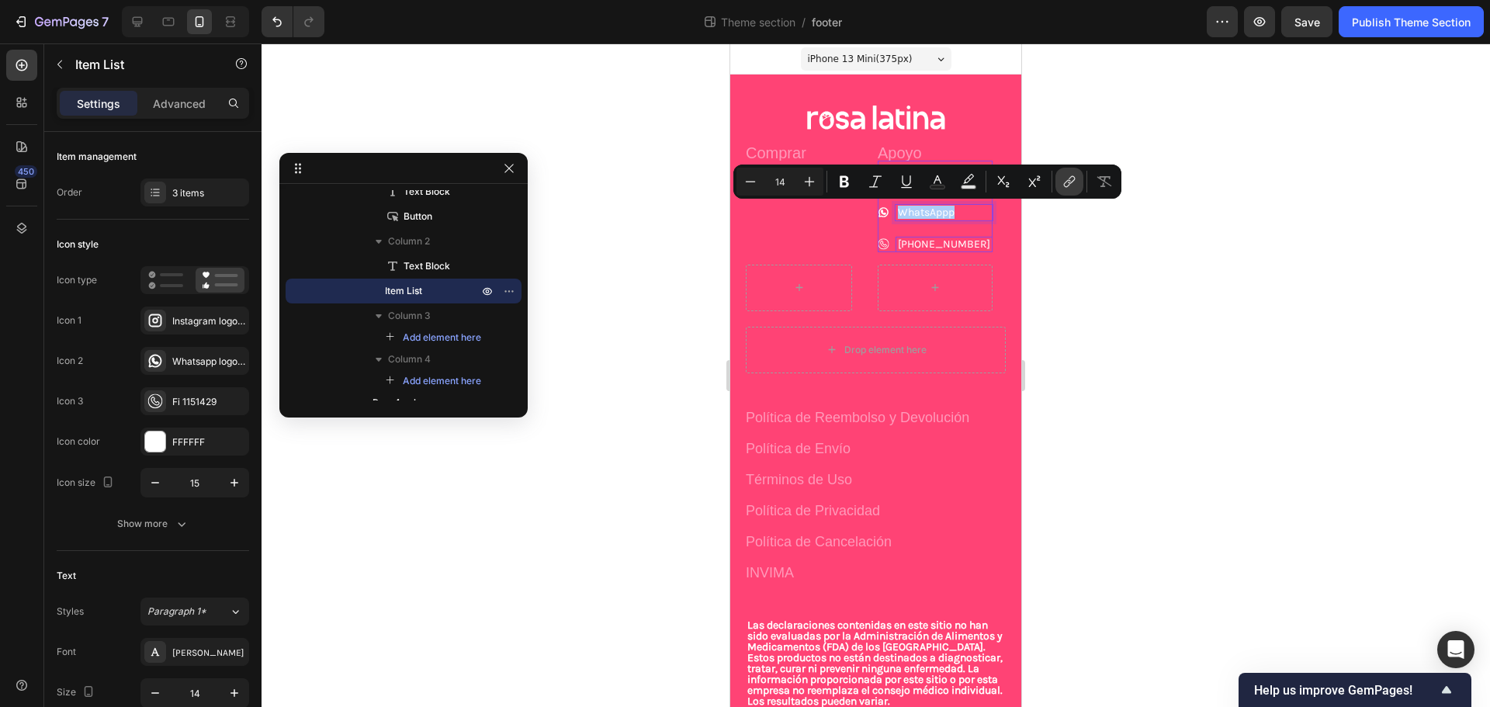
click at [1075, 175] on icon "Editor contextual toolbar" at bounding box center [1070, 182] width 16 height 16
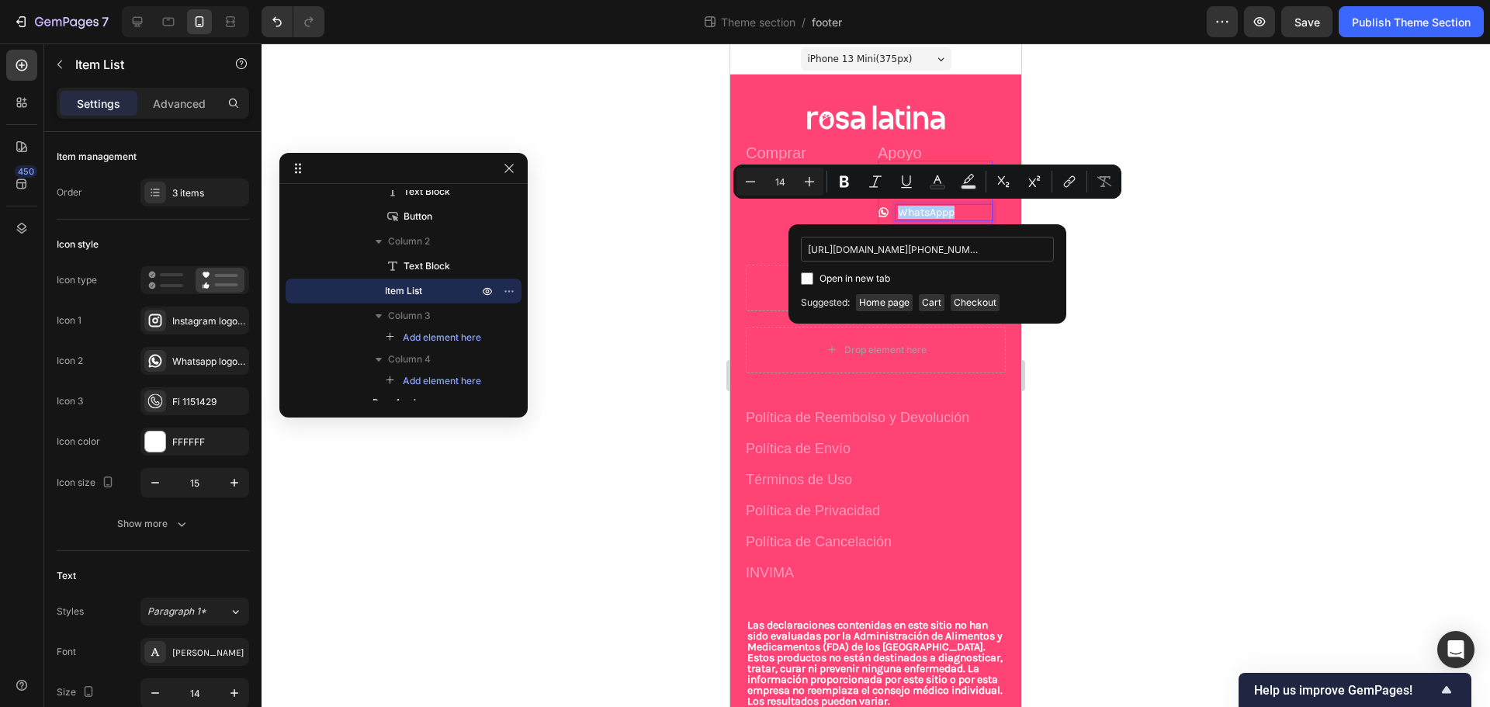
scroll to position [0, 256]
type input "[URL][DOMAIN_NAME][PHONE_NUMBER]"
click at [870, 273] on span "Open in new tab" at bounding box center [855, 278] width 71 height 19
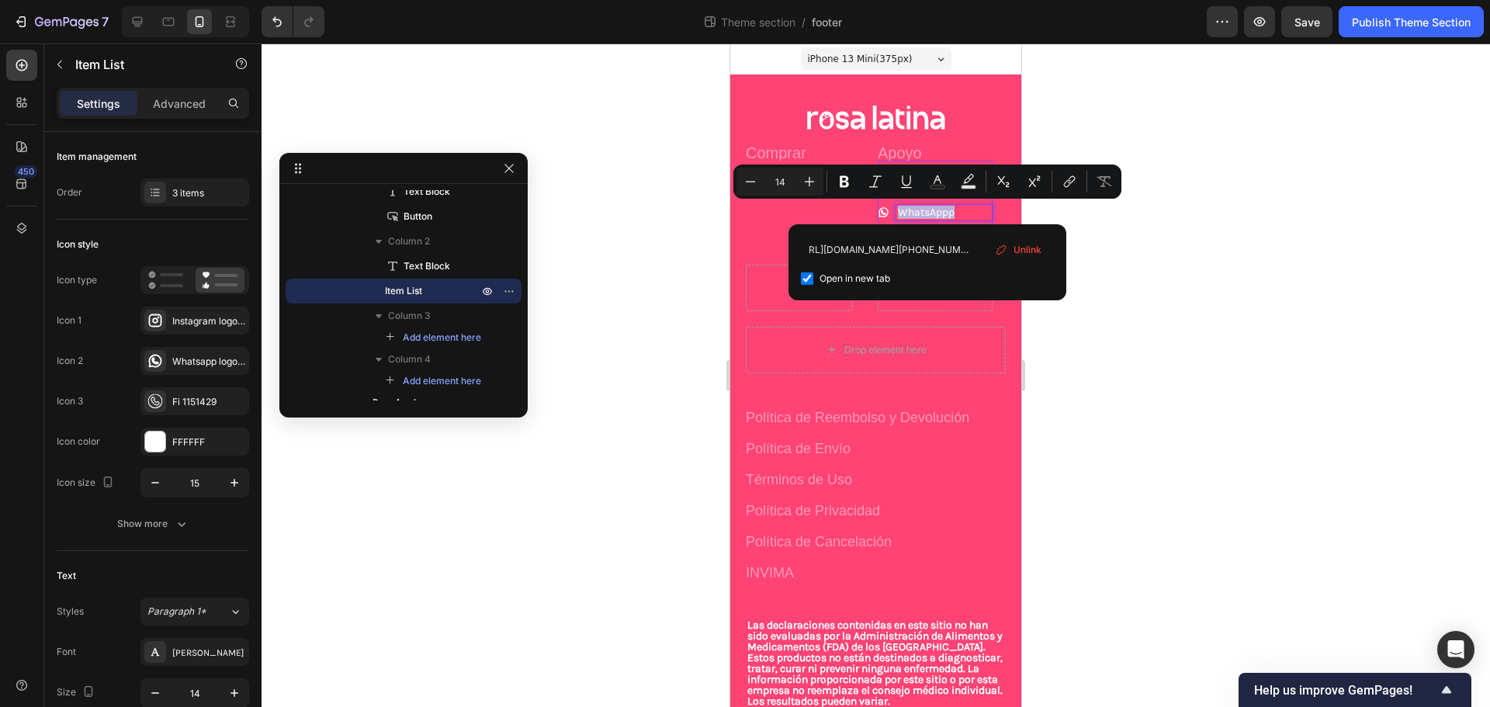
checkbox input "true"
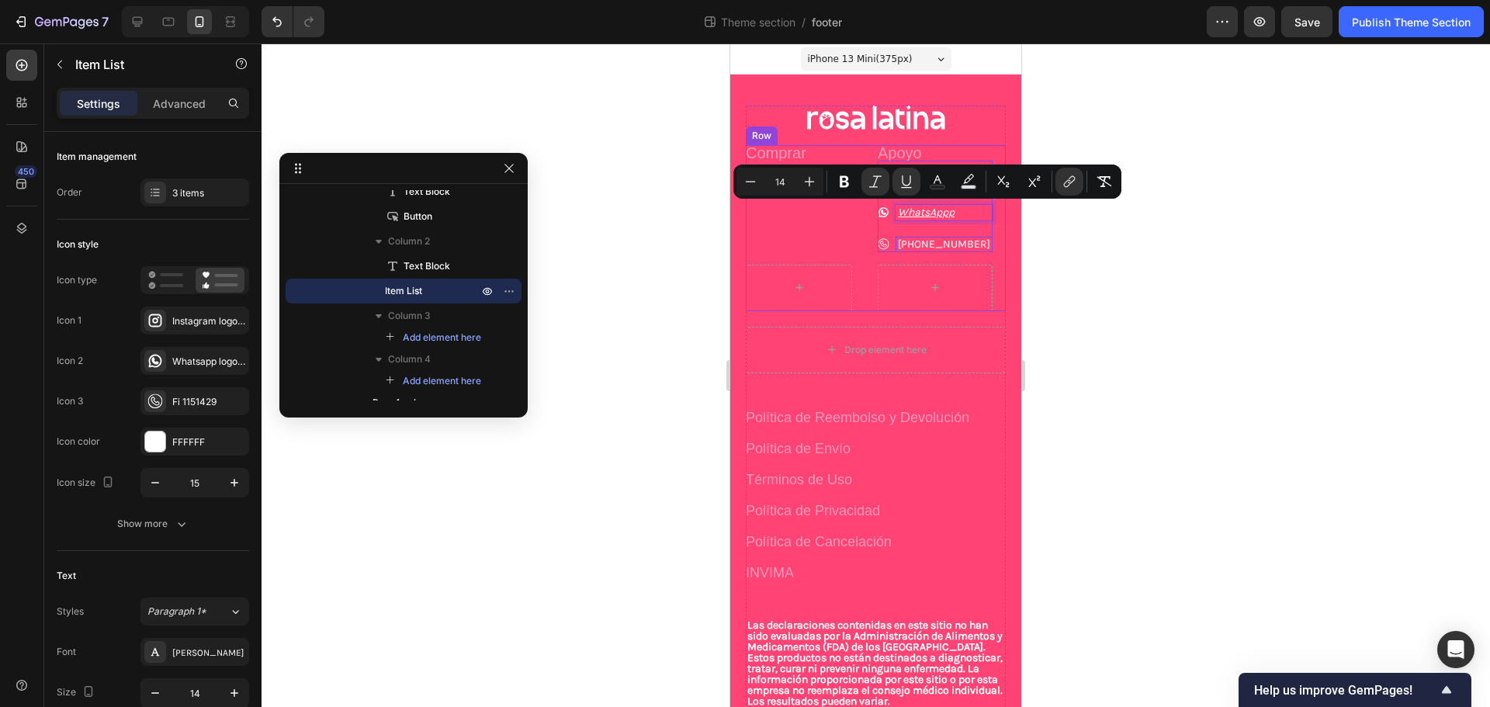
click at [982, 258] on div "Comprar Text Block [PERSON_NAME] Hair Button Apoyo Text Block Instagram WhatsAp…" at bounding box center [876, 228] width 260 height 166
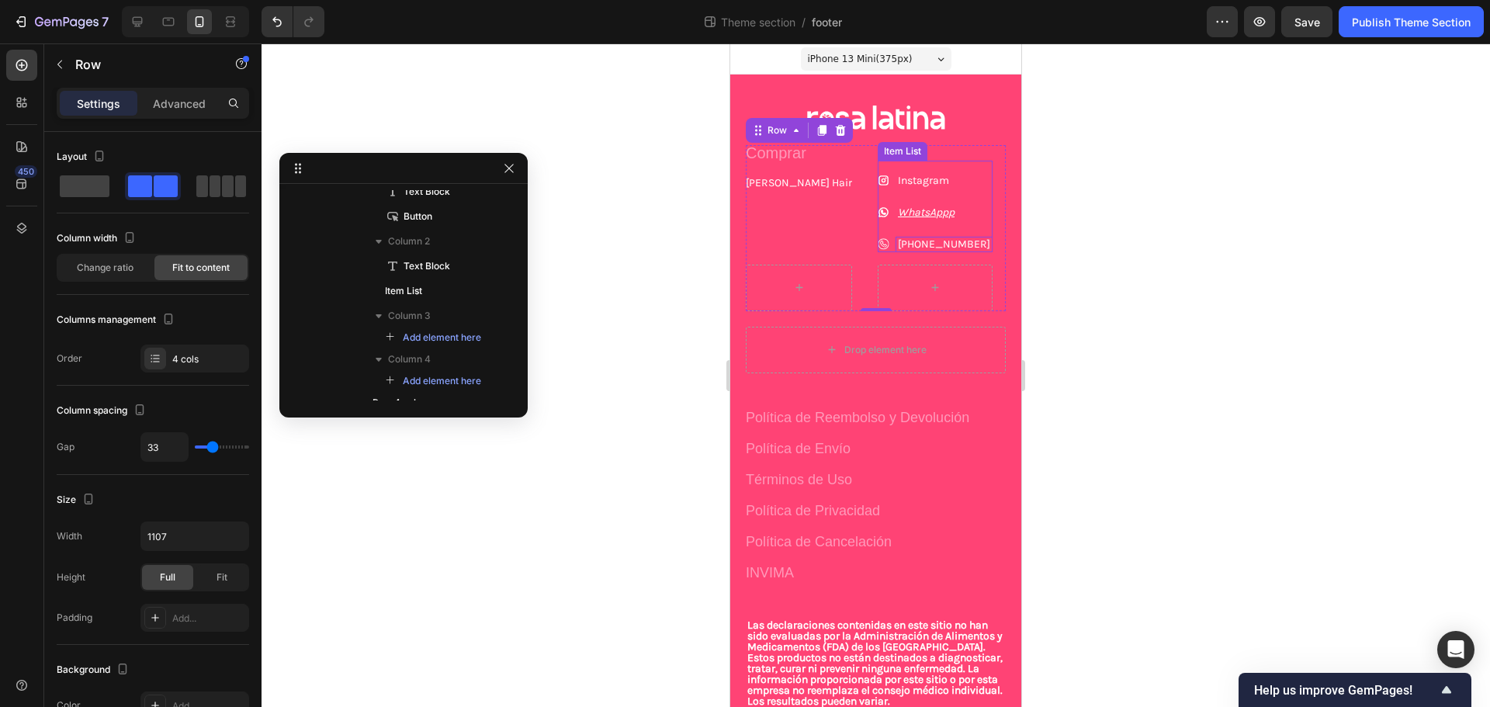
scroll to position [36, 0]
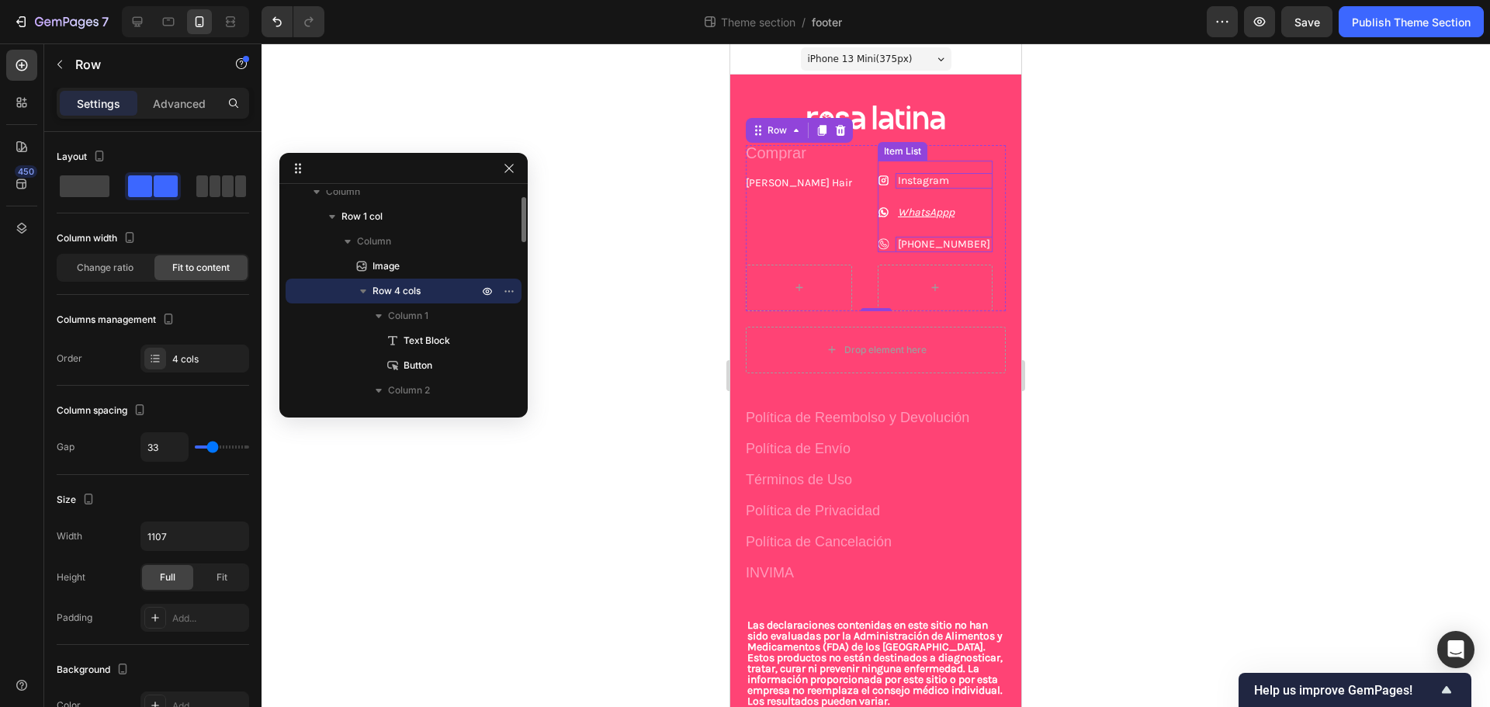
click at [898, 175] on p "Instagram" at bounding box center [944, 180] width 92 height 11
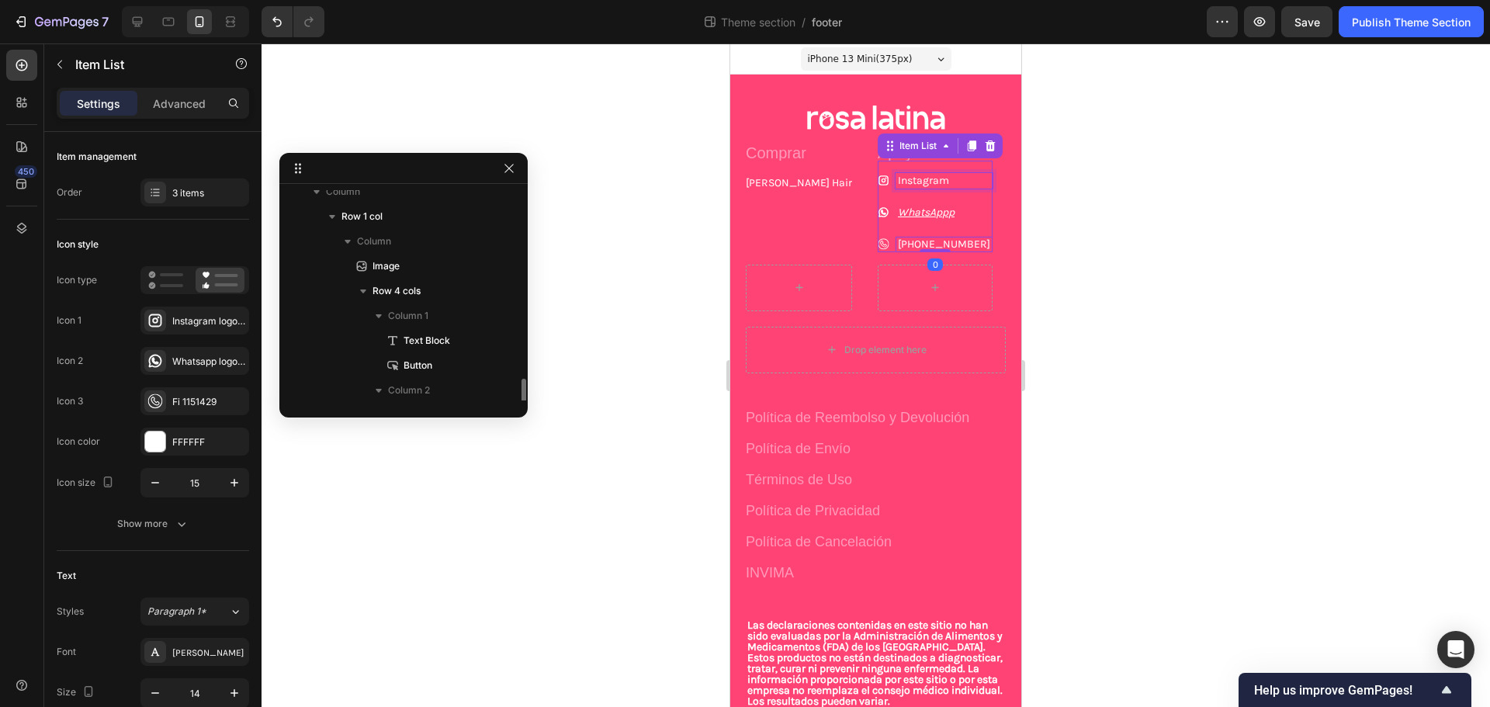
scroll to position [185, 0]
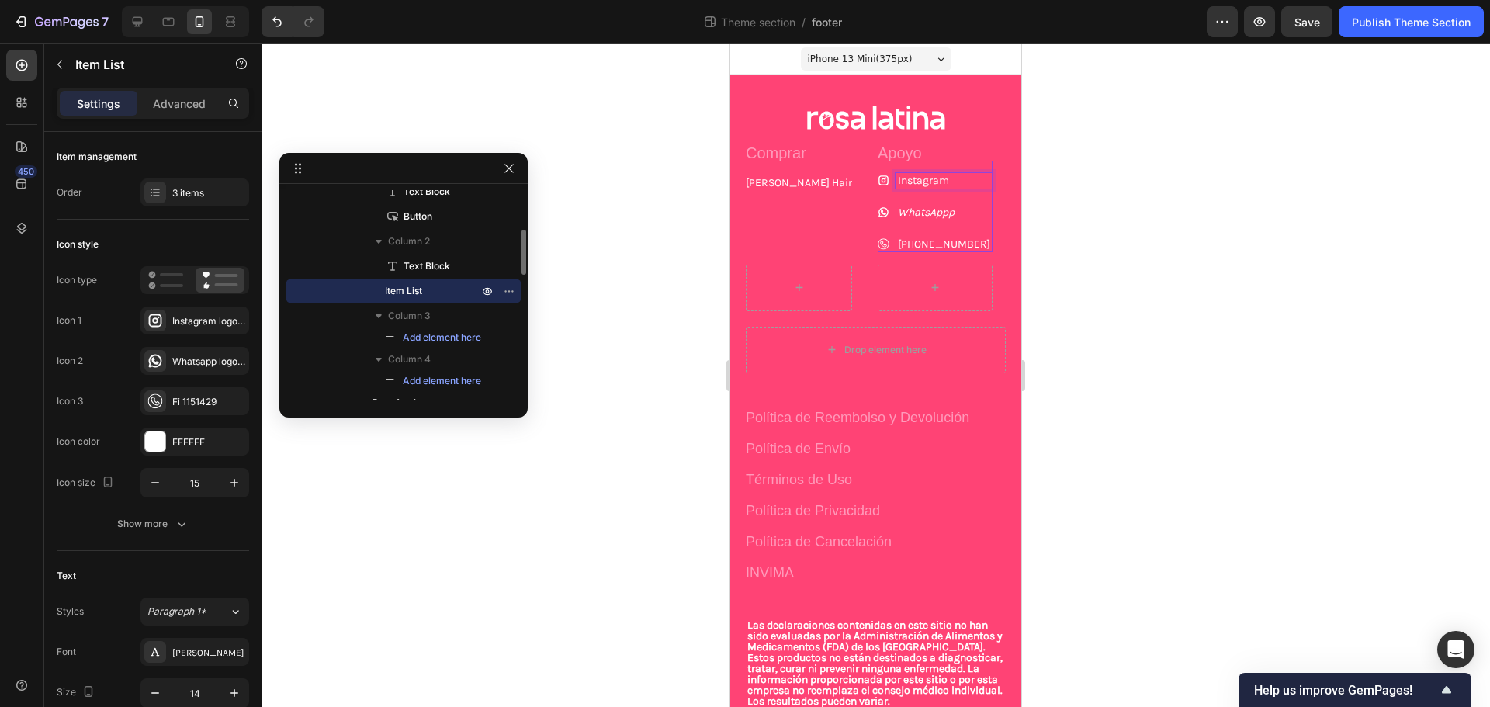
click at [898, 178] on p "Instagram" at bounding box center [944, 180] width 92 height 11
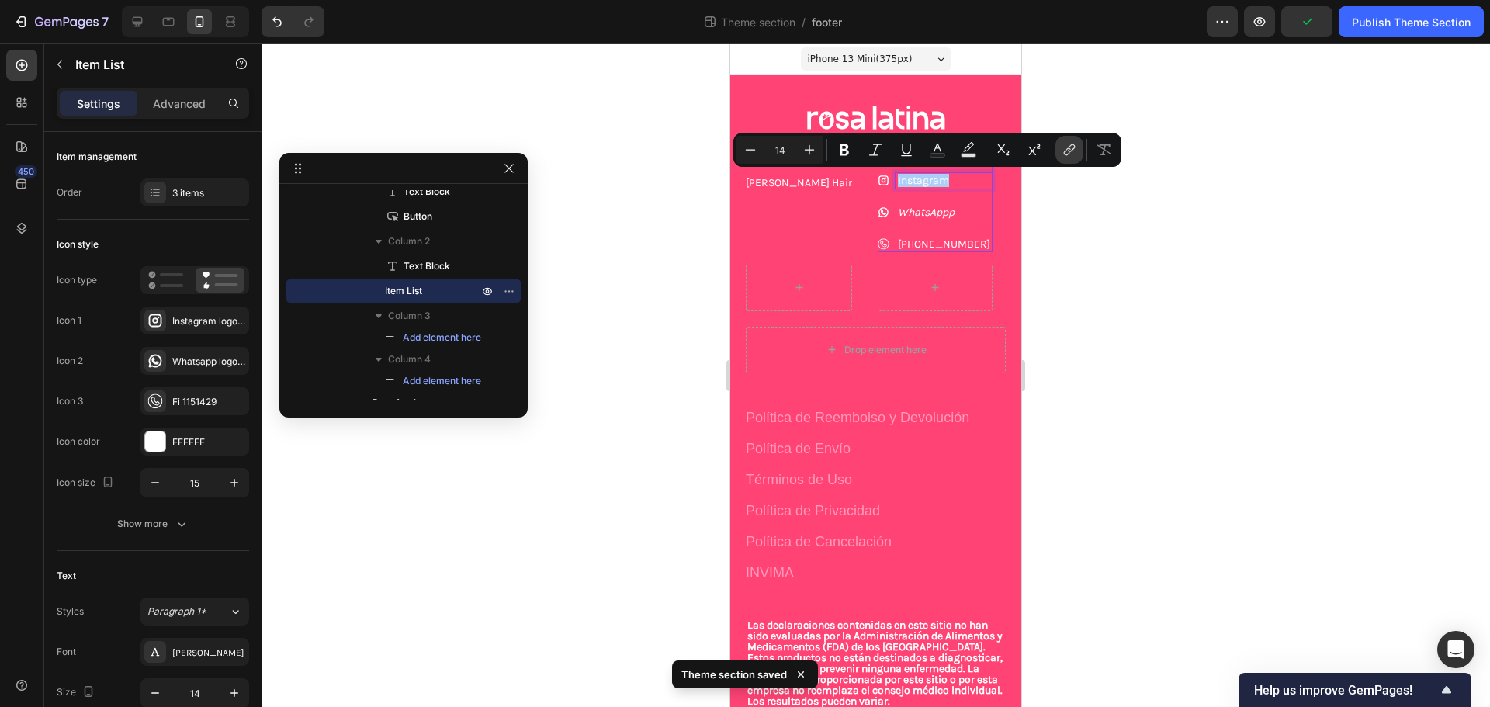
click at [1064, 150] on icon "Editor contextual toolbar" at bounding box center [1070, 150] width 16 height 16
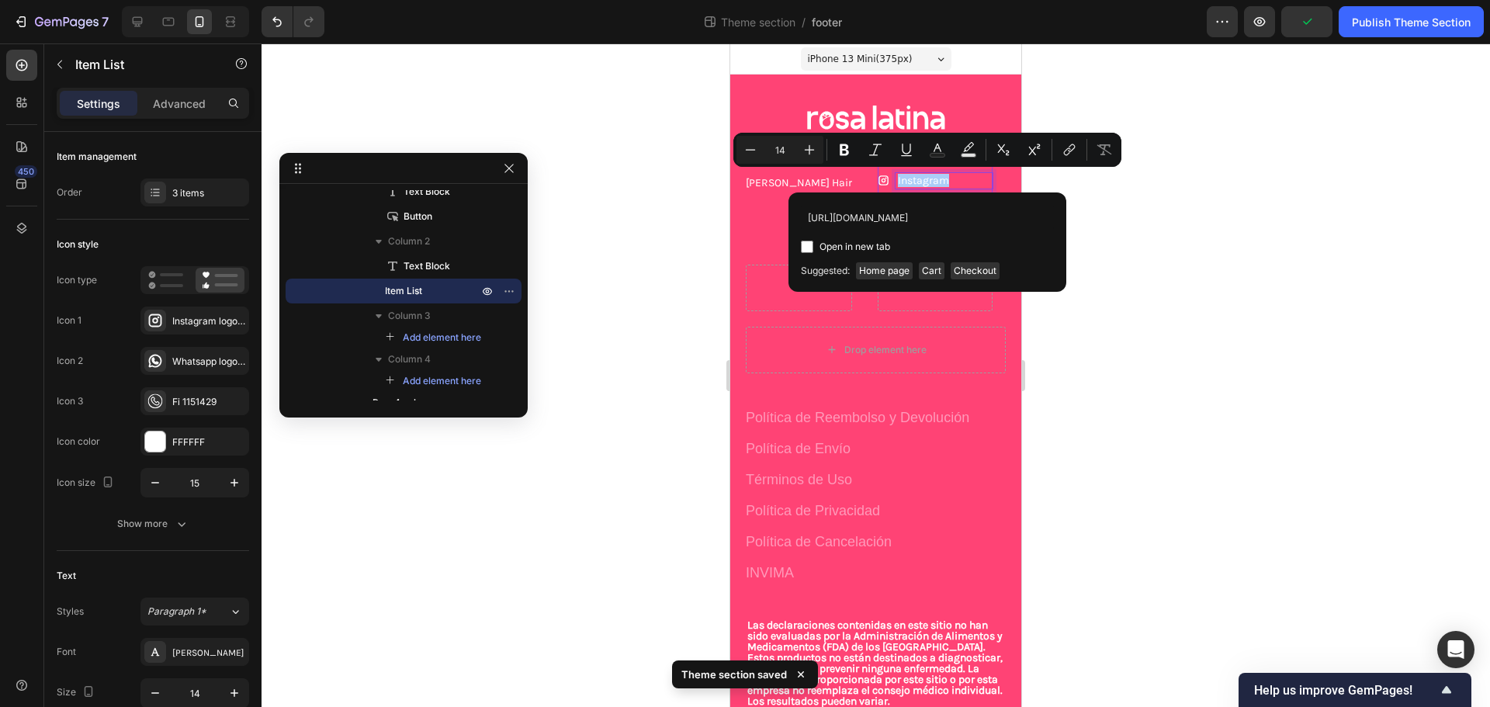
scroll to position [0, 23]
type input "[URL][DOMAIN_NAME]"
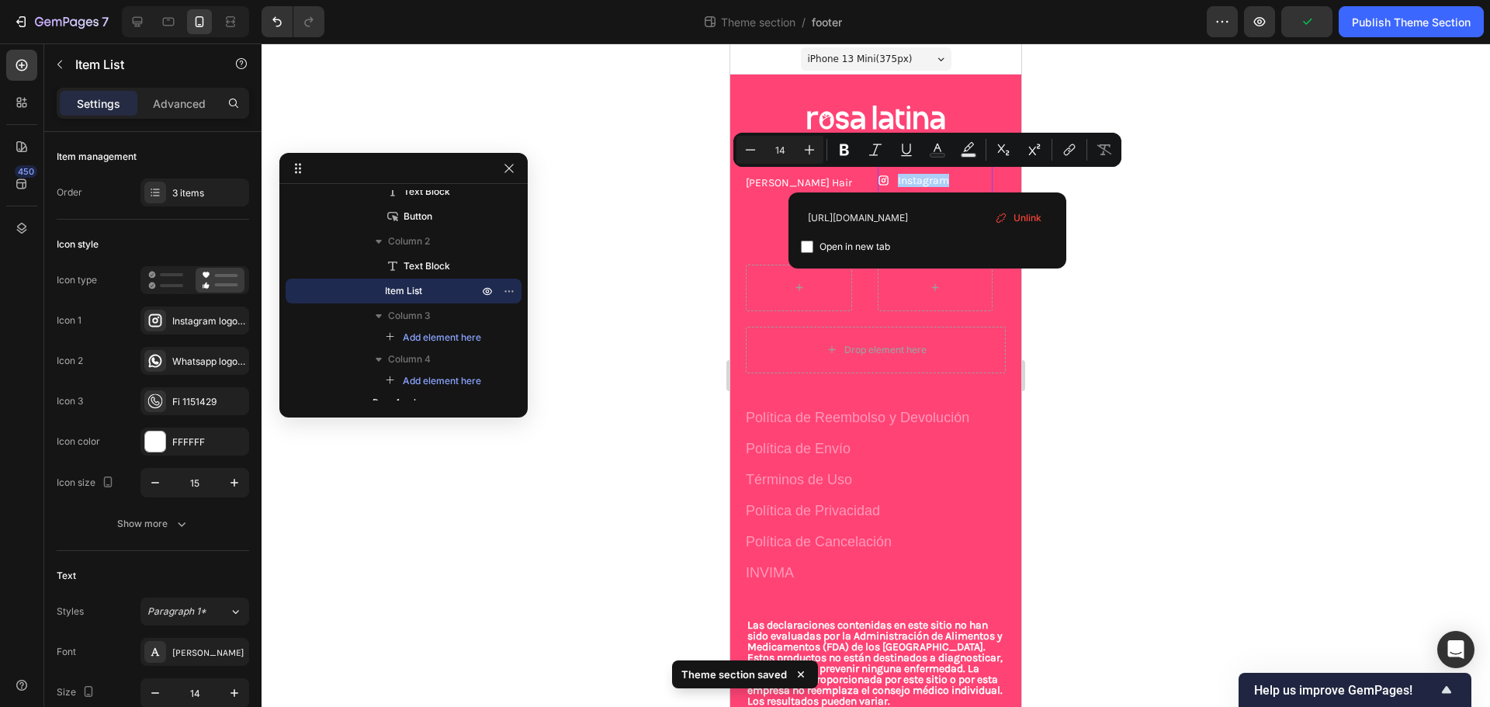
click at [883, 245] on span "Open in new tab" at bounding box center [855, 247] width 71 height 19
checkbox input "true"
click at [770, 196] on div "Comprar Text Block [PERSON_NAME] Hair Button" at bounding box center [799, 198] width 106 height 107
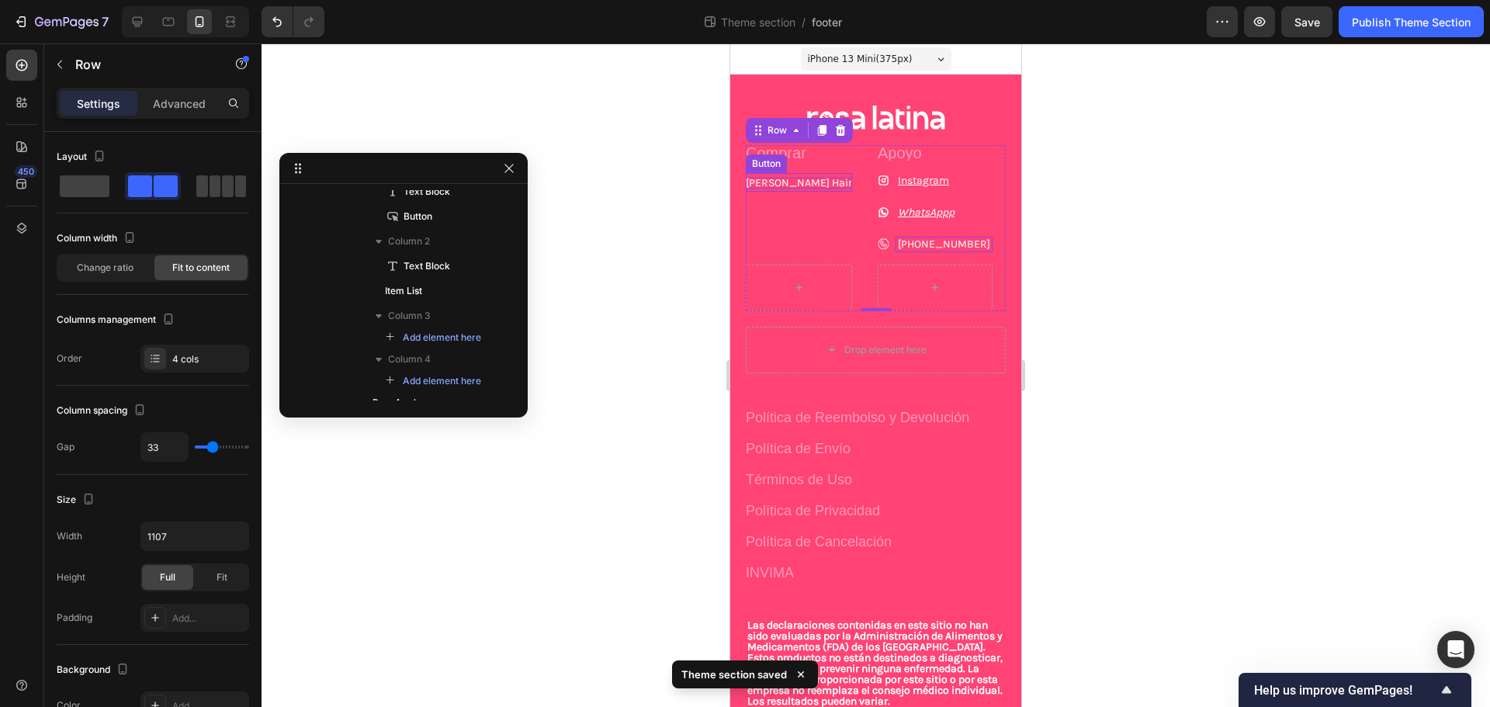
scroll to position [36, 0]
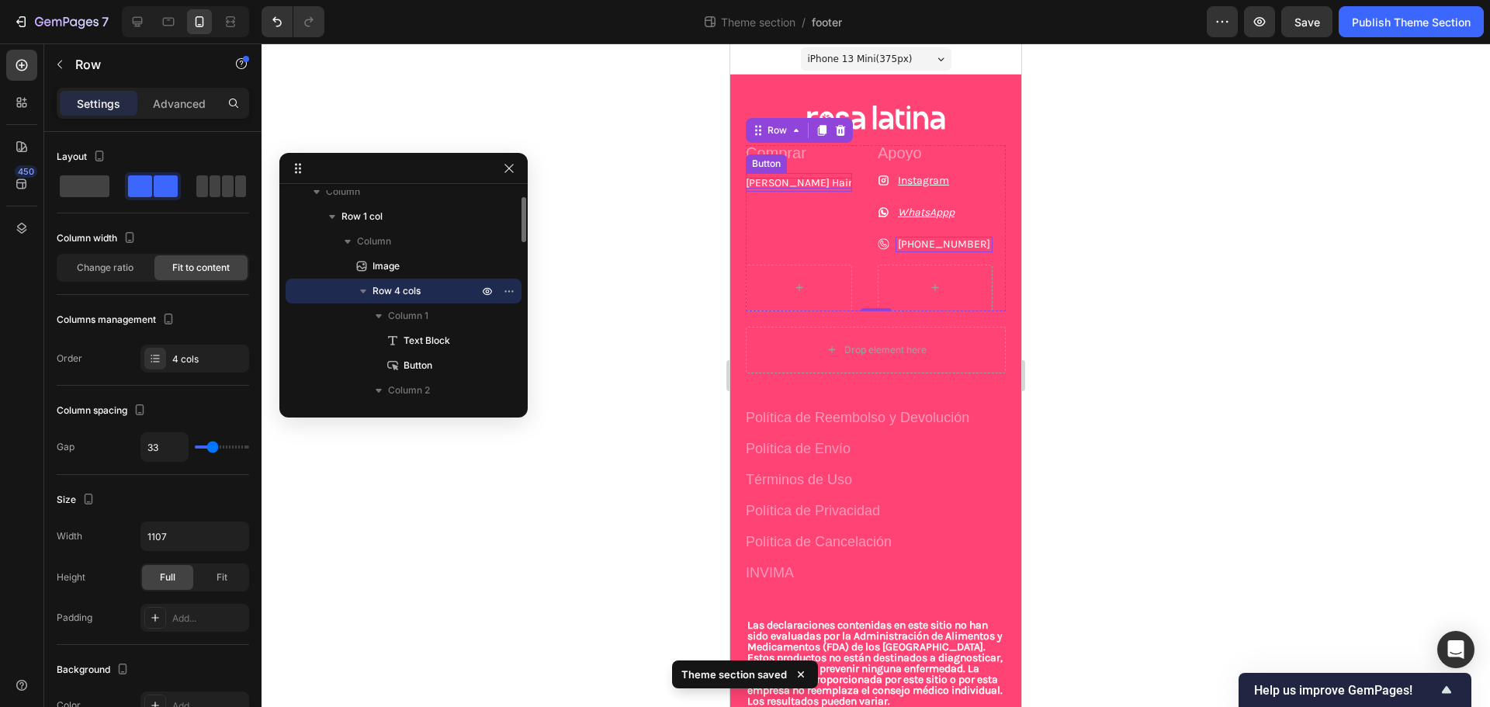
click at [770, 182] on p "[PERSON_NAME] Hair" at bounding box center [799, 183] width 106 height 11
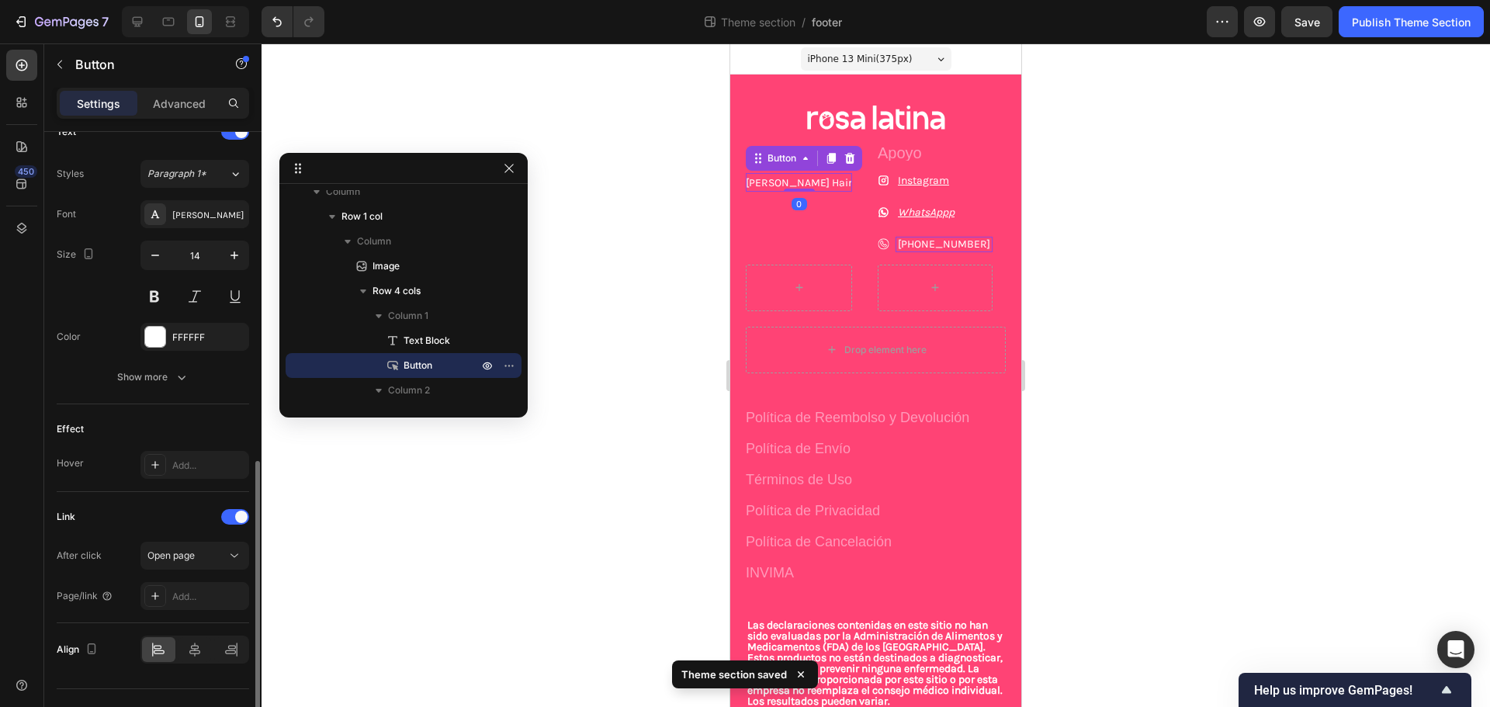
scroll to position [574, 0]
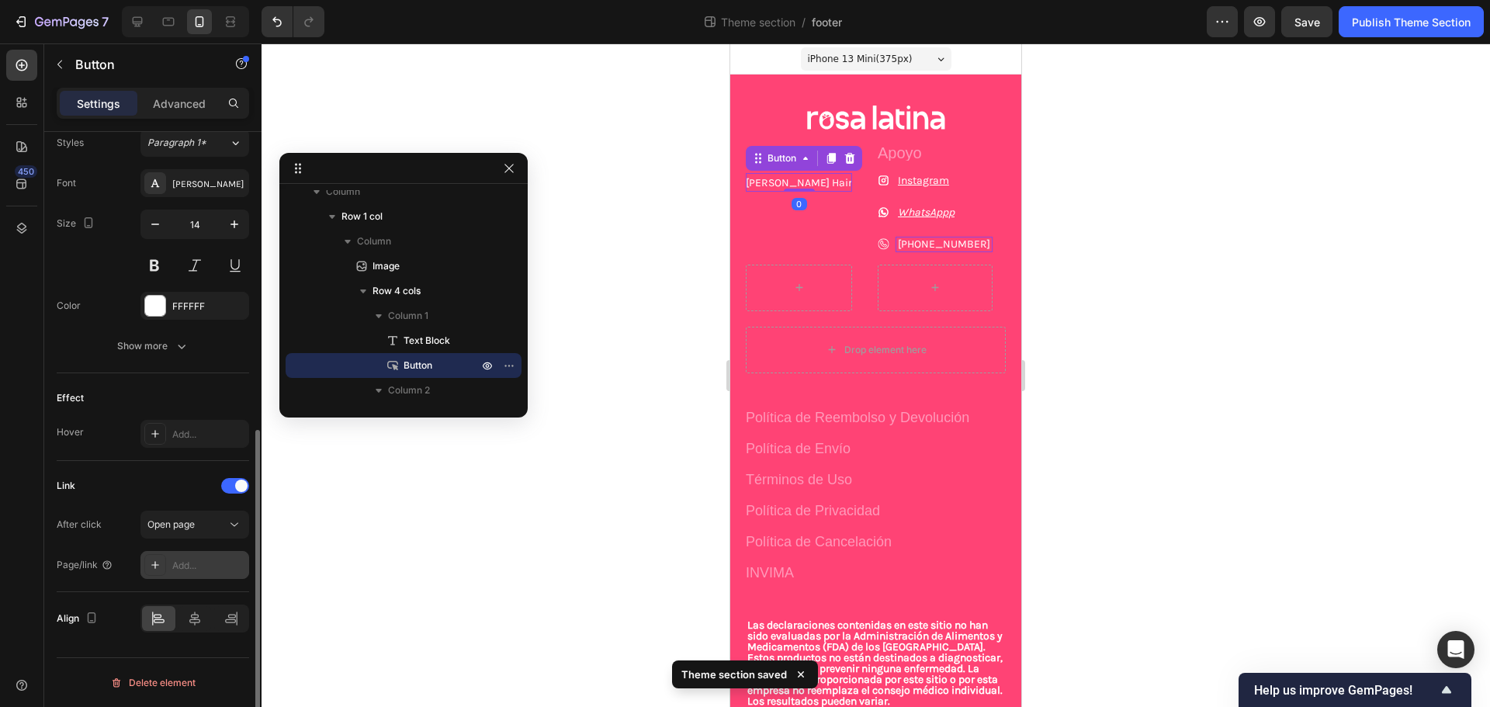
click at [220, 568] on div "Add..." at bounding box center [208, 566] width 73 height 14
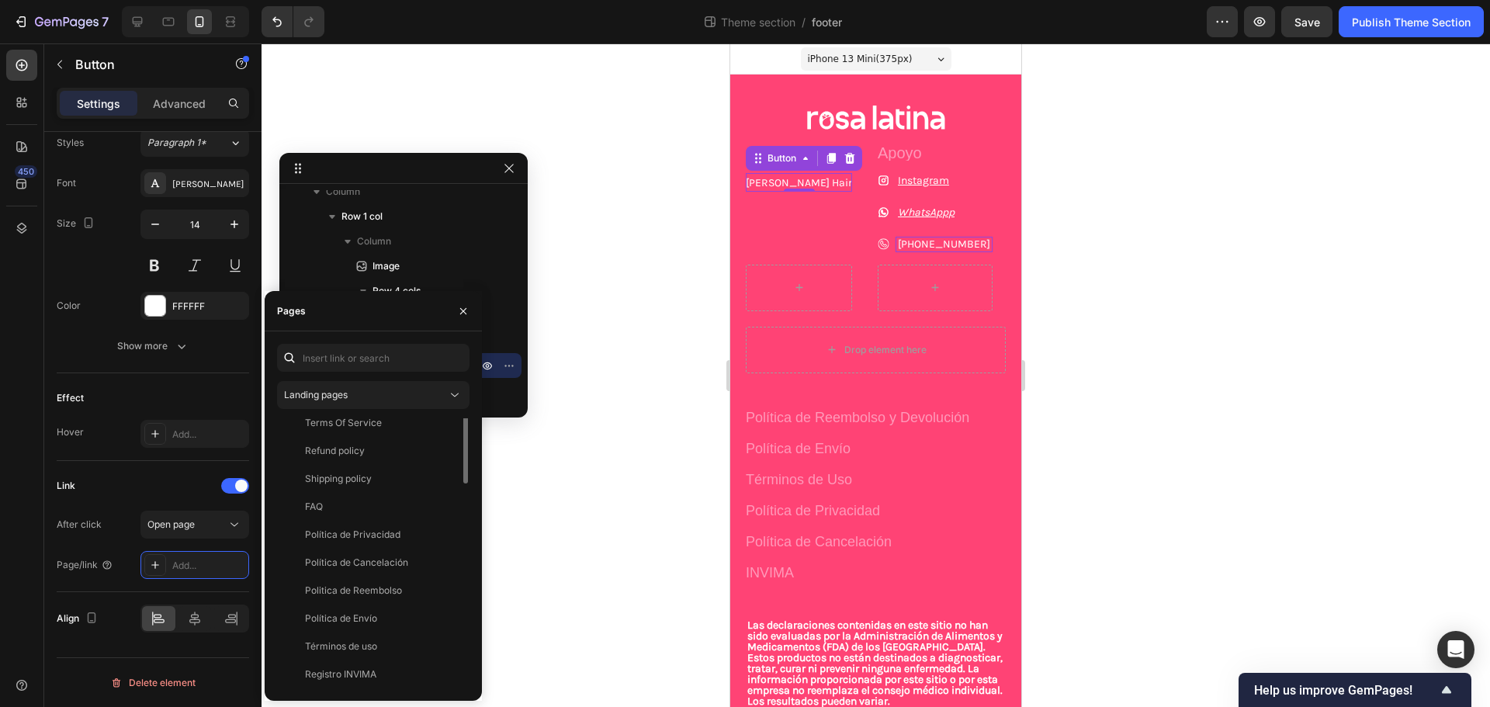
scroll to position [0, 0]
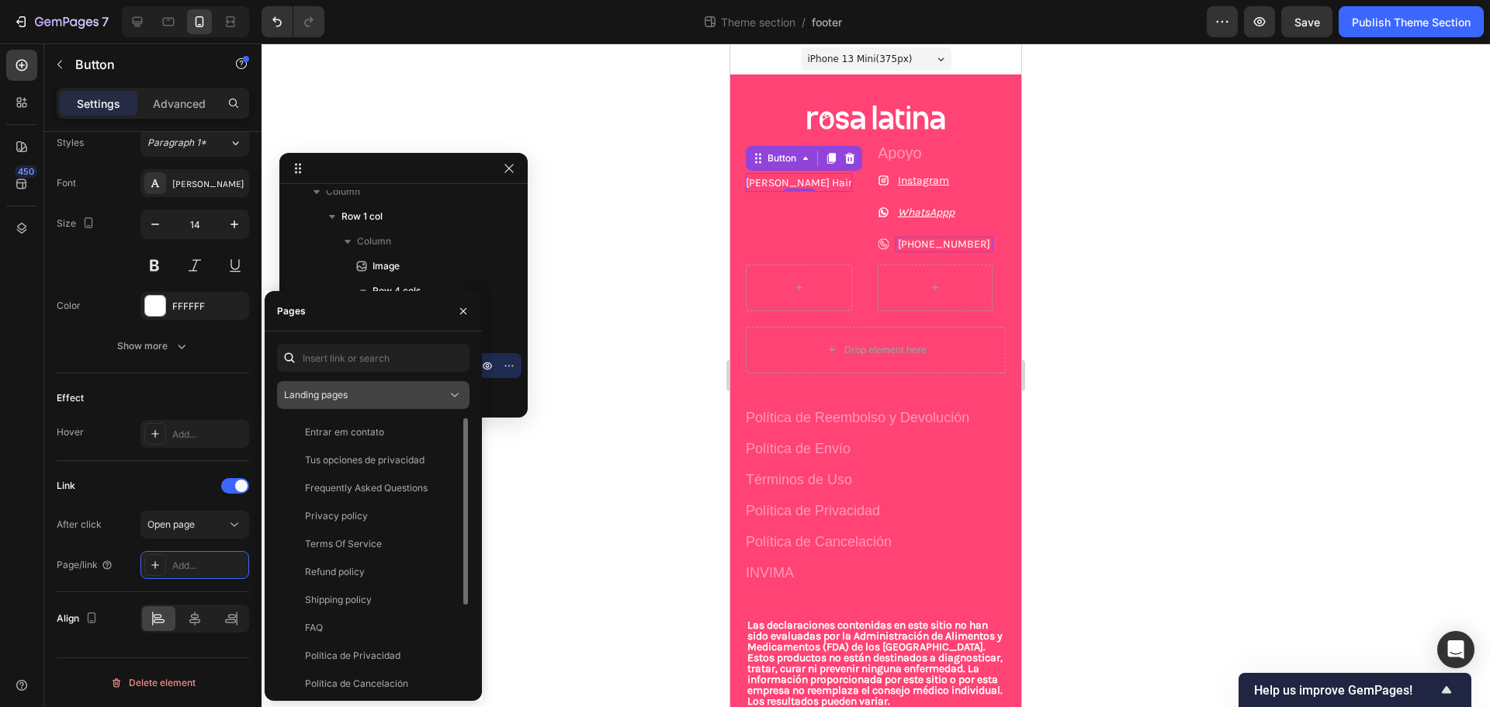
click at [350, 392] on div "Landing pages" at bounding box center [365, 395] width 163 height 14
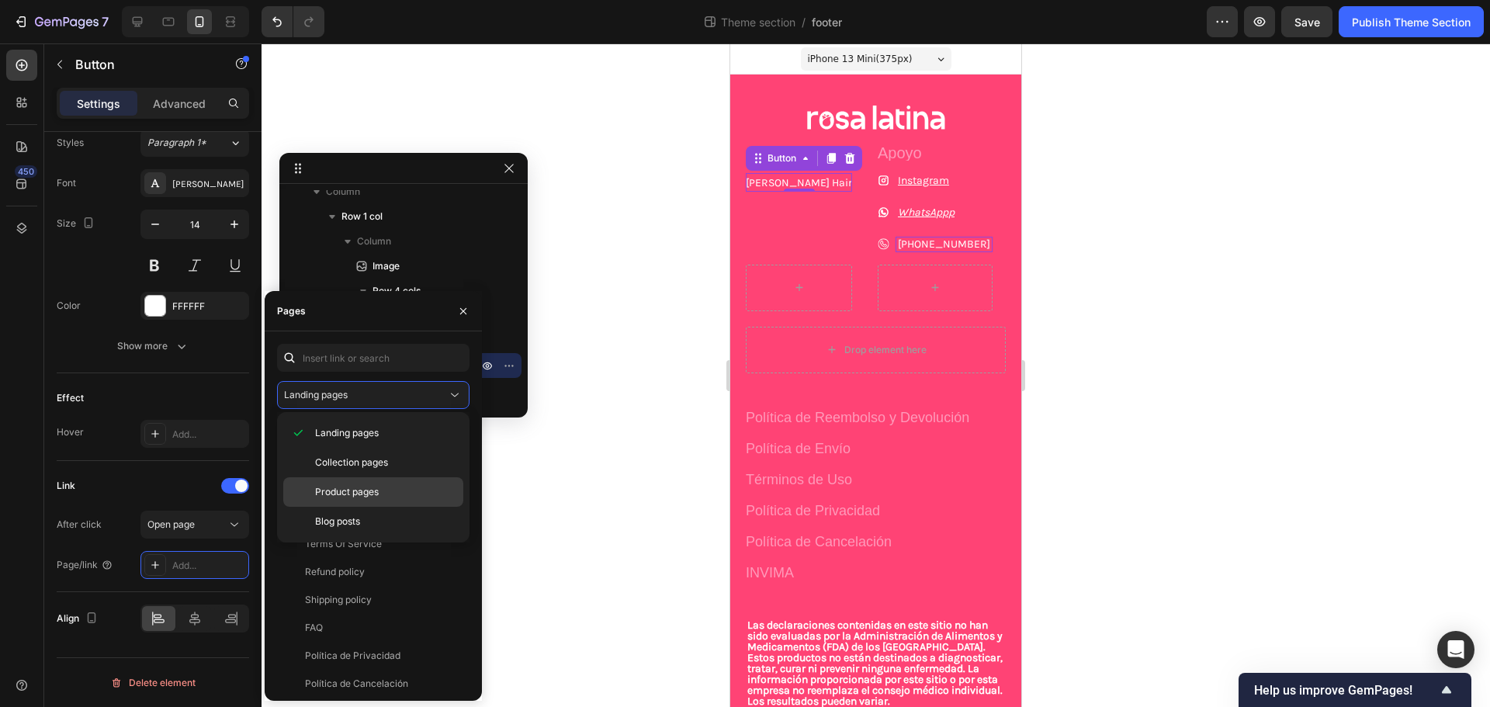
click at [338, 491] on span "Product pages" at bounding box center [347, 492] width 64 height 14
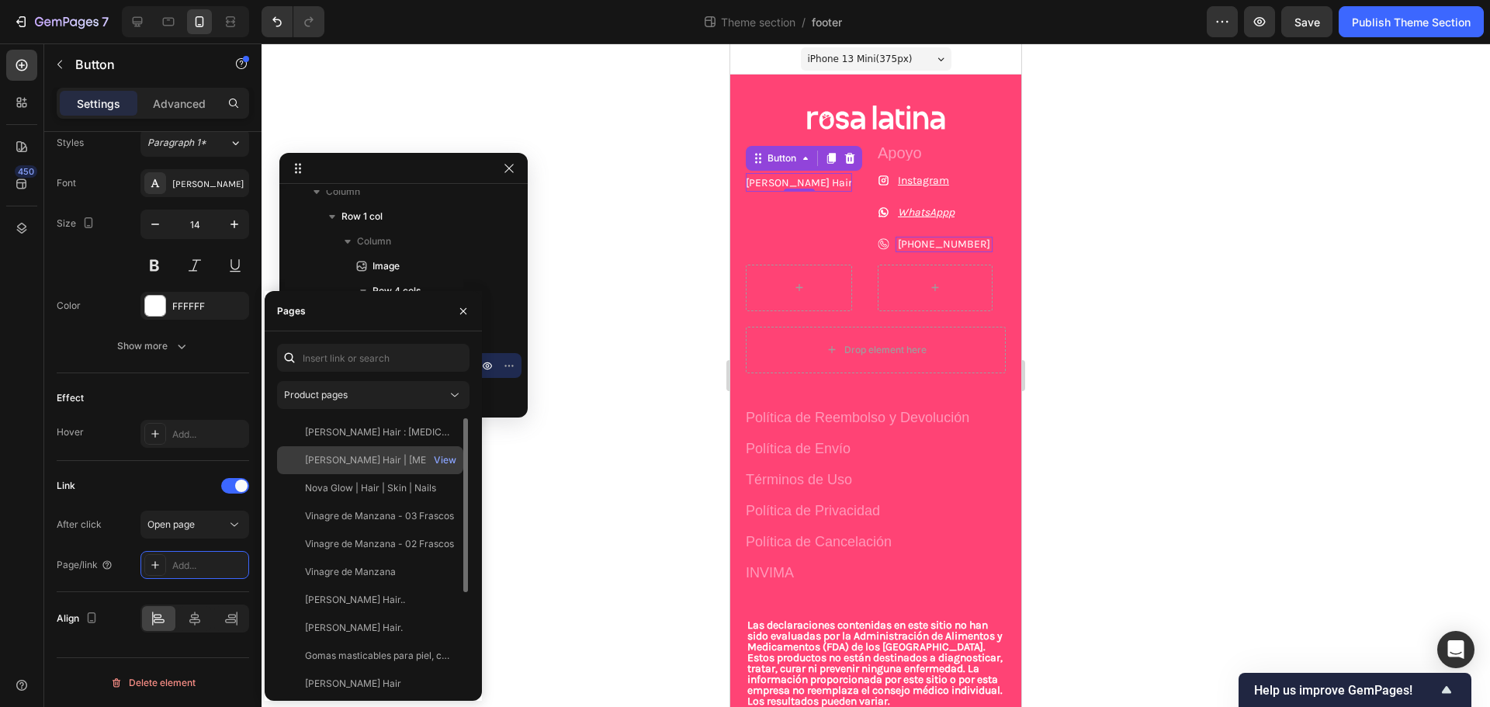
click at [373, 460] on div "[PERSON_NAME] Hair | [MEDICAL_DATA] + Vitaminas para Cabello, Piel y Uñas" at bounding box center [379, 460] width 149 height 14
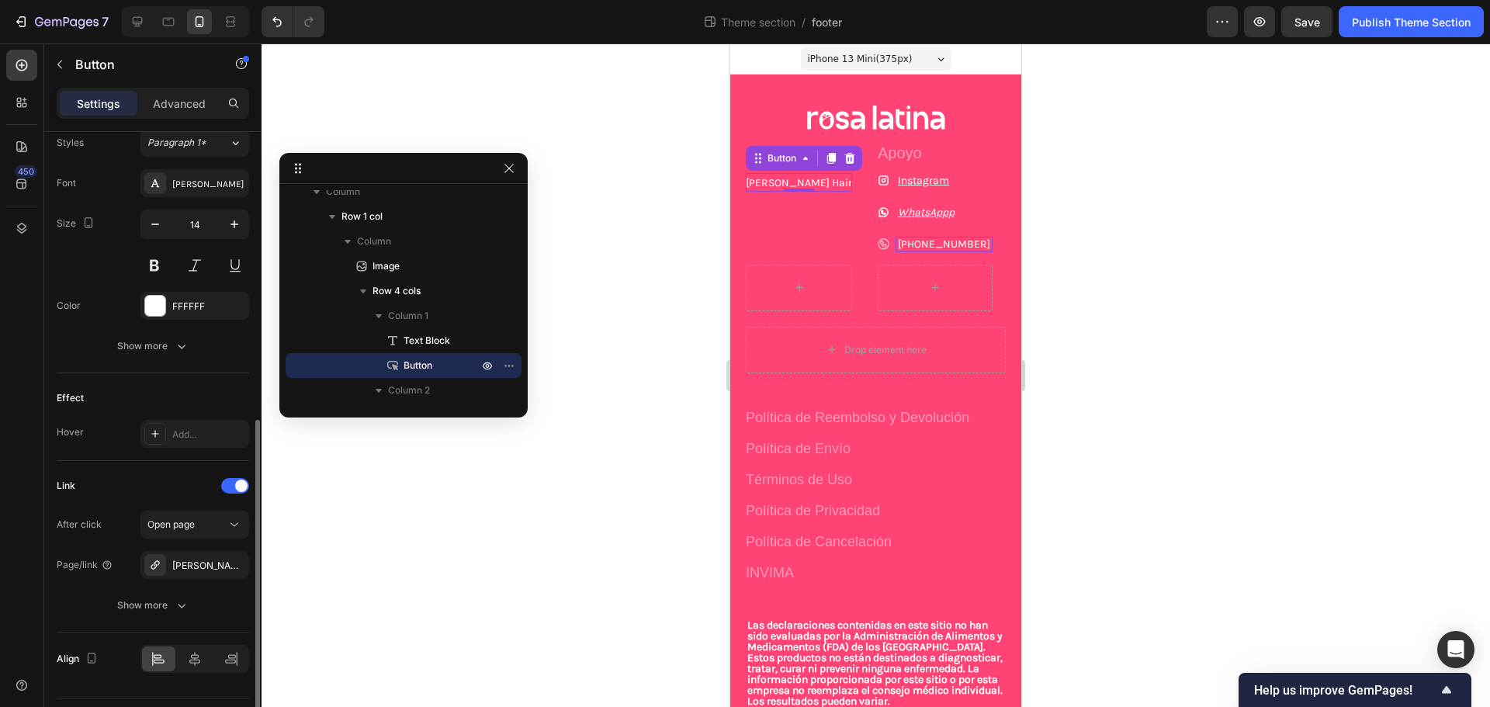
click at [179, 465] on div "Link After click Open page Page/link [PERSON_NAME] Hair | [MEDICAL_DATA] + Vita…" at bounding box center [153, 547] width 193 height 172
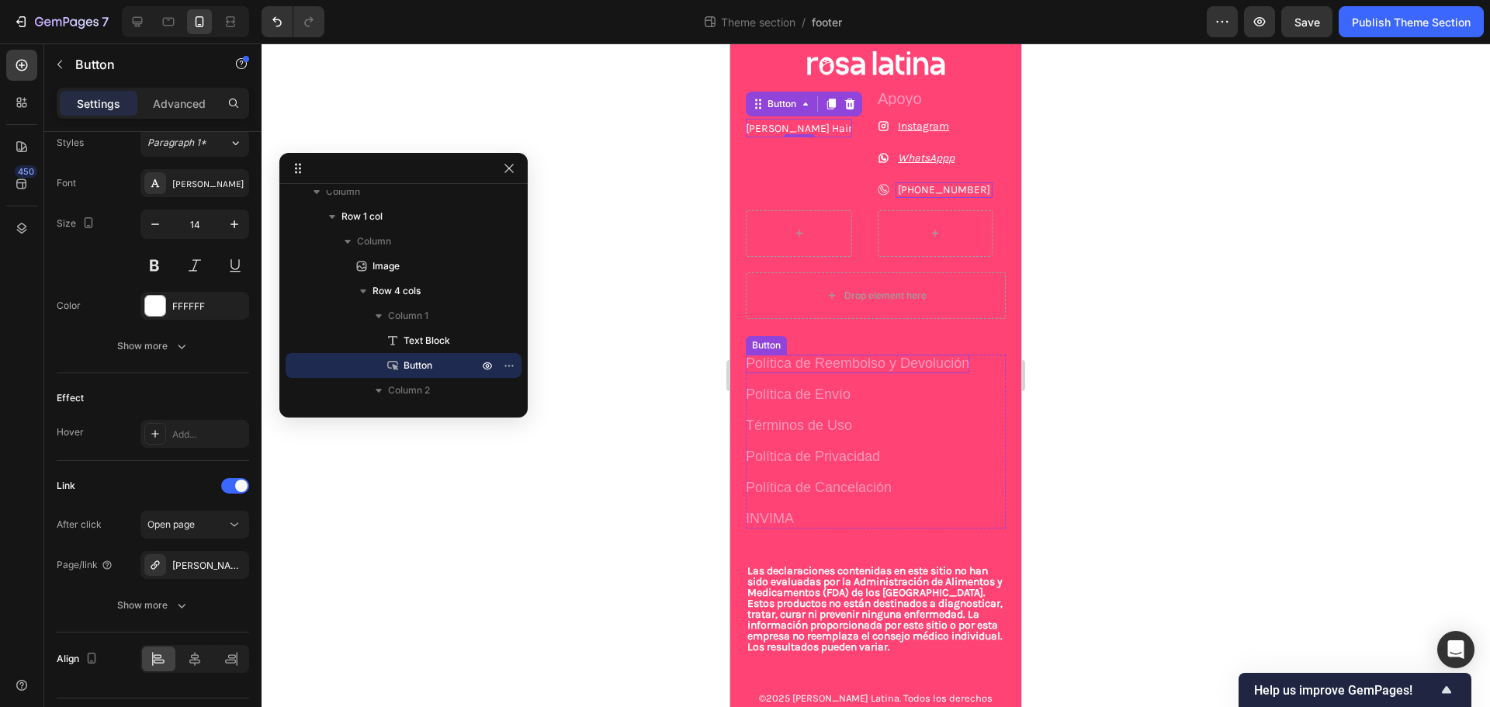
scroll to position [98, 0]
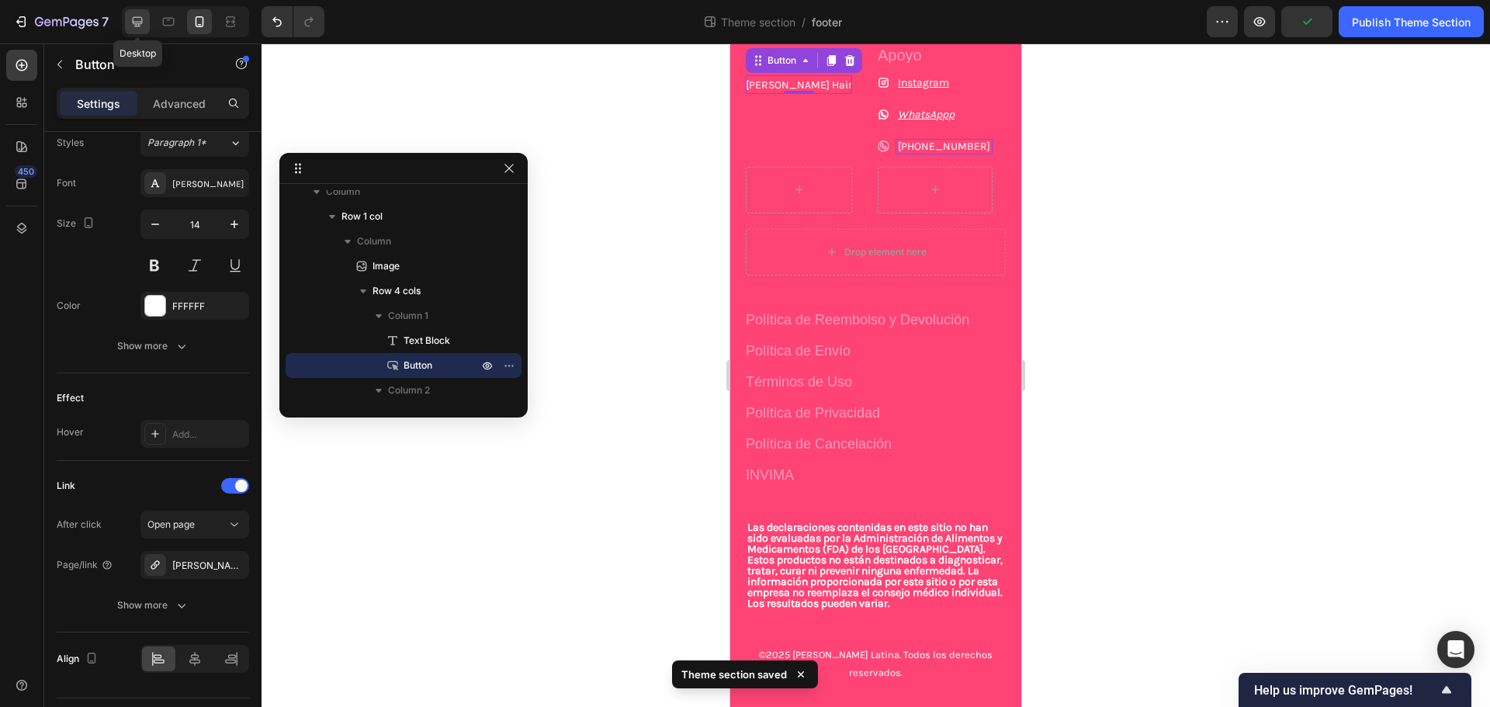
click at [139, 29] on icon at bounding box center [138, 22] width 16 height 16
type input "18"
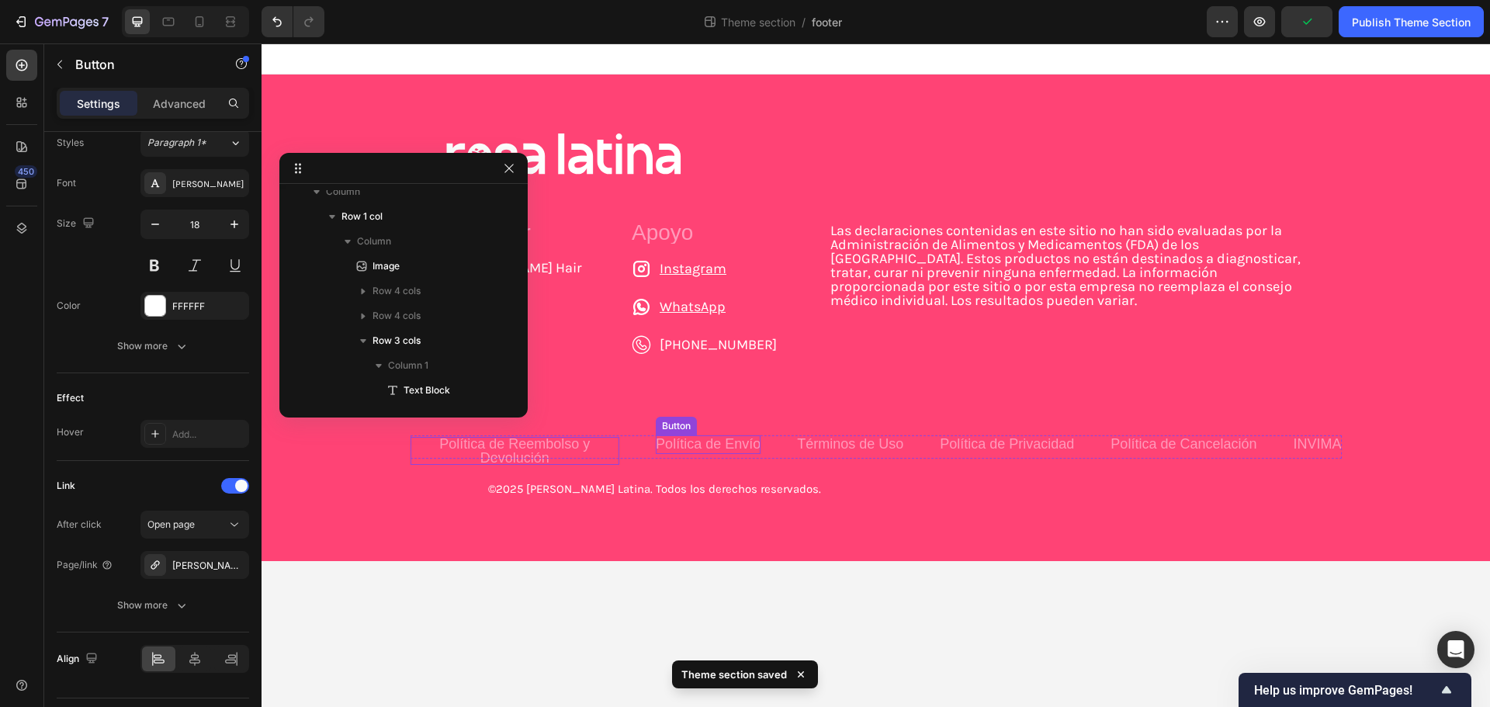
click at [587, 437] on p "Política de Reembolso y Devolución" at bounding box center [516, 451] width 210 height 28
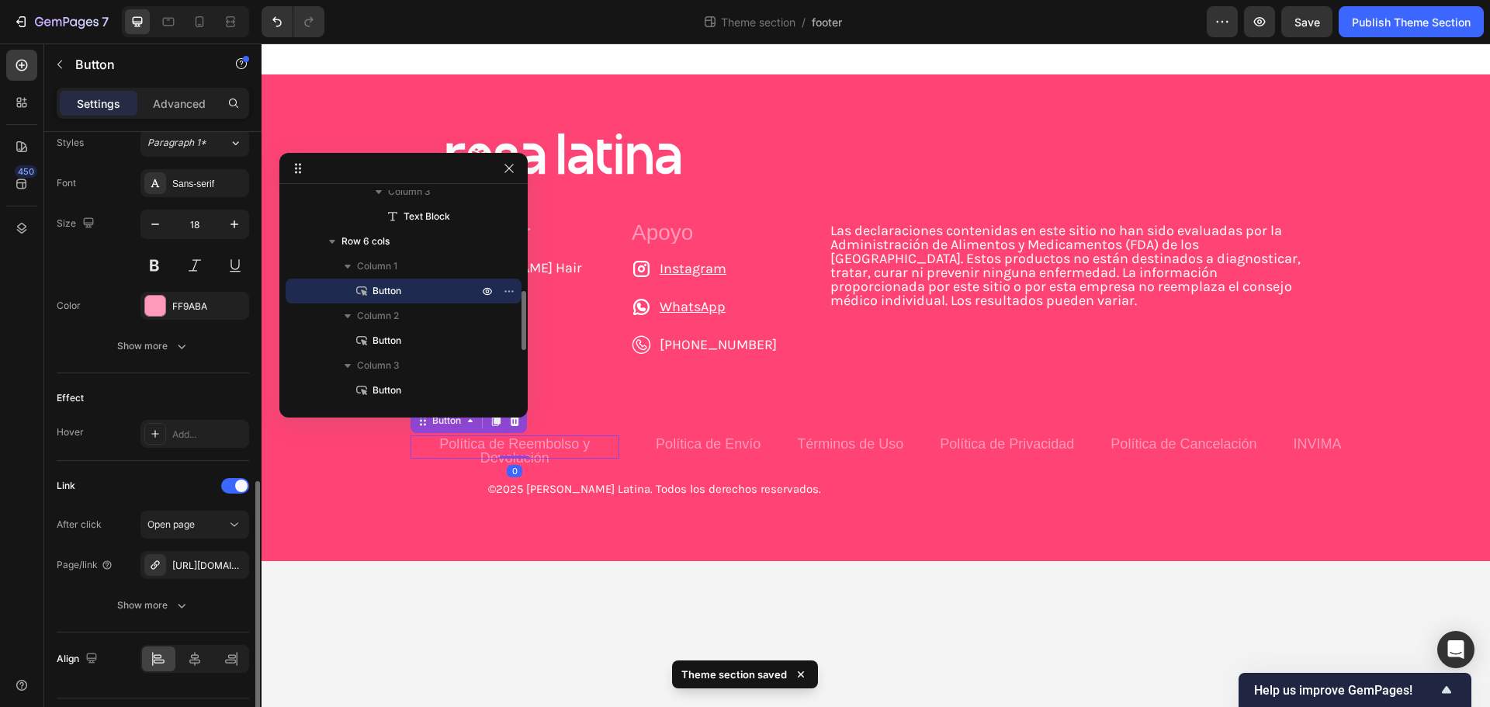
scroll to position [615, 0]
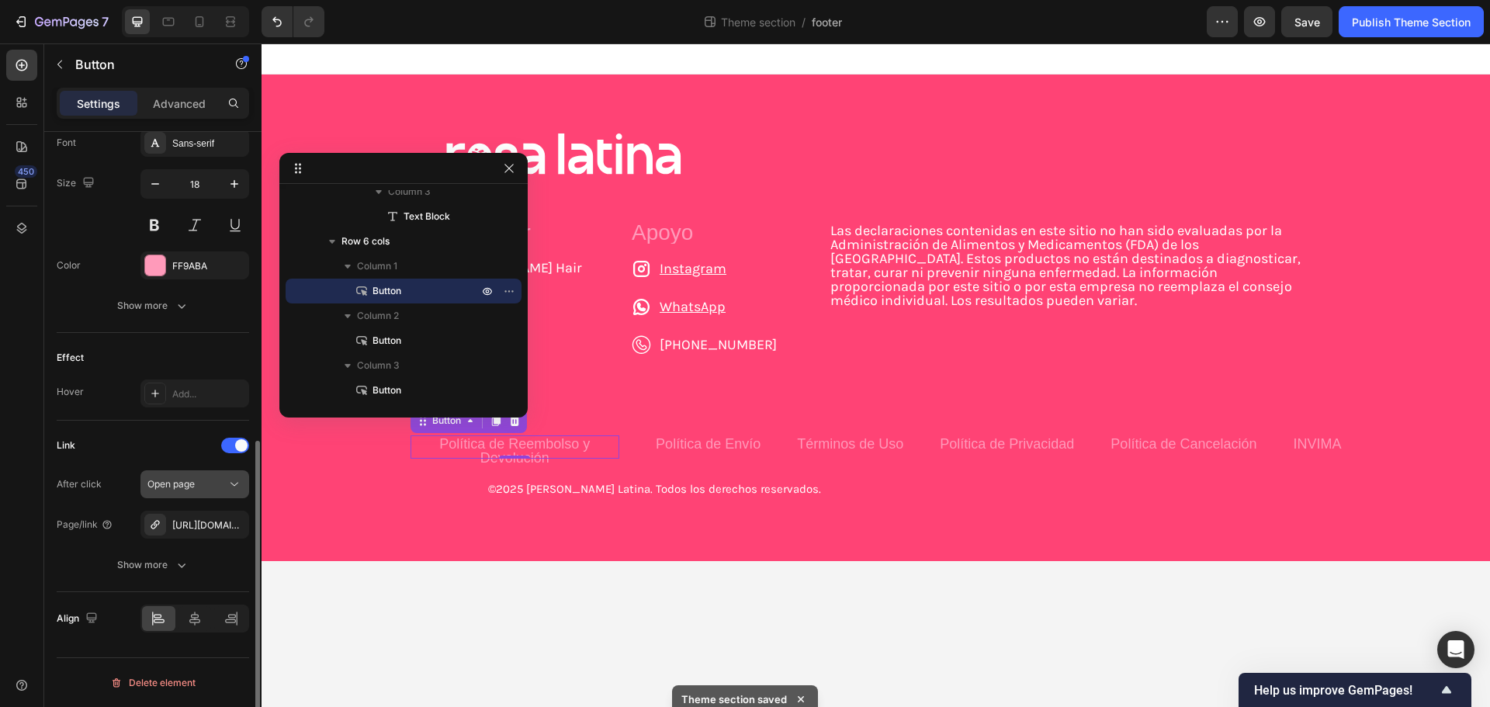
click at [0, 0] on icon "button" at bounding box center [0, 0] width 0 height 0
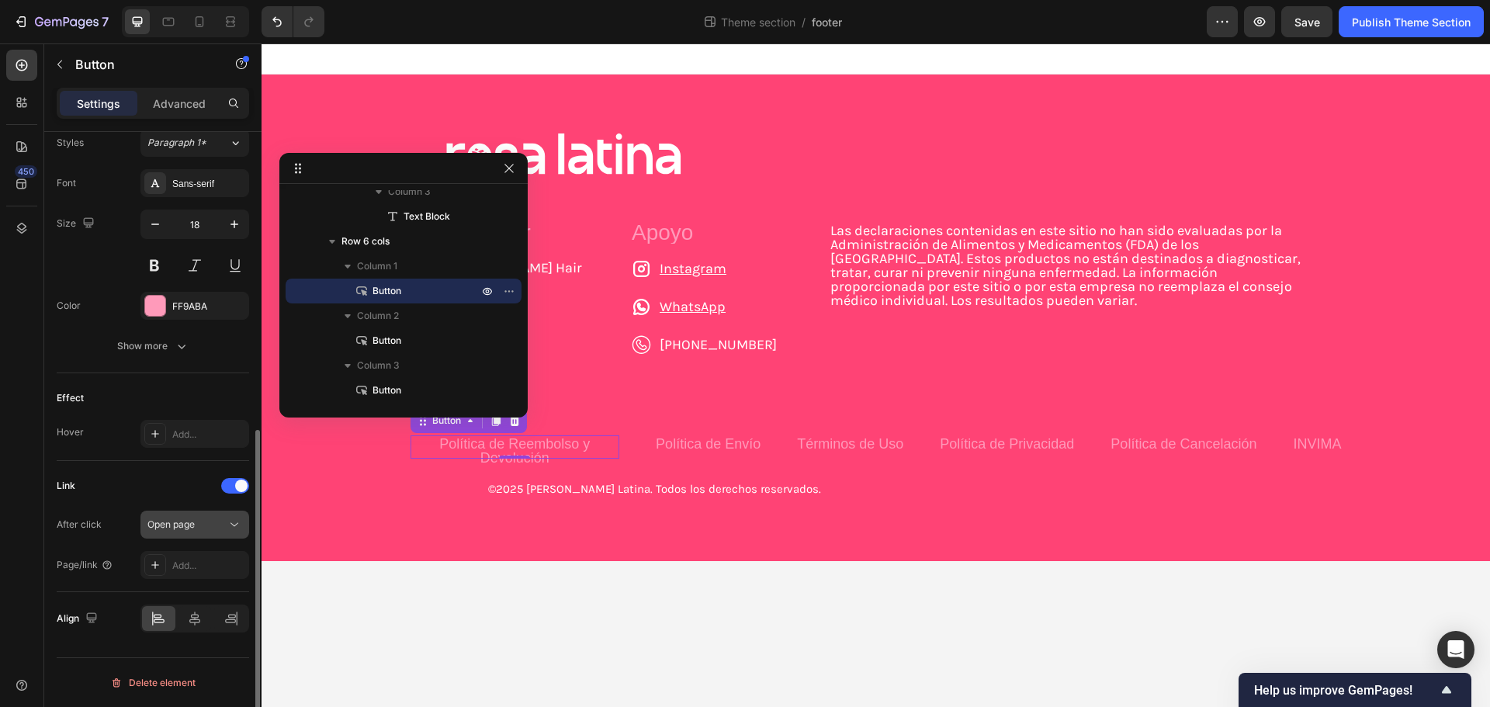
scroll to position [574, 0]
click at [186, 566] on div "Add..." at bounding box center [208, 566] width 73 height 14
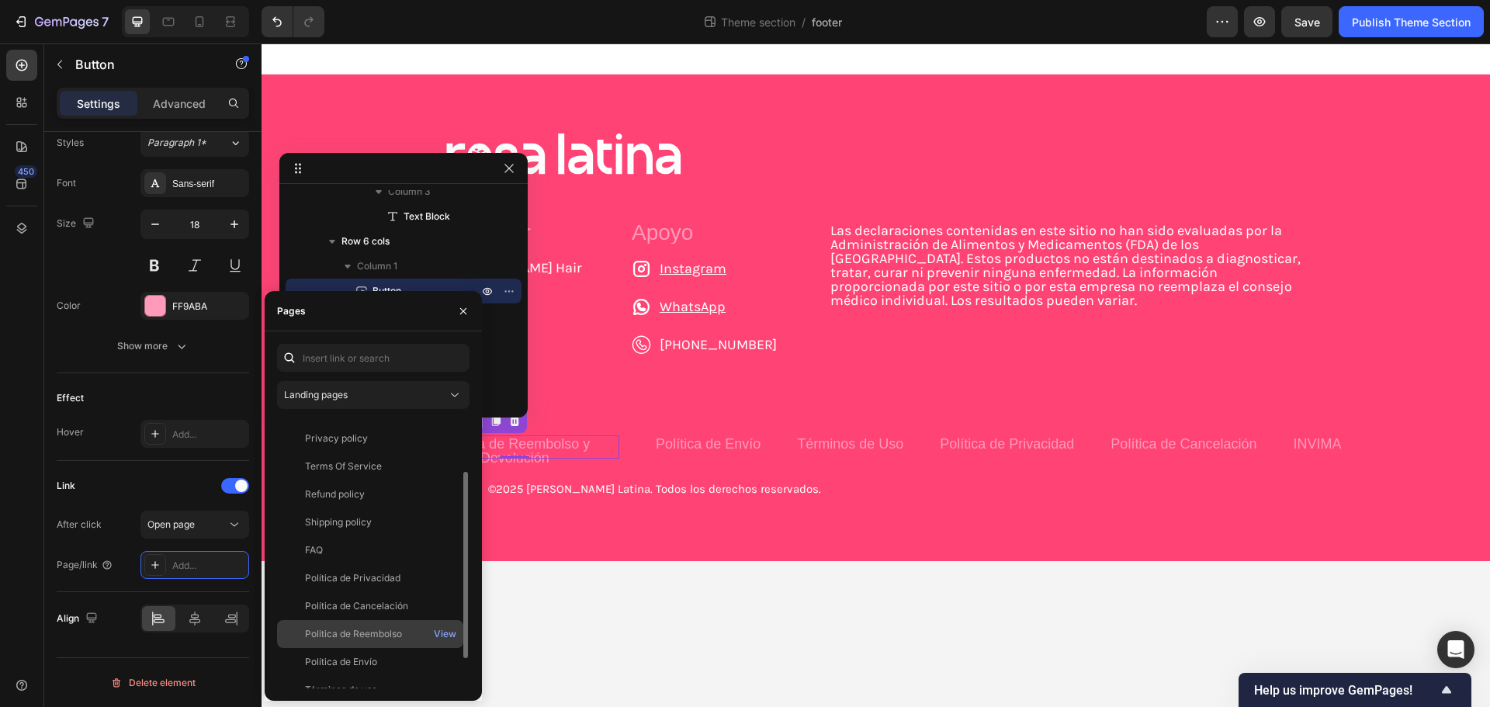
scroll to position [121, 0]
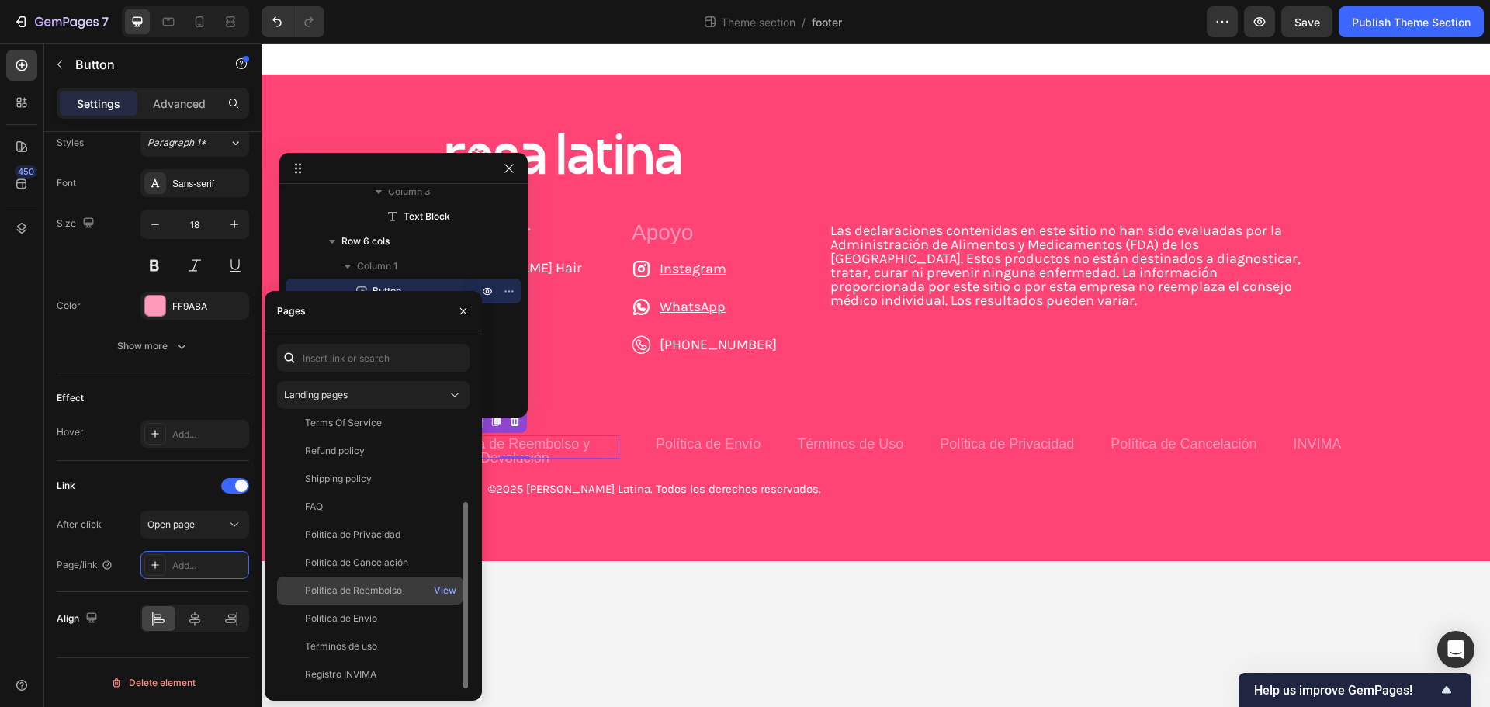
click at [372, 594] on div "Politica de Reembolso" at bounding box center [353, 591] width 97 height 14
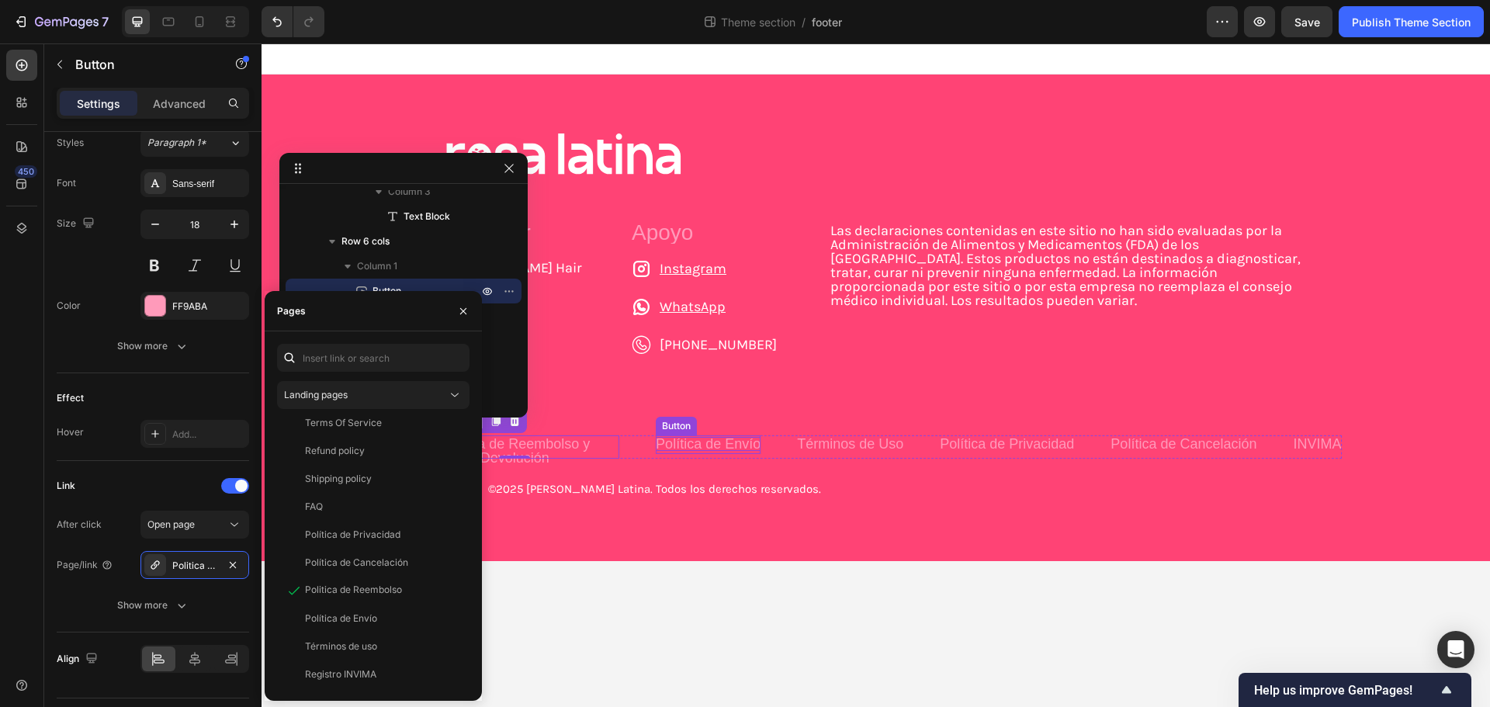
click at [685, 444] on p "Política de Envío" at bounding box center [708, 444] width 105 height 14
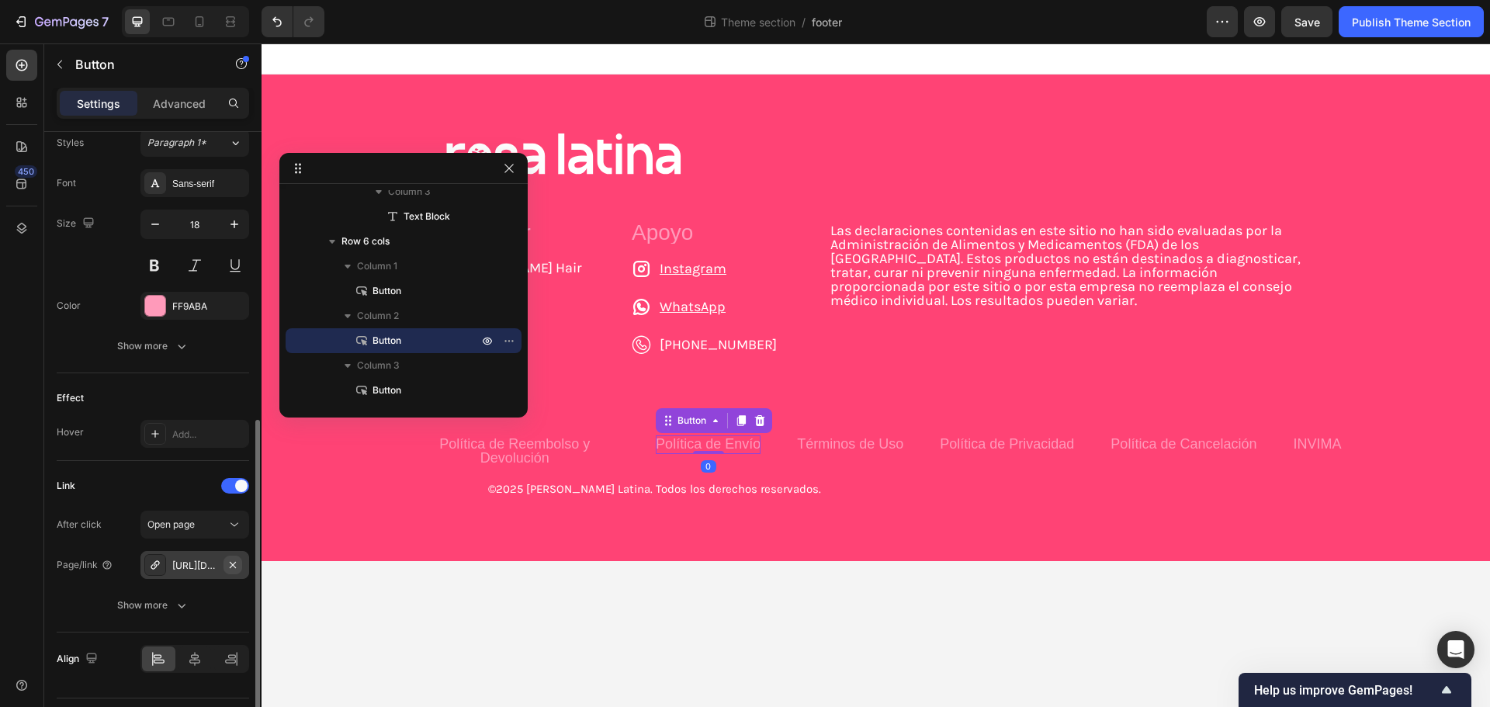
click at [231, 560] on icon "button" at bounding box center [233, 565] width 12 height 12
click at [178, 563] on div "Add..." at bounding box center [208, 566] width 73 height 14
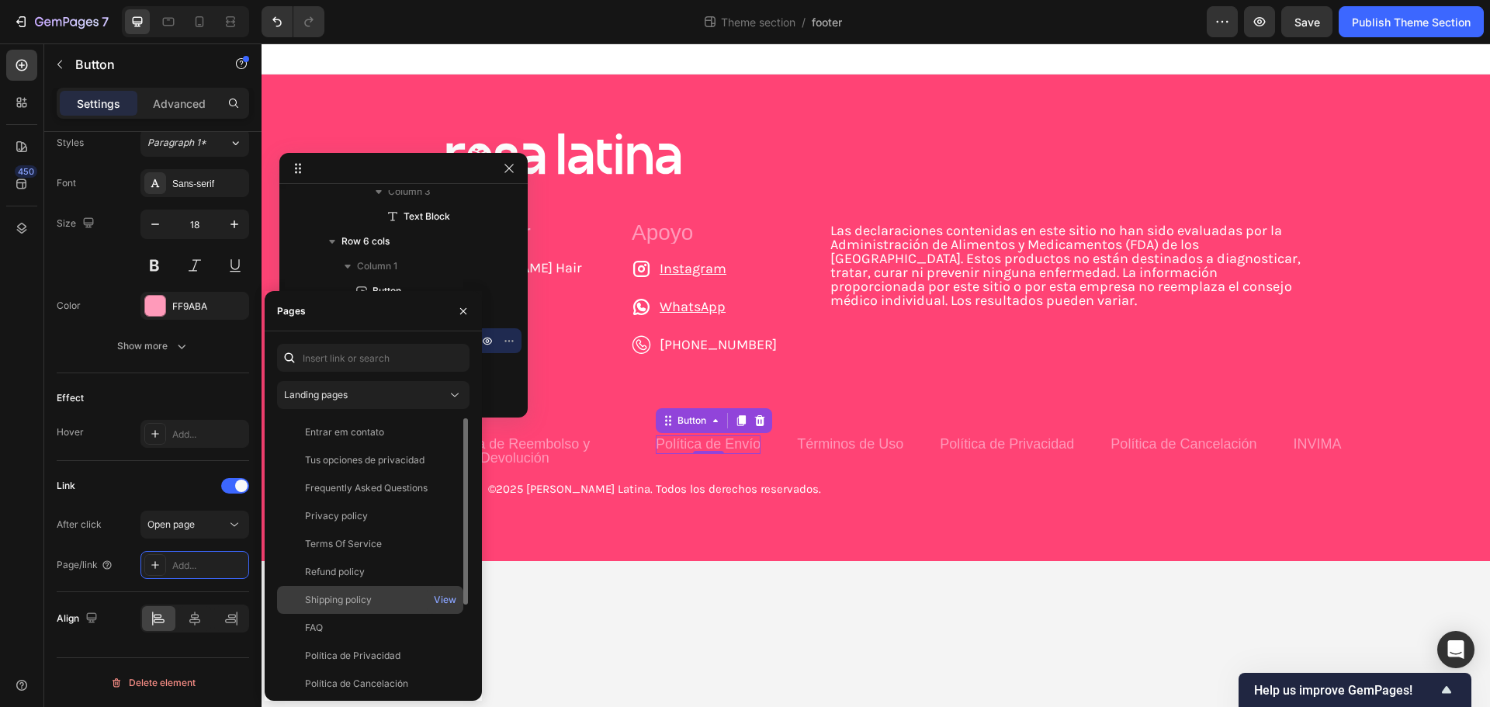
click at [350, 598] on div "Shipping policy" at bounding box center [338, 600] width 67 height 14
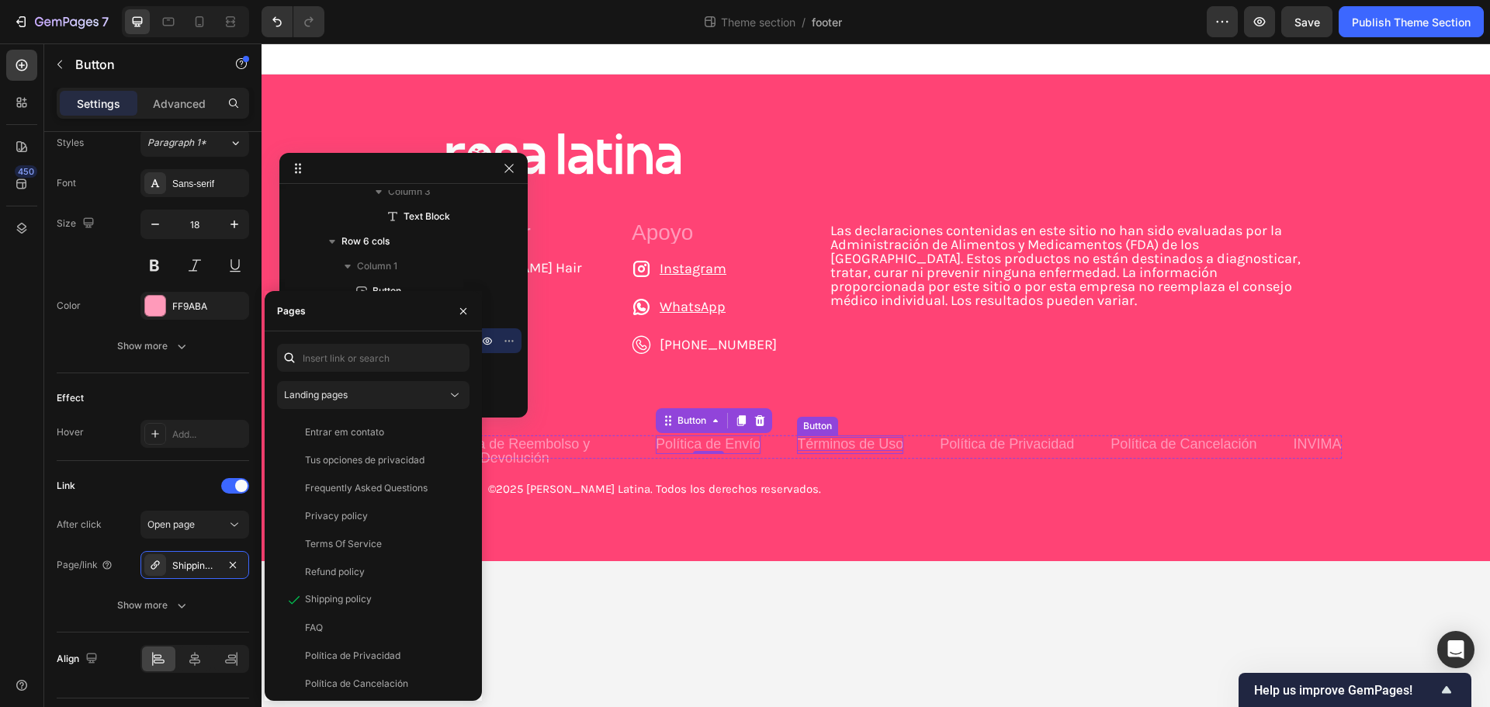
click at [807, 444] on p "Términos de Uso" at bounding box center [850, 444] width 106 height 14
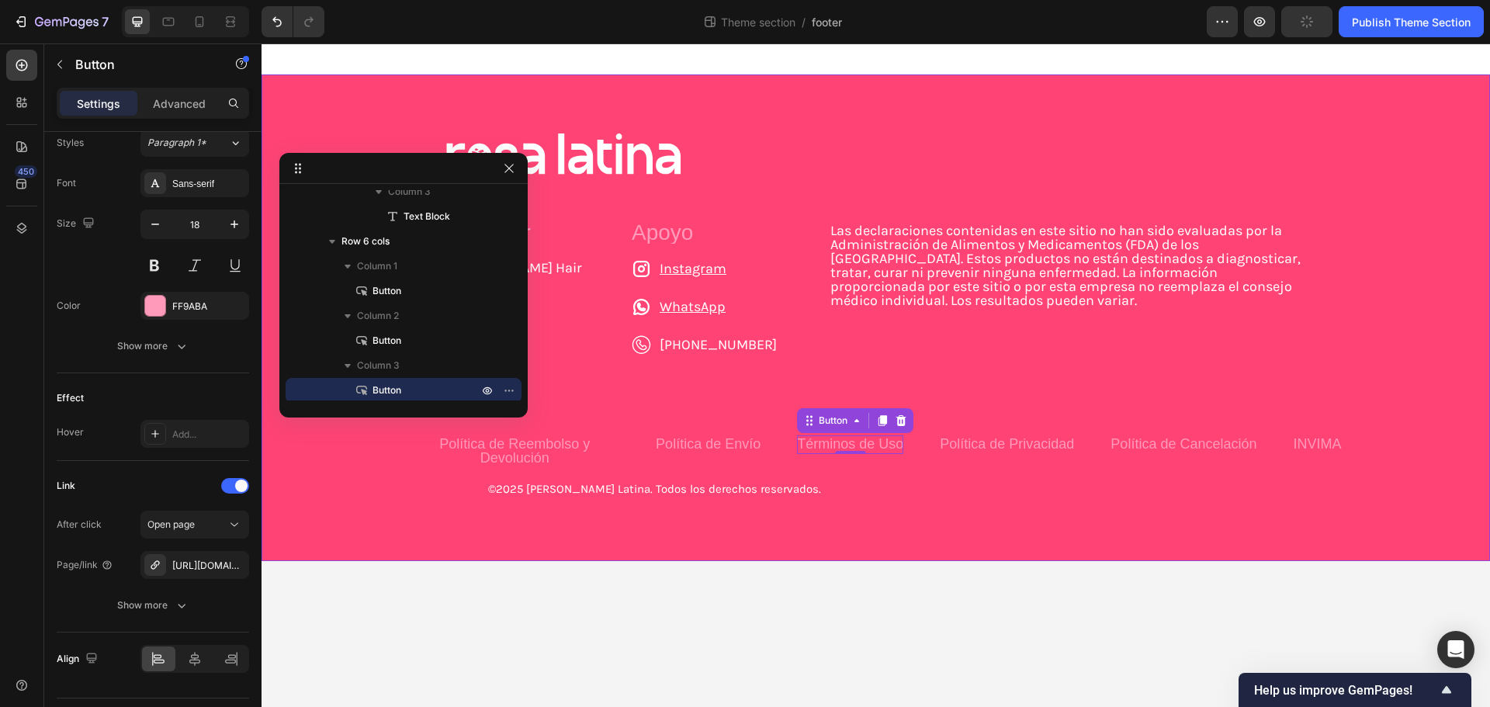
scroll to position [458, 0]
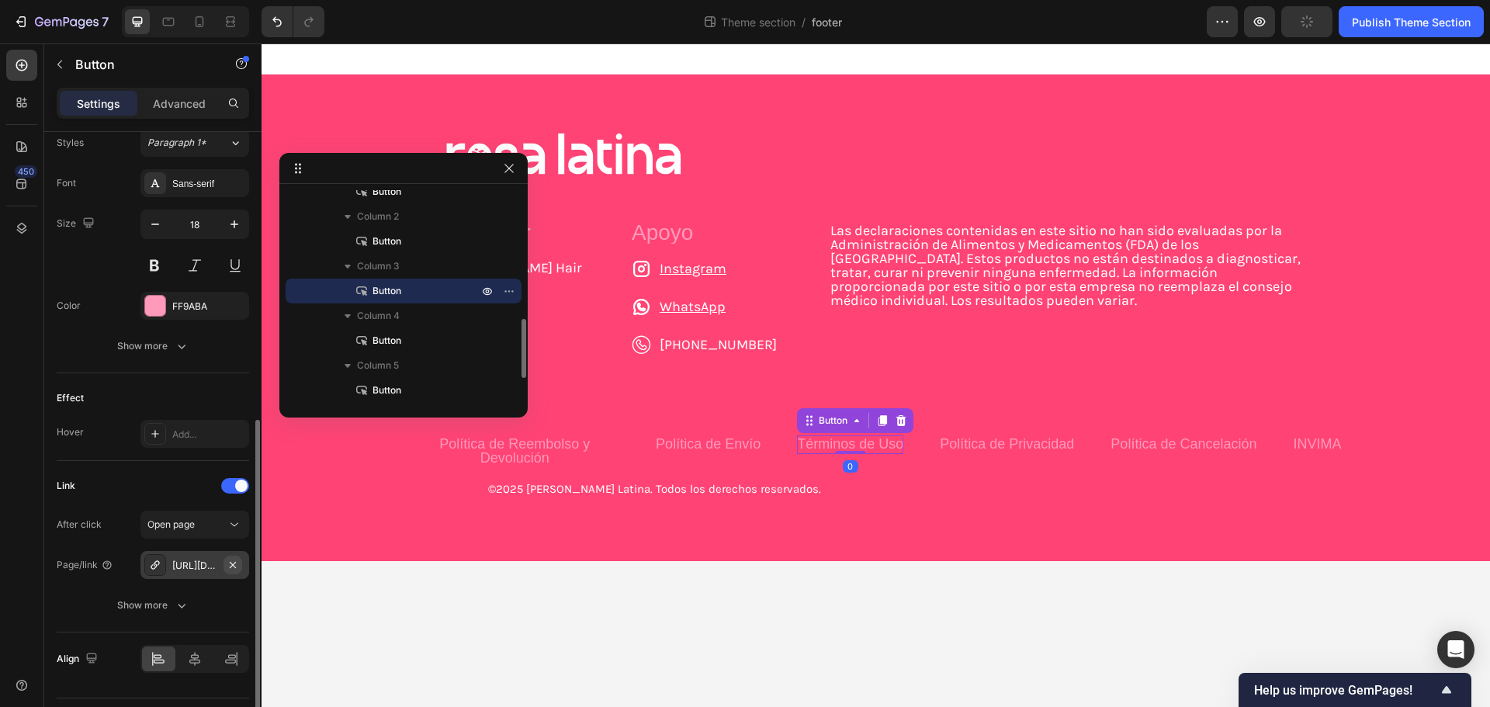
click at [233, 567] on icon "button" at bounding box center [233, 565] width 12 height 12
click at [193, 564] on div "Add..." at bounding box center [208, 566] width 73 height 14
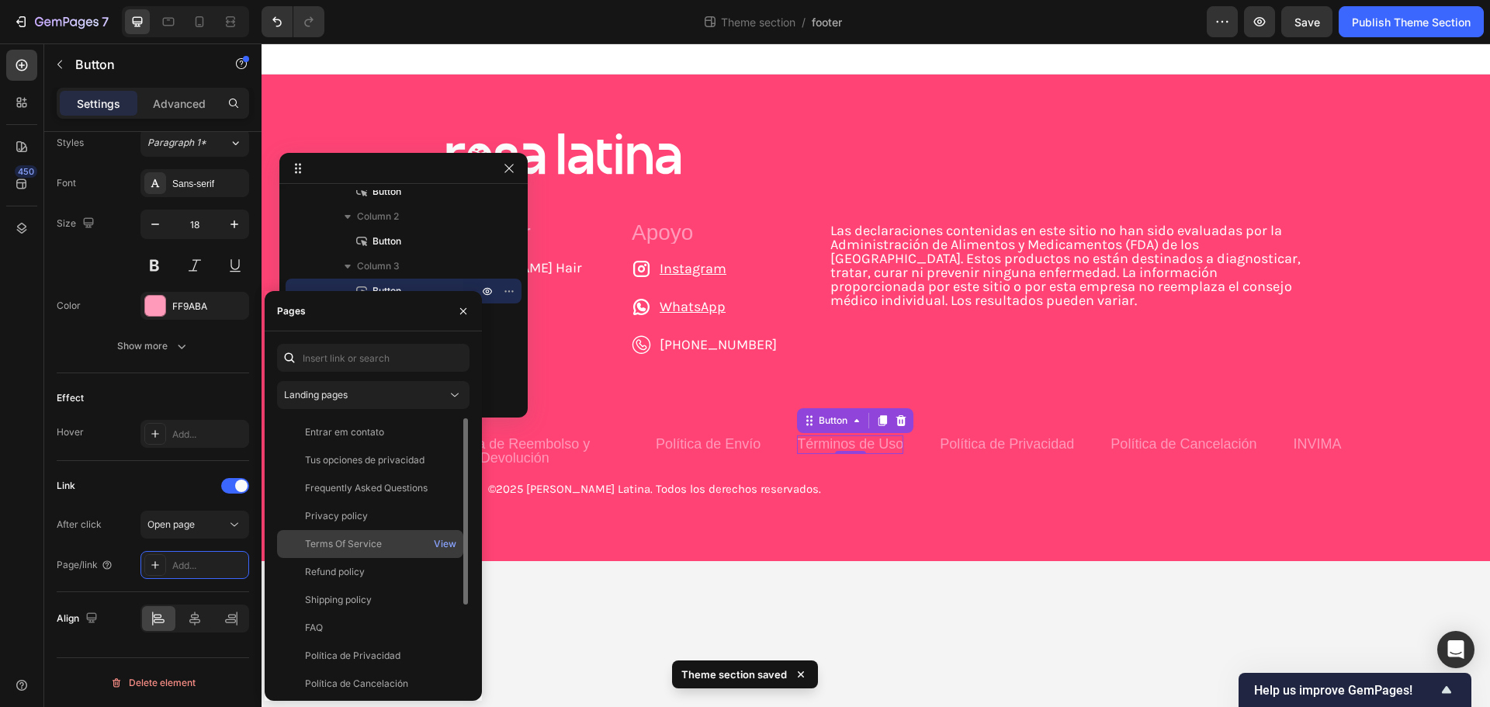
click at [384, 547] on div "Terms Of Service" at bounding box center [370, 544] width 174 height 14
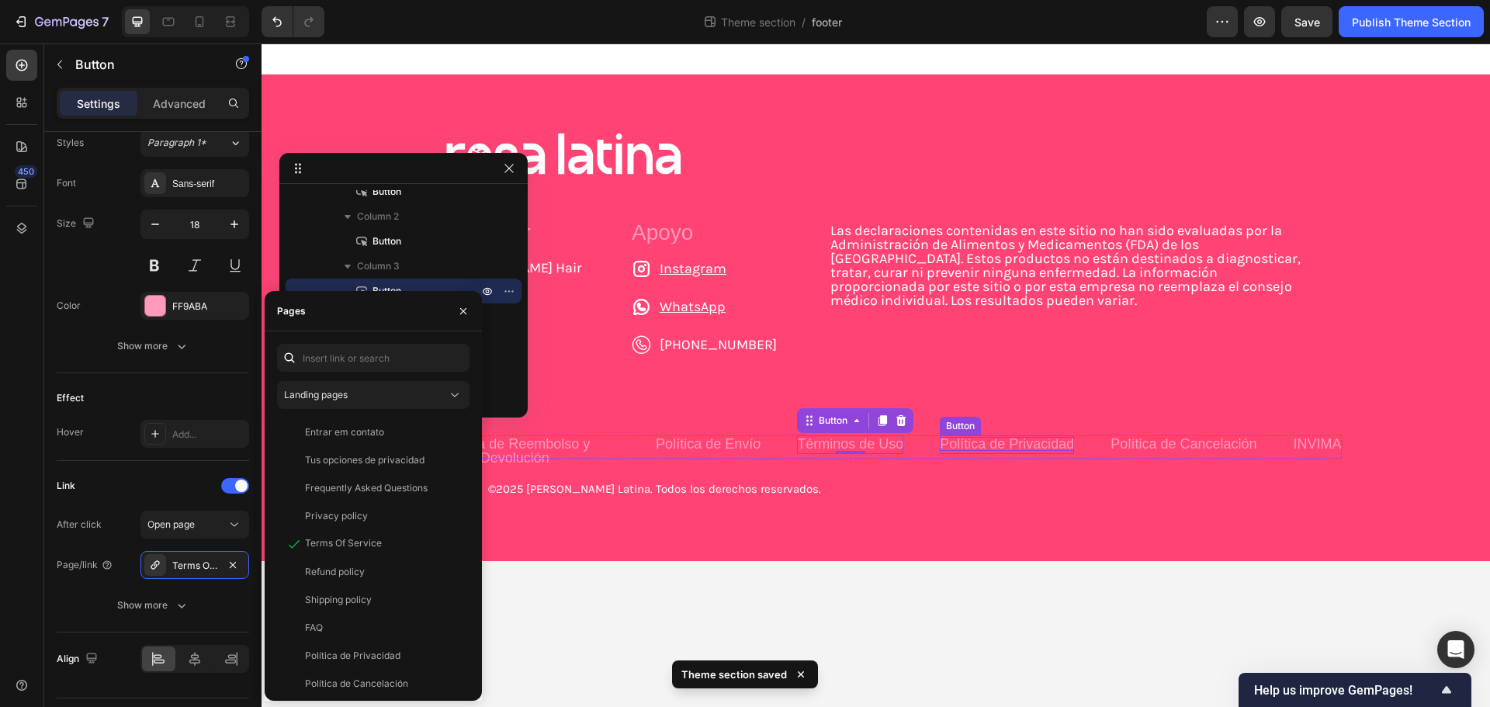
click at [953, 444] on p "Política de Privacidad" at bounding box center [1007, 444] width 134 height 14
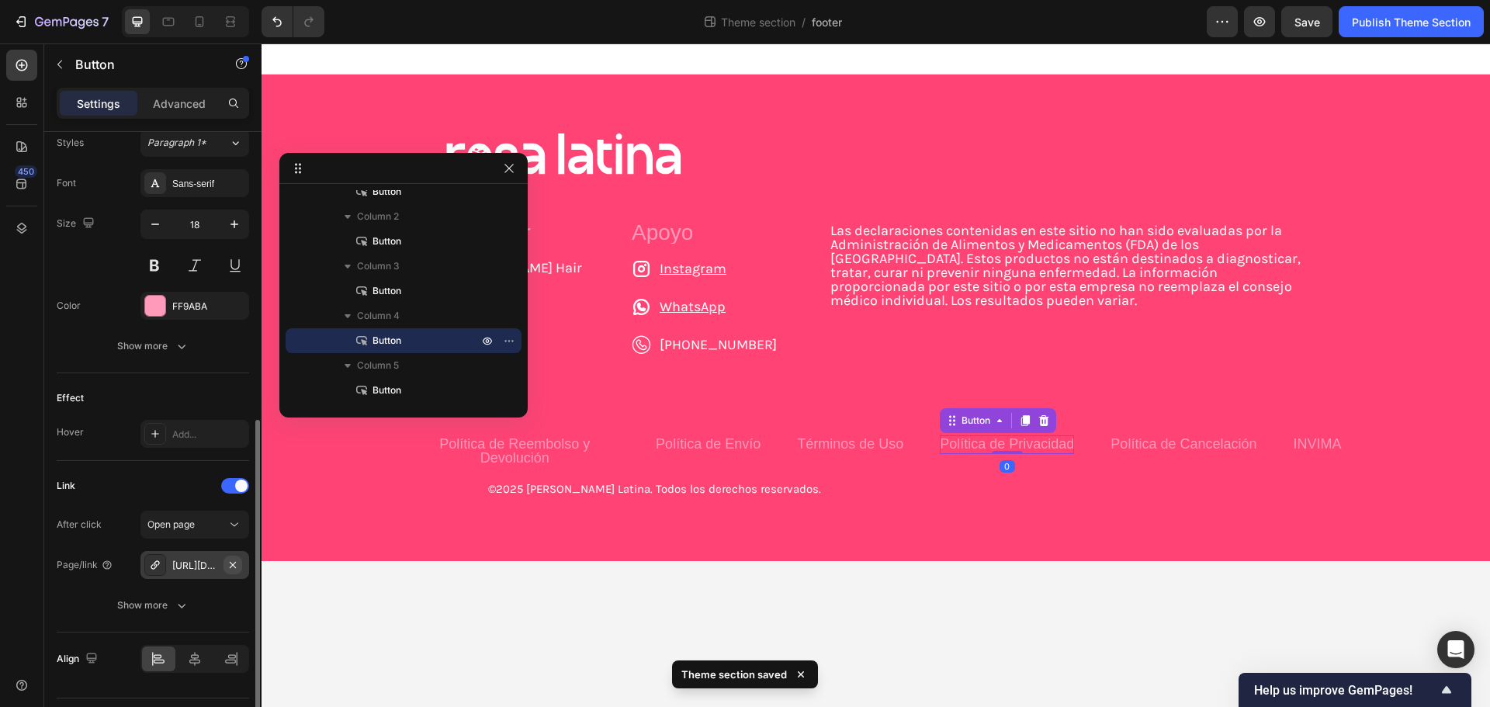
click at [231, 564] on icon "button" at bounding box center [233, 565] width 12 height 12
click at [196, 562] on div "Add..." at bounding box center [208, 566] width 73 height 14
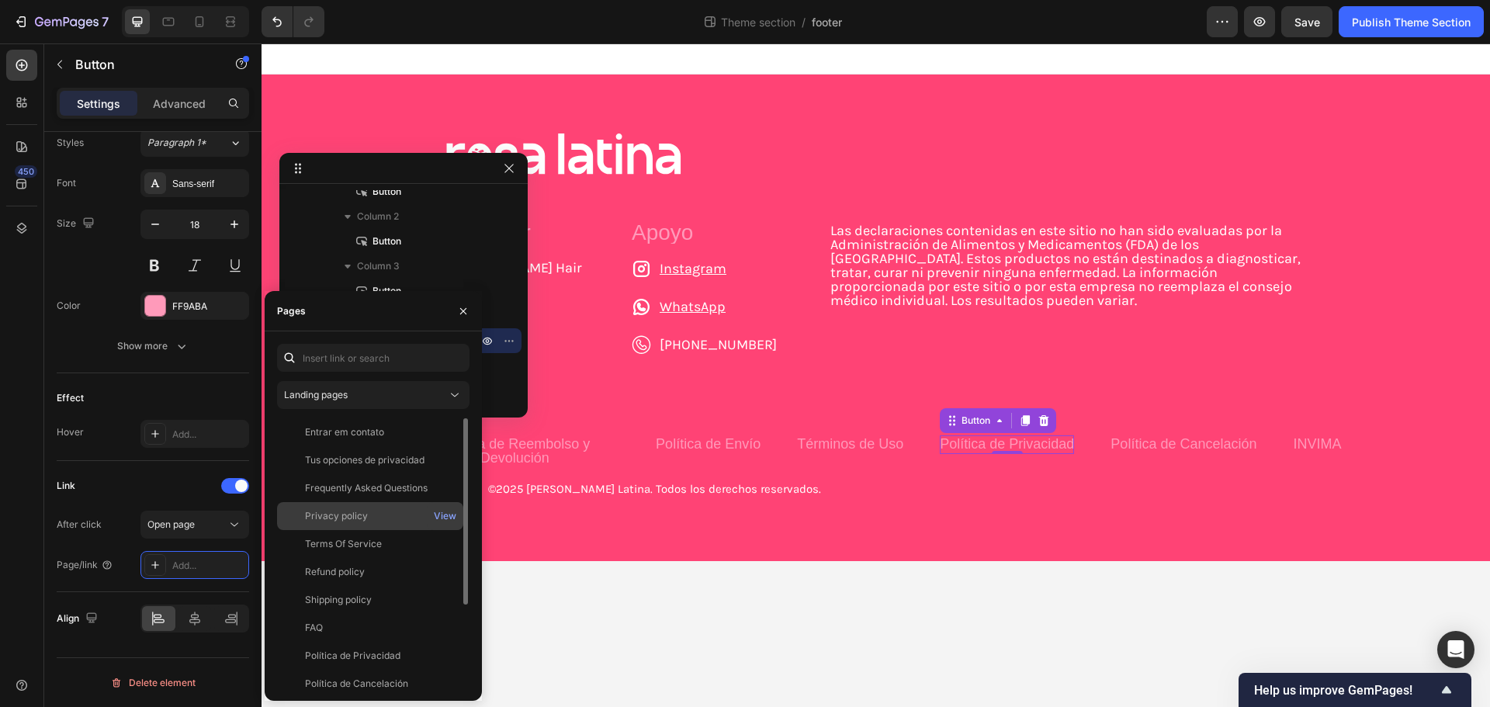
click at [380, 519] on div "Privacy policy" at bounding box center [370, 516] width 174 height 14
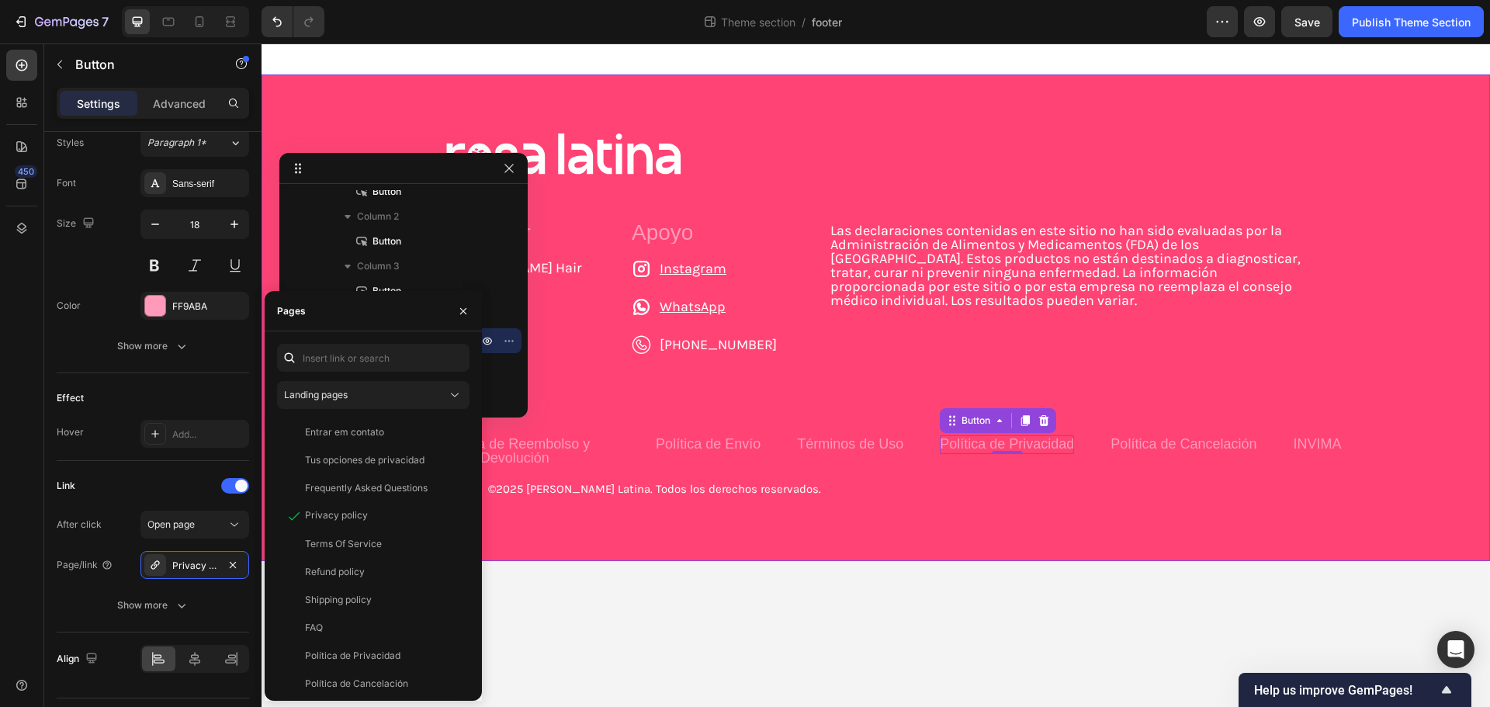
click at [1137, 452] on div "Política de Cancelación Button" at bounding box center [1184, 445] width 146 height 19
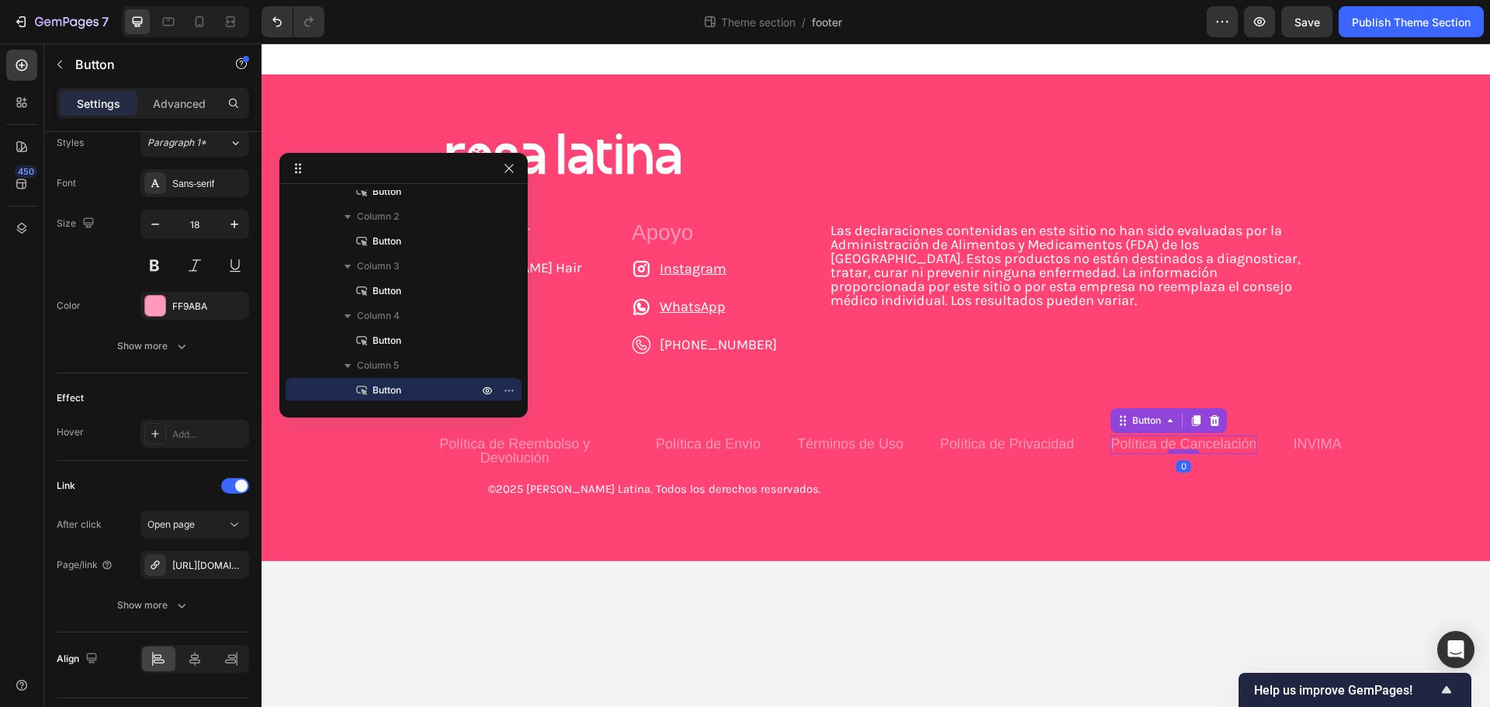
scroll to position [535, 0]
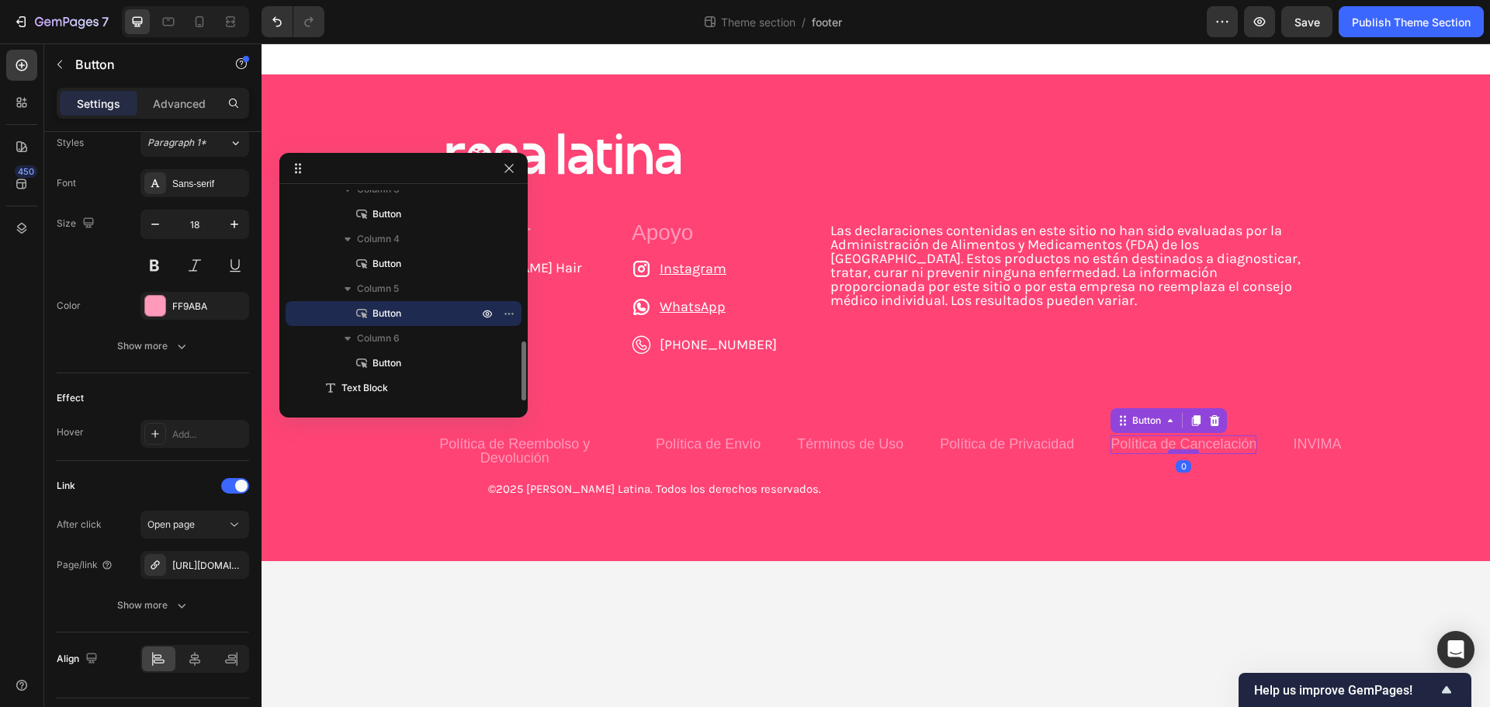
click at [1168, 449] on div at bounding box center [1183, 451] width 31 height 5
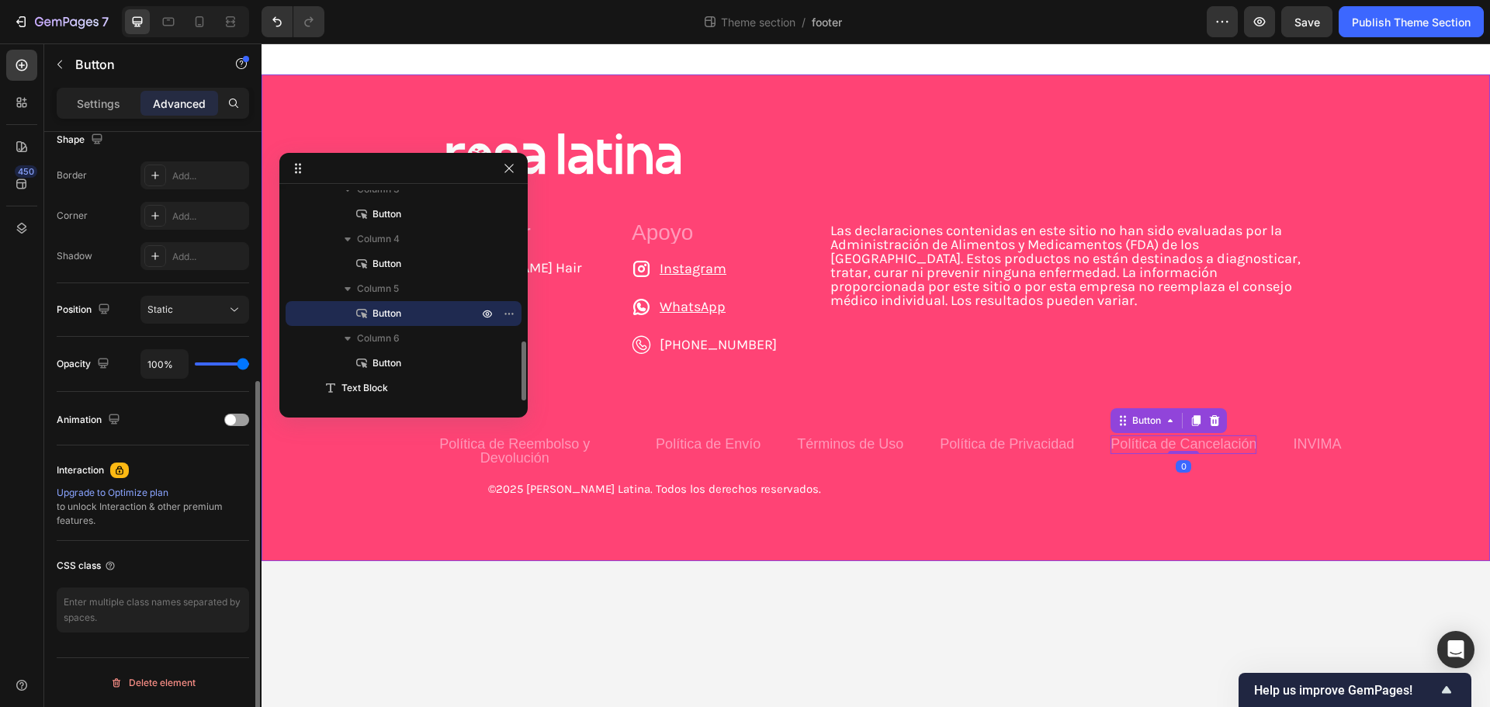
scroll to position [416, 0]
click at [1140, 444] on p "Política de Cancelación" at bounding box center [1184, 444] width 146 height 14
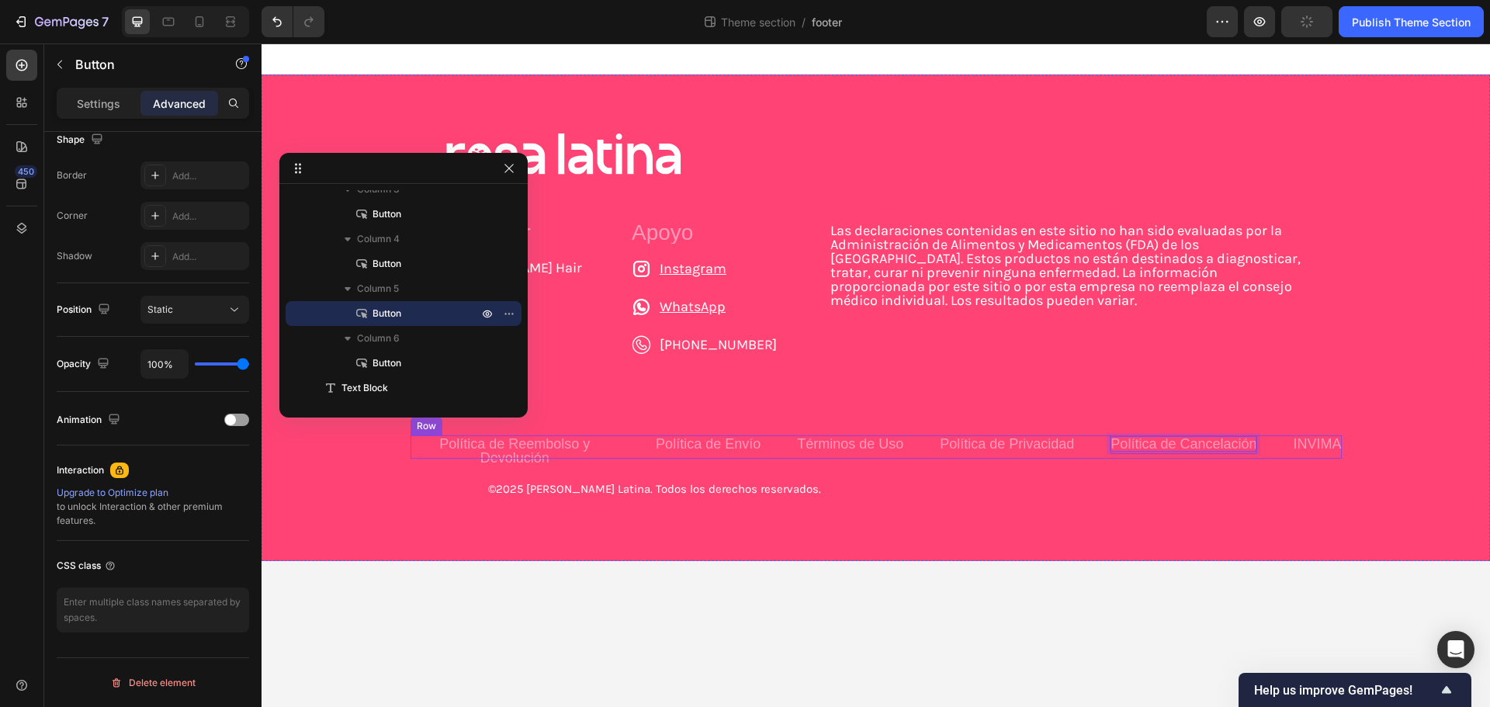
click at [1223, 445] on div "Política de Reembolso y Devolución Button Política de Envío Button Términos de …" at bounding box center [877, 447] width 932 height 23
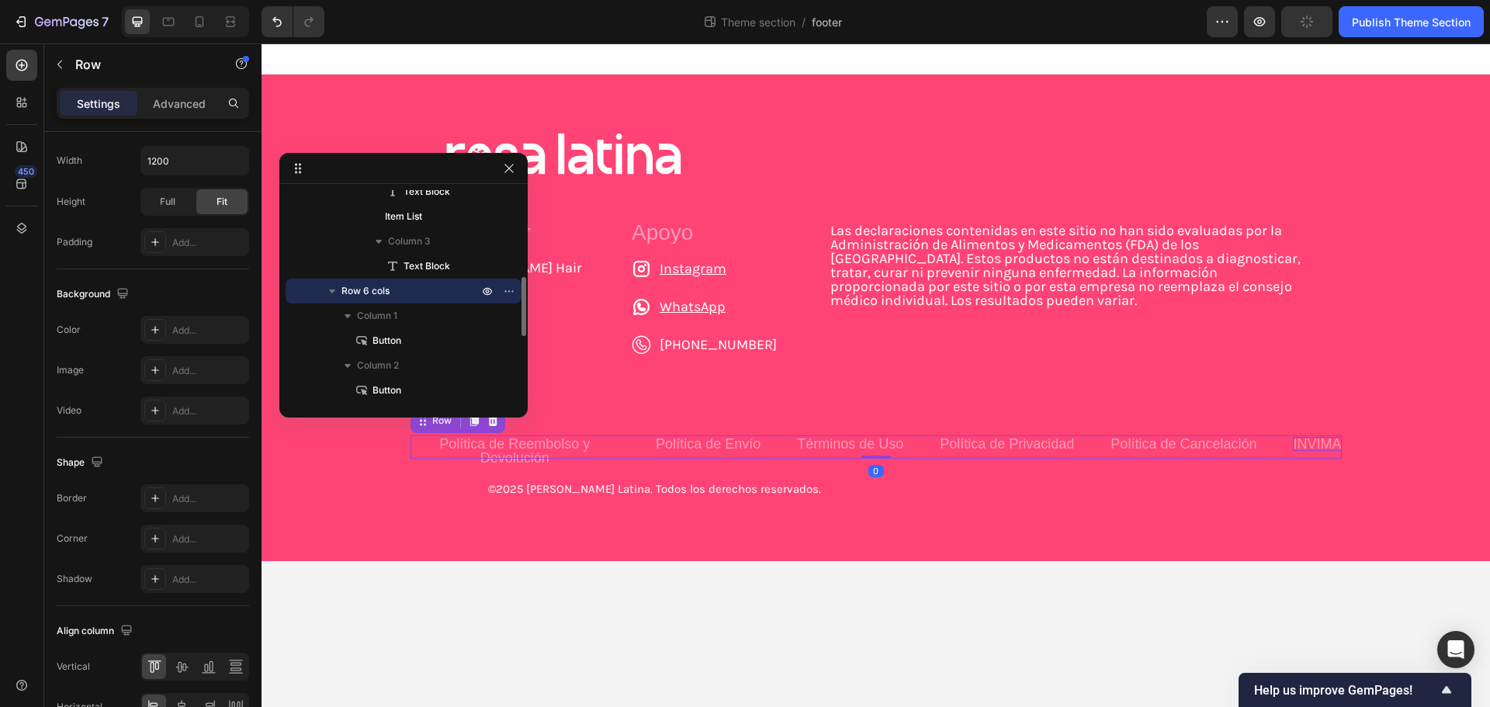
scroll to position [0, 0]
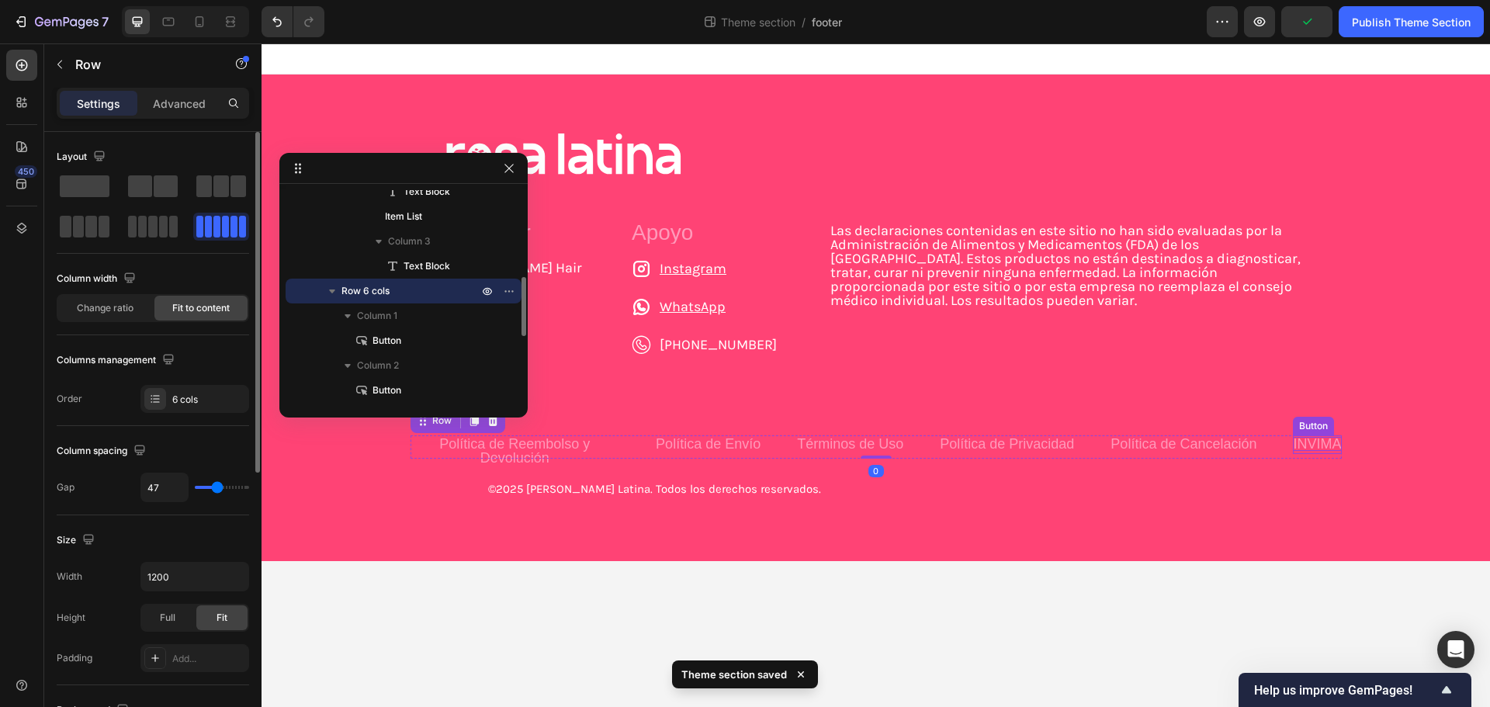
click at [1293, 446] on p "INVIMA" at bounding box center [1317, 444] width 48 height 14
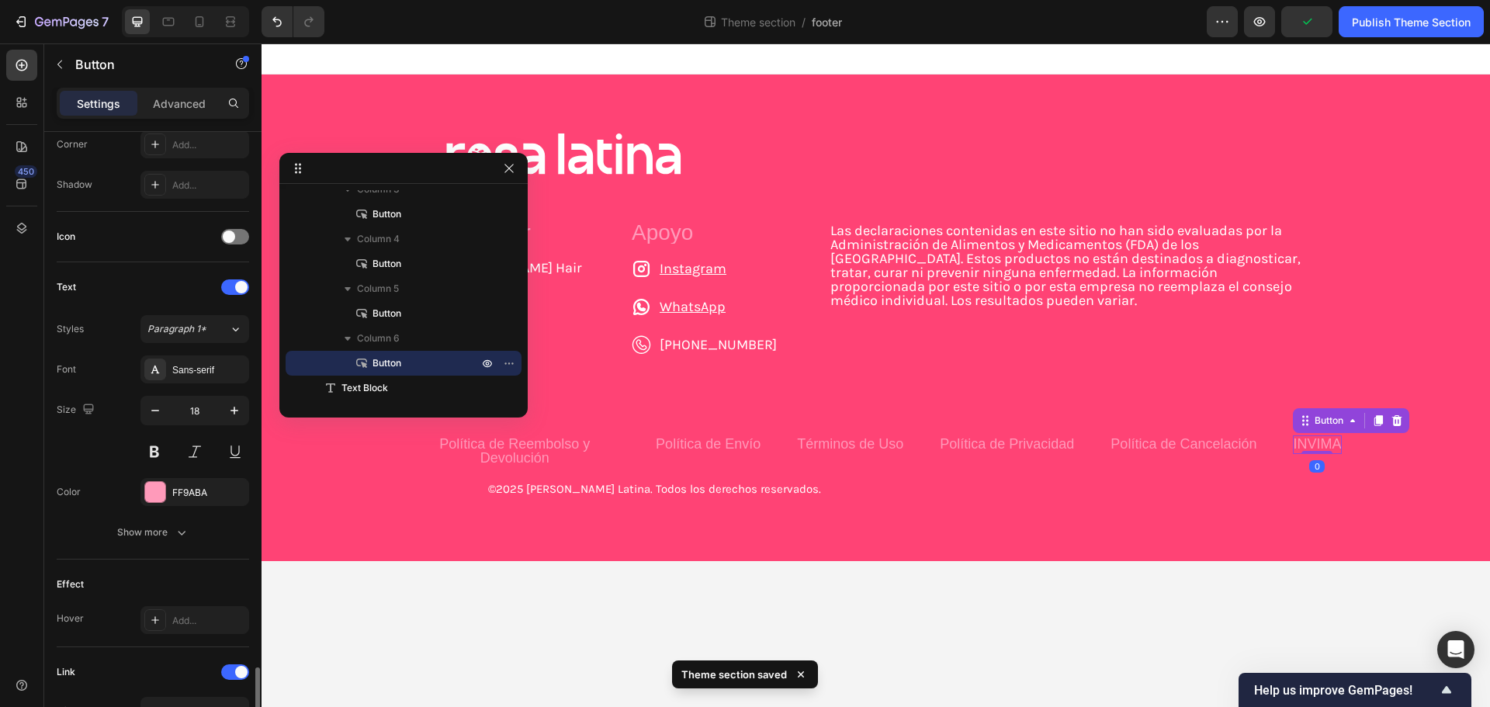
scroll to position [615, 0]
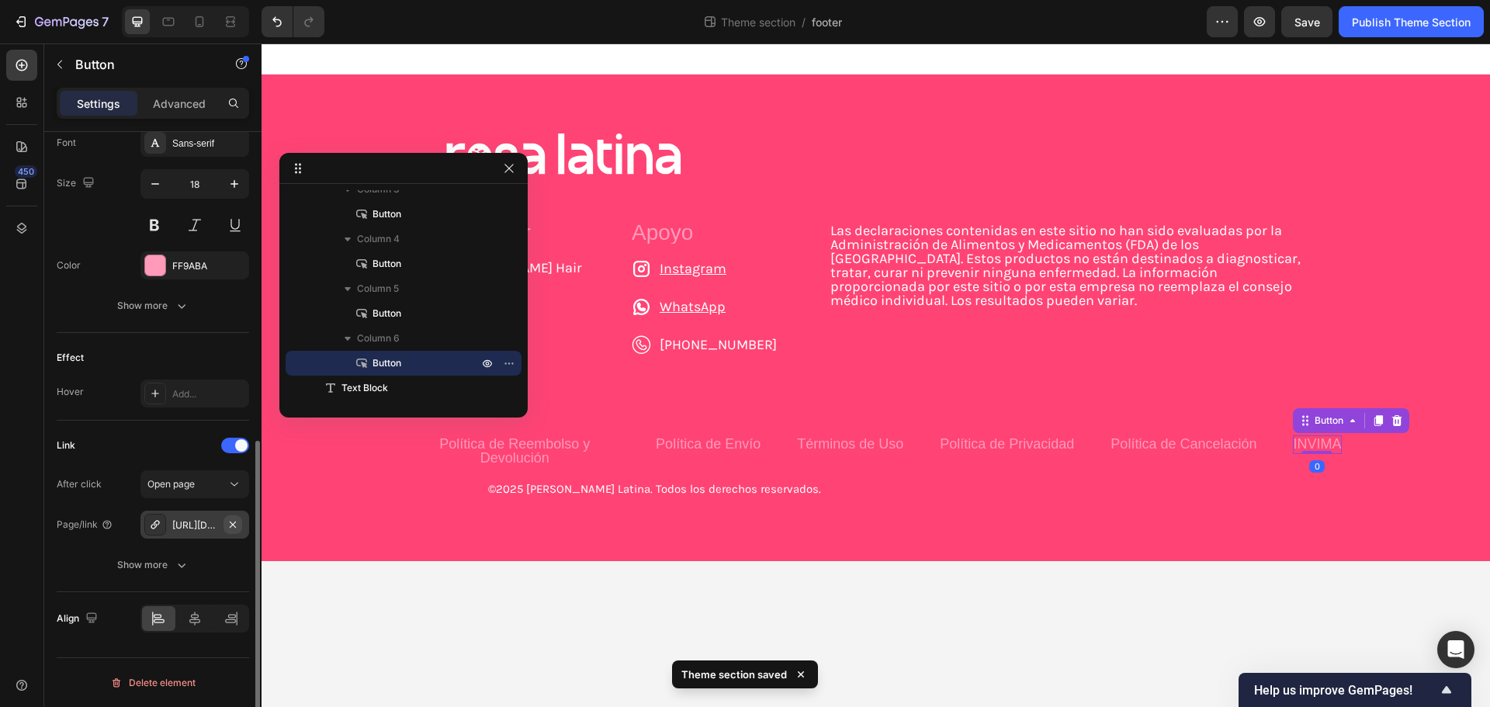
click at [241, 518] on button "button" at bounding box center [233, 524] width 19 height 19
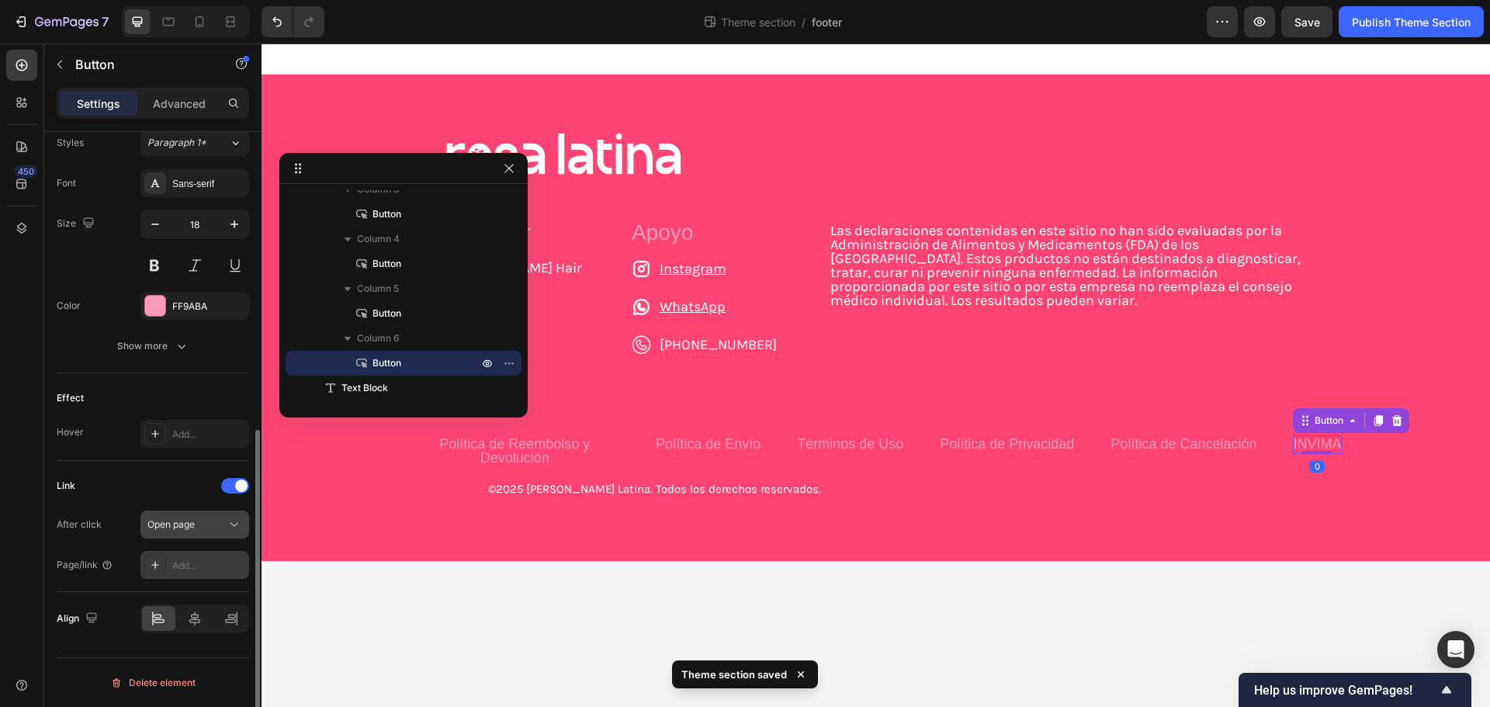
scroll to position [574, 0]
drag, startPoint x: 202, startPoint y: 529, endPoint x: 204, endPoint y: 553, distance: 24.2
click at [204, 553] on div "After click Open page Page/link Add..." at bounding box center [153, 545] width 193 height 68
click at [204, 553] on div "Add..." at bounding box center [195, 565] width 109 height 28
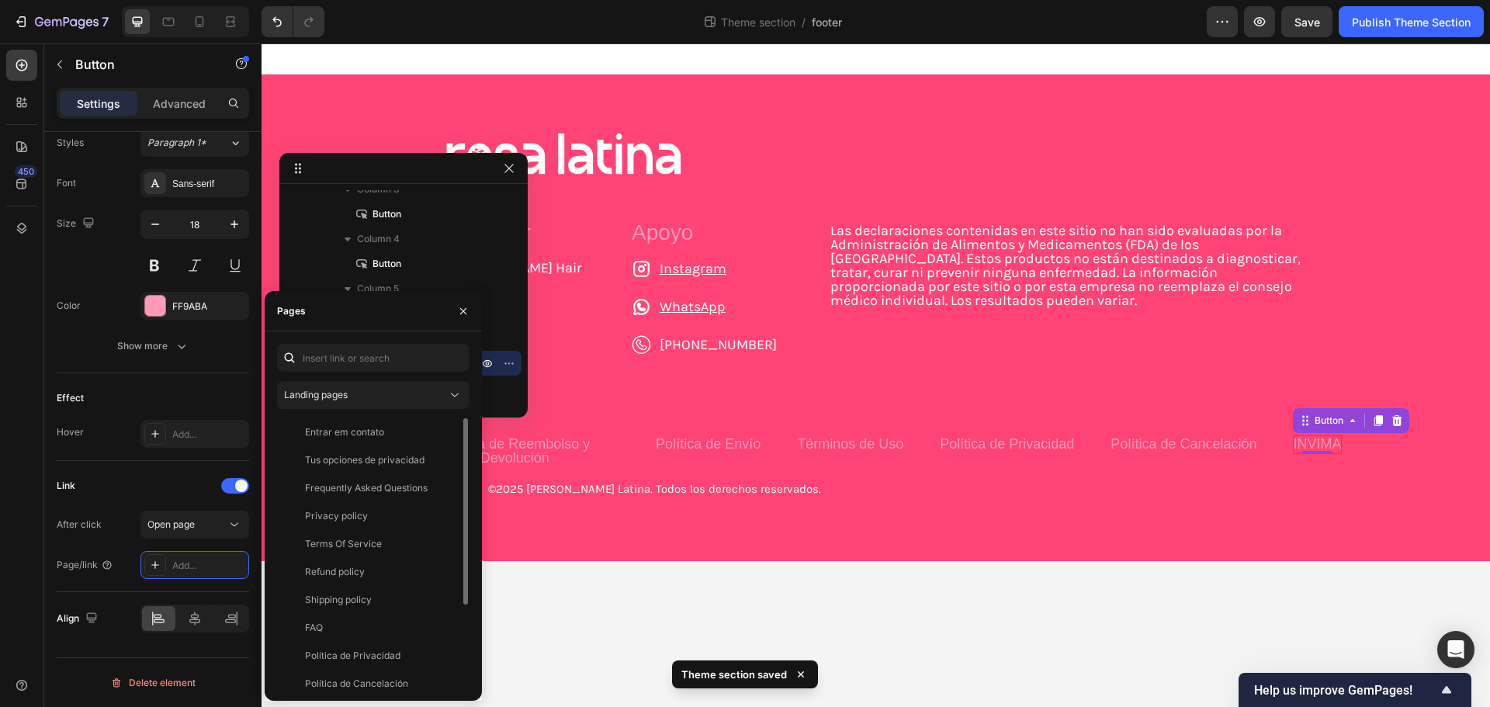
scroll to position [121, 0]
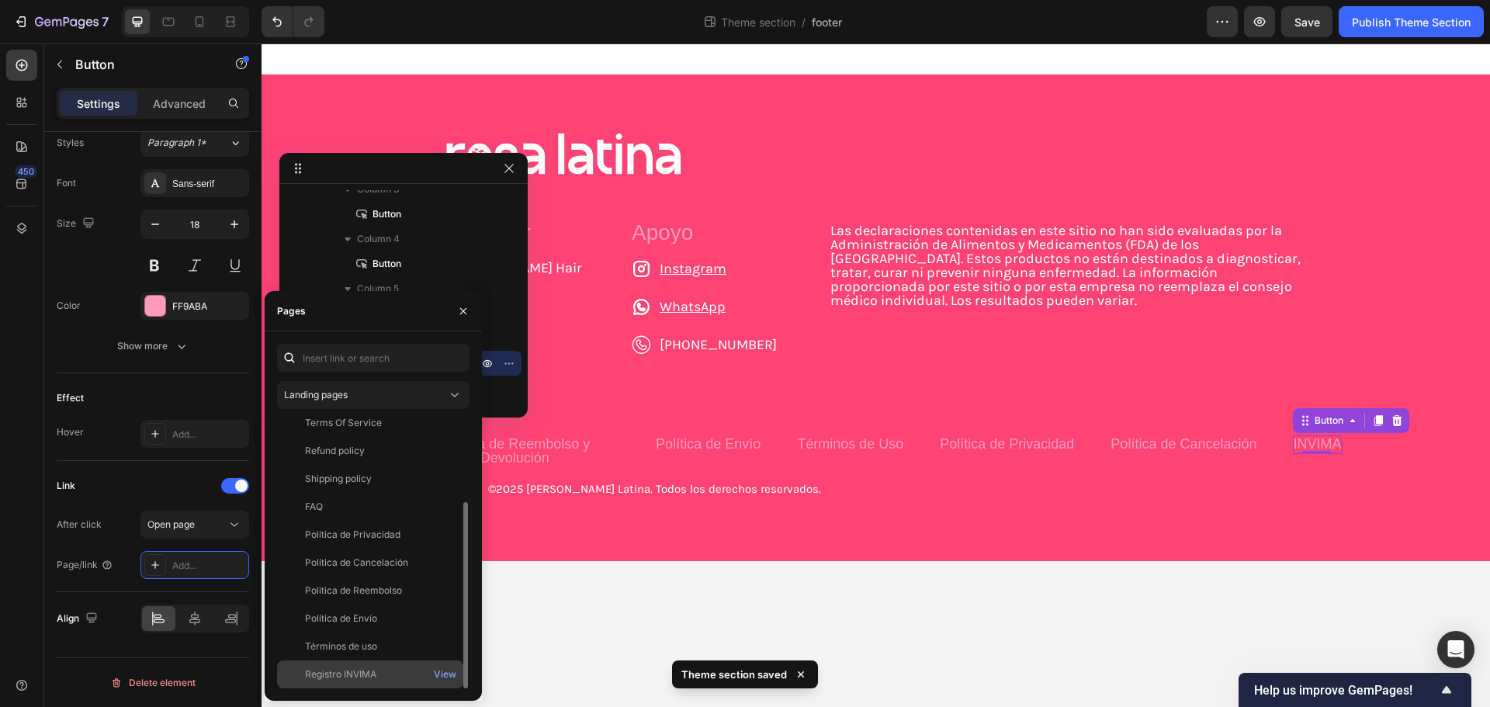
click at [364, 678] on div "Registro INVIMA" at bounding box center [340, 675] width 71 height 14
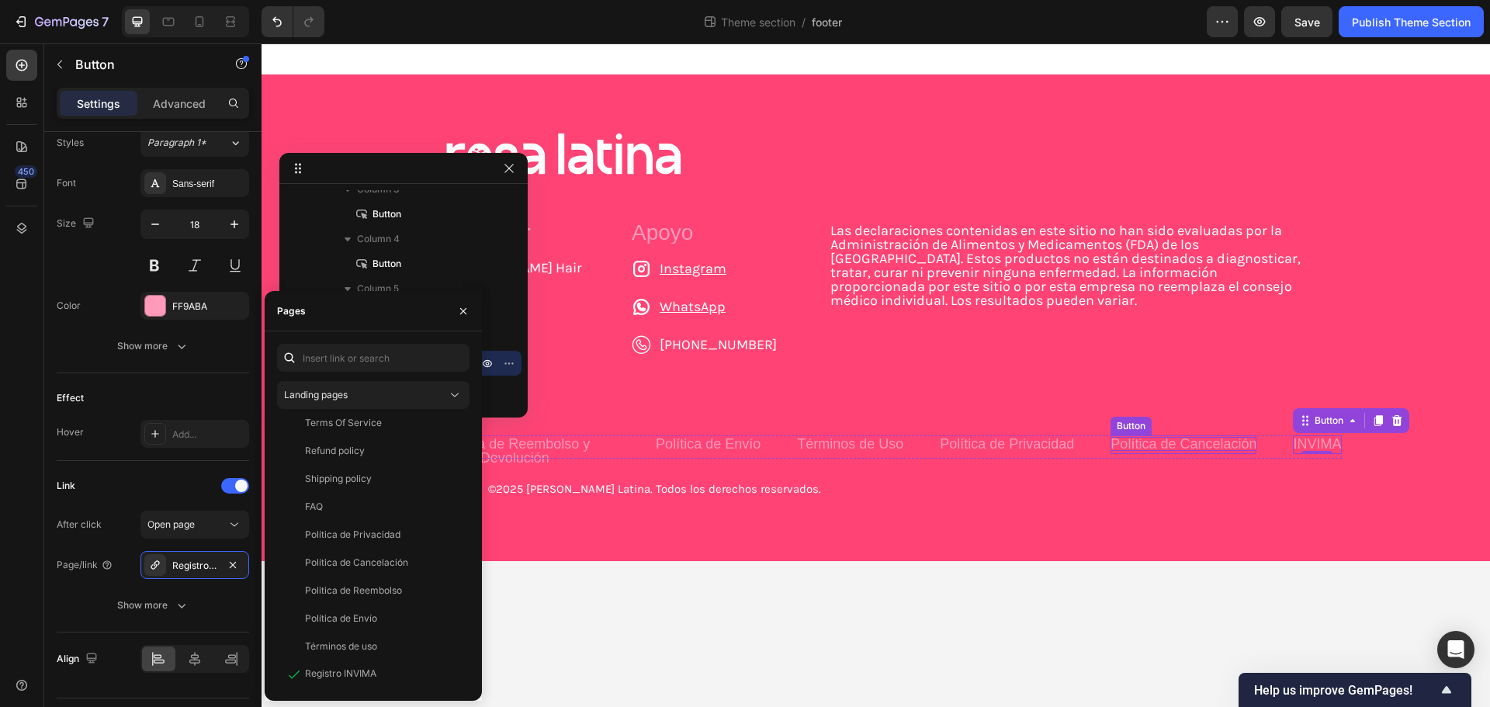
click at [1119, 447] on p "Política de Cancelación" at bounding box center [1184, 444] width 146 height 14
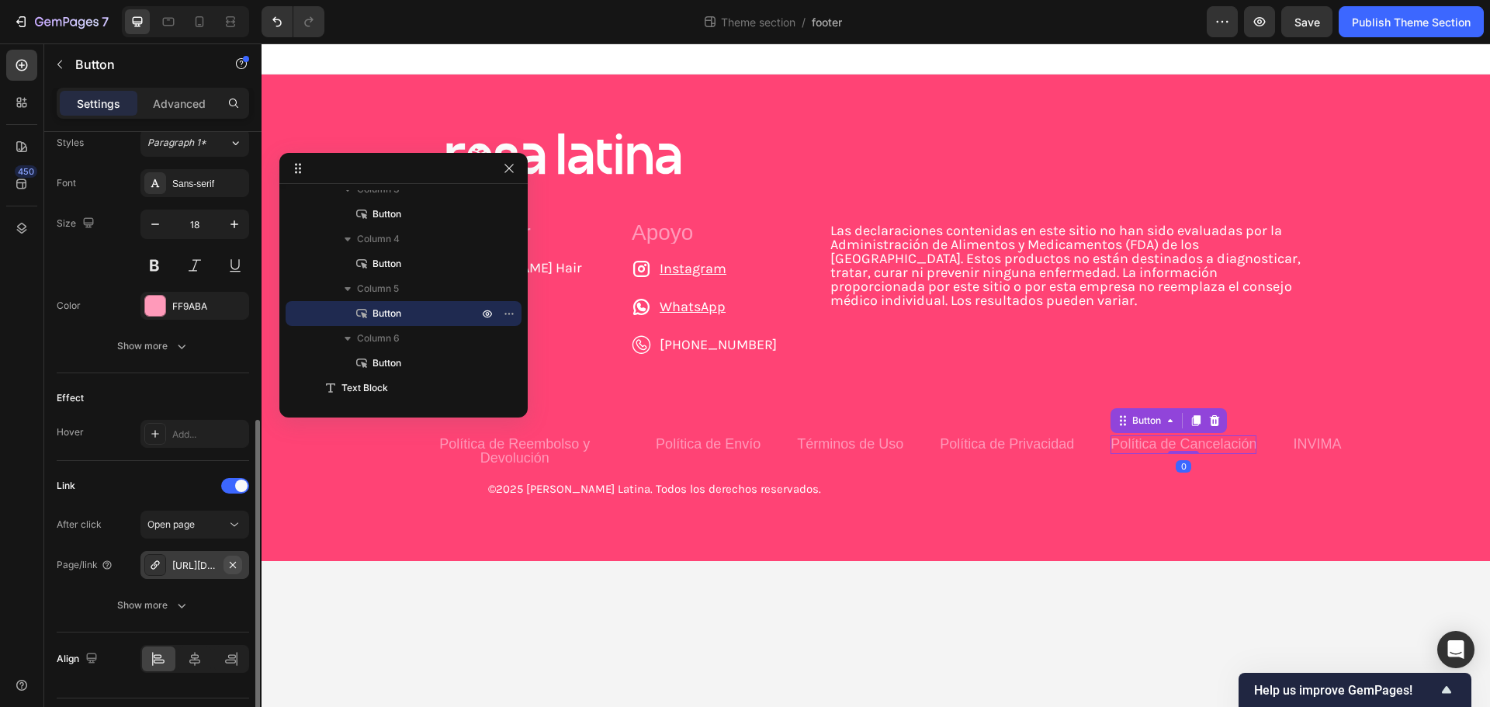
click at [233, 564] on icon "button" at bounding box center [233, 564] width 6 height 6
click at [203, 563] on div "Add..." at bounding box center [208, 566] width 73 height 14
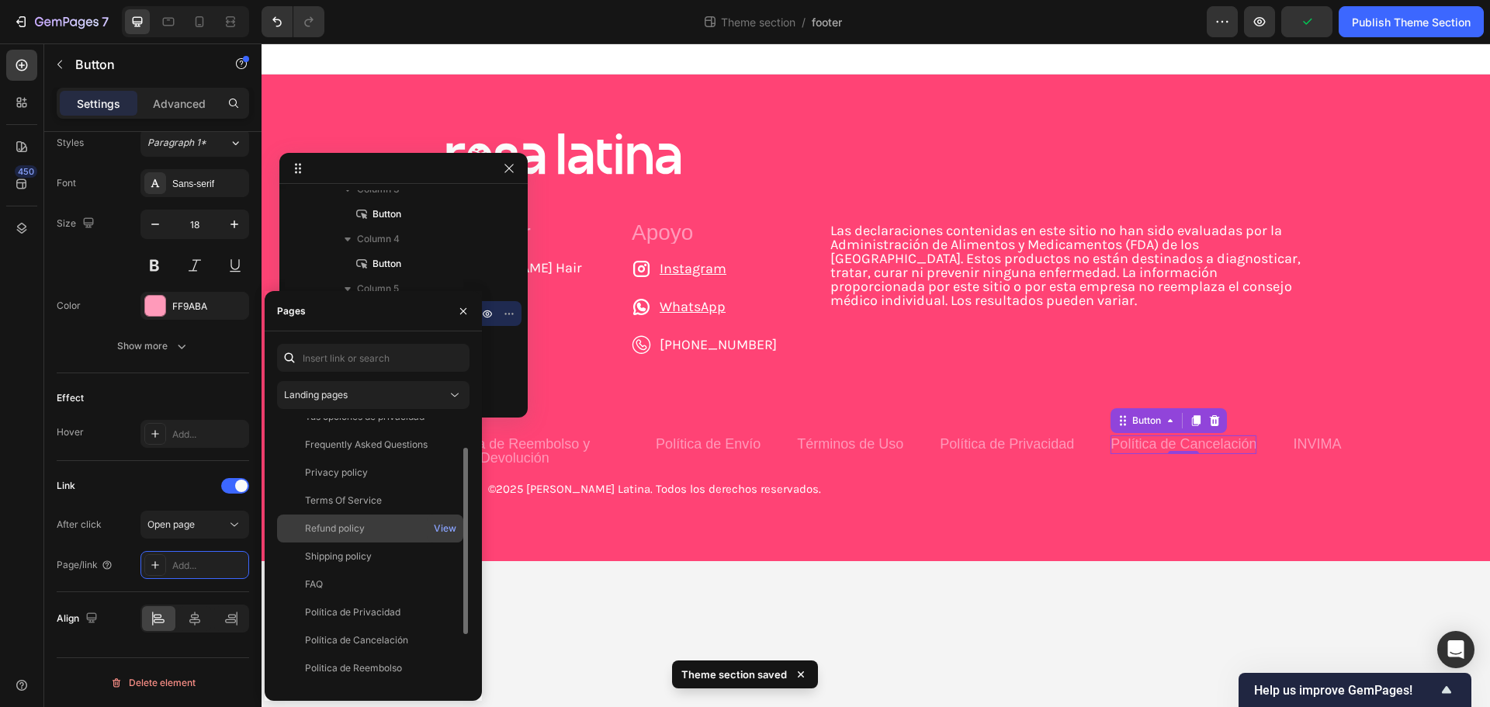
scroll to position [0, 0]
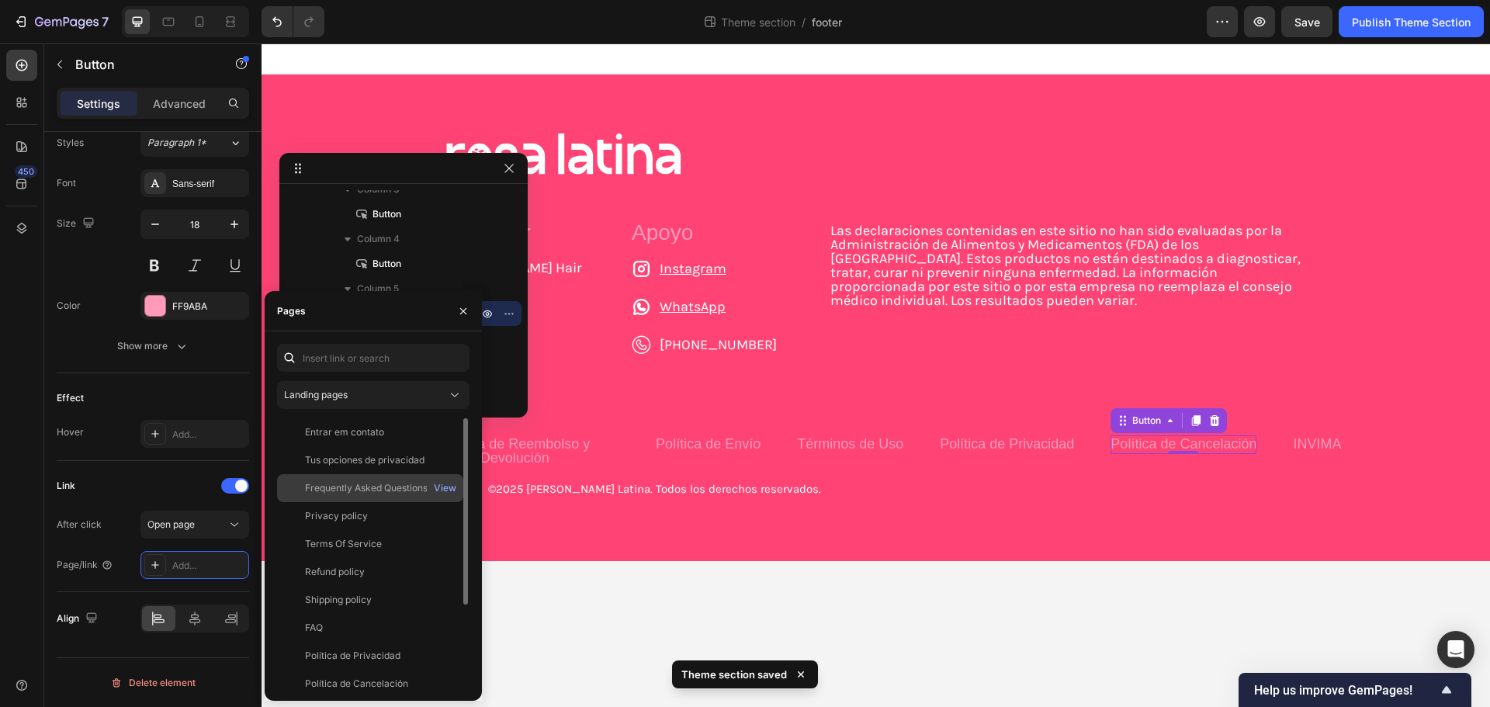
click at [390, 491] on div "Frequently Asked Questions" at bounding box center [366, 488] width 123 height 14
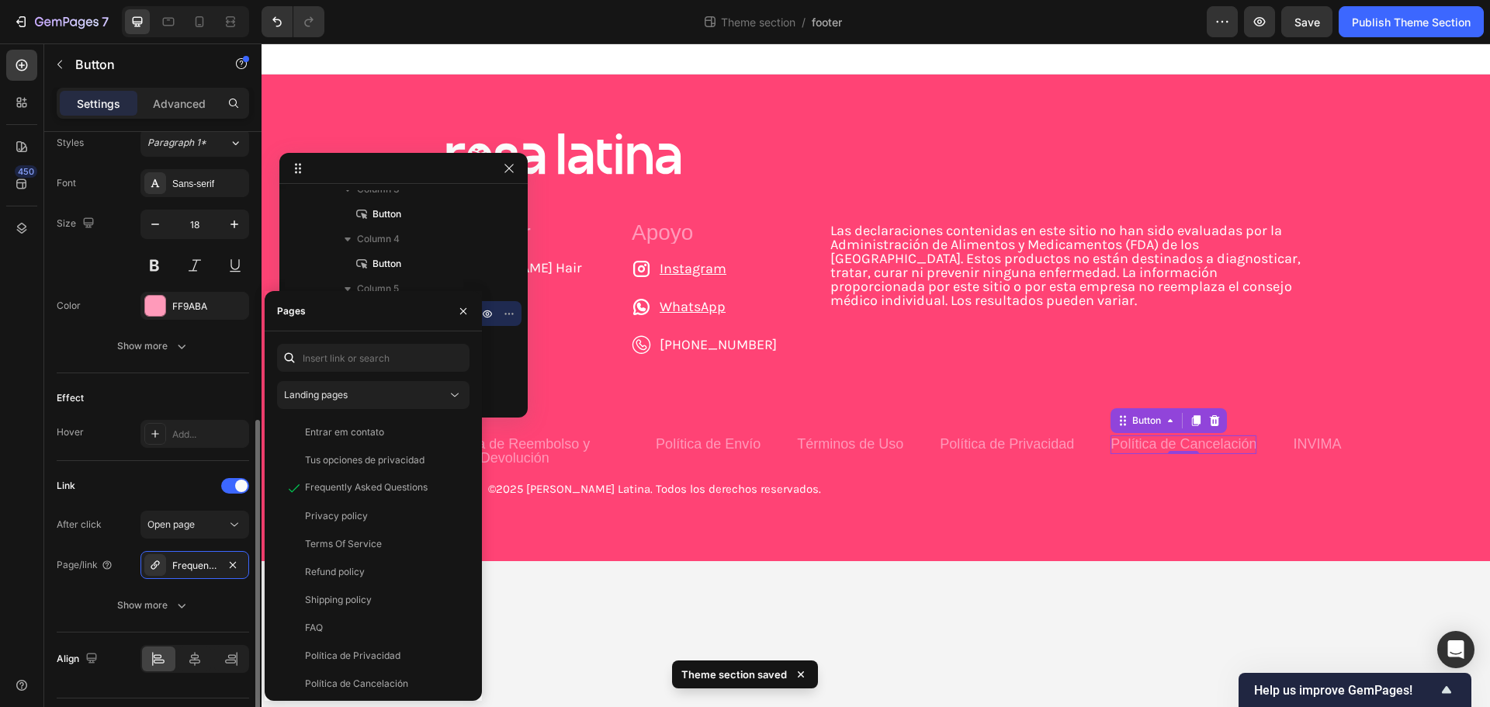
click at [127, 470] on div "Link After click Open page Page/link Frequently Asked Questions Show more" at bounding box center [153, 547] width 193 height 172
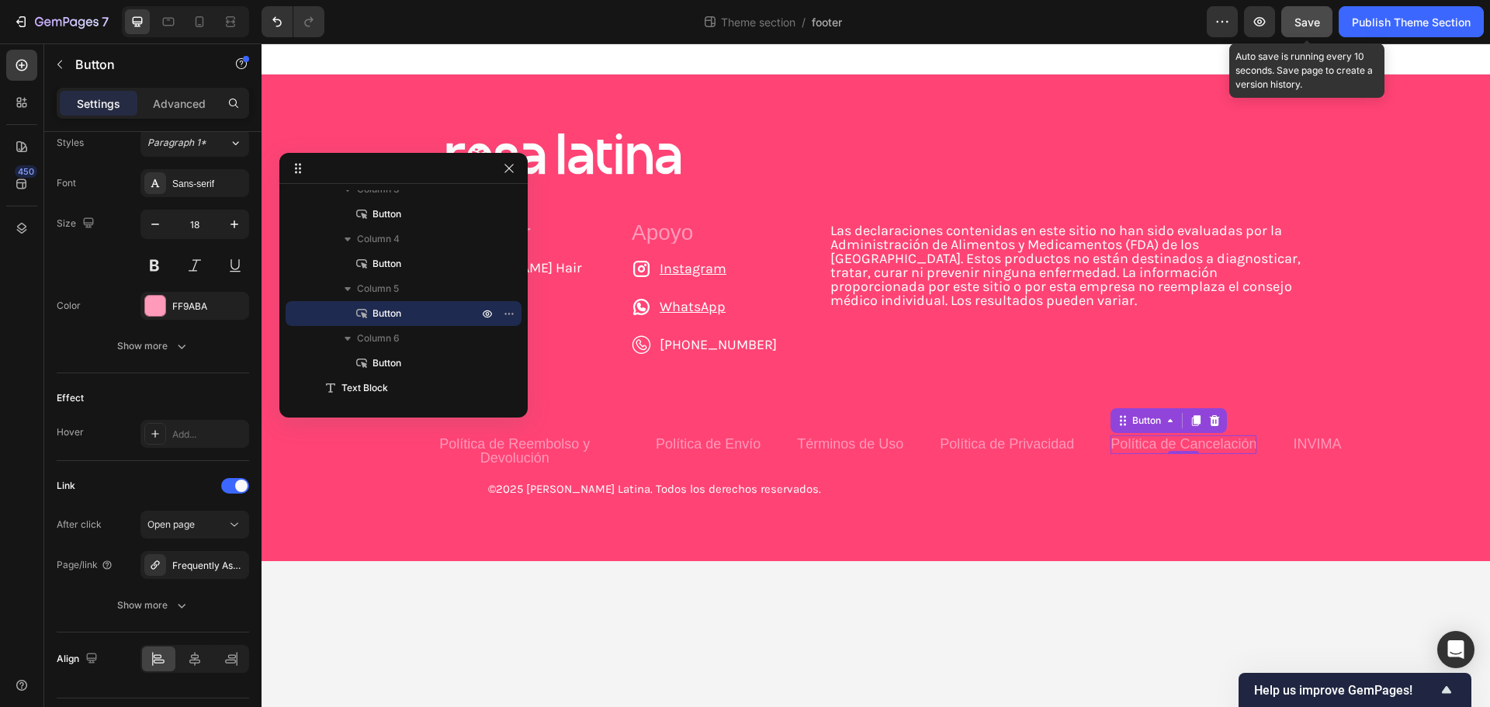
click at [1297, 31] on button "Save" at bounding box center [1307, 21] width 51 height 31
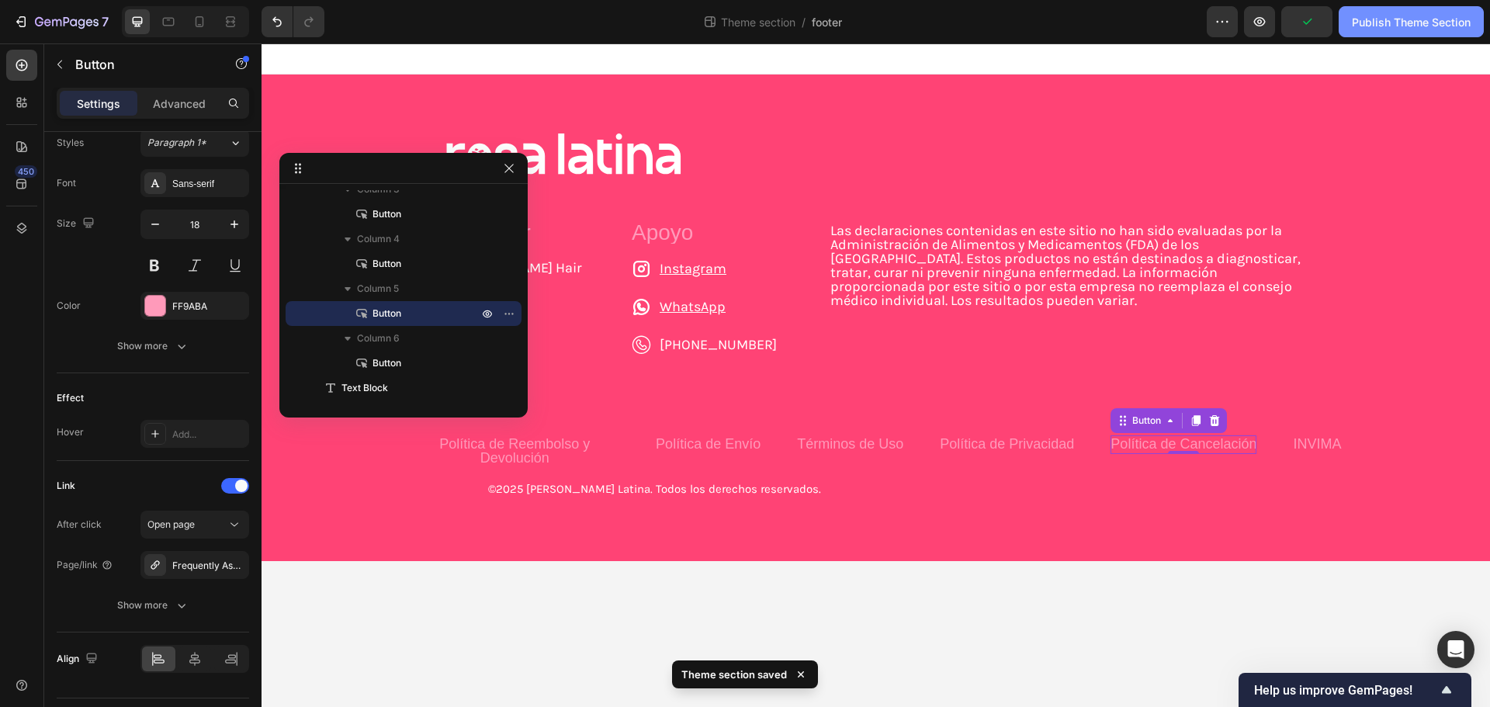
click at [1382, 30] on button "Publish Theme Section" at bounding box center [1411, 21] width 145 height 31
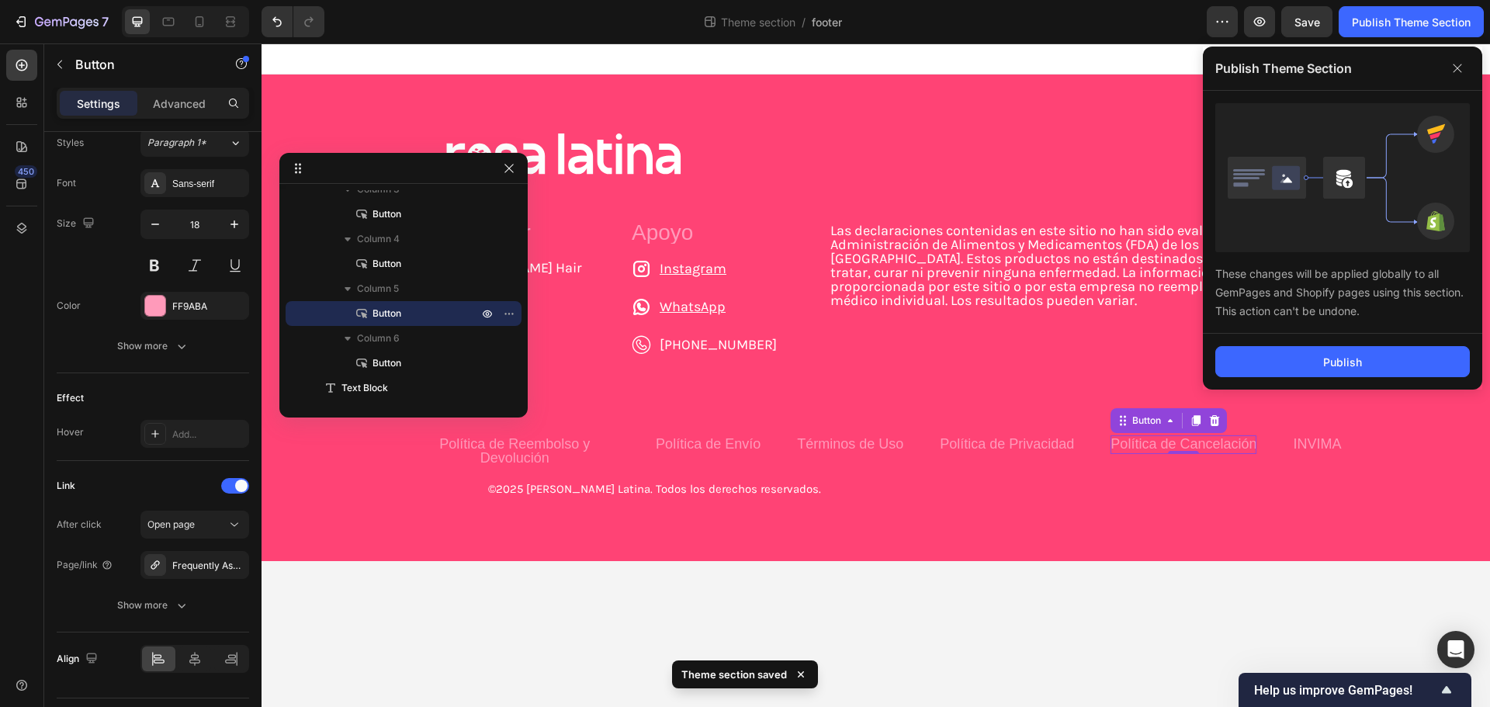
click at [1320, 342] on div "Publish" at bounding box center [1342, 362] width 279 height 56
click at [1320, 349] on button "Publish" at bounding box center [1343, 361] width 255 height 31
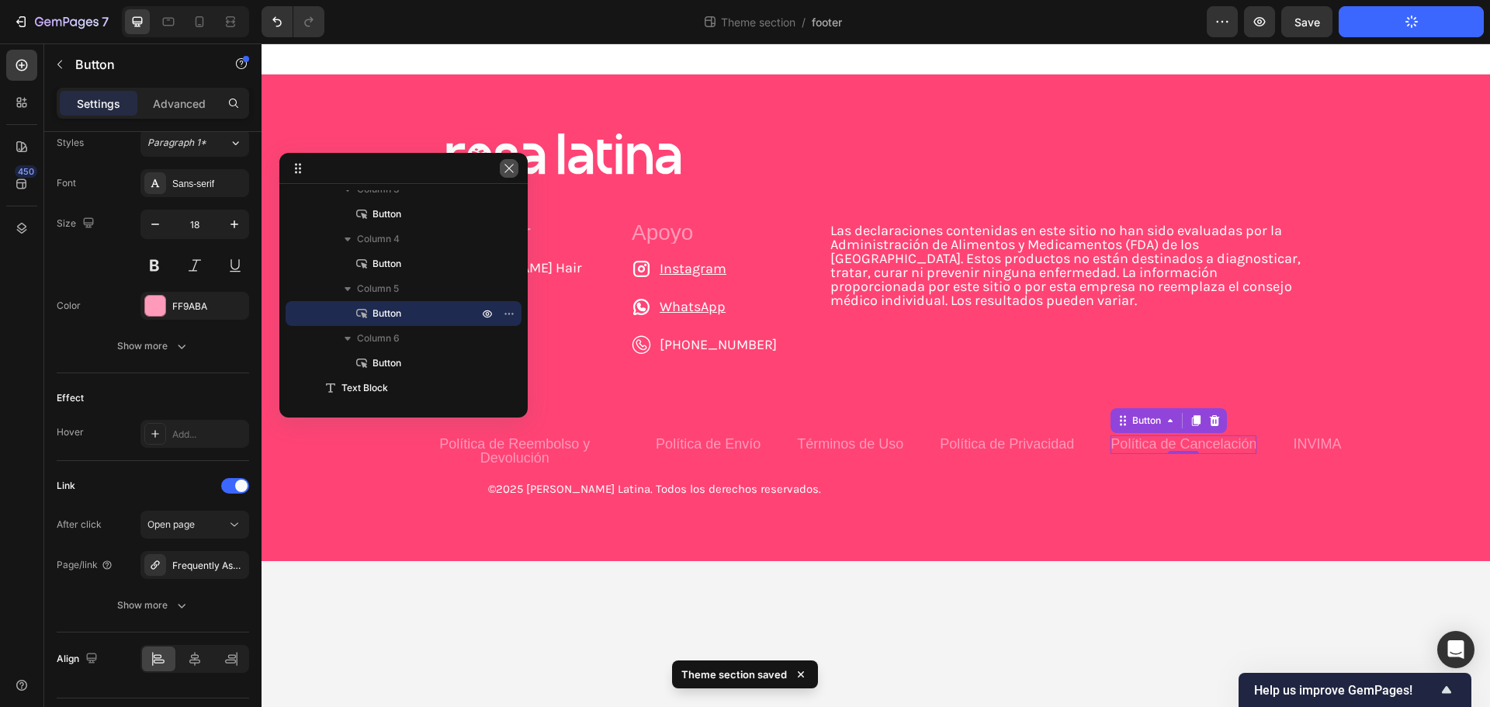
drag, startPoint x: 506, startPoint y: 167, endPoint x: 408, endPoint y: 161, distance: 98.0
click at [506, 167] on icon "button" at bounding box center [509, 168] width 12 height 12
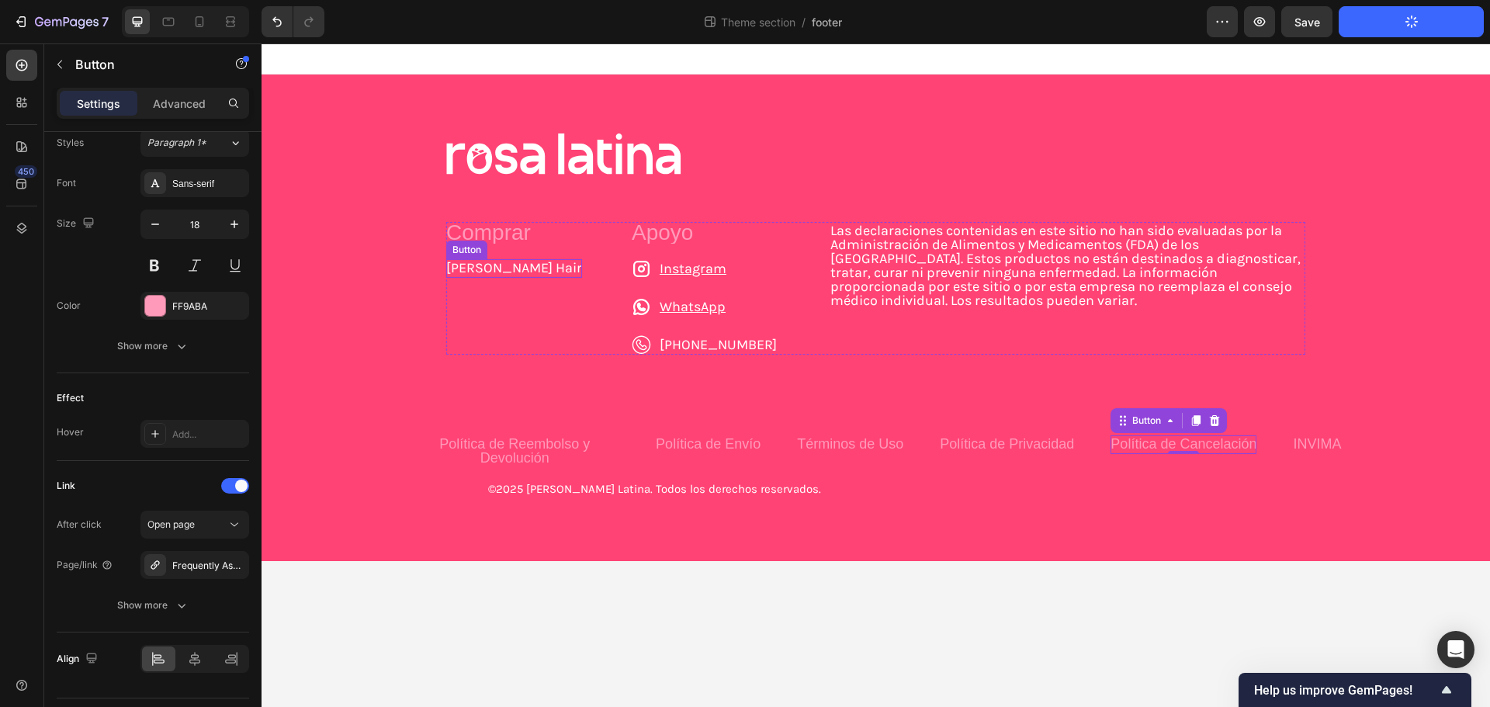
drag, startPoint x: 482, startPoint y: 263, endPoint x: 415, endPoint y: 288, distance: 71.2
click at [482, 263] on p "[PERSON_NAME] Hair" at bounding box center [514, 268] width 136 height 14
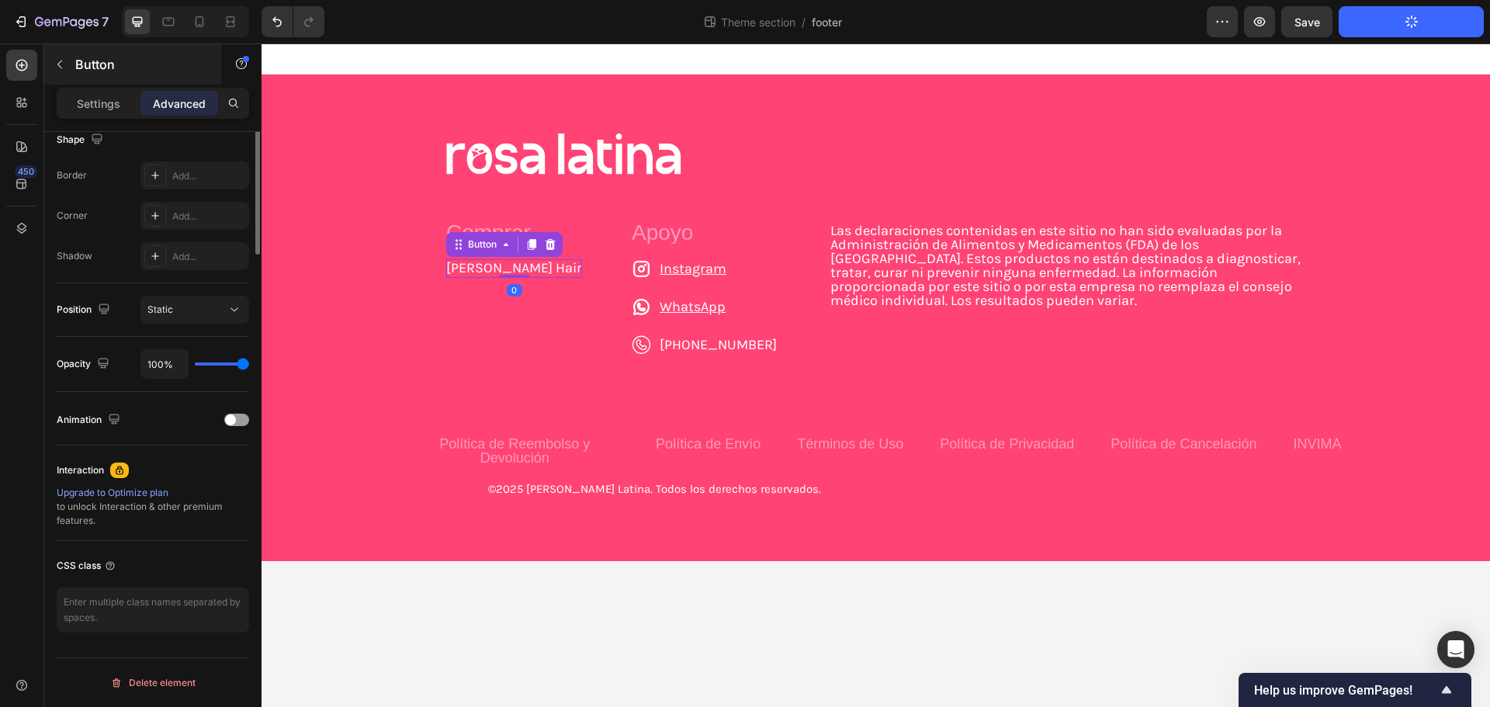
scroll to position [106, 0]
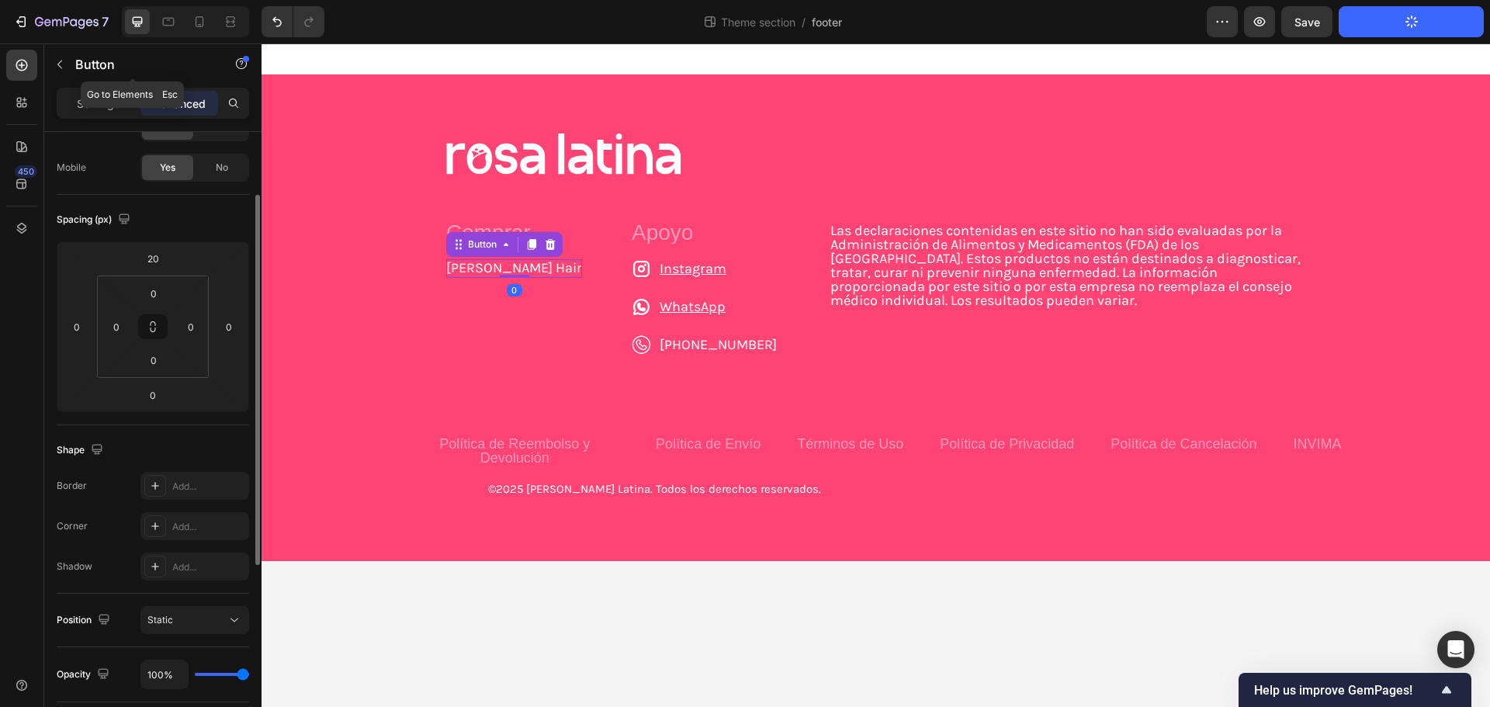
click at [85, 90] on div "Settings Advanced" at bounding box center [153, 103] width 193 height 31
click at [88, 95] on p "Settings" at bounding box center [98, 103] width 43 height 16
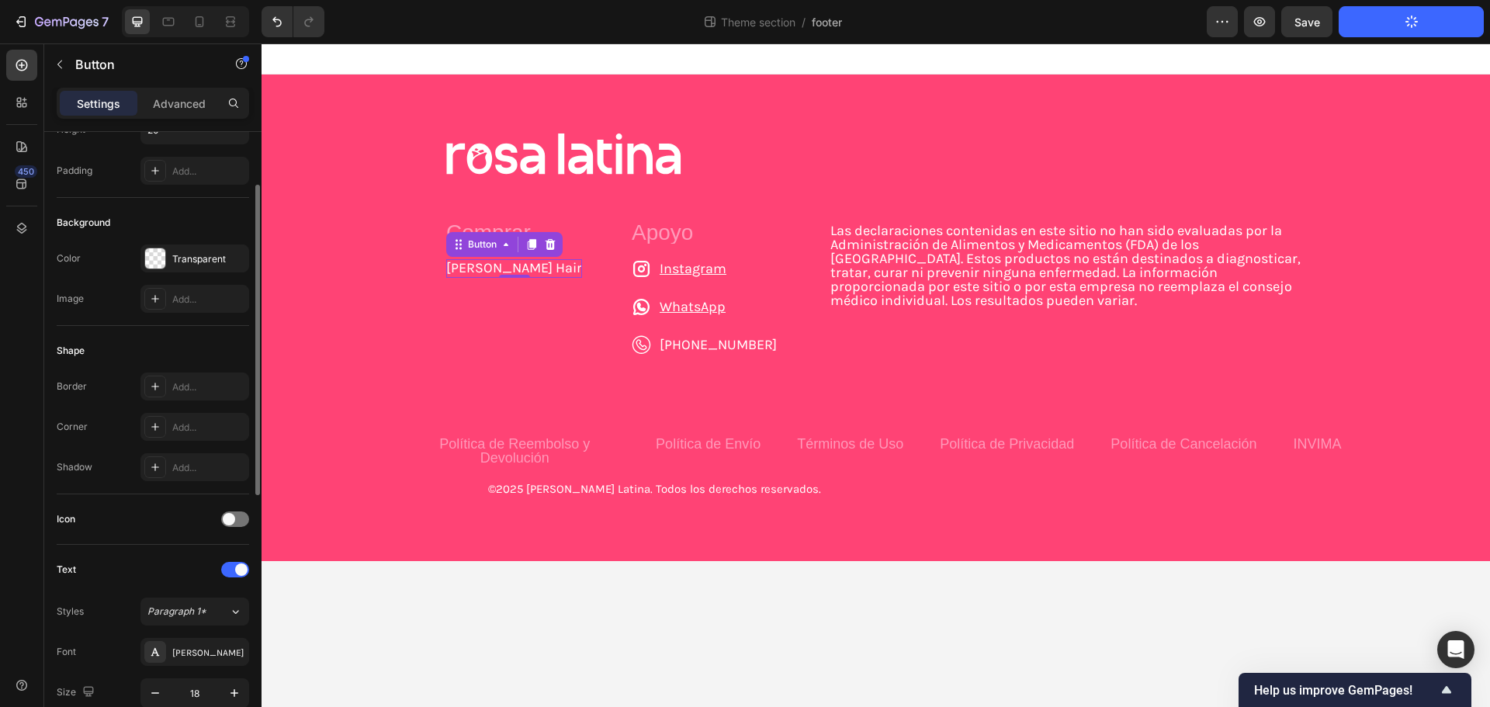
scroll to position [615, 0]
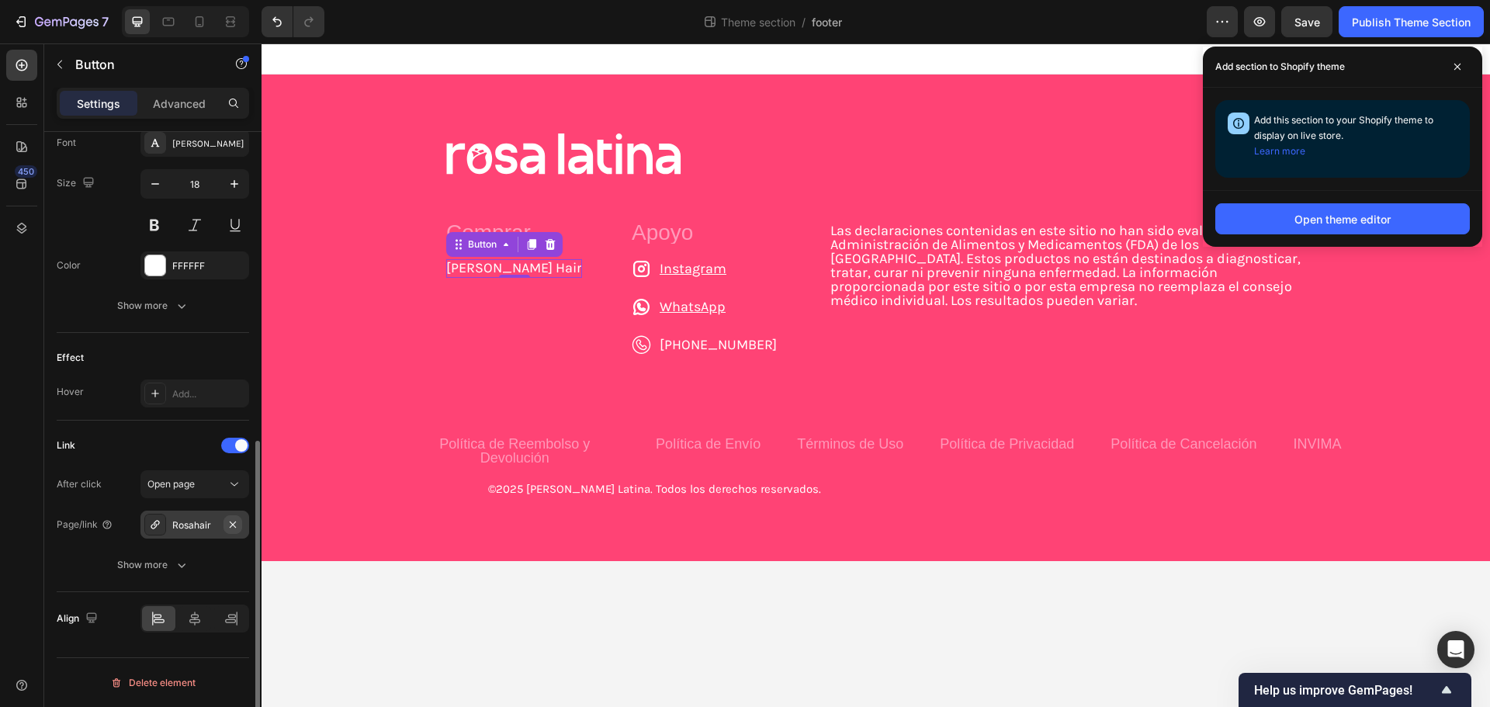
click at [234, 525] on icon "button" at bounding box center [233, 524] width 6 height 6
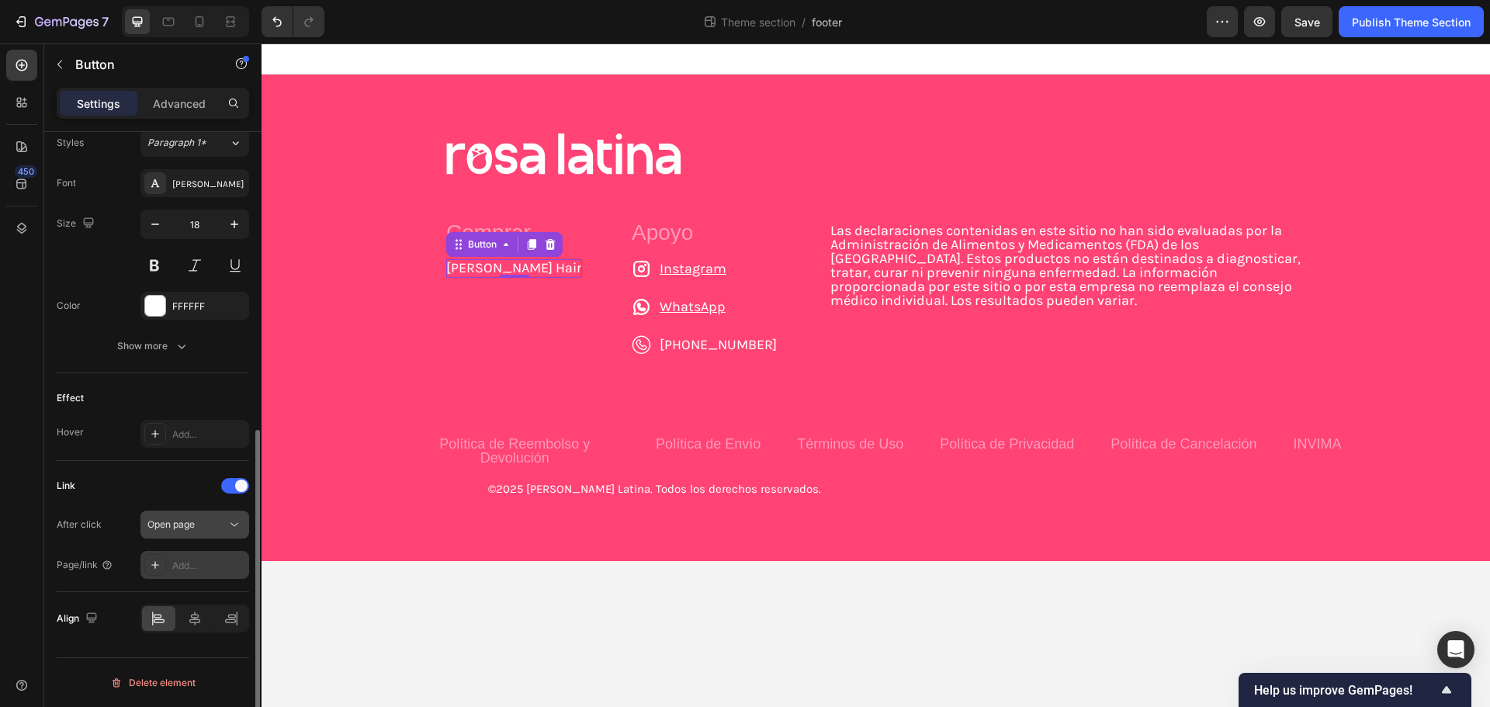
scroll to position [574, 0]
click at [192, 557] on div "Add..." at bounding box center [195, 565] width 109 height 28
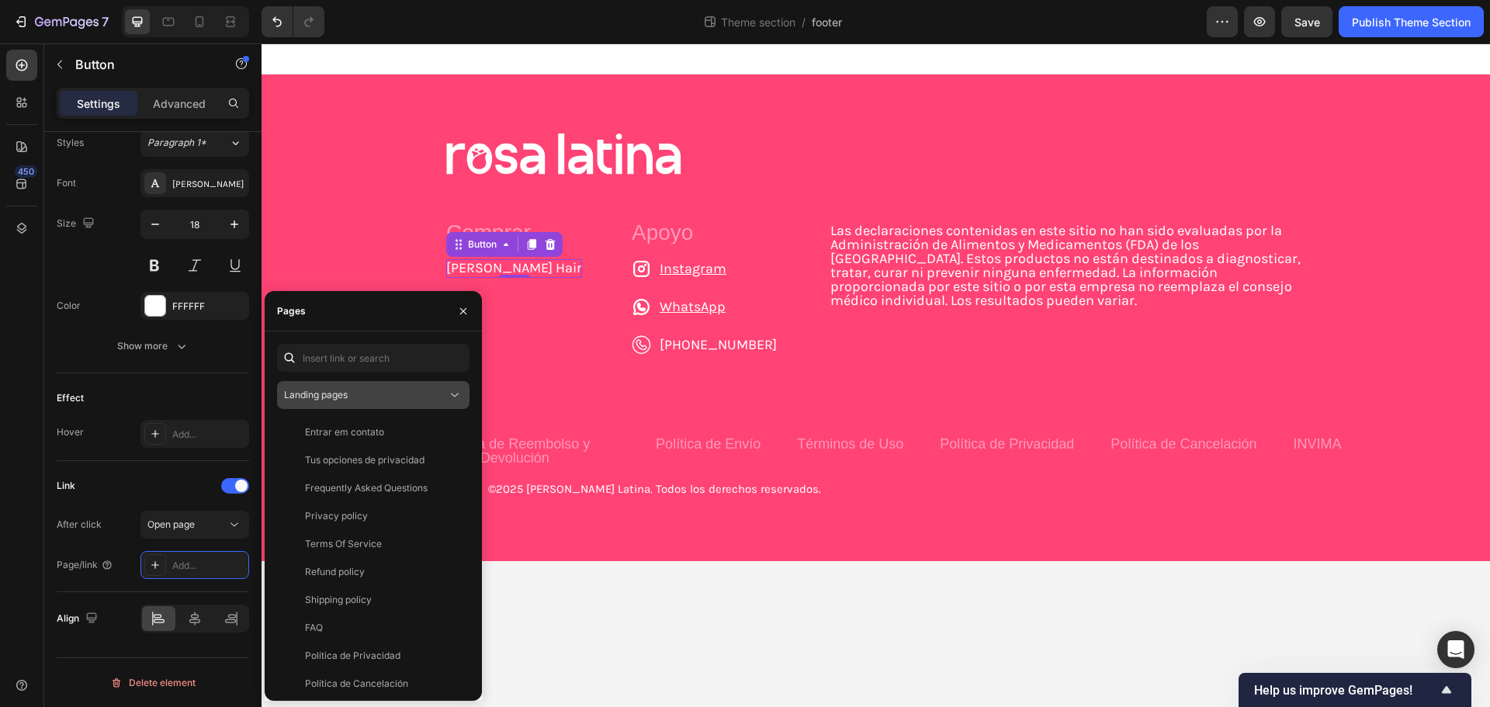
click at [449, 400] on icon at bounding box center [455, 395] width 16 height 16
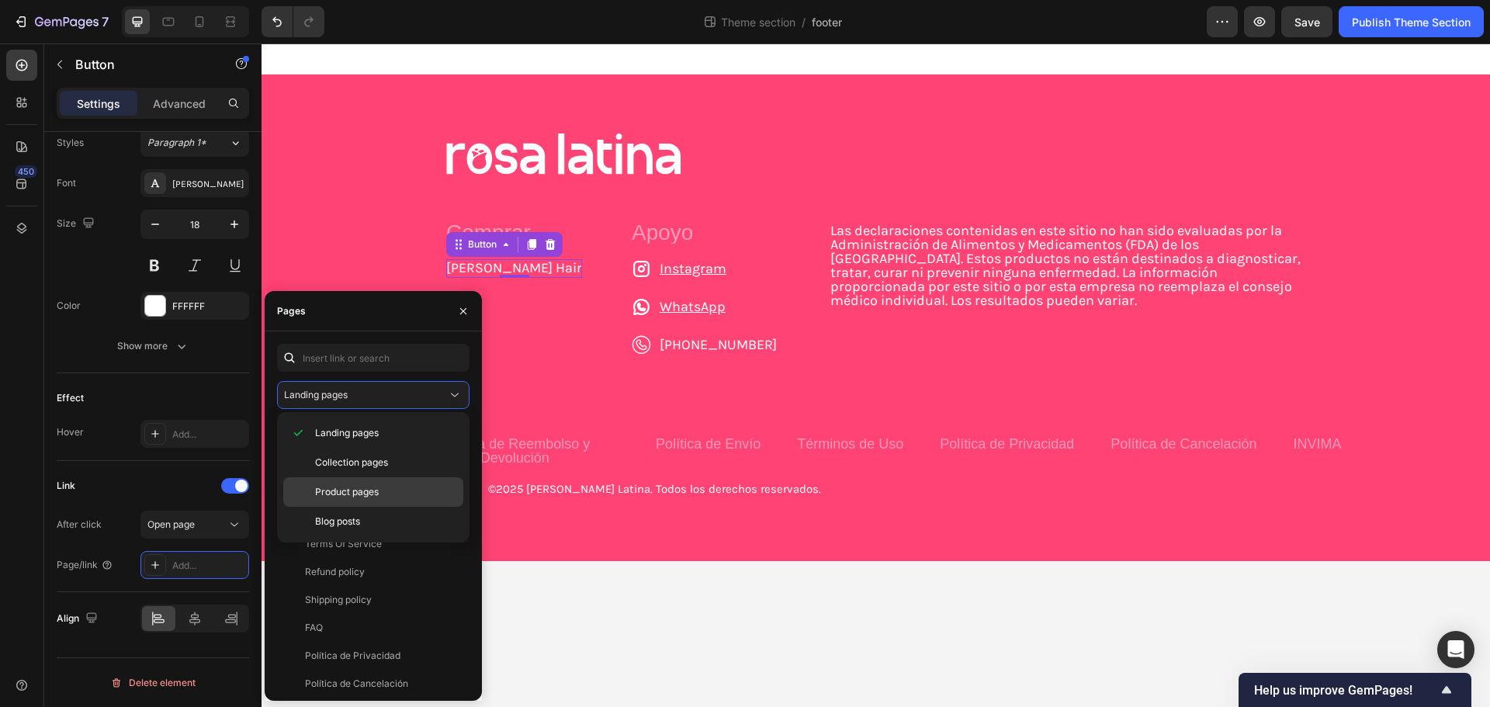
click at [359, 488] on span "Product pages" at bounding box center [347, 492] width 64 height 14
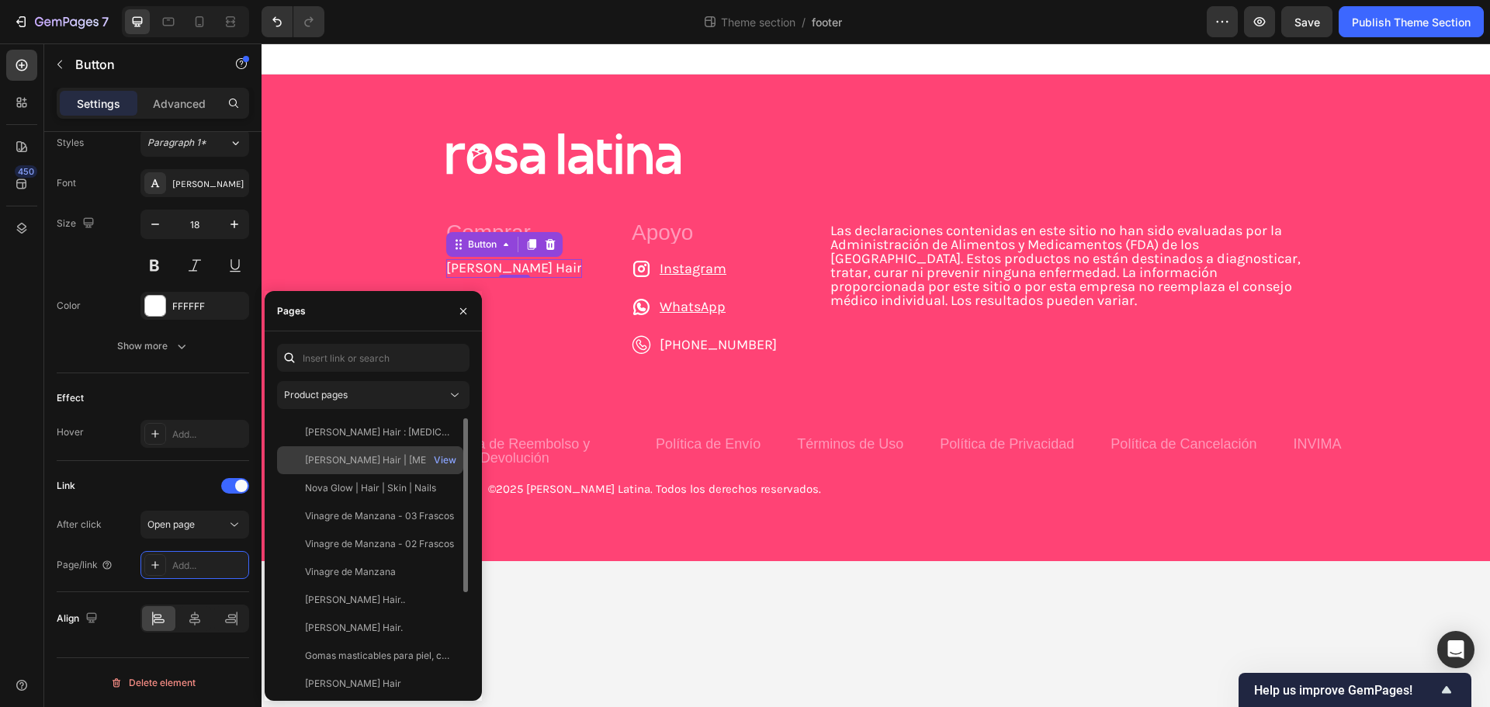
click at [391, 462] on div "[PERSON_NAME] Hair | [MEDICAL_DATA] + Vitaminas para Cabello, Piel y Uñas" at bounding box center [379, 460] width 149 height 14
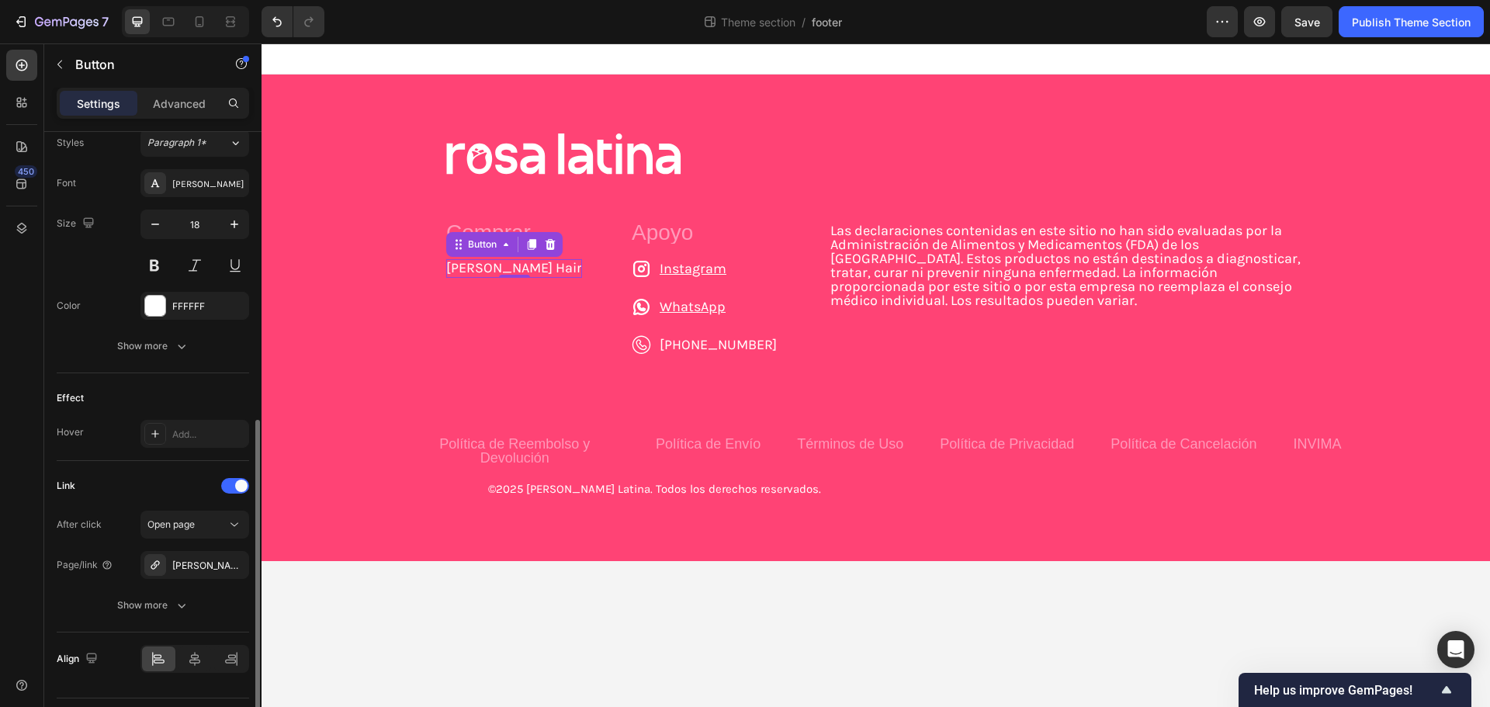
drag, startPoint x: 121, startPoint y: 485, endPoint x: 418, endPoint y: 366, distance: 320.5
click at [121, 485] on div "Link" at bounding box center [153, 486] width 193 height 25
click at [1378, 19] on div "Publish Theme Section" at bounding box center [1411, 22] width 119 height 16
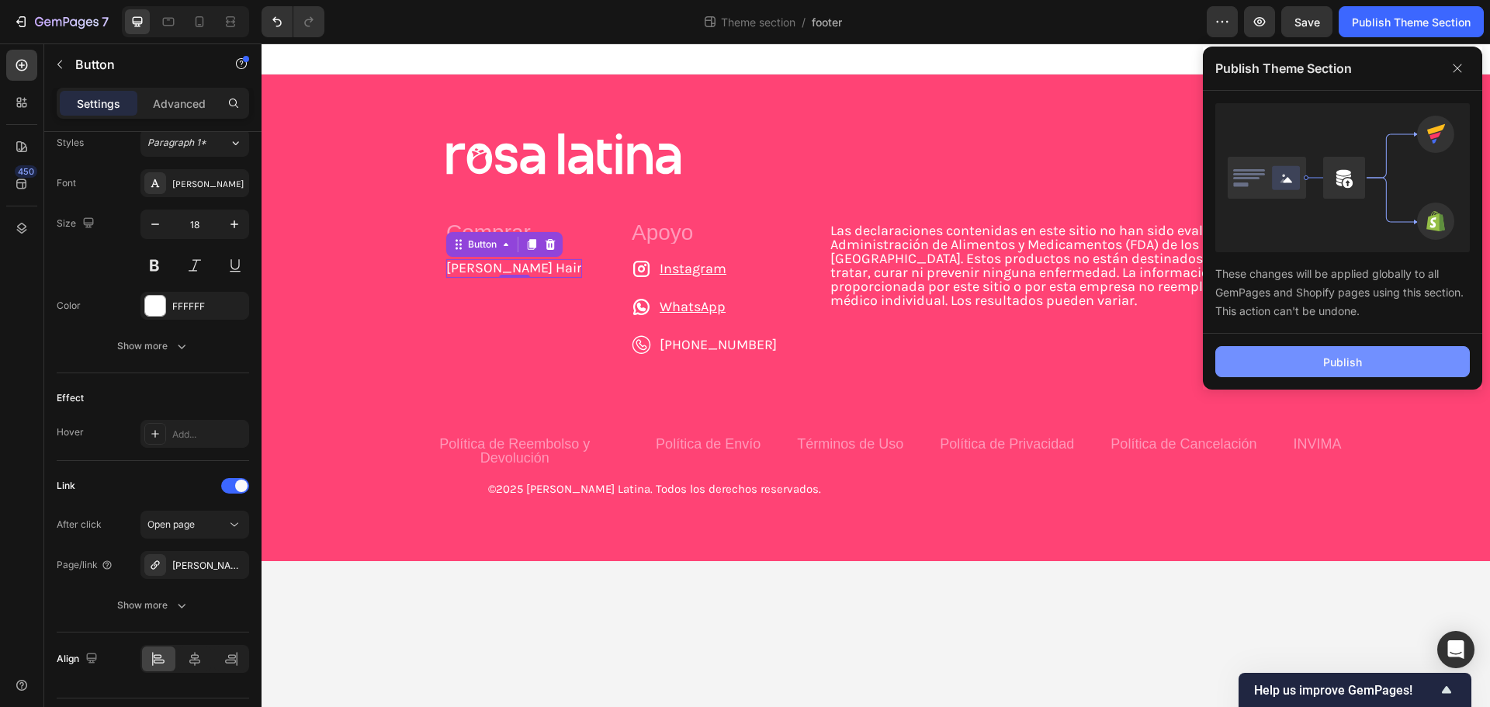
click at [1329, 354] on div "Publish" at bounding box center [1343, 362] width 39 height 16
